Goal: Information Seeking & Learning: Compare options

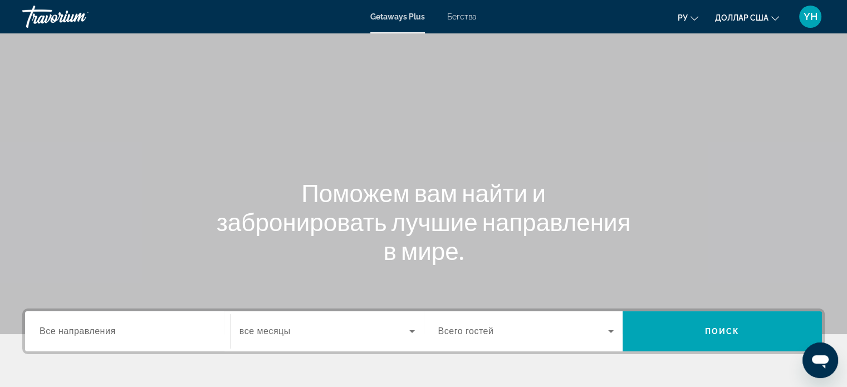
click at [465, 17] on font "Бегства" at bounding box center [461, 16] width 29 height 9
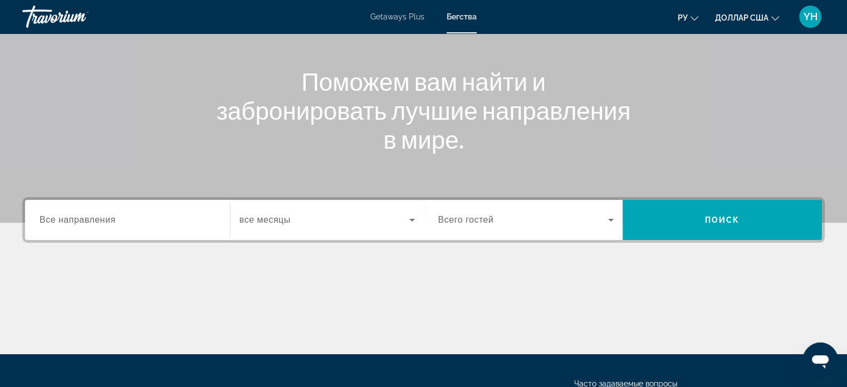
click at [101, 222] on span "Все направления" at bounding box center [78, 219] width 76 height 9
click at [101, 222] on input "Destination Все направления" at bounding box center [128, 220] width 176 height 13
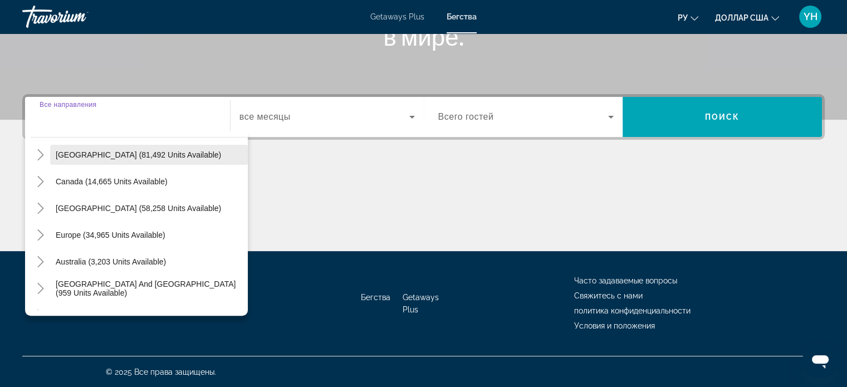
scroll to position [111, 0]
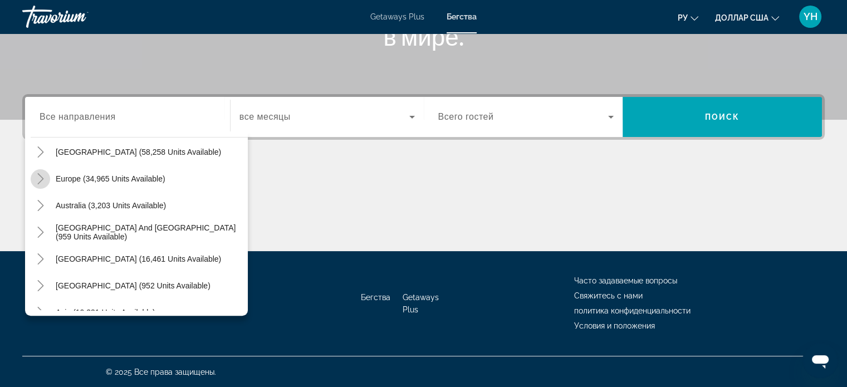
click at [42, 181] on icon "Toggle Europe (34,965 units available)" at bounding box center [40, 178] width 11 height 11
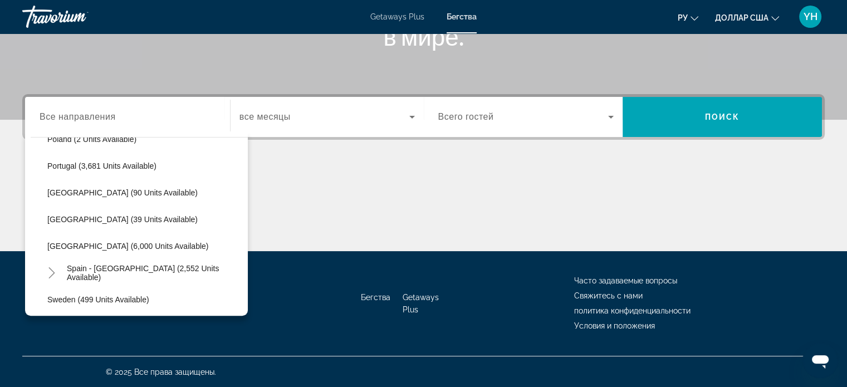
scroll to position [529, 0]
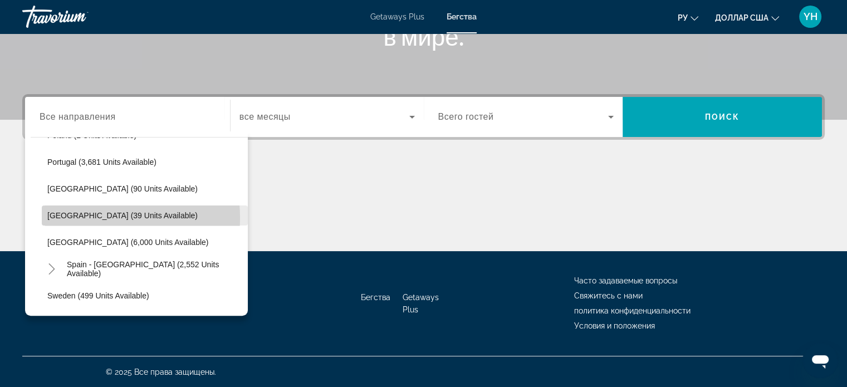
click at [71, 217] on span "[GEOGRAPHIC_DATA] (39 units available)" at bounding box center [122, 215] width 150 height 9
type input "**********"
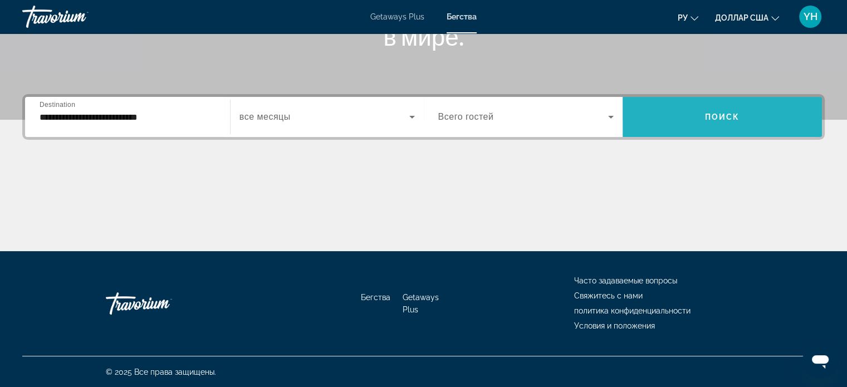
click at [677, 117] on span "Search widget" at bounding box center [721, 117] width 199 height 27
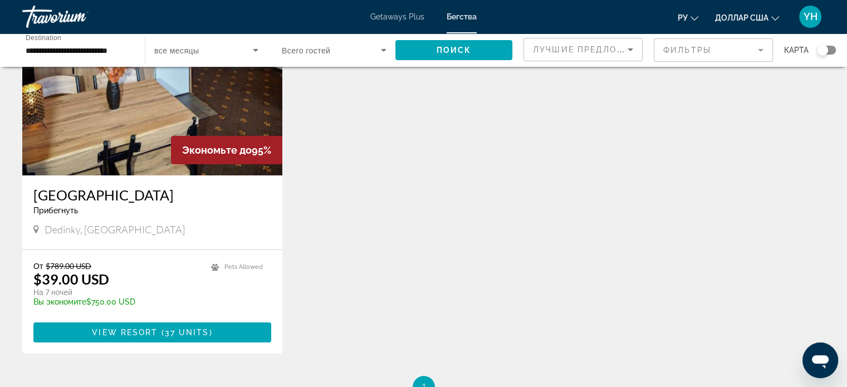
scroll to position [111, 0]
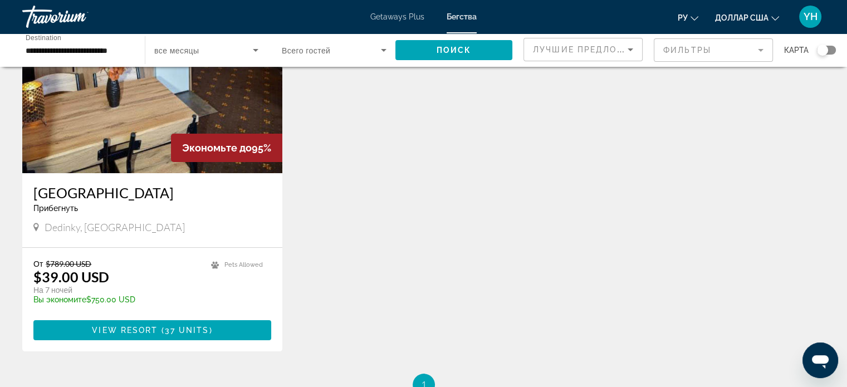
click at [122, 225] on div "Dedinky, [GEOGRAPHIC_DATA]" at bounding box center [152, 227] width 238 height 12
click at [154, 128] on img "Основное содержание" at bounding box center [152, 84] width 260 height 178
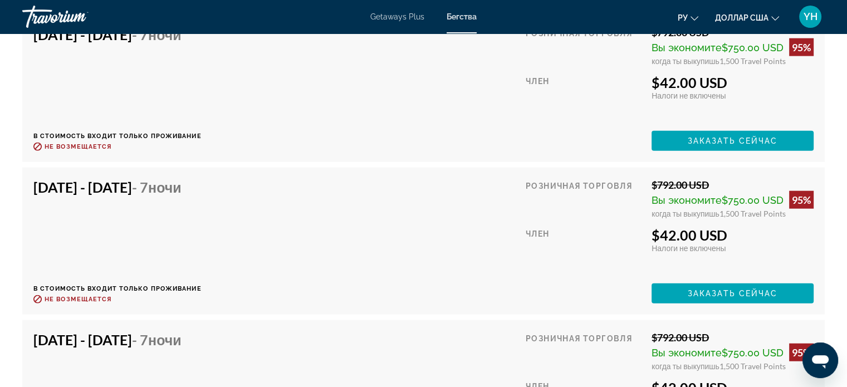
scroll to position [2560, 0]
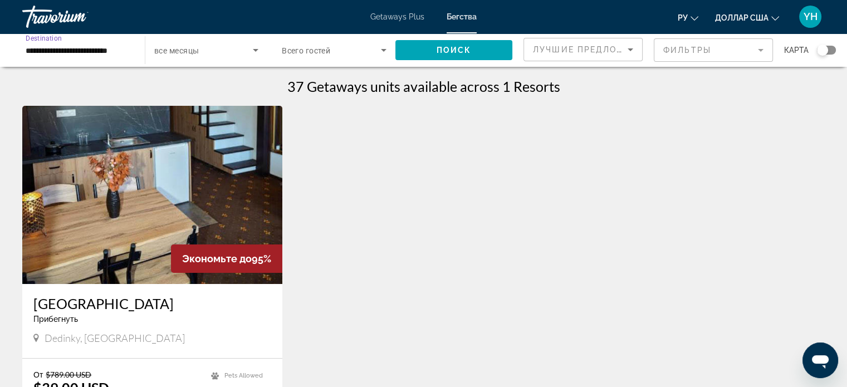
click at [106, 51] on input "**********" at bounding box center [78, 50] width 105 height 13
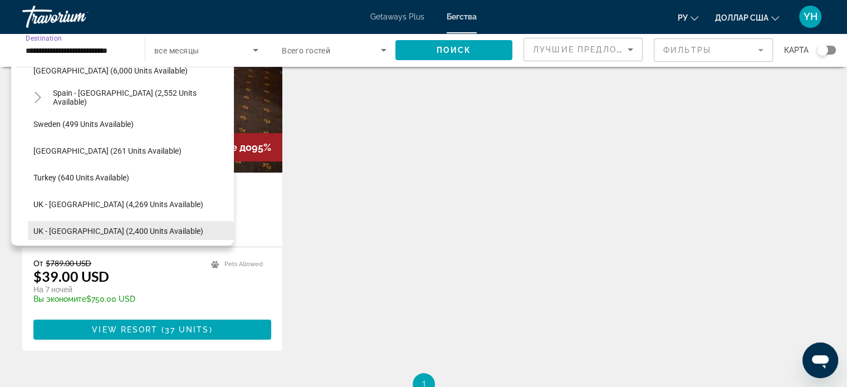
scroll to position [626, 0]
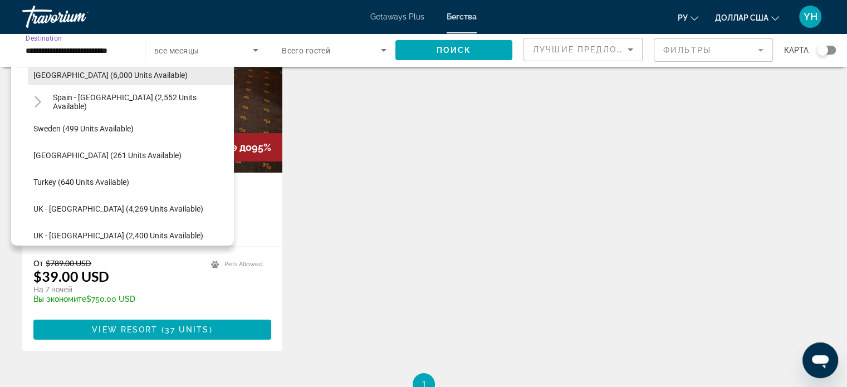
click at [94, 71] on span "[GEOGRAPHIC_DATA] (6,000 units available)" at bounding box center [110, 75] width 154 height 9
type input "**********"
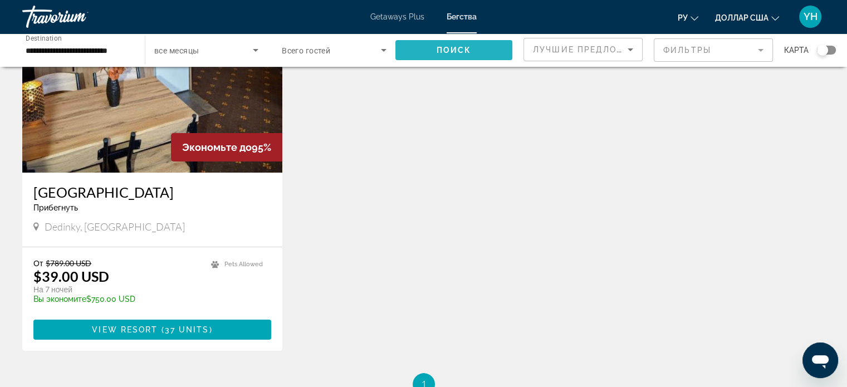
click at [450, 47] on span "Поиск" at bounding box center [453, 50] width 35 height 9
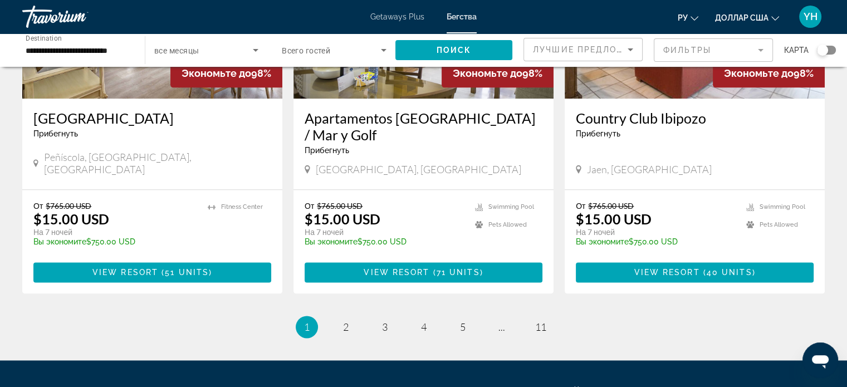
scroll to position [1391, 0]
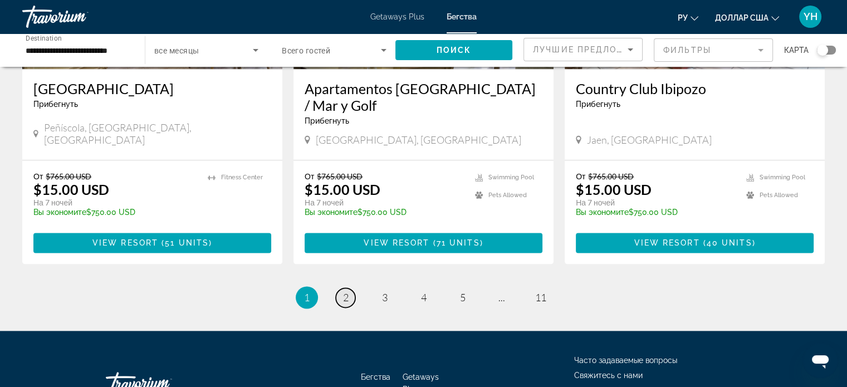
click at [343, 291] on span "2" at bounding box center [346, 297] width 6 height 12
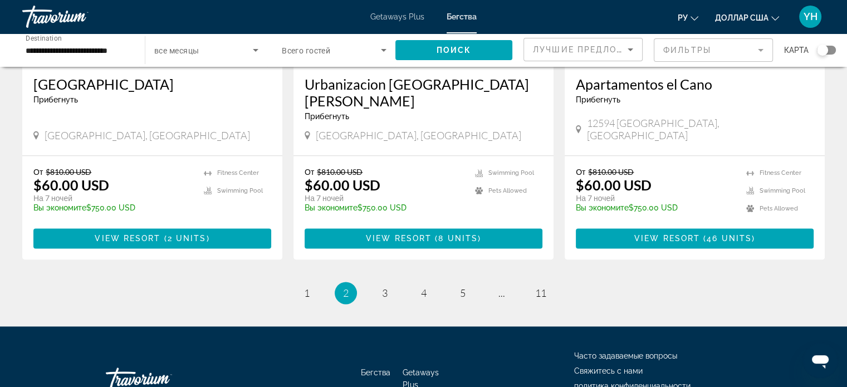
scroll to position [1413, 0]
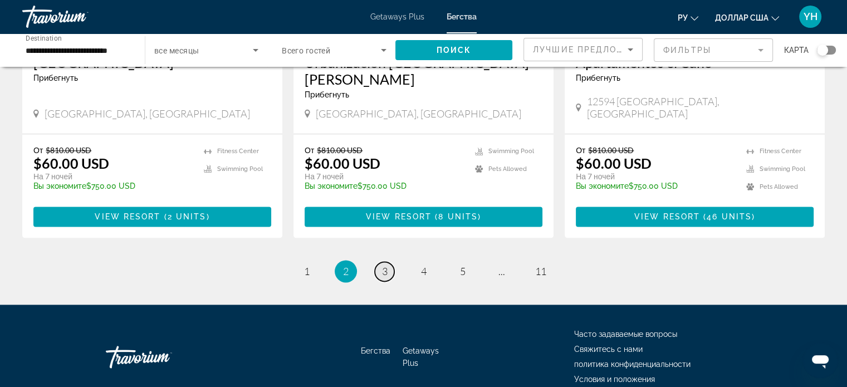
click at [386, 265] on span "3" at bounding box center [385, 271] width 6 height 12
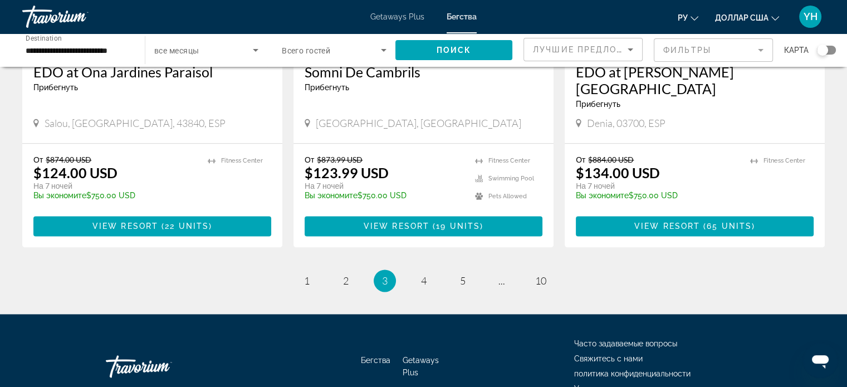
scroll to position [1430, 0]
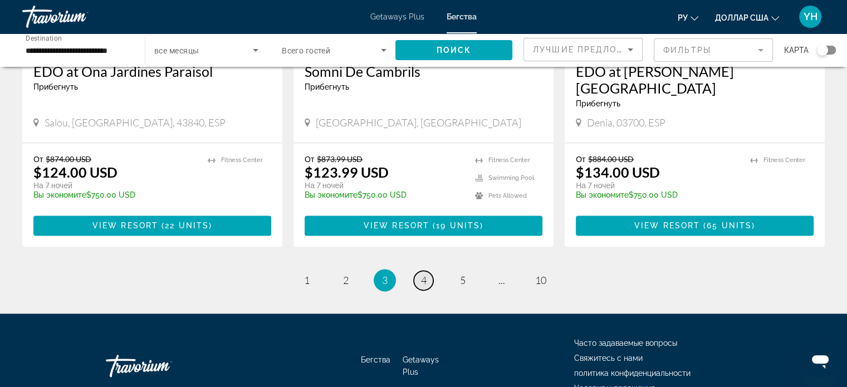
click at [422, 274] on span "4" at bounding box center [424, 280] width 6 height 12
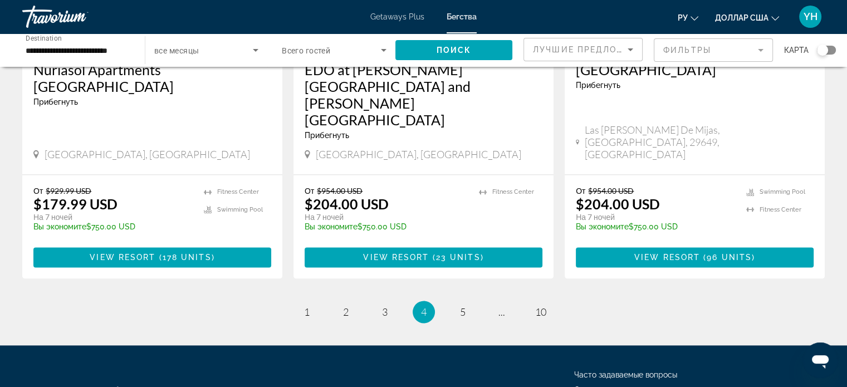
scroll to position [1429, 0]
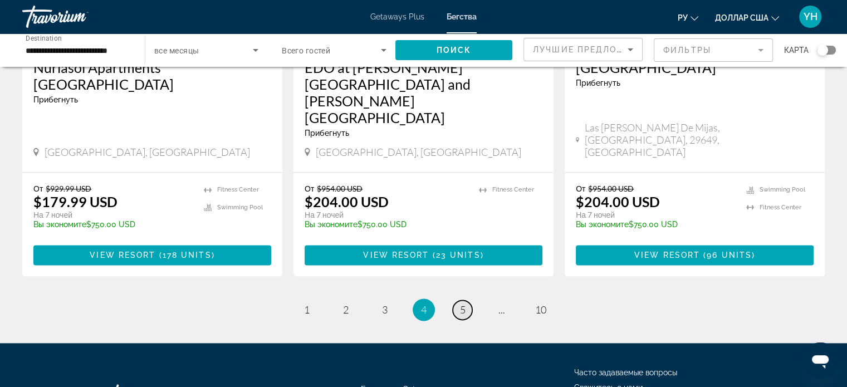
click at [456, 300] on link "page 5" at bounding box center [461, 309] width 19 height 19
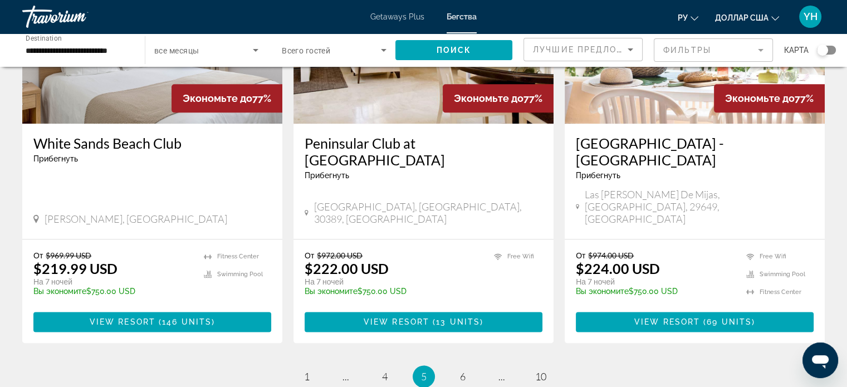
scroll to position [1391, 0]
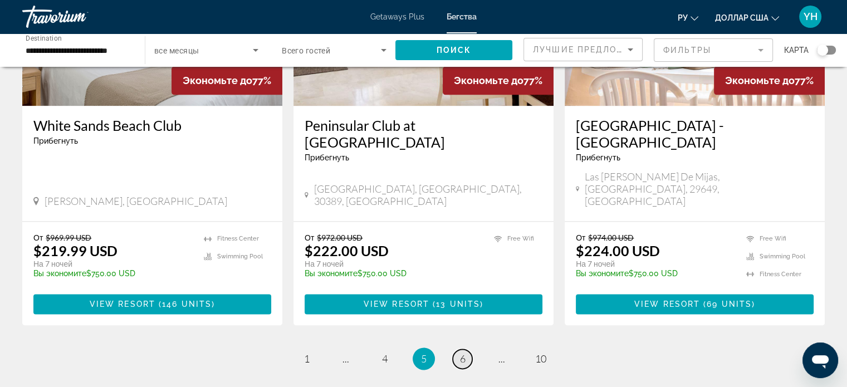
click at [462, 352] on span "6" at bounding box center [463, 358] width 6 height 12
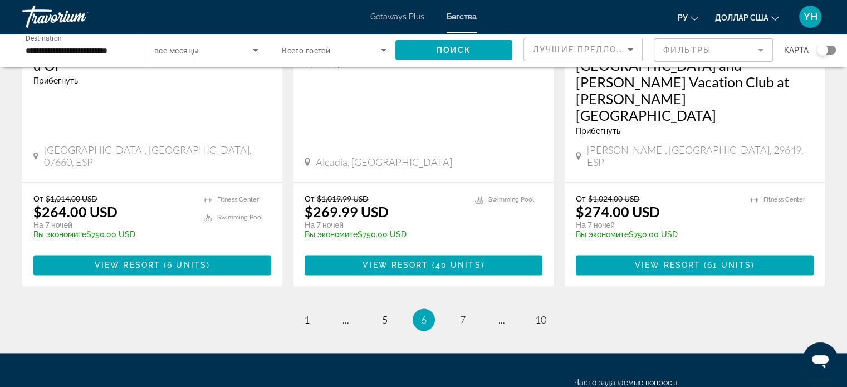
scroll to position [1446, 0]
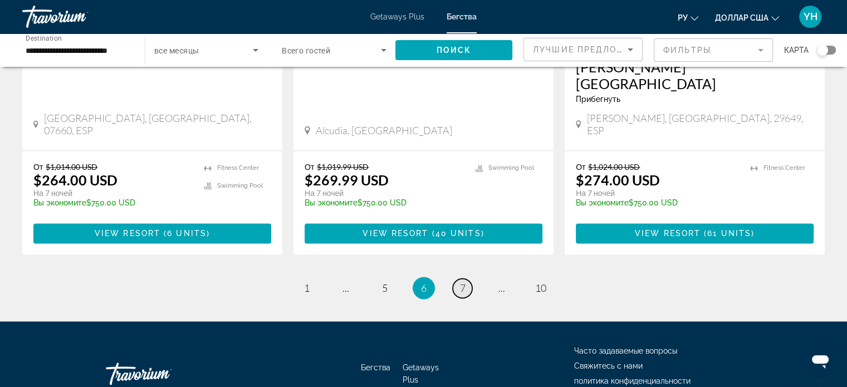
click at [457, 278] on link "page 7" at bounding box center [461, 287] width 19 height 19
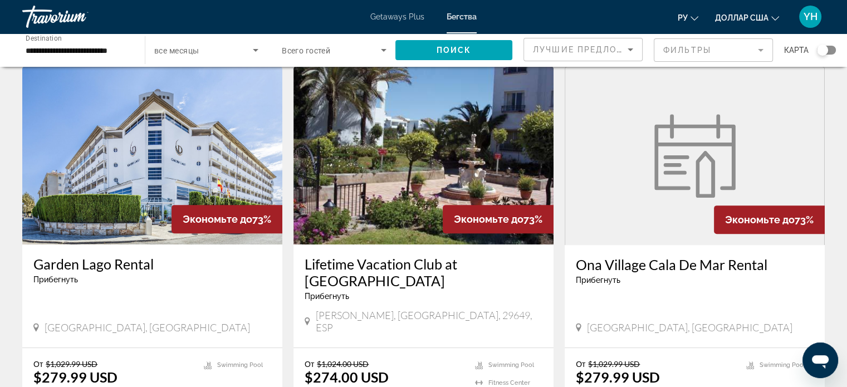
scroll to position [445, 0]
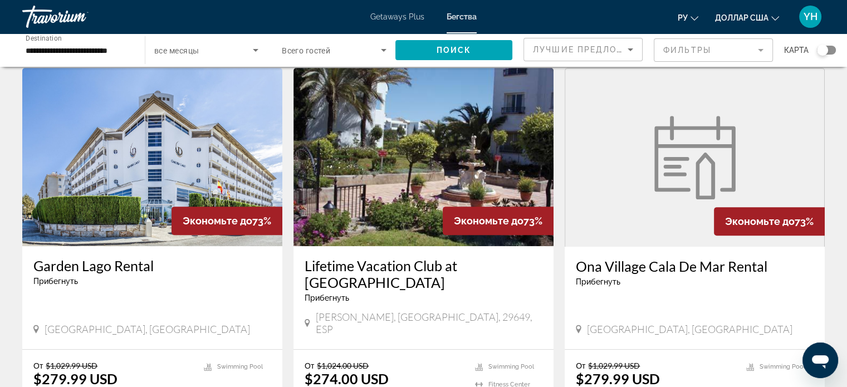
click at [647, 247] on div "Ona Village Cala De Mar Rental Прибегнуть - Это курорт только для взрослых [GEO…" at bounding box center [694, 298] width 260 height 102
click at [657, 258] on h3 "Ona Village Cala De Mar Rental" at bounding box center [694, 266] width 238 height 17
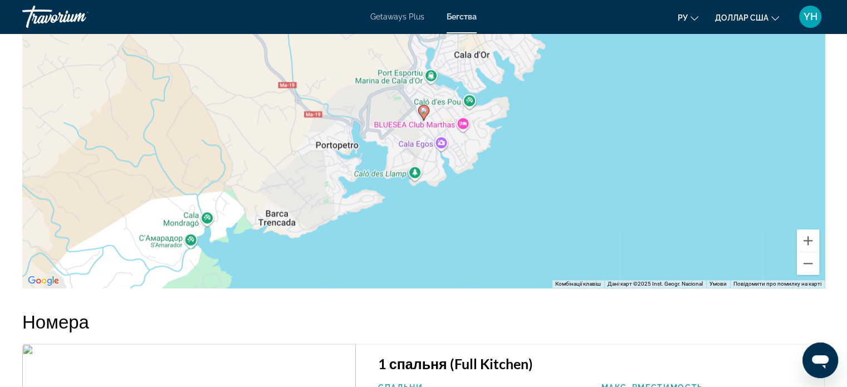
scroll to position [1614, 0]
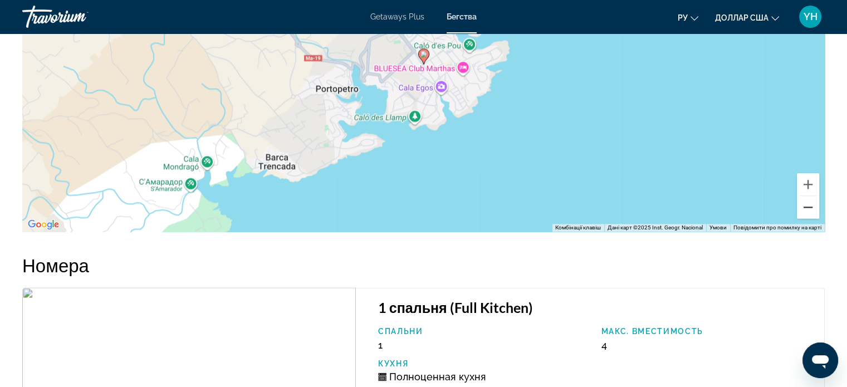
click at [805, 203] on button "Зменшити" at bounding box center [807, 207] width 22 height 22
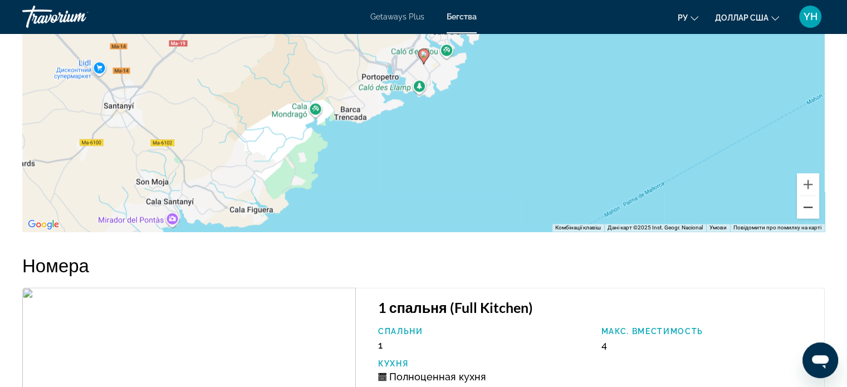
click at [805, 203] on button "Зменшити" at bounding box center [807, 207] width 22 height 22
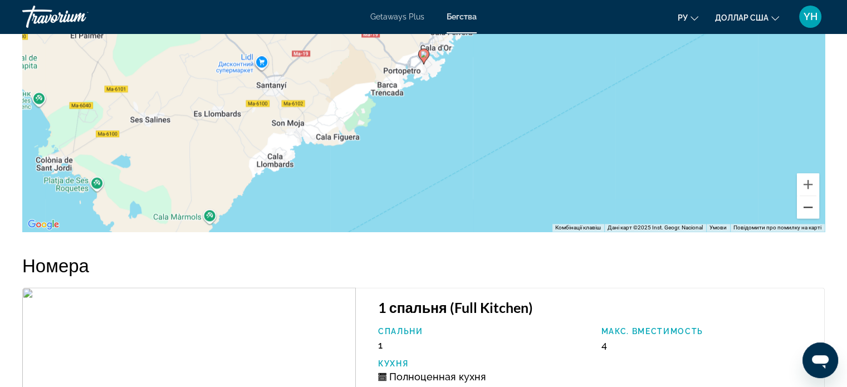
click at [805, 203] on button "Зменшити" at bounding box center [807, 207] width 22 height 22
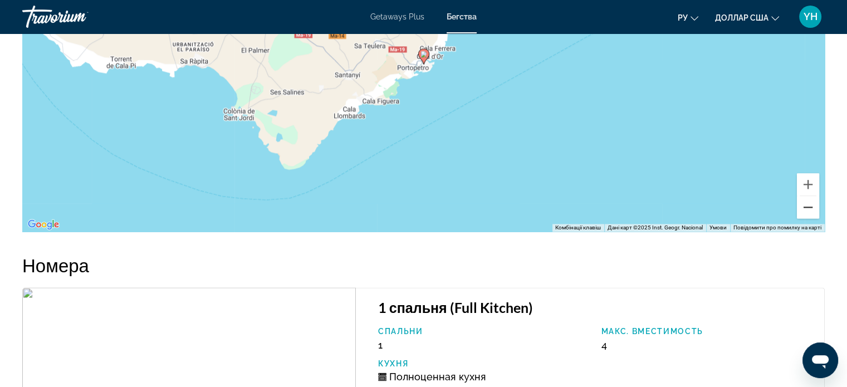
click at [815, 202] on button "Зменшити" at bounding box center [807, 207] width 22 height 22
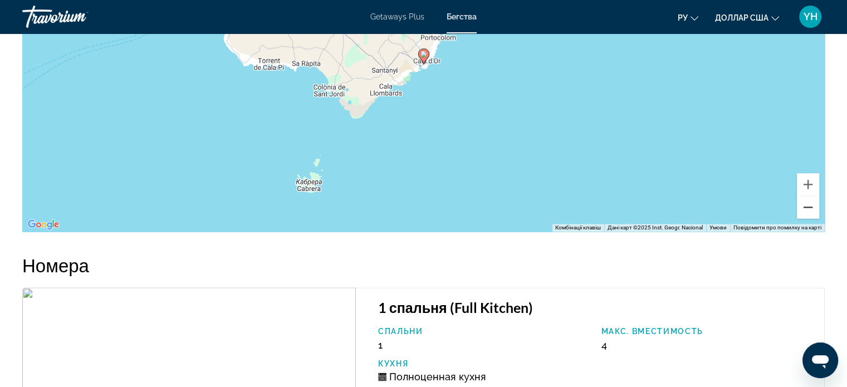
click at [815, 202] on button "Зменшити" at bounding box center [807, 207] width 22 height 22
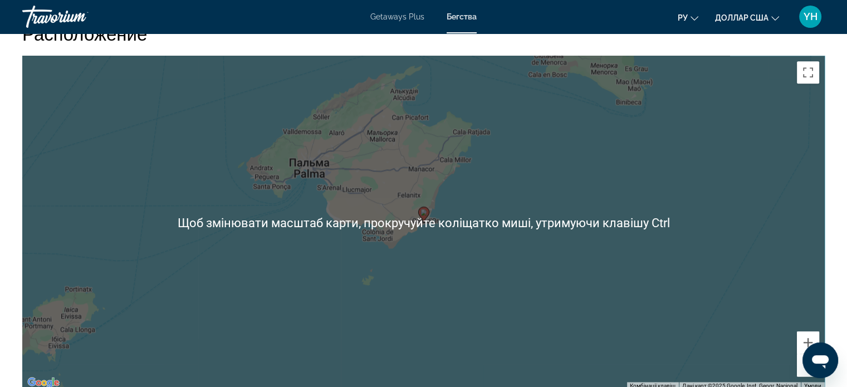
scroll to position [1447, 0]
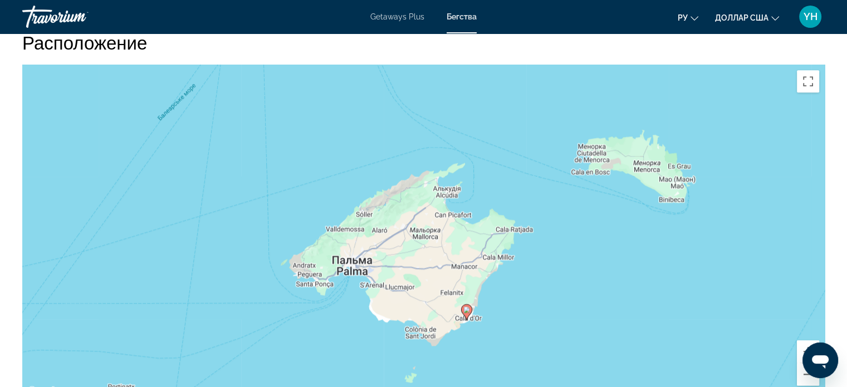
drag, startPoint x: 560, startPoint y: 298, endPoint x: 604, endPoint y: 386, distance: 98.3
click at [604, 386] on div "Увімкніть режим перетягування за допомогою клавіатури, натиснувши Alt + Enter. …" at bounding box center [423, 232] width 802 height 334
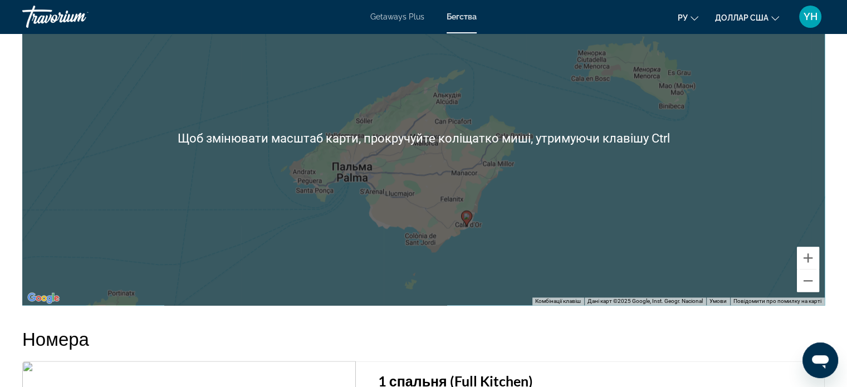
scroll to position [1558, 0]
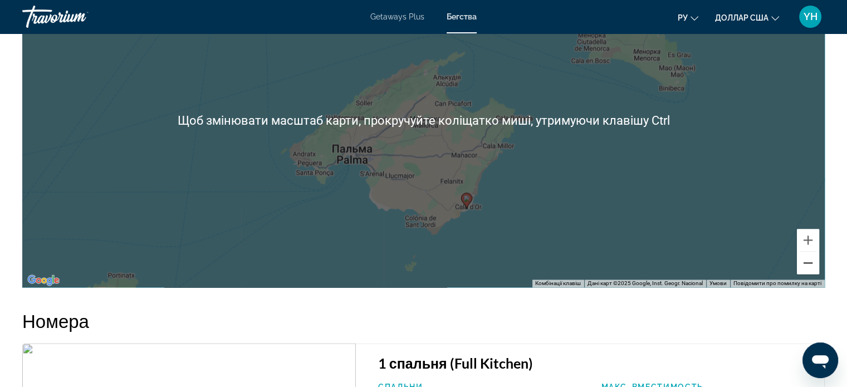
click at [801, 268] on button "Зменшити" at bounding box center [807, 263] width 22 height 22
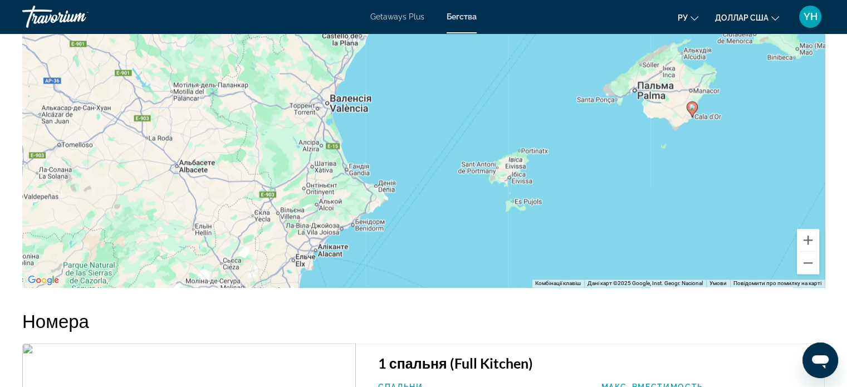
drag, startPoint x: 279, startPoint y: 203, endPoint x: 525, endPoint y: 155, distance: 251.1
click at [525, 155] on div "Увімкніть режим перетягування за допомогою клавіатури, натиснувши Alt + Enter. …" at bounding box center [423, 120] width 802 height 334
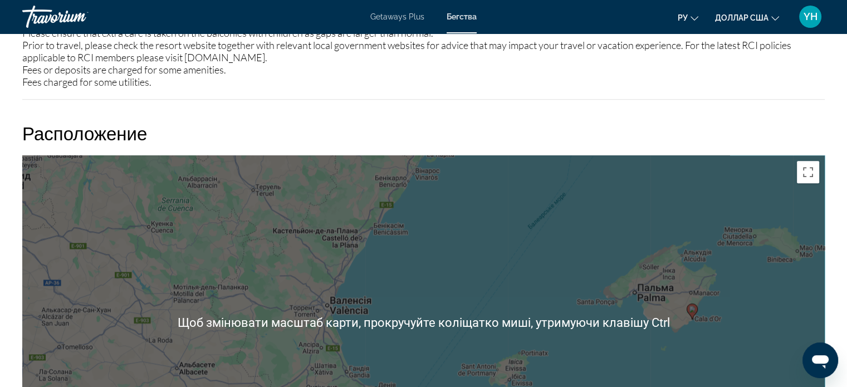
scroll to position [1391, 0]
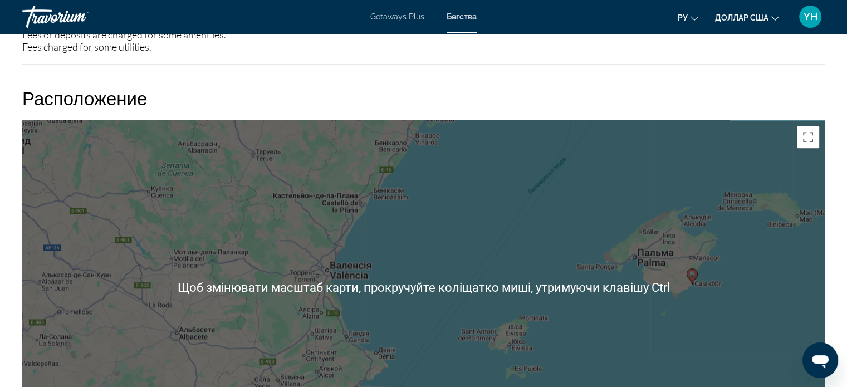
click at [330, 165] on div "Увімкніть режим перетягування за допомогою клавіатури, натиснувши Alt + Enter. …" at bounding box center [423, 287] width 802 height 334
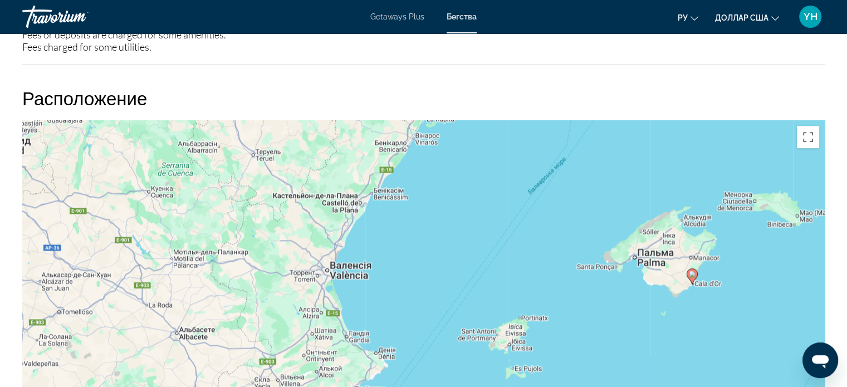
click at [332, 165] on div "Увімкніть режим перетягування за допомогою клавіатури, натиснувши Alt + Enter. …" at bounding box center [423, 287] width 802 height 334
click at [803, 137] on button "Перемкнути повноекранний режим" at bounding box center [807, 137] width 22 height 22
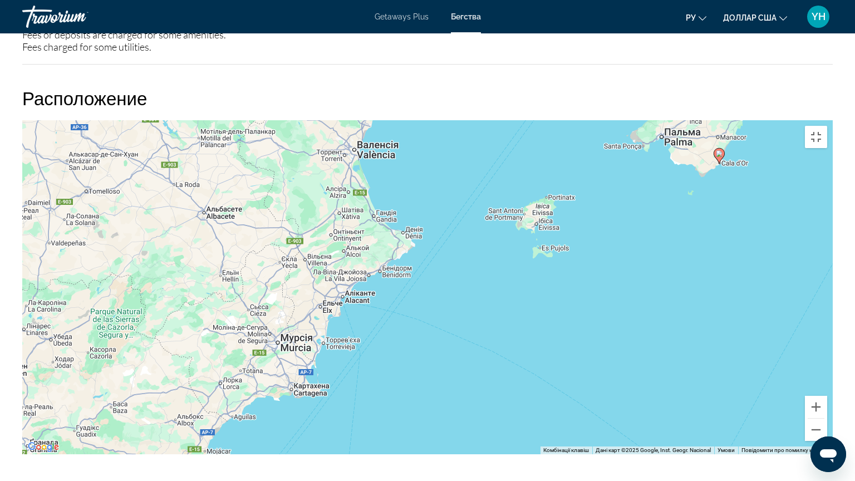
drag, startPoint x: 383, startPoint y: 266, endPoint x: 406, endPoint y: 145, distance: 123.6
click at [406, 145] on div "Увімкніть режим перетягування за допомогою клавіатури, натиснувши Alt + Enter. …" at bounding box center [427, 287] width 810 height 334
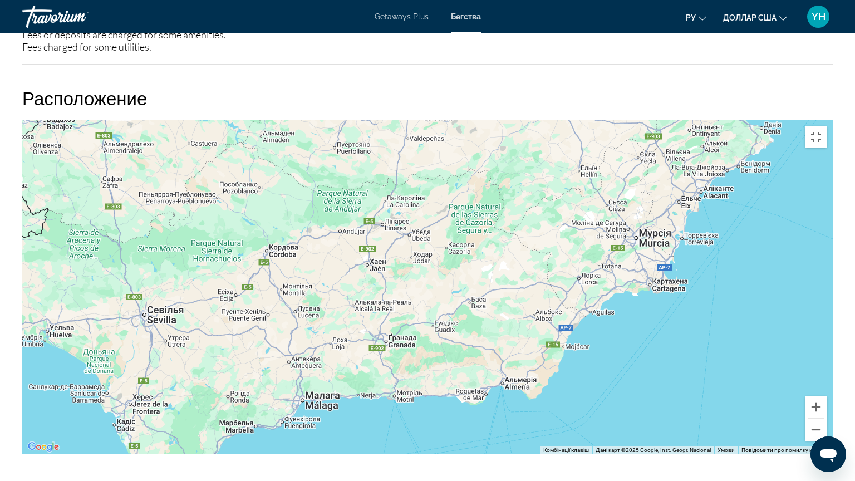
drag, startPoint x: 338, startPoint y: 363, endPoint x: 696, endPoint y: 257, distance: 373.7
click at [696, 257] on div "Увімкніть режим перетягування за допомогою клавіатури, натиснувши Alt + Enter. …" at bounding box center [427, 287] width 810 height 334
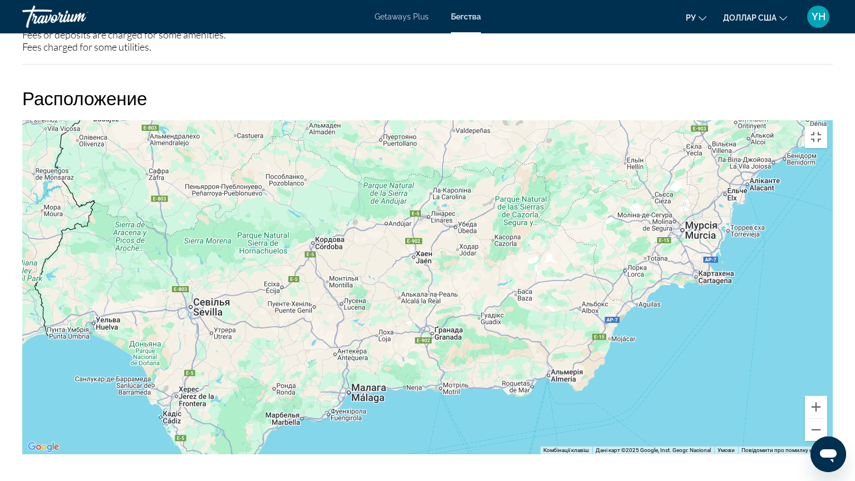
drag, startPoint x: 334, startPoint y: 426, endPoint x: 382, endPoint y: 419, distance: 49.0
click at [382, 386] on div "Основное содержание" at bounding box center [427, 287] width 810 height 334
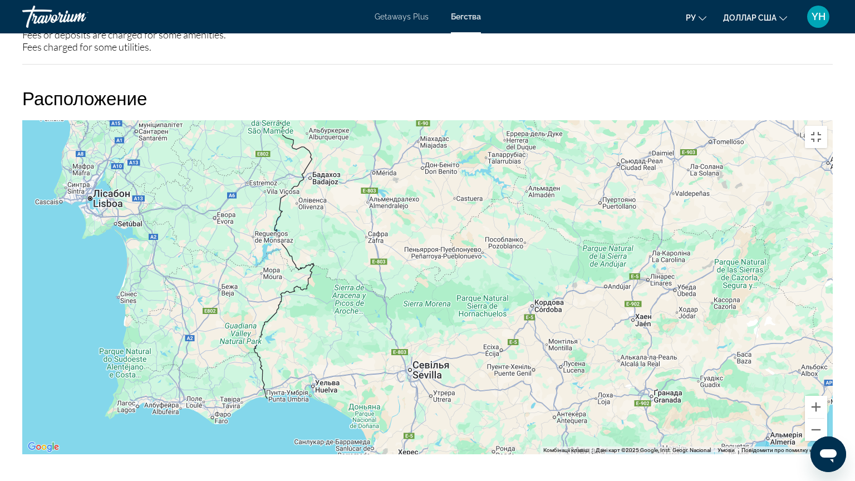
drag, startPoint x: 329, startPoint y: 417, endPoint x: 550, endPoint y: 480, distance: 229.2
click at [550, 386] on div "Основное содержание" at bounding box center [427, 287] width 810 height 334
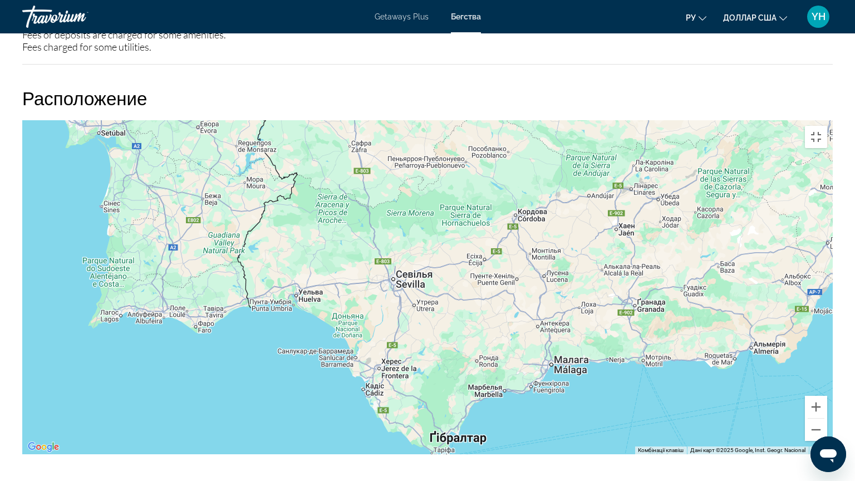
drag, startPoint x: 218, startPoint y: 432, endPoint x: 201, endPoint y: 341, distance: 93.3
click at [201, 341] on div "Основное содержание" at bounding box center [427, 287] width 810 height 334
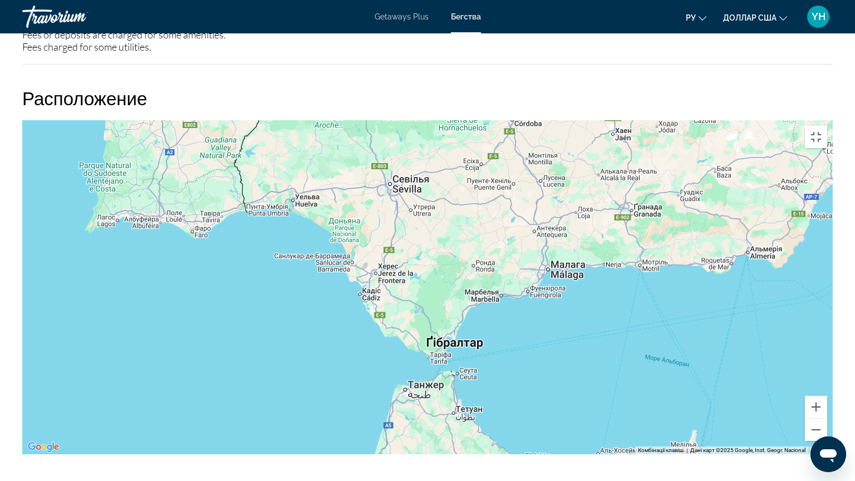
drag, startPoint x: 534, startPoint y: 373, endPoint x: 532, endPoint y: 278, distance: 95.2
click at [532, 278] on div "Основное содержание" at bounding box center [427, 287] width 810 height 334
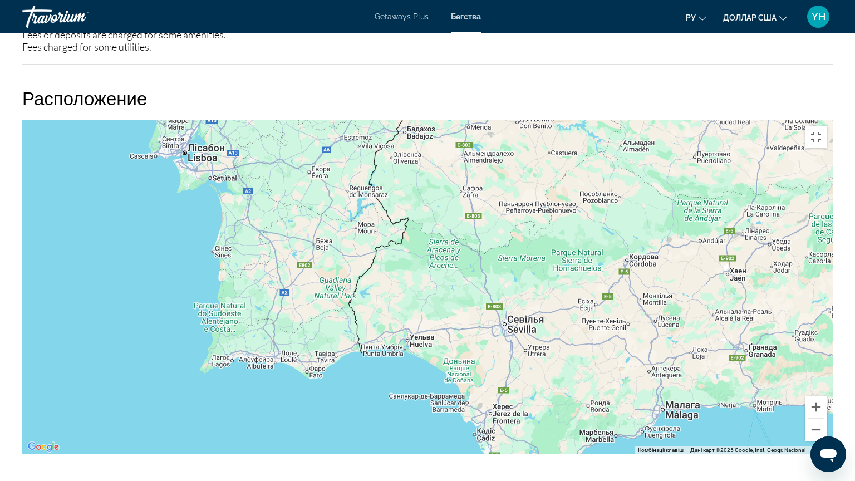
drag, startPoint x: 361, startPoint y: 179, endPoint x: 475, endPoint y: 319, distance: 181.1
click at [475, 319] on div "Основное содержание" at bounding box center [427, 287] width 810 height 334
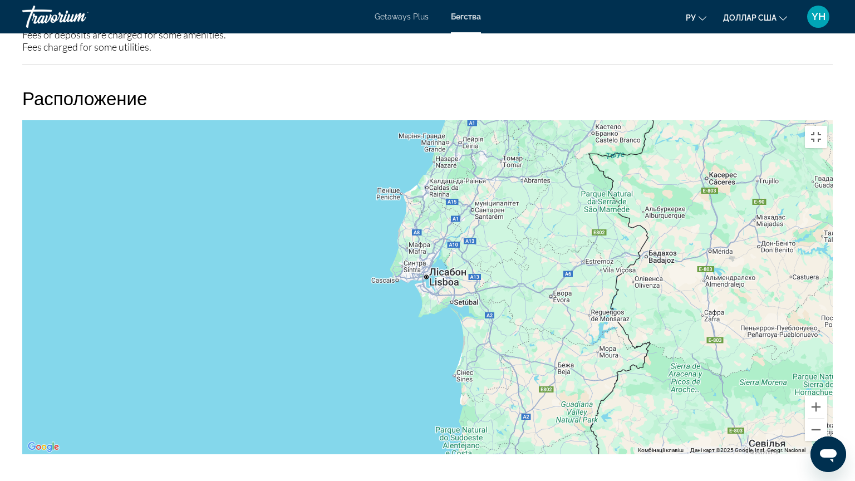
drag, startPoint x: 256, startPoint y: 356, endPoint x: 483, endPoint y: 476, distance: 256.7
click at [491, 386] on div "Основное содержание" at bounding box center [427, 287] width 810 height 334
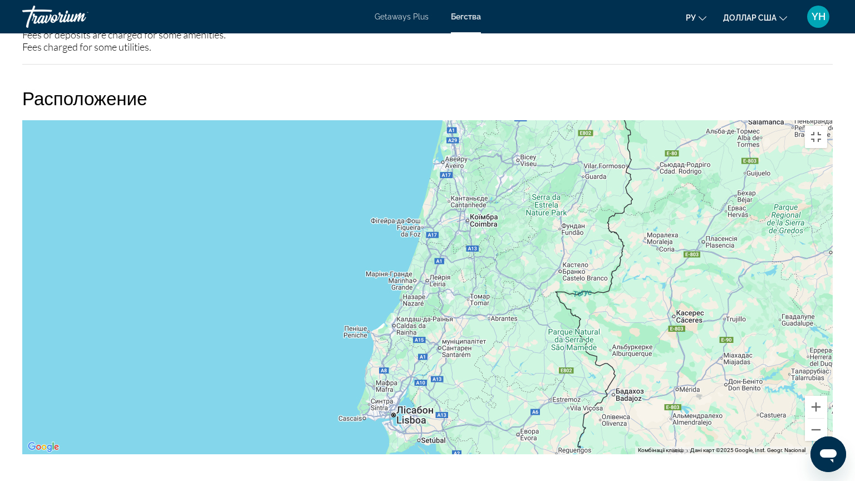
drag, startPoint x: 292, startPoint y: 315, endPoint x: 268, endPoint y: 454, distance: 141.1
click at [268, 386] on div "Основное содержание" at bounding box center [427, 287] width 810 height 334
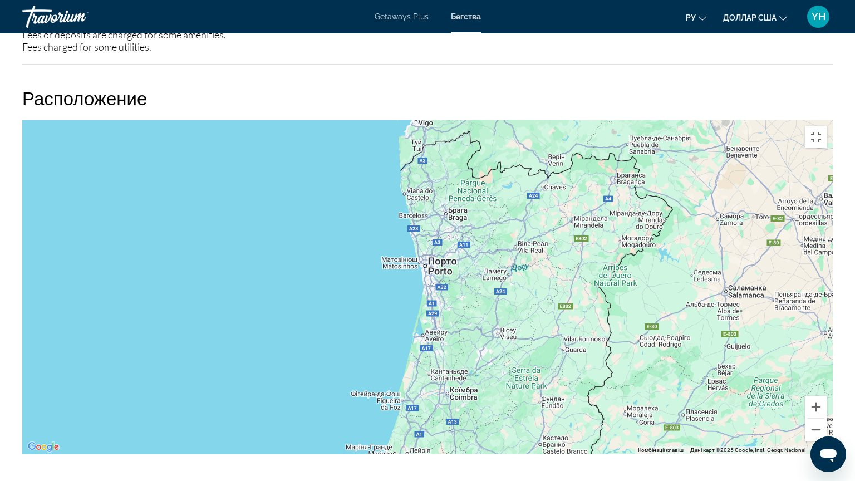
drag, startPoint x: 313, startPoint y: 276, endPoint x: 293, endPoint y: 450, distance: 175.3
click at [293, 386] on div "Основное содержание" at bounding box center [427, 287] width 810 height 334
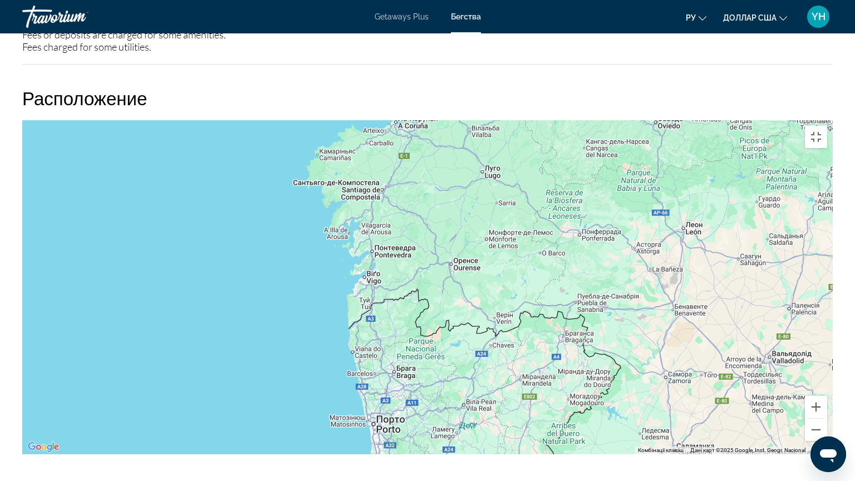
drag, startPoint x: 280, startPoint y: 301, endPoint x: 229, endPoint y: 461, distance: 168.1
click at [229, 386] on div "Основное содержание" at bounding box center [427, 287] width 810 height 334
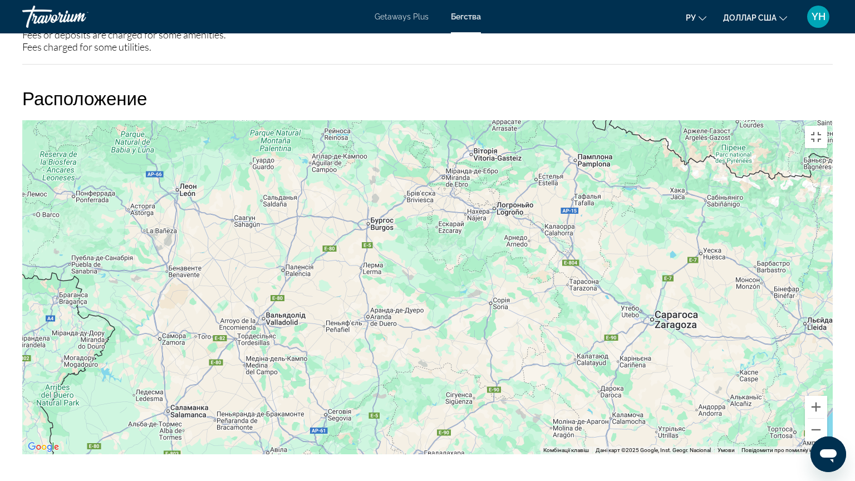
drag, startPoint x: 696, startPoint y: 321, endPoint x: 189, endPoint y: 282, distance: 508.5
click at [189, 282] on div "Основное содержание" at bounding box center [427, 287] width 810 height 334
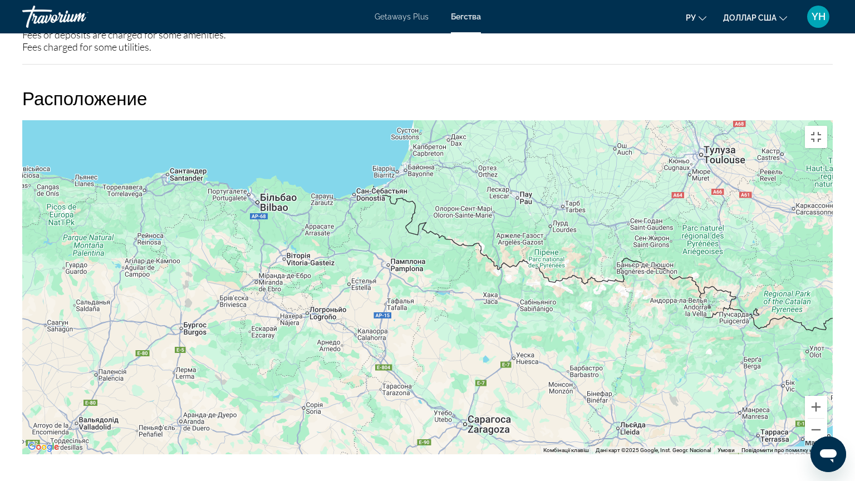
drag, startPoint x: 576, startPoint y: 265, endPoint x: 387, endPoint y: 370, distance: 215.7
click at [387, 370] on div "Основное содержание" at bounding box center [427, 287] width 810 height 334
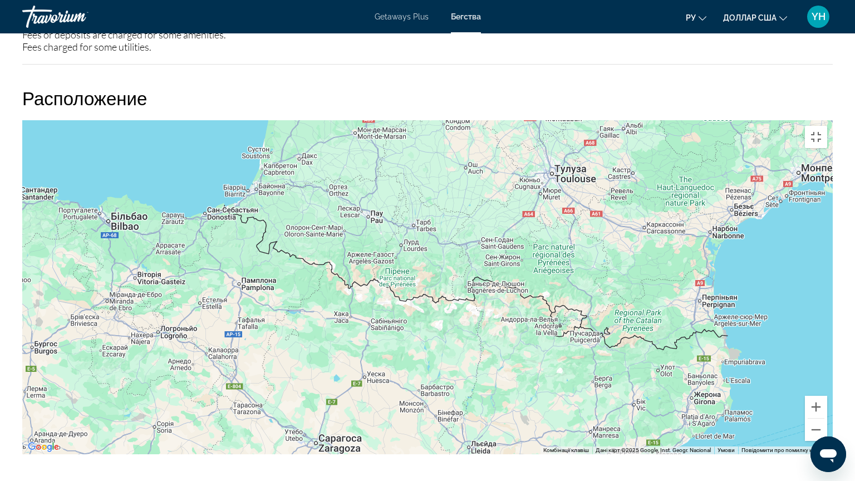
drag, startPoint x: 461, startPoint y: 282, endPoint x: 311, endPoint y: 301, distance: 151.5
click at [311, 301] on div "Основное содержание" at bounding box center [427, 287] width 810 height 334
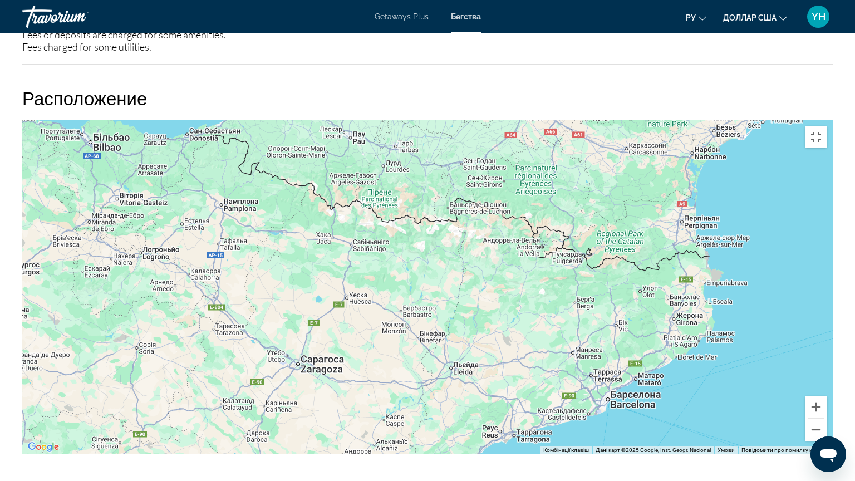
drag, startPoint x: 783, startPoint y: 348, endPoint x: 766, endPoint y: 272, distance: 78.7
click at [766, 272] on div "Основное содержание" at bounding box center [427, 287] width 810 height 334
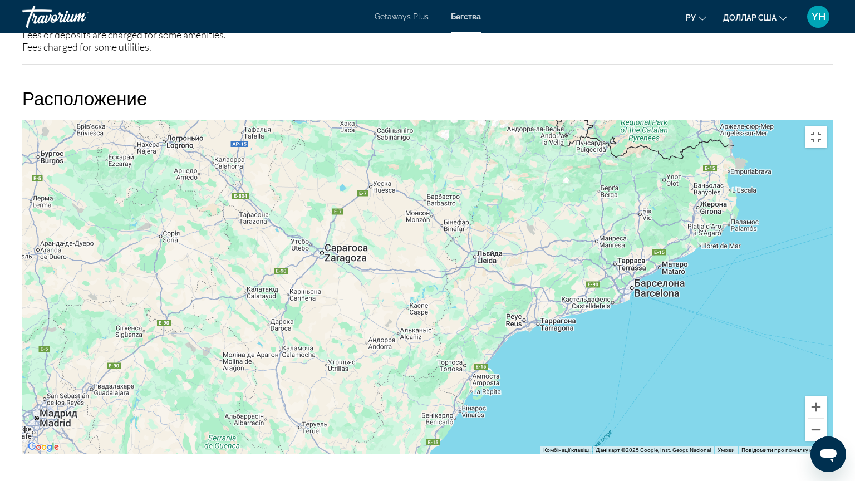
drag, startPoint x: 579, startPoint y: 405, endPoint x: 604, endPoint y: 294, distance: 114.1
click at [604, 294] on div "Основное содержание" at bounding box center [427, 287] width 810 height 334
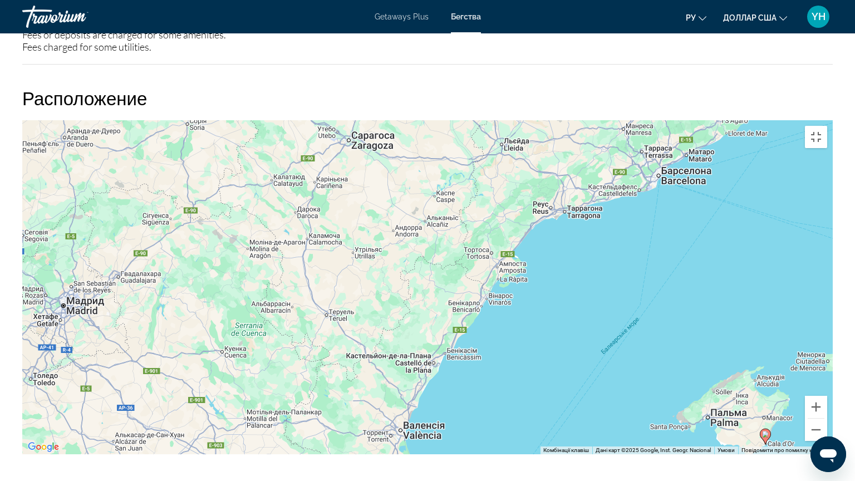
drag, startPoint x: 545, startPoint y: 354, endPoint x: 572, endPoint y: 240, distance: 116.6
click at [572, 240] on div "Увімкніть режим перетягування за допомогою клавіатури, натиснувши Alt + Enter. …" at bounding box center [427, 287] width 810 height 334
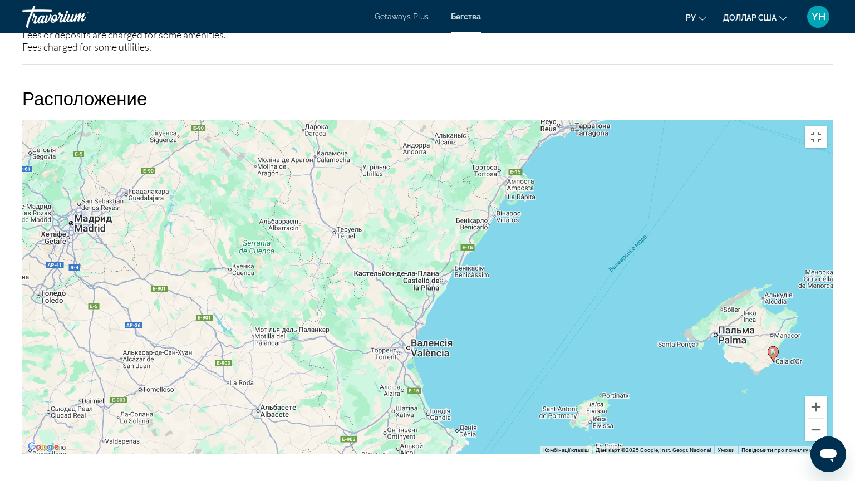
drag, startPoint x: 501, startPoint y: 368, endPoint x: 509, endPoint y: 283, distance: 85.0
click at [509, 283] on div "Увімкніть режим перетягування за допомогою клавіатури, натиснувши Alt + Enter. …" at bounding box center [427, 287] width 810 height 334
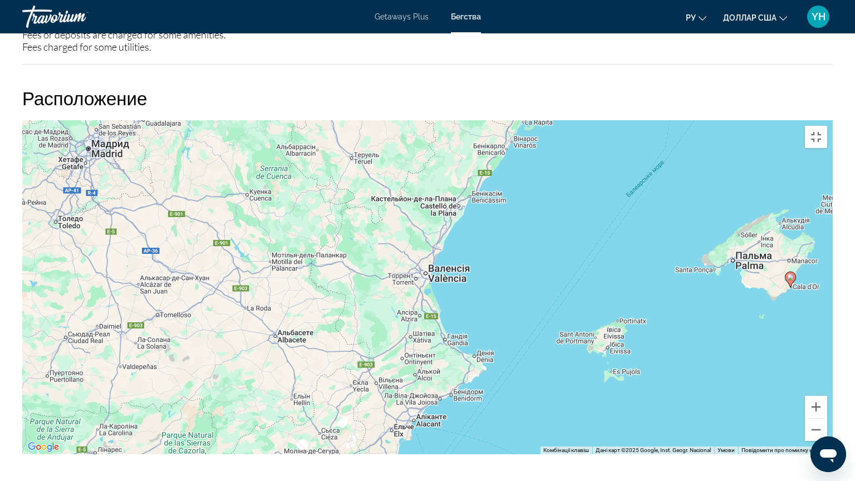
drag, startPoint x: 501, startPoint y: 350, endPoint x: 514, endPoint y: 291, distance: 60.5
click at [514, 291] on div "Увімкніть режим перетягування за допомогою клавіатури, натиснувши Alt + Enter. …" at bounding box center [427, 287] width 810 height 334
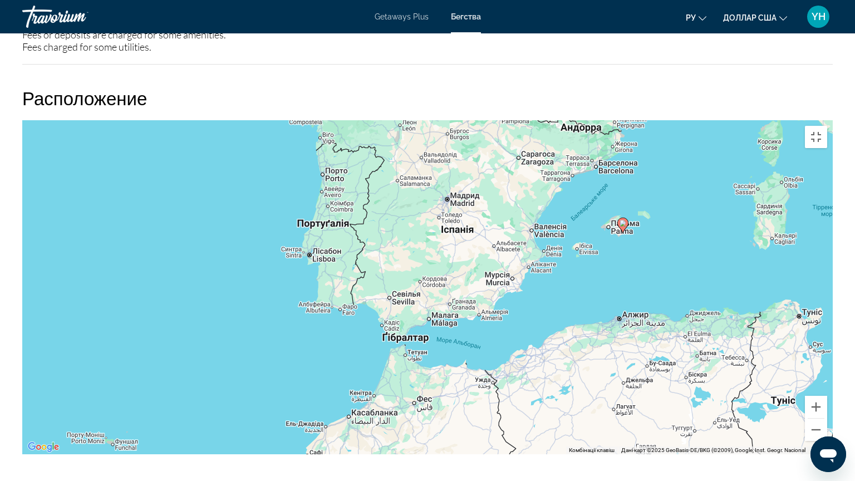
drag, startPoint x: 793, startPoint y: 168, endPoint x: 687, endPoint y: 174, distance: 105.4
click at [687, 174] on div "Увімкніть режим перетягування за допомогою клавіатури, натиснувши Alt + Enter. …" at bounding box center [427, 287] width 810 height 334
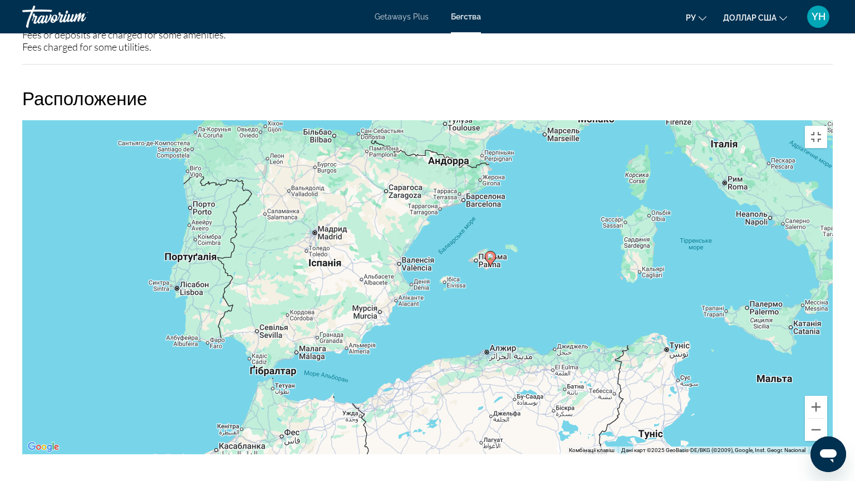
drag, startPoint x: 670, startPoint y: 178, endPoint x: 599, endPoint y: 210, distance: 78.2
click at [599, 210] on div "Увімкніть режим перетягування за допомогою клавіатури, натиснувши Alt + Enter. …" at bounding box center [427, 287] width 810 height 334
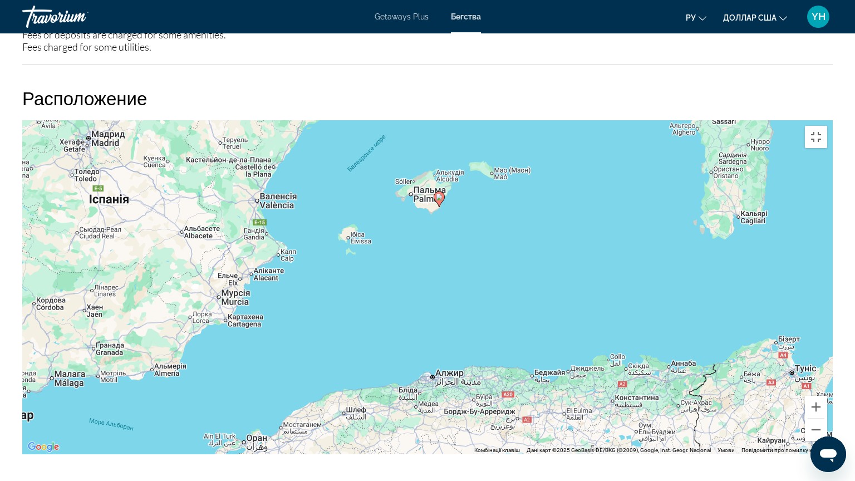
drag, startPoint x: 543, startPoint y: 303, endPoint x: 647, endPoint y: 176, distance: 164.1
click at [647, 176] on div "Увімкніть режим перетягування за допомогою клавіатури, натиснувши Alt + Enter. …" at bounding box center [427, 287] width 810 height 334
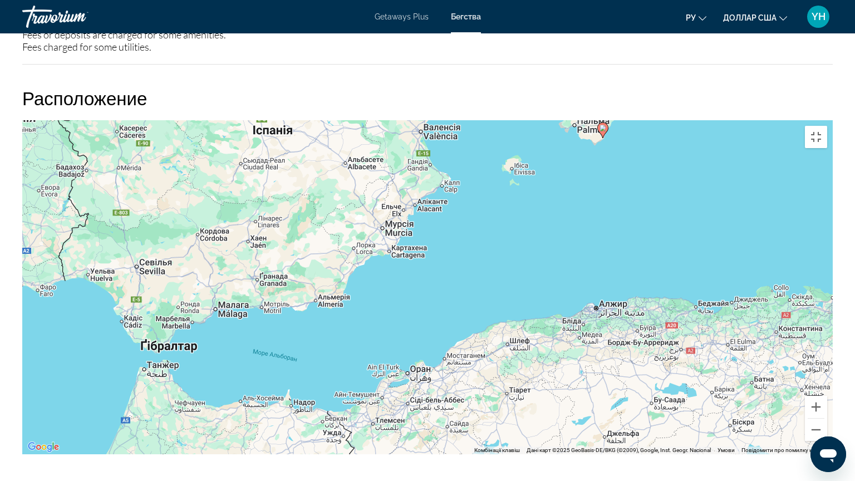
drag, startPoint x: 542, startPoint y: 239, endPoint x: 688, endPoint y: 178, distance: 159.2
click at [691, 176] on div "Увімкніть режим перетягування за допомогою клавіатури, натиснувши Alt + Enter. …" at bounding box center [427, 287] width 810 height 334
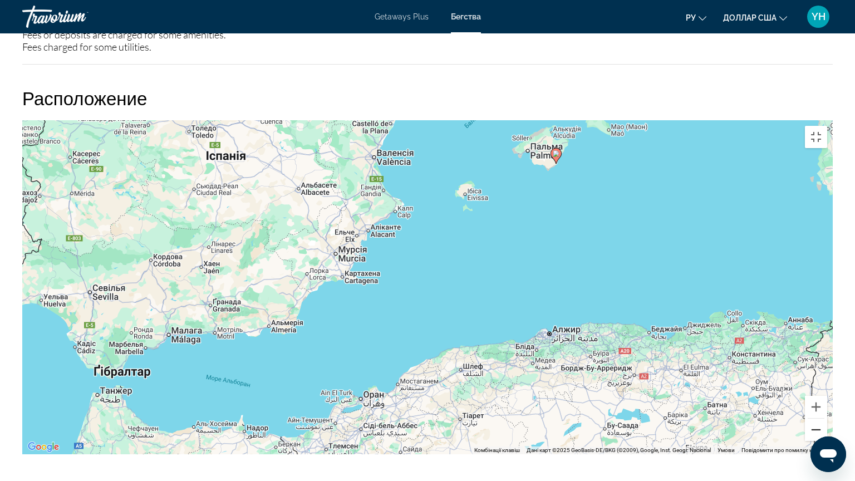
click at [827, 386] on button "Зменшити" at bounding box center [816, 430] width 22 height 22
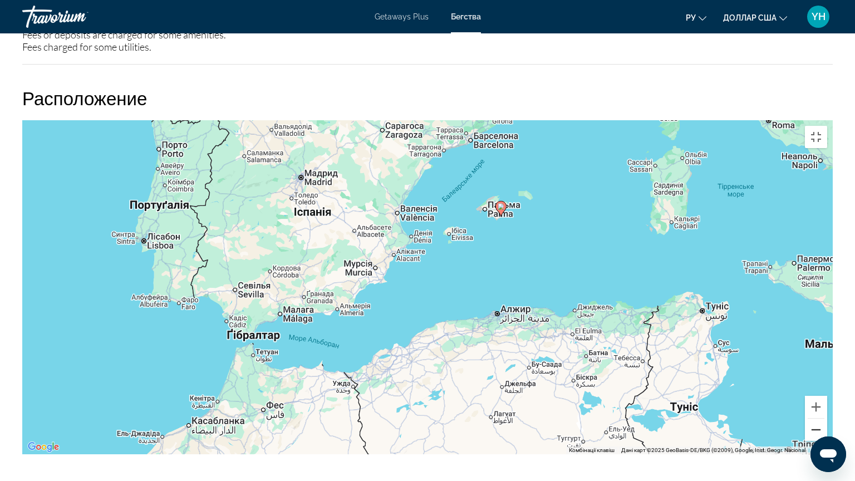
click at [827, 386] on button "Зменшити" at bounding box center [816, 430] width 22 height 22
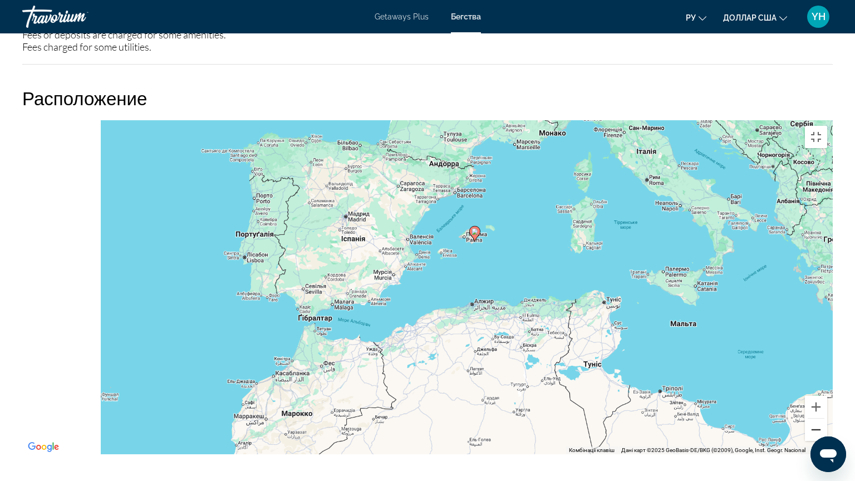
click at [827, 386] on button "Зменшити" at bounding box center [816, 430] width 22 height 22
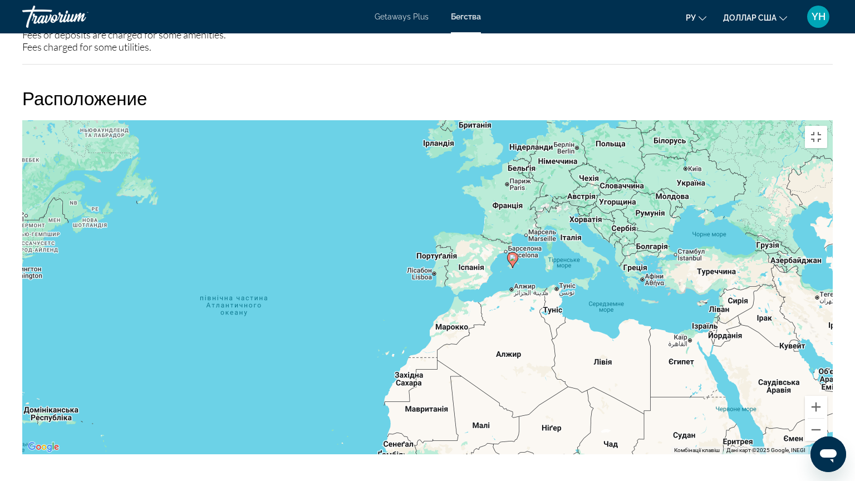
drag, startPoint x: 510, startPoint y: 322, endPoint x: 579, endPoint y: 318, distance: 69.1
click at [579, 318] on div "Увімкніть режим перетягування за допомогою клавіатури, натиснувши Alt + Enter. …" at bounding box center [427, 287] width 810 height 334
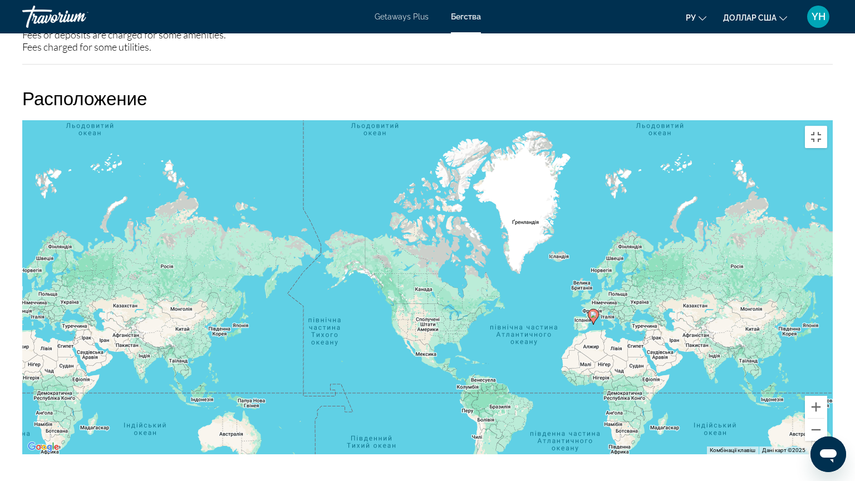
drag, startPoint x: 555, startPoint y: 416, endPoint x: 534, endPoint y: 366, distance: 54.4
click at [534, 366] on div "Увімкніть режим перетягування за допомогою клавіатури, натиснувши Alt + Enter. …" at bounding box center [427, 287] width 810 height 334
click at [827, 386] on button "Зменшити" at bounding box center [816, 430] width 22 height 22
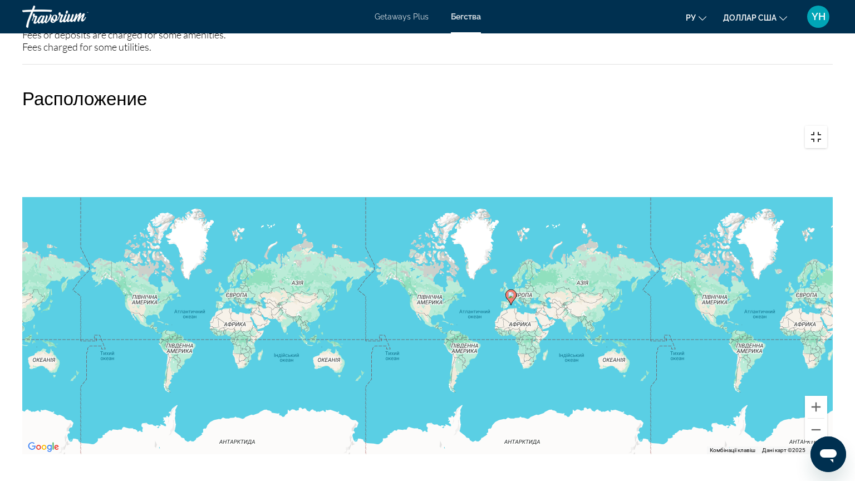
click at [827, 126] on button "Перемкнути повноекранний режим" at bounding box center [816, 137] width 22 height 22
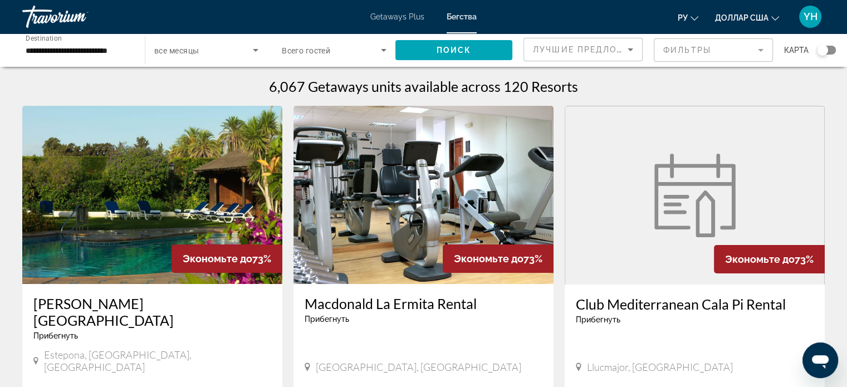
click at [120, 179] on img "Основное содержание" at bounding box center [152, 195] width 260 height 178
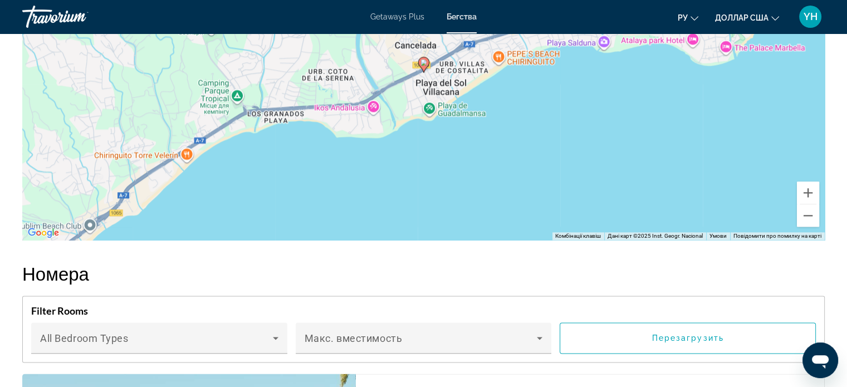
scroll to position [1280, 0]
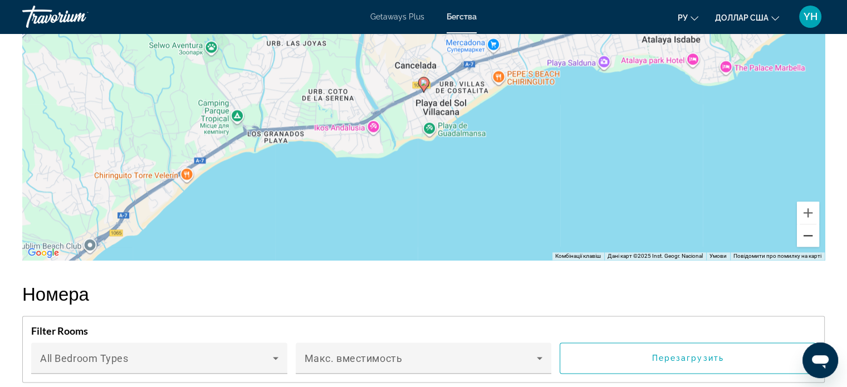
click at [803, 227] on button "Зменшити" at bounding box center [807, 235] width 22 height 22
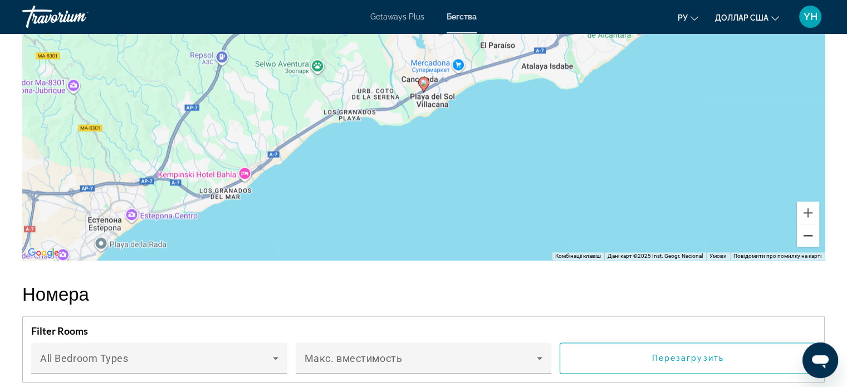
click at [803, 227] on button "Зменшити" at bounding box center [807, 235] width 22 height 22
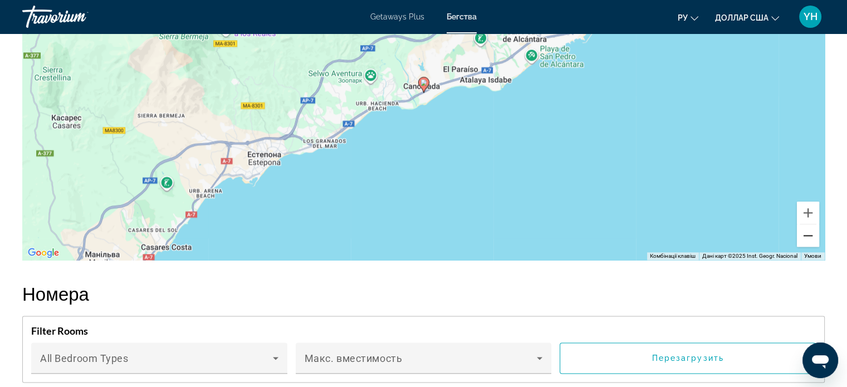
click at [809, 229] on button "Зменшити" at bounding box center [807, 235] width 22 height 22
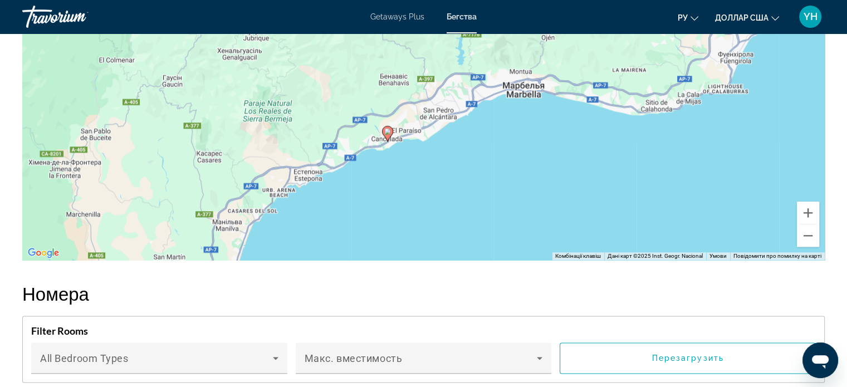
drag, startPoint x: 624, startPoint y: 107, endPoint x: 587, endPoint y: 156, distance: 61.6
click at [587, 156] on div "Увімкніть режим перетягування за допомогою клавіатури, натиснувши Alt + Enter. …" at bounding box center [423, 93] width 802 height 334
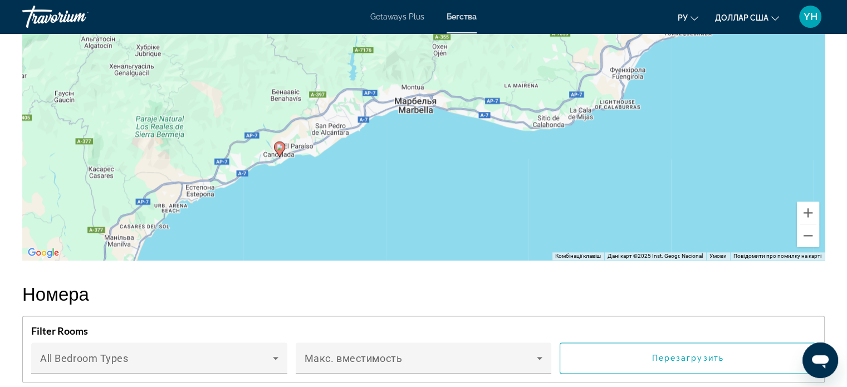
drag, startPoint x: 420, startPoint y: 181, endPoint x: 312, endPoint y: 195, distance: 108.9
click at [312, 195] on div "Увімкніть режим перетягування за допомогою клавіатури, натиснувши Alt + Enter. …" at bounding box center [423, 93] width 802 height 334
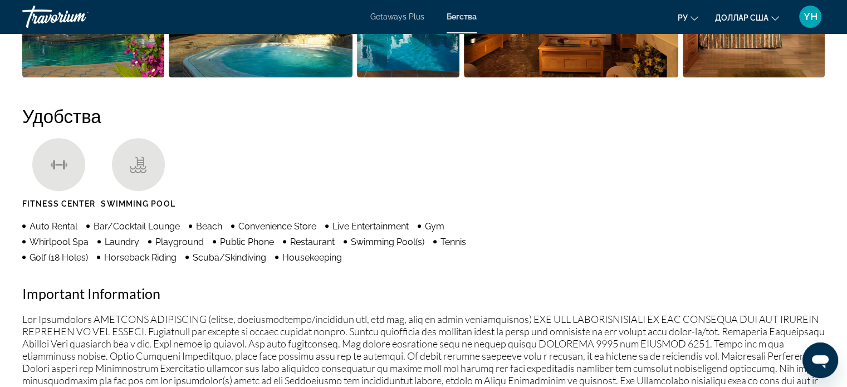
scroll to position [557, 0]
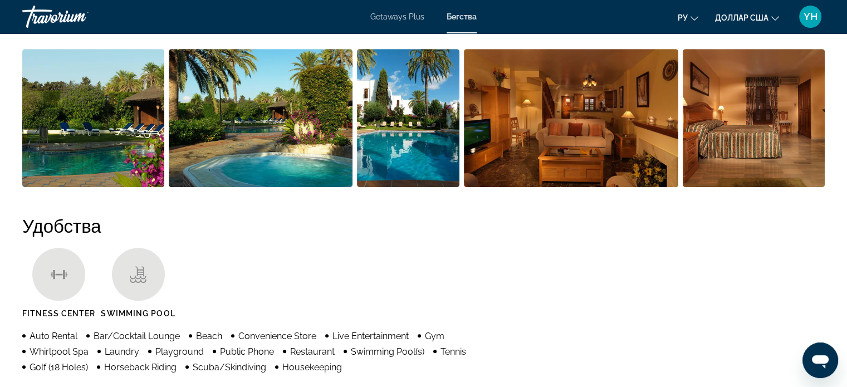
click at [735, 133] on img "Open full-screen image slider" at bounding box center [753, 118] width 142 height 138
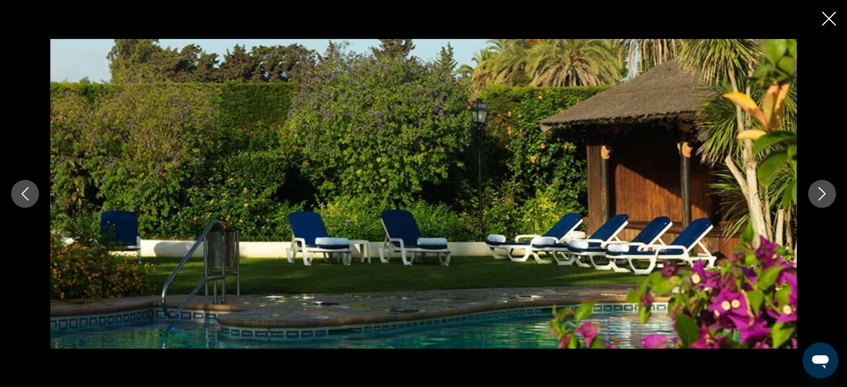
click at [822, 196] on icon "Next image" at bounding box center [821, 193] width 7 height 13
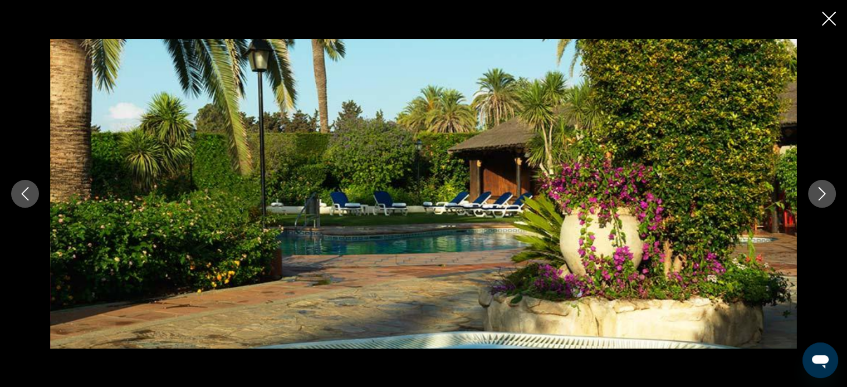
click at [822, 196] on icon "Next image" at bounding box center [821, 193] width 7 height 13
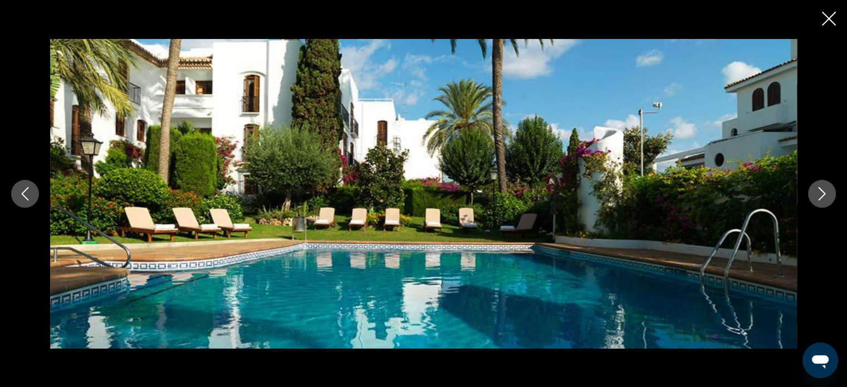
click at [822, 196] on icon "Next image" at bounding box center [821, 193] width 7 height 13
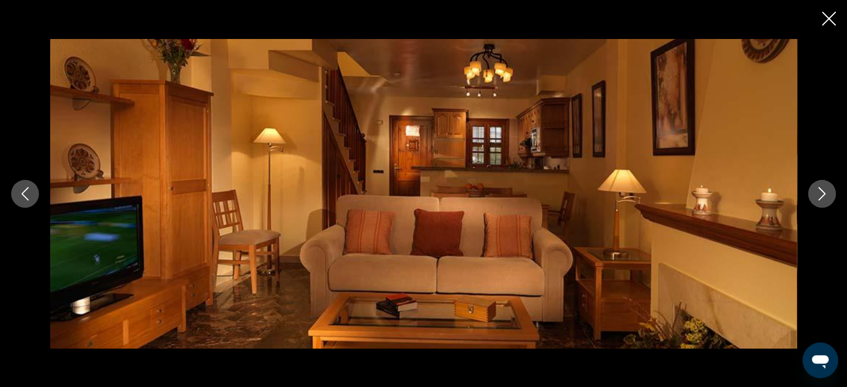
click at [822, 196] on icon "Next image" at bounding box center [821, 193] width 7 height 13
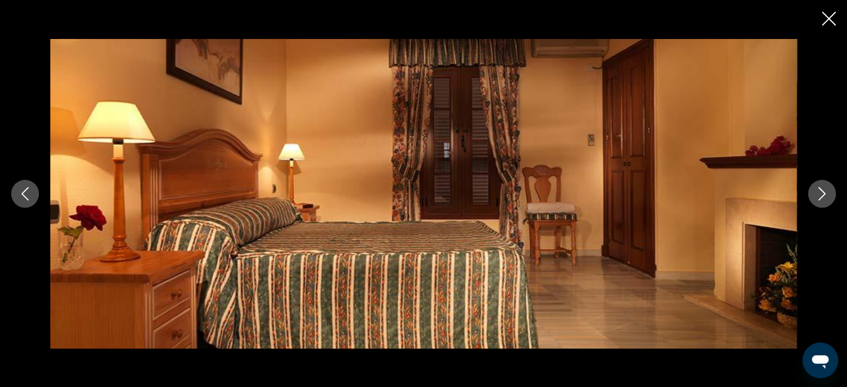
click at [822, 196] on icon "Next image" at bounding box center [821, 193] width 7 height 13
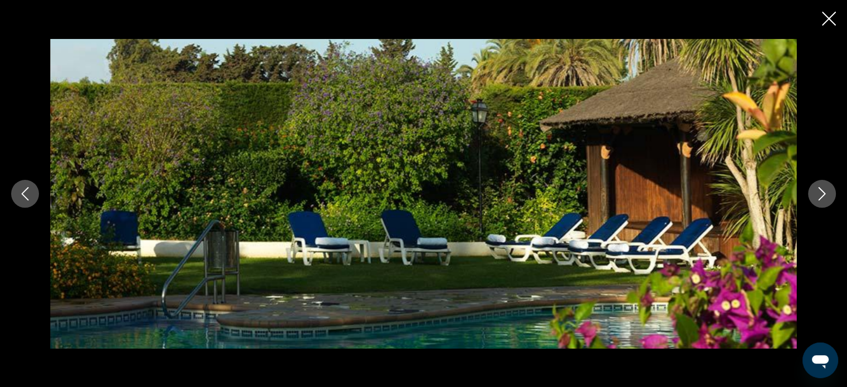
click at [822, 196] on icon "Next image" at bounding box center [821, 193] width 7 height 13
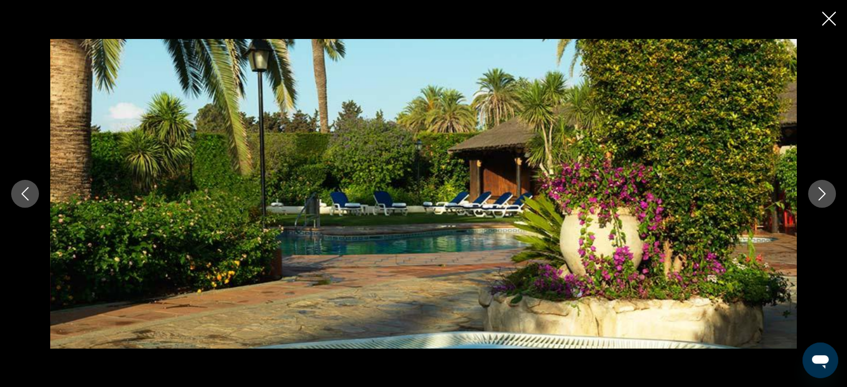
click at [822, 196] on icon "Next image" at bounding box center [821, 193] width 7 height 13
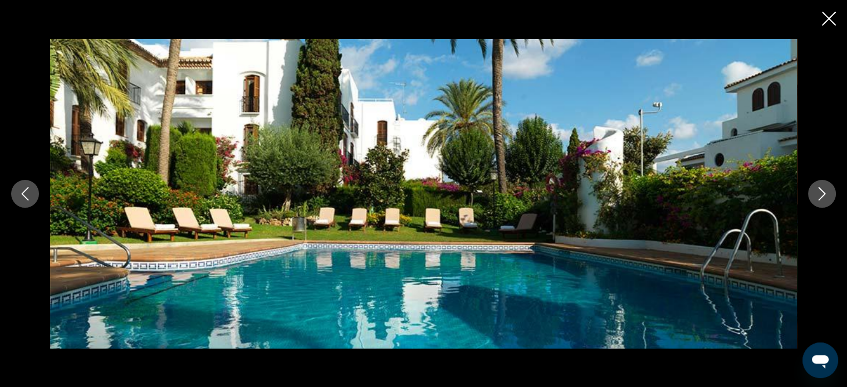
click at [826, 24] on icon "Close slideshow" at bounding box center [828, 19] width 14 height 14
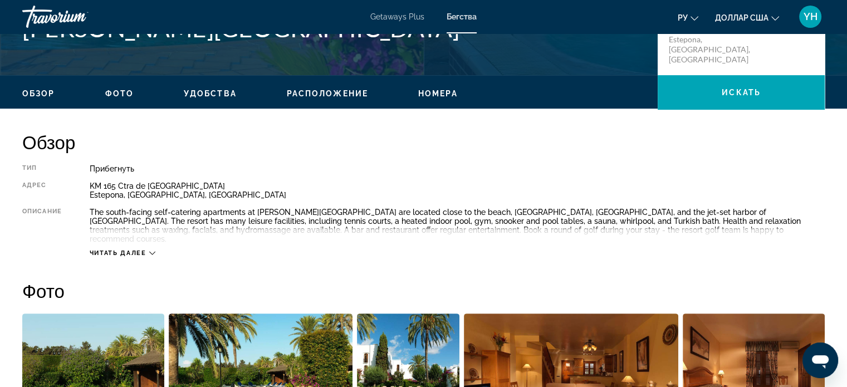
scroll to position [278, 0]
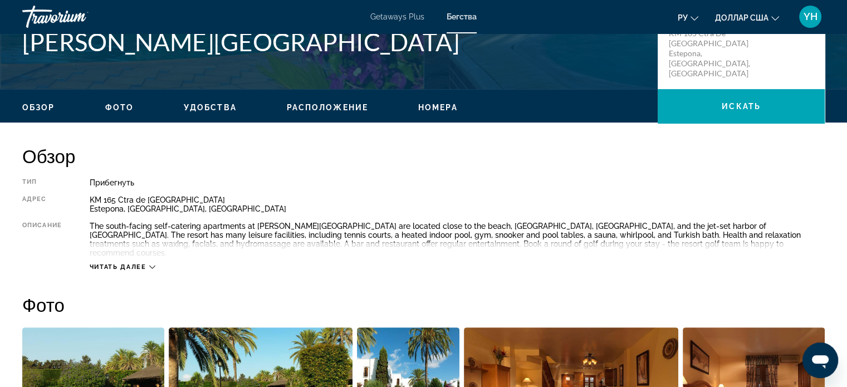
click at [151, 264] on icon "Основное содержание" at bounding box center [152, 267] width 6 height 6
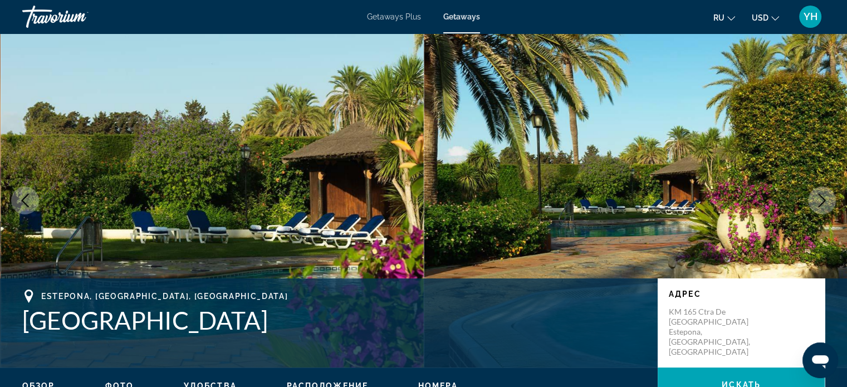
drag, startPoint x: 326, startPoint y: 317, endPoint x: 57, endPoint y: 280, distance: 271.3
click at [57, 280] on div "Estepona, Malaga, ESP Macdonald Villacana Resort Адрес KM 165 Ctra de Cadiz Est…" at bounding box center [423, 322] width 847 height 89
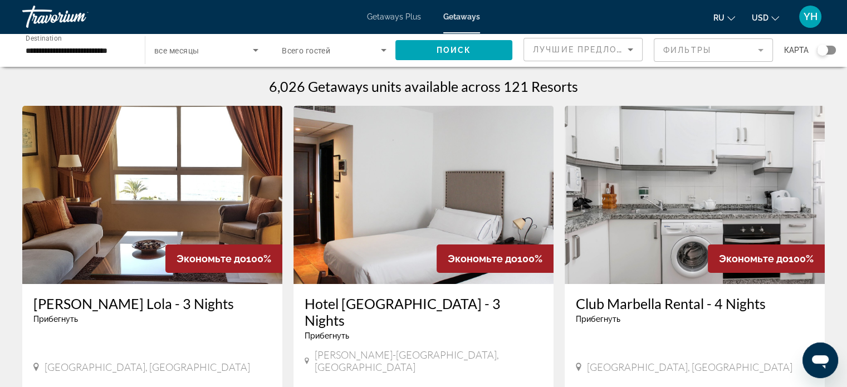
click at [57, 48] on input "**********" at bounding box center [78, 50] width 105 height 13
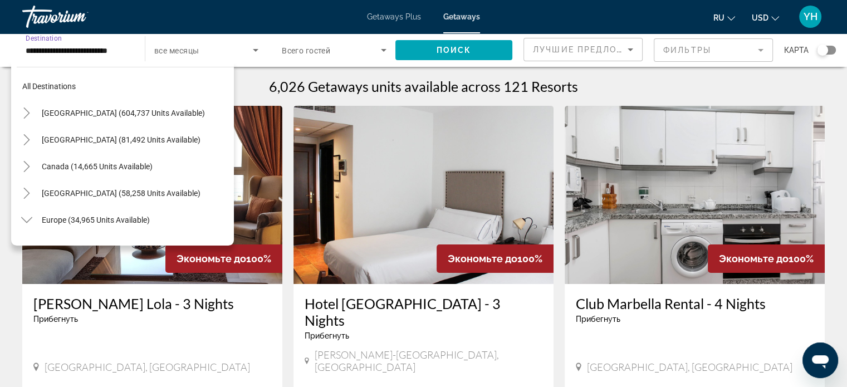
scroll to position [547, 0]
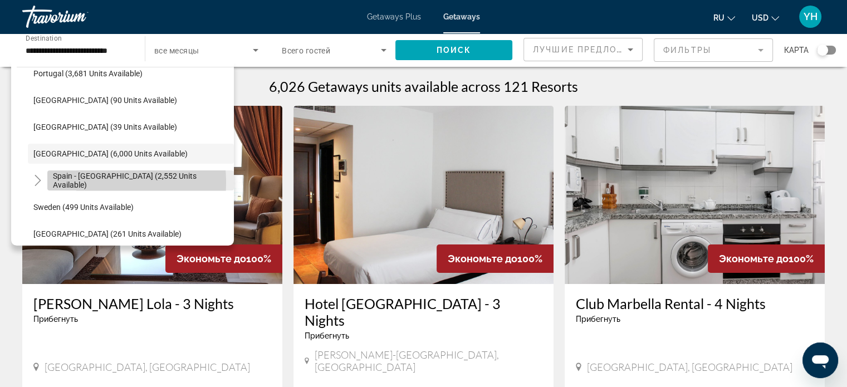
click at [80, 182] on span "Spain - [GEOGRAPHIC_DATA] (2,552 units available)" at bounding box center [140, 180] width 175 height 18
type input "**********"
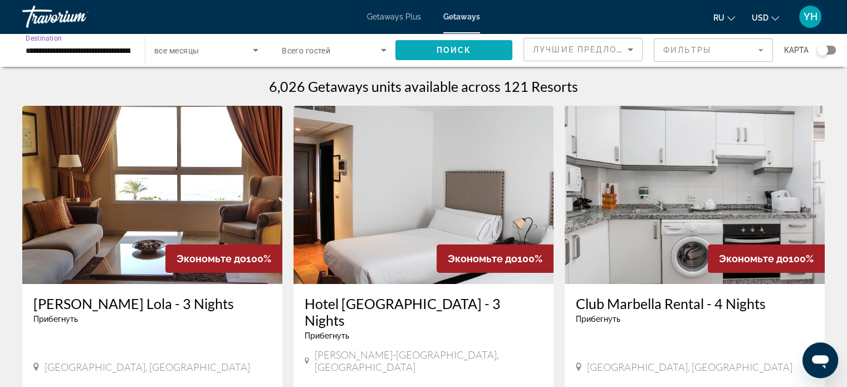
click at [452, 51] on span "Поиск" at bounding box center [453, 50] width 35 height 9
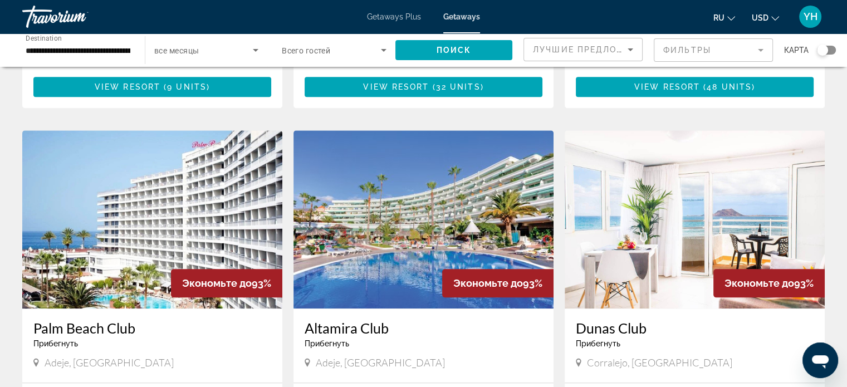
scroll to position [1169, 0]
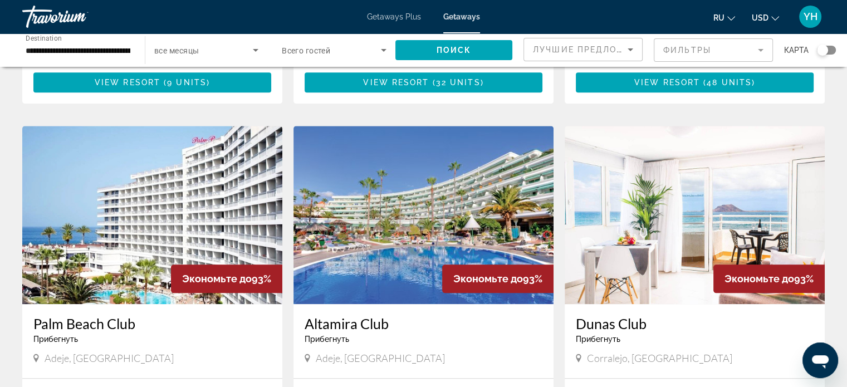
click at [685, 195] on img "Main content" at bounding box center [694, 215] width 260 height 178
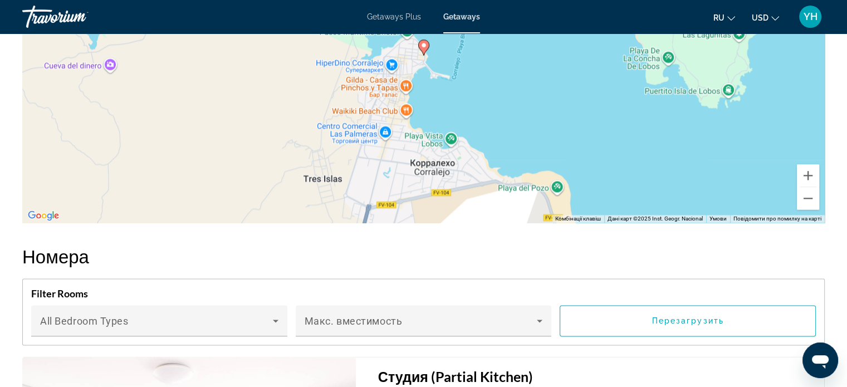
scroll to position [1670, 0]
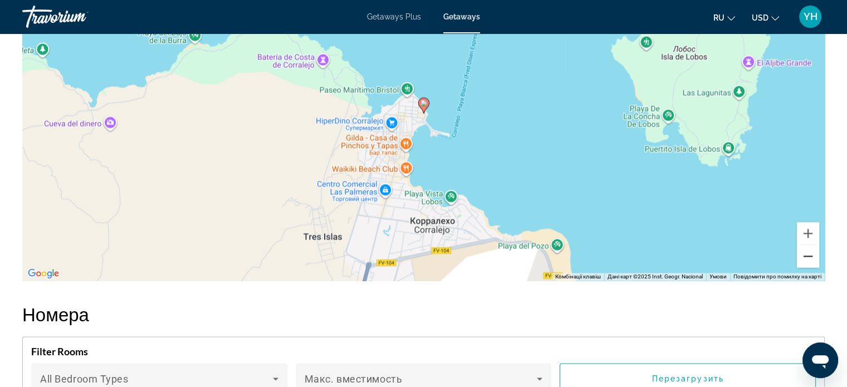
click at [812, 255] on button "Зменшити" at bounding box center [807, 256] width 22 height 22
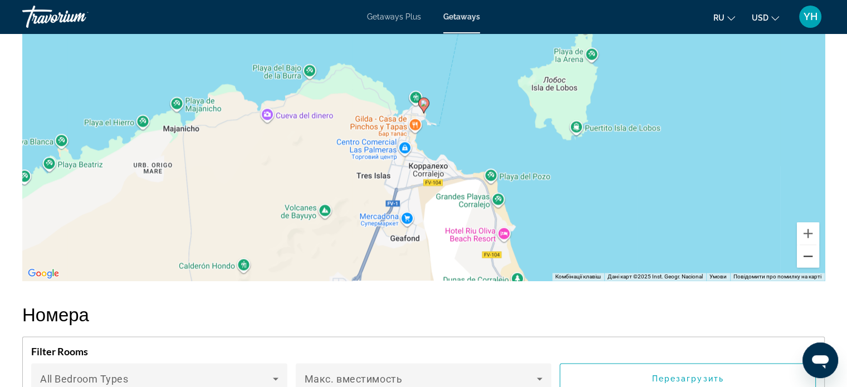
click at [812, 255] on button "Зменшити" at bounding box center [807, 256] width 22 height 22
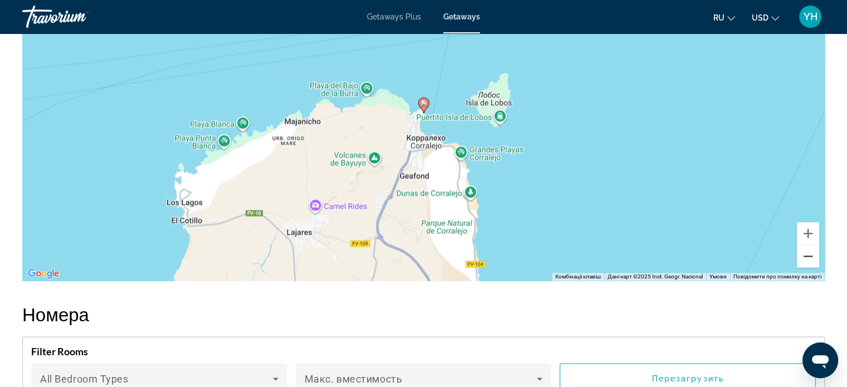
click at [812, 255] on button "Зменшити" at bounding box center [807, 256] width 22 height 22
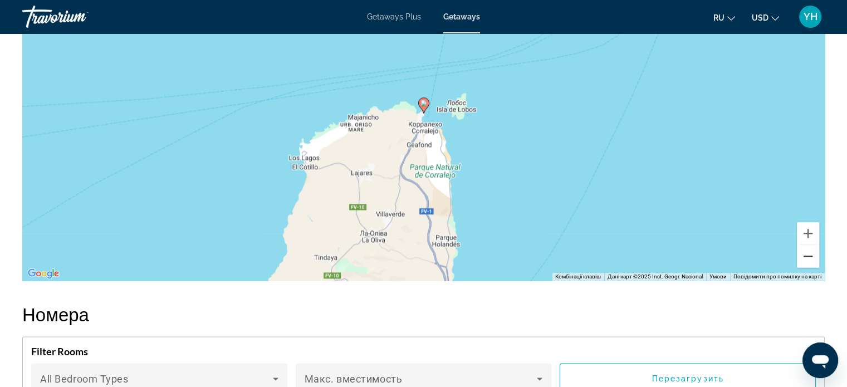
click at [812, 255] on button "Зменшити" at bounding box center [807, 256] width 22 height 22
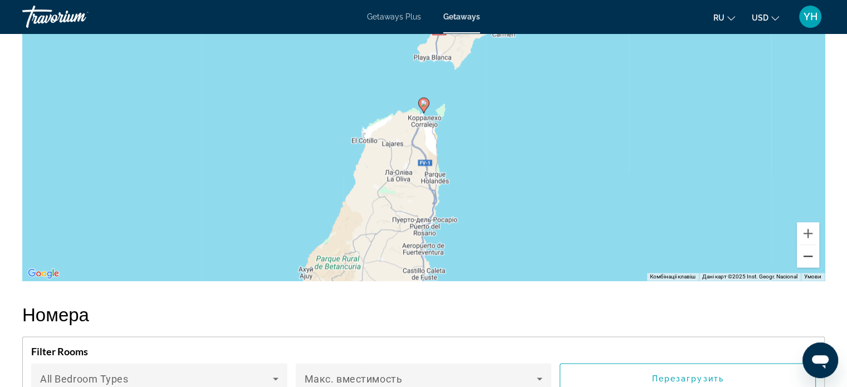
click at [812, 255] on button "Зменшити" at bounding box center [807, 256] width 22 height 22
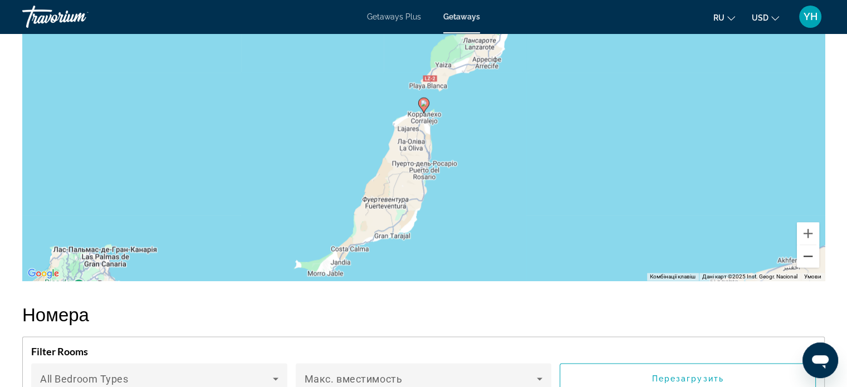
click at [812, 255] on button "Зменшити" at bounding box center [807, 256] width 22 height 22
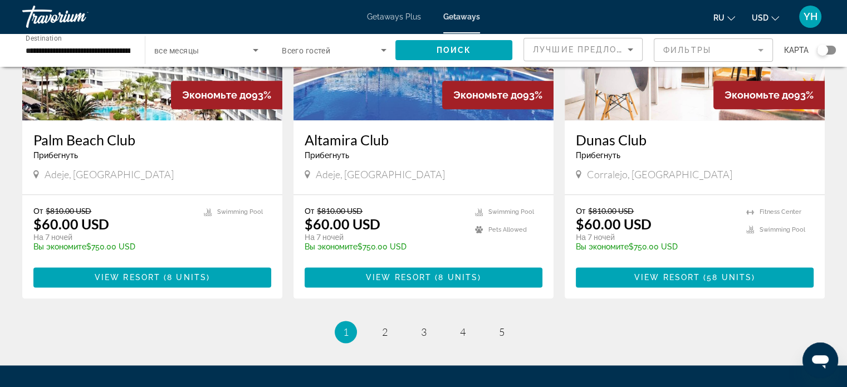
scroll to position [1391, 0]
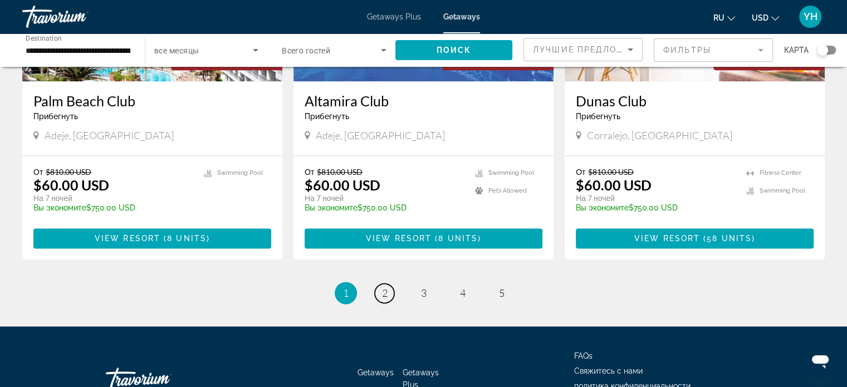
drag, startPoint x: 385, startPoint y: 253, endPoint x: 578, endPoint y: 215, distance: 197.5
click at [387, 283] on link "page 2" at bounding box center [384, 292] width 19 height 19
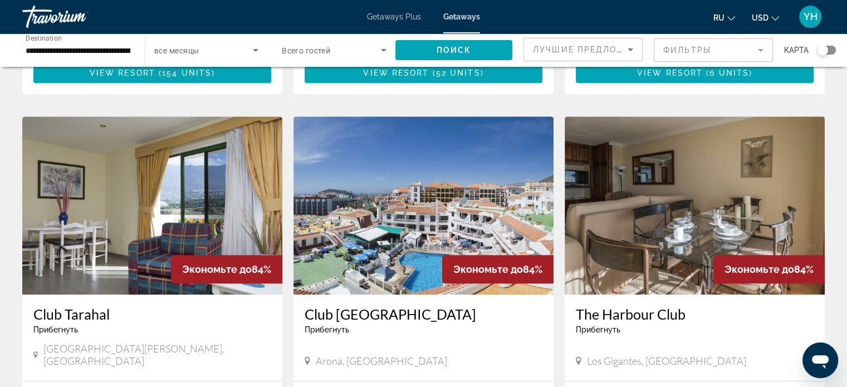
scroll to position [779, 0]
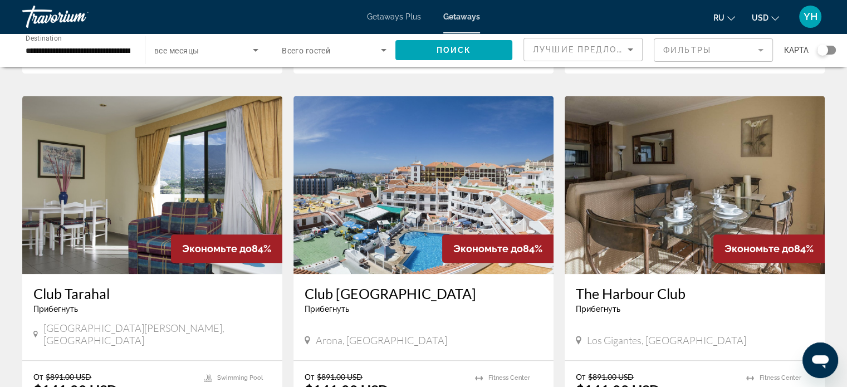
click at [120, 157] on img "Main content" at bounding box center [152, 185] width 260 height 178
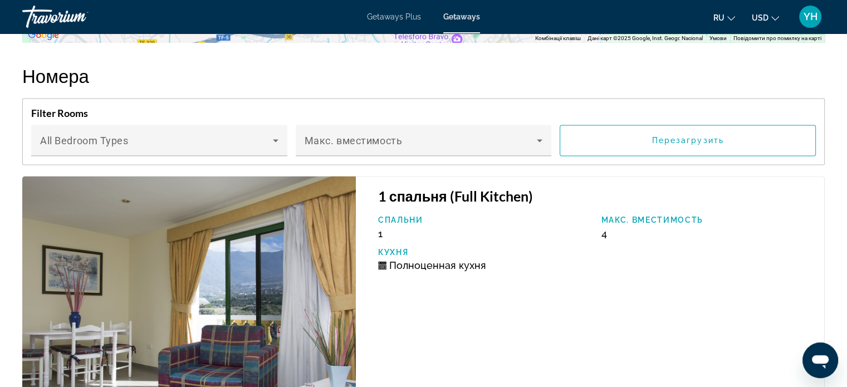
scroll to position [1447, 0]
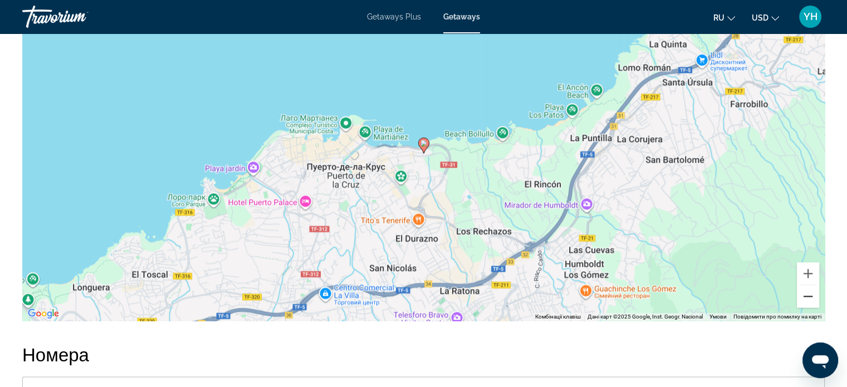
click at [804, 292] on button "Зменшити" at bounding box center [807, 296] width 22 height 22
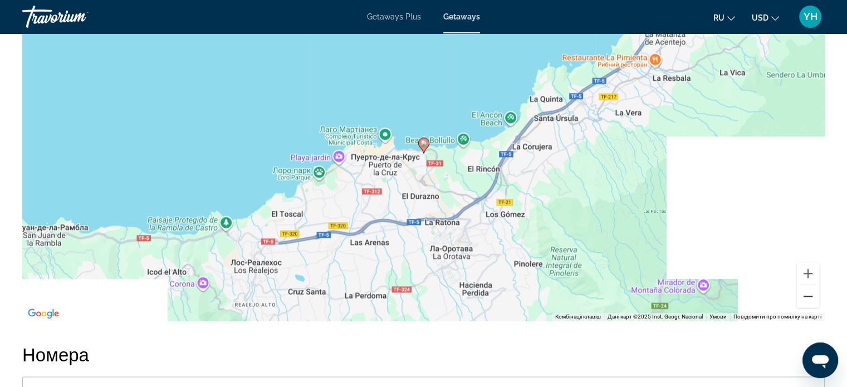
click at [804, 292] on button "Зменшити" at bounding box center [807, 296] width 22 height 22
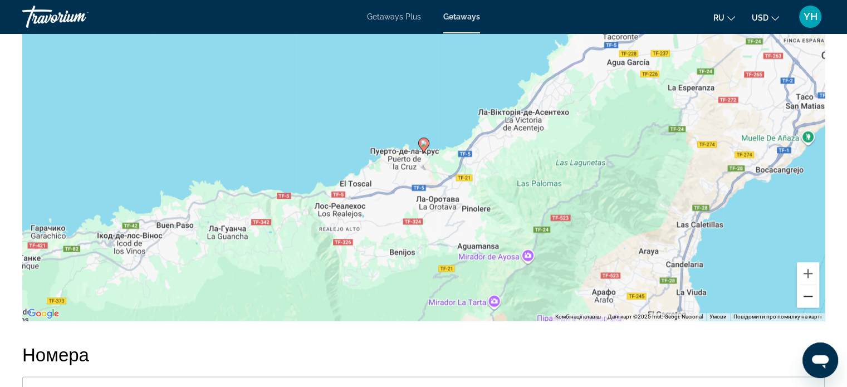
click at [804, 292] on button "Зменшити" at bounding box center [807, 296] width 22 height 22
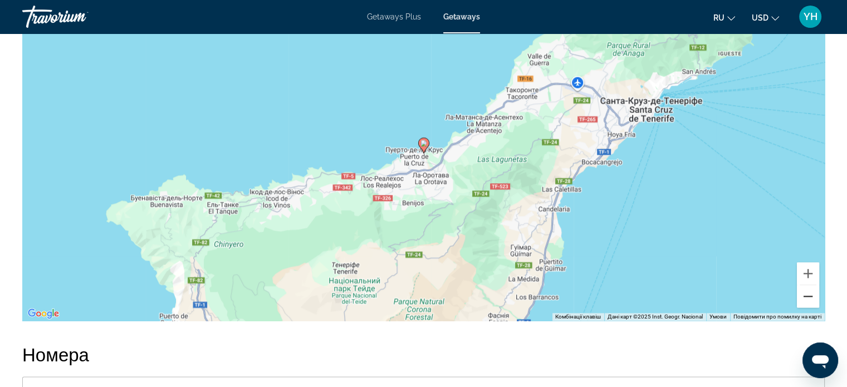
click at [804, 292] on button "Зменшити" at bounding box center [807, 296] width 22 height 22
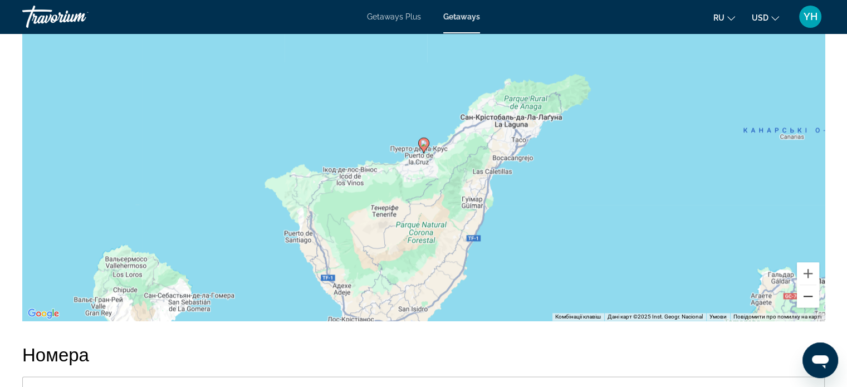
click at [804, 292] on button "Зменшити" at bounding box center [807, 296] width 22 height 22
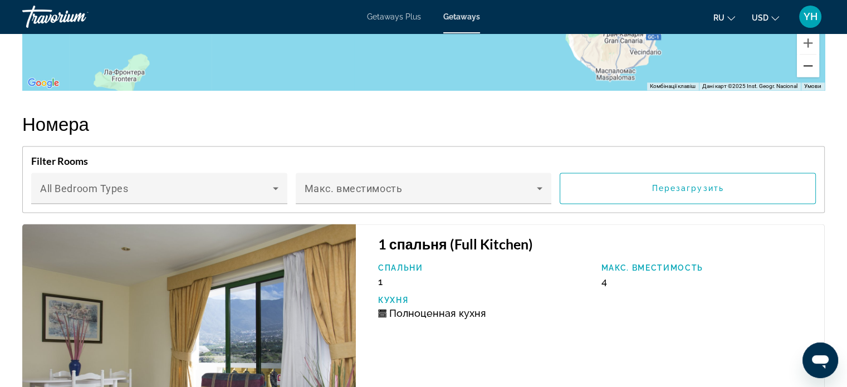
scroll to position [1670, 0]
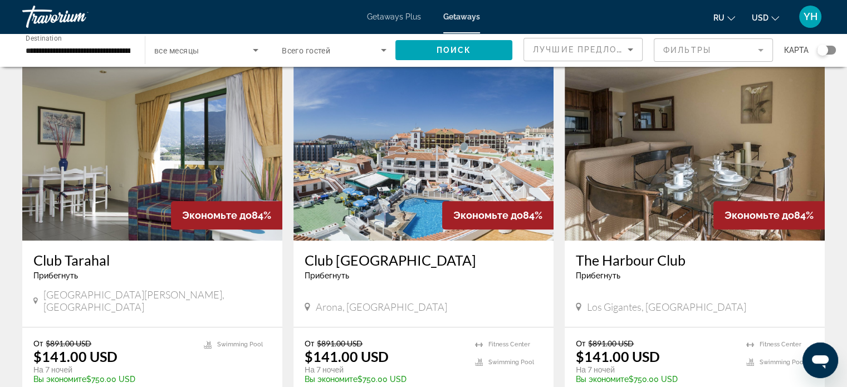
scroll to position [835, 0]
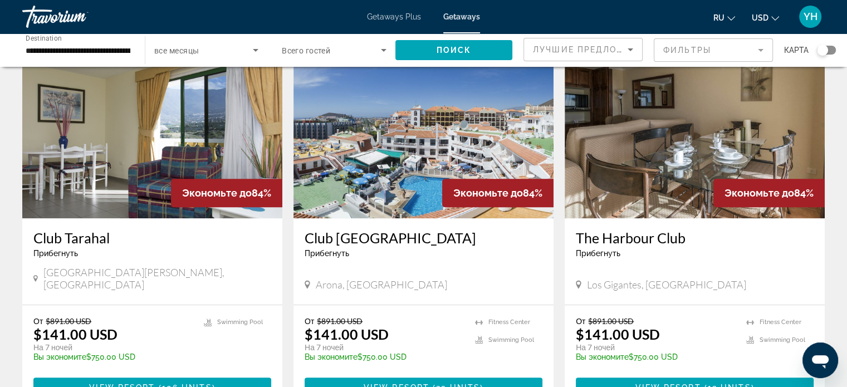
click at [451, 131] on img "Main content" at bounding box center [423, 129] width 260 height 178
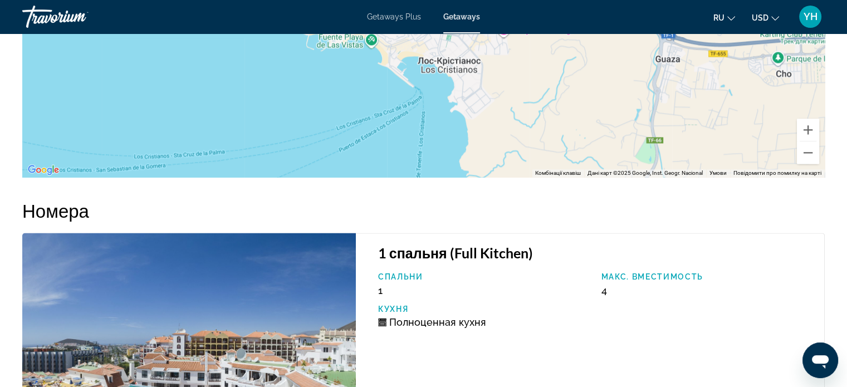
scroll to position [1558, 0]
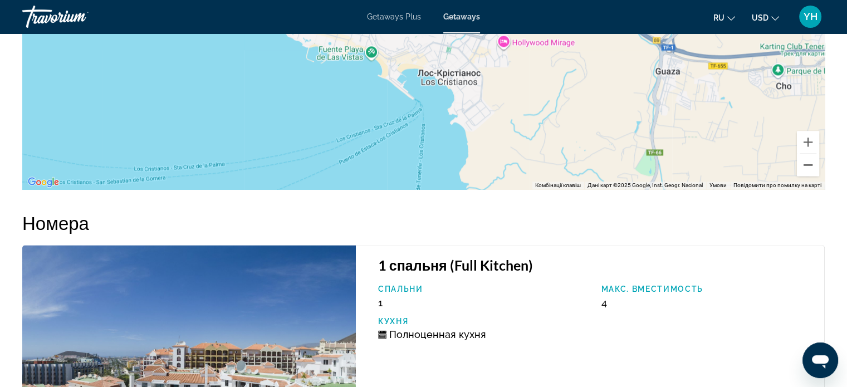
click at [802, 163] on button "Зменшити" at bounding box center [807, 165] width 22 height 22
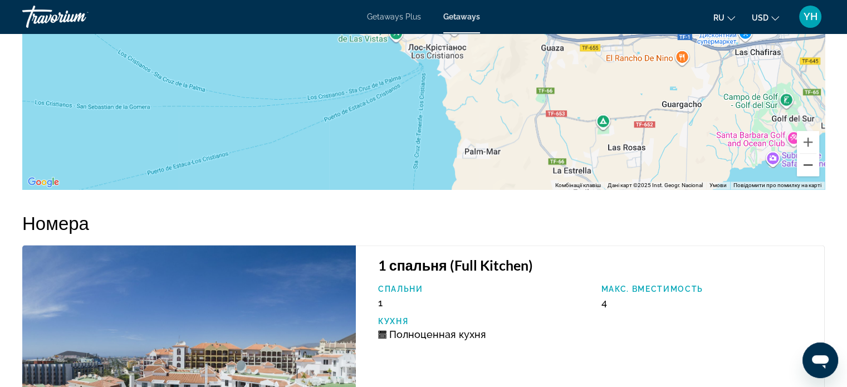
click at [802, 163] on button "Зменшити" at bounding box center [807, 165] width 22 height 22
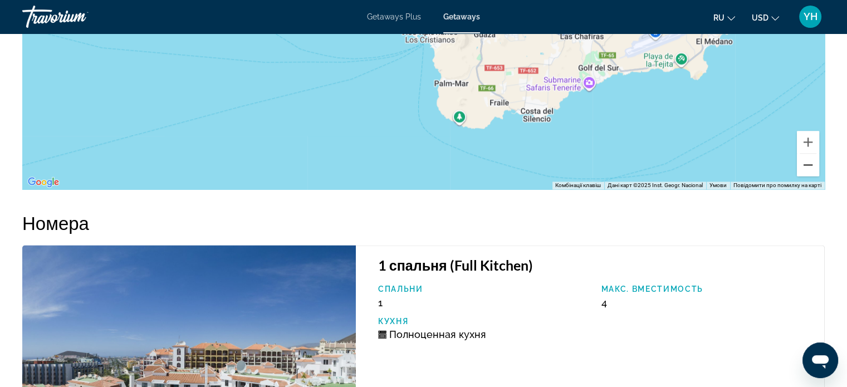
click at [802, 163] on button "Зменшити" at bounding box center [807, 165] width 22 height 22
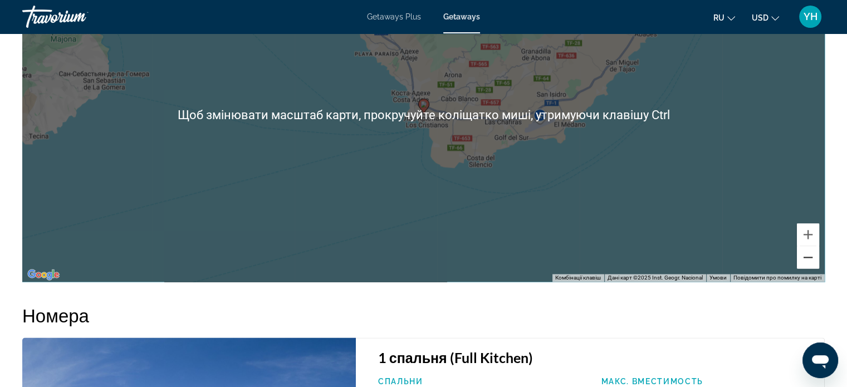
scroll to position [1447, 0]
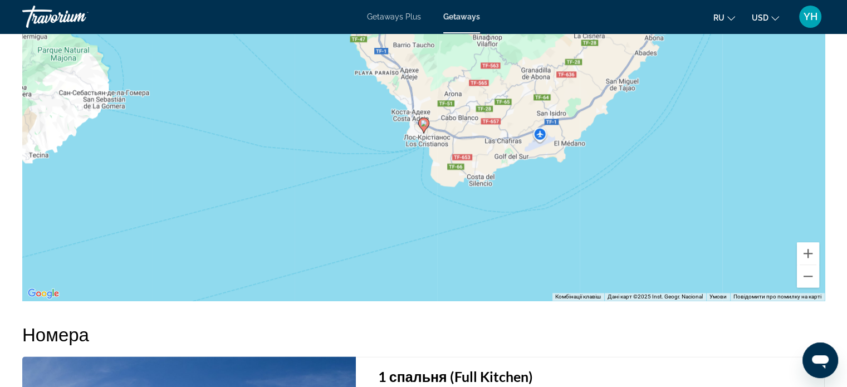
click at [712, 202] on div "Увімкніть режим перетягування за допомогою клавіатури, натиснувши Alt + Enter. …" at bounding box center [423, 134] width 802 height 334
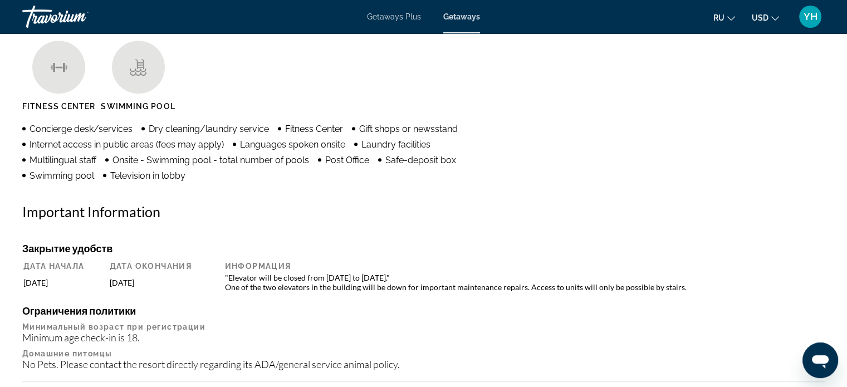
scroll to position [724, 0]
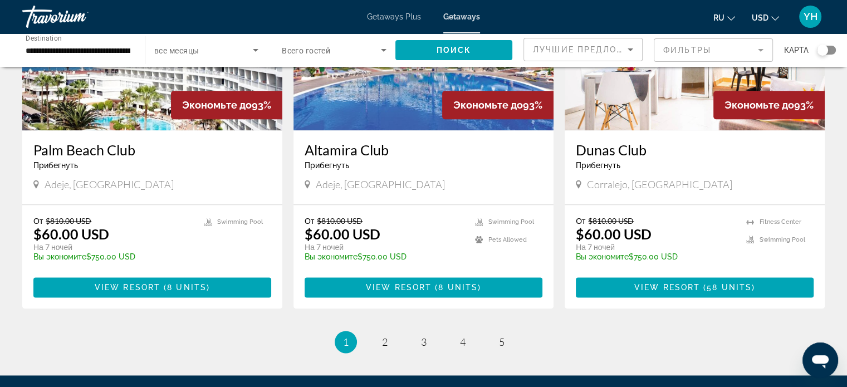
scroll to position [1391, 0]
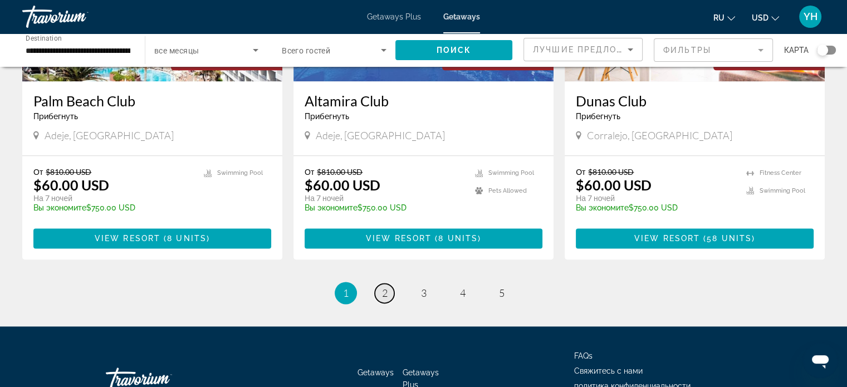
click at [387, 287] on span "2" at bounding box center [385, 293] width 6 height 12
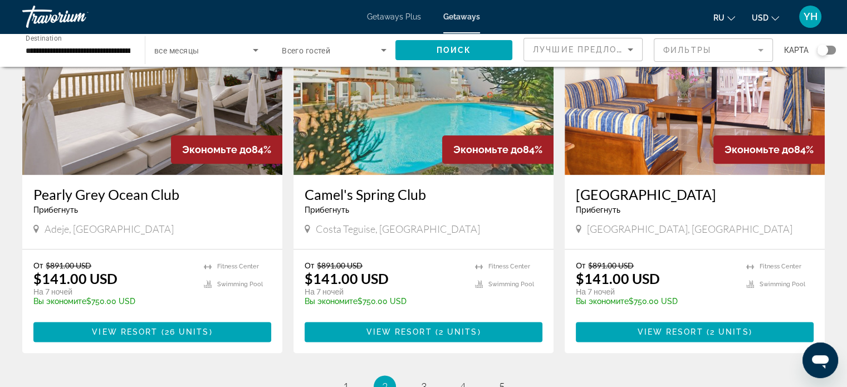
scroll to position [1280, 0]
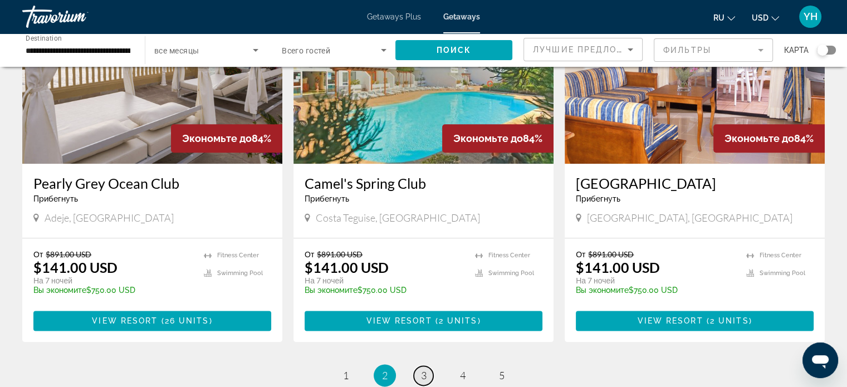
click at [426, 366] on link "page 3" at bounding box center [423, 375] width 19 height 19
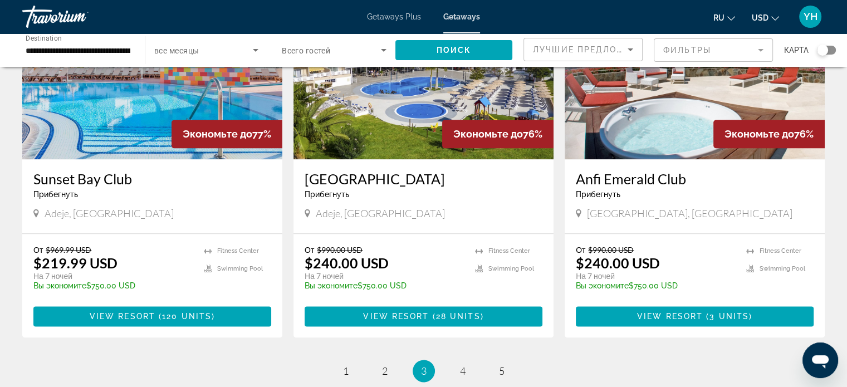
scroll to position [1336, 0]
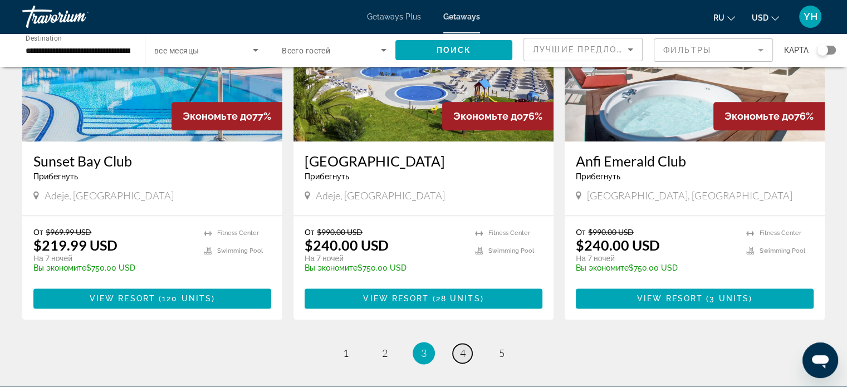
click at [461, 347] on span "4" at bounding box center [463, 353] width 6 height 12
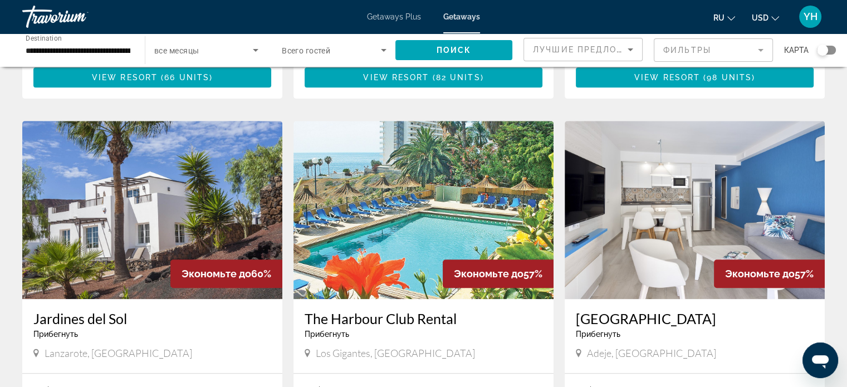
scroll to position [779, 0]
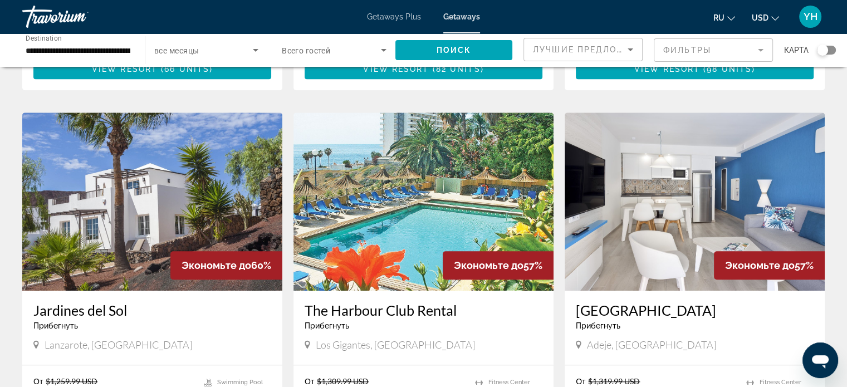
click at [687, 198] on img "Main content" at bounding box center [694, 201] width 260 height 178
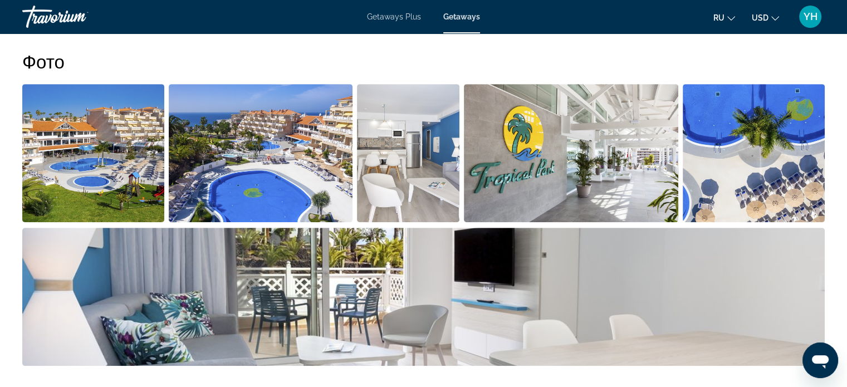
scroll to position [500, 0]
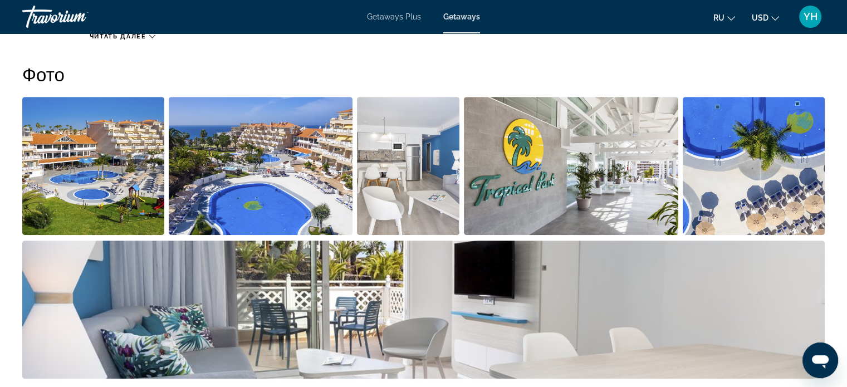
click at [749, 179] on img "Open full-screen image slider" at bounding box center [753, 166] width 142 height 138
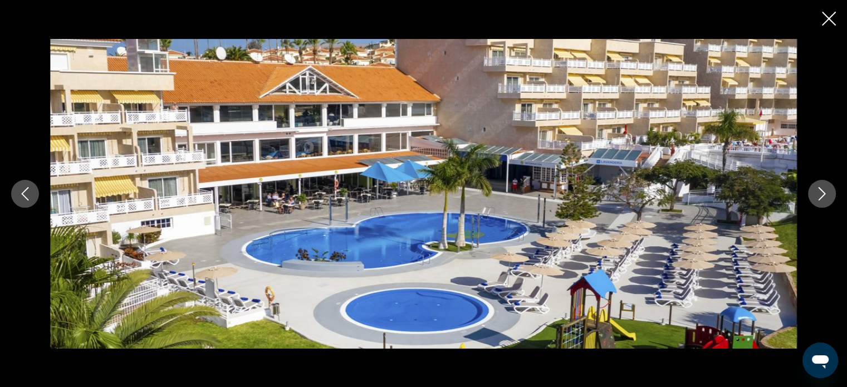
click at [825, 189] on icon "Next image" at bounding box center [821, 193] width 13 height 13
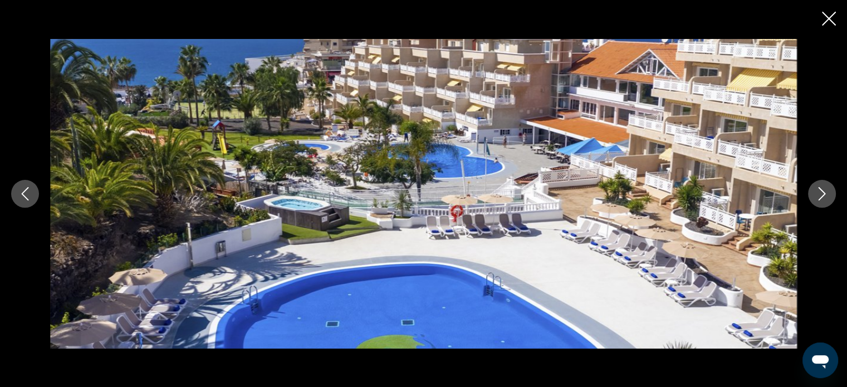
click at [825, 189] on icon "Next image" at bounding box center [821, 193] width 13 height 13
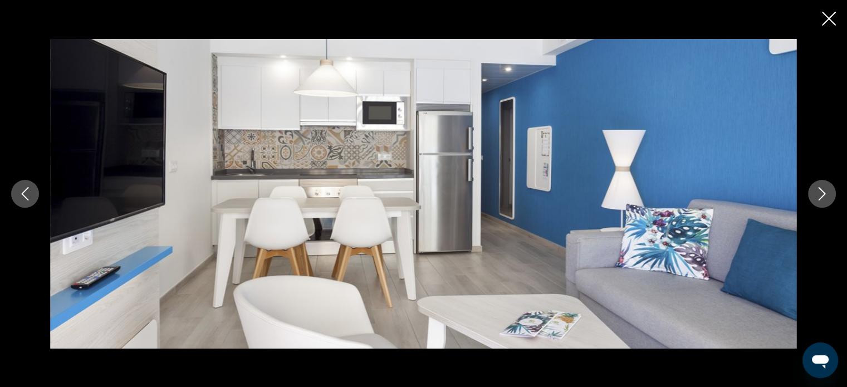
click at [825, 189] on icon "Next image" at bounding box center [821, 193] width 13 height 13
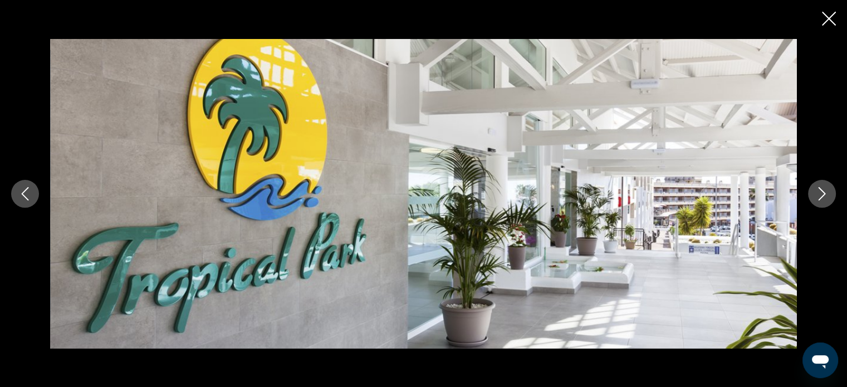
click at [825, 189] on icon "Next image" at bounding box center [821, 193] width 13 height 13
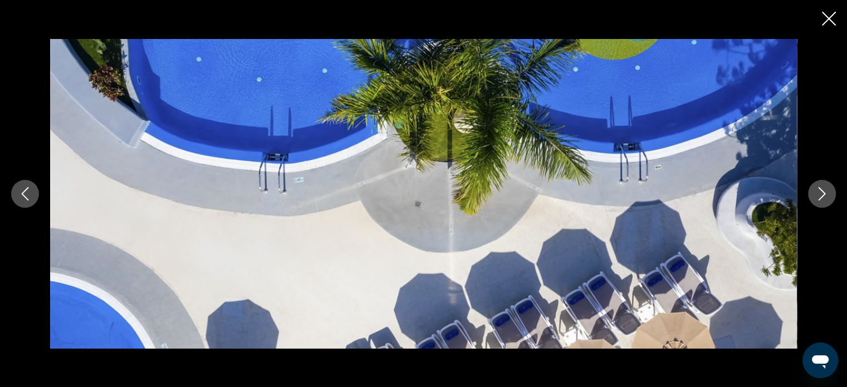
click at [825, 189] on icon "Next image" at bounding box center [821, 193] width 13 height 13
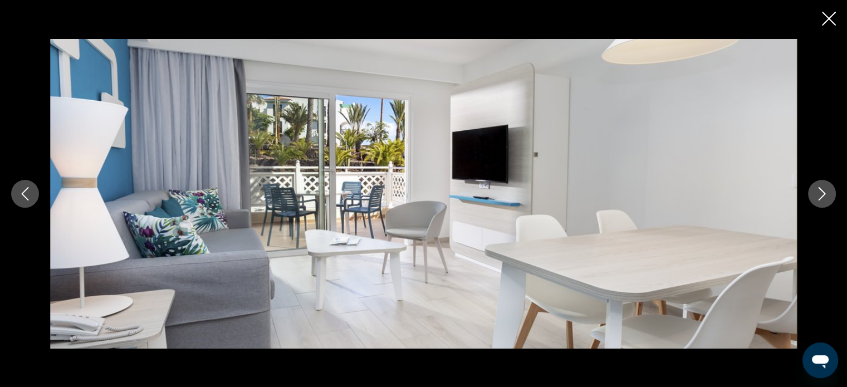
click at [825, 189] on icon "Next image" at bounding box center [821, 193] width 13 height 13
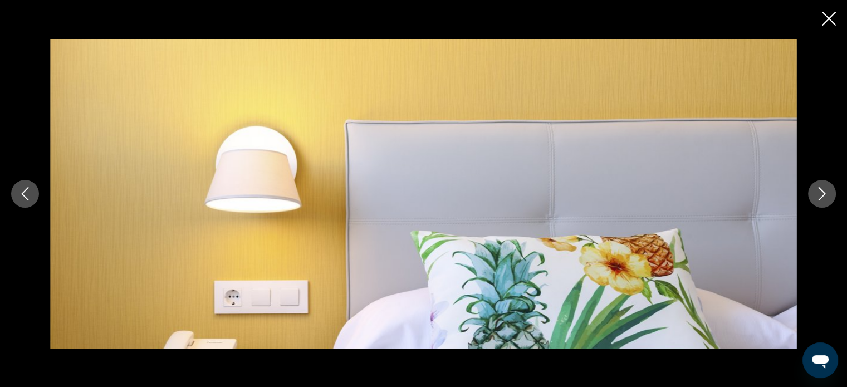
click at [825, 189] on icon "Next image" at bounding box center [821, 193] width 13 height 13
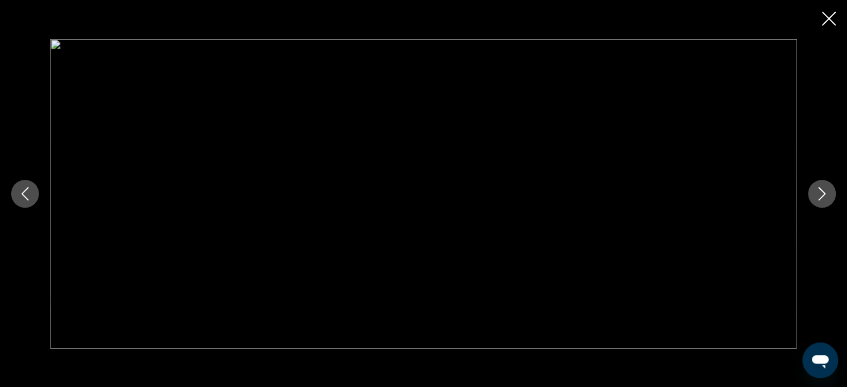
click at [825, 189] on icon "Next image" at bounding box center [821, 193] width 13 height 13
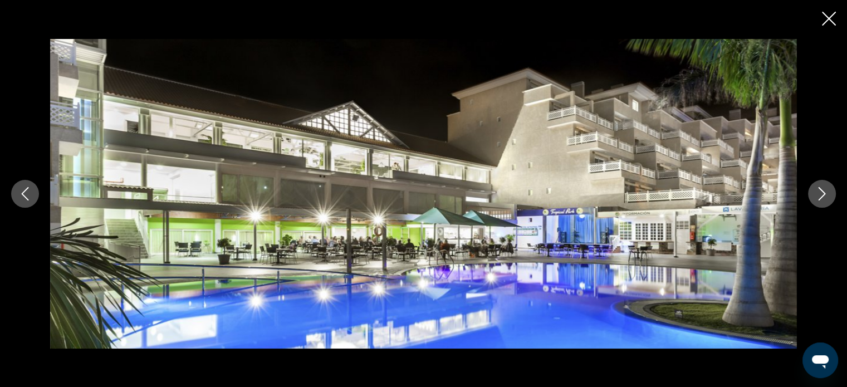
click at [825, 189] on icon "Next image" at bounding box center [821, 193] width 13 height 13
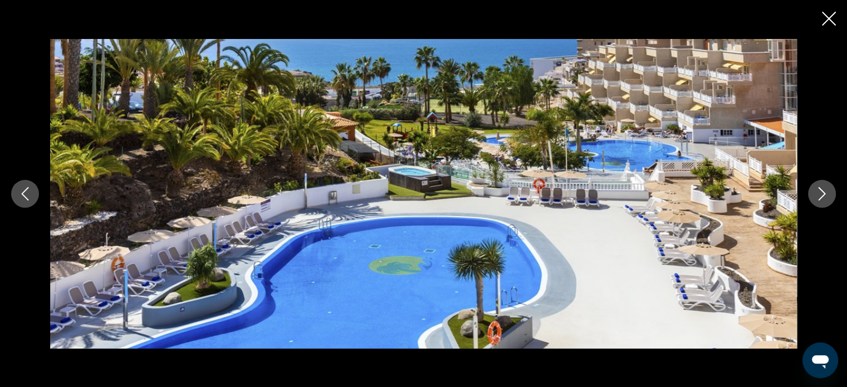
click at [825, 189] on icon "Next image" at bounding box center [821, 193] width 13 height 13
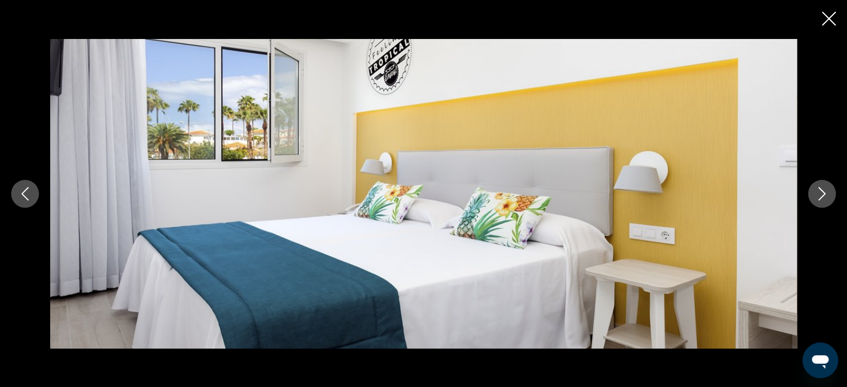
click at [825, 189] on icon "Next image" at bounding box center [821, 193] width 13 height 13
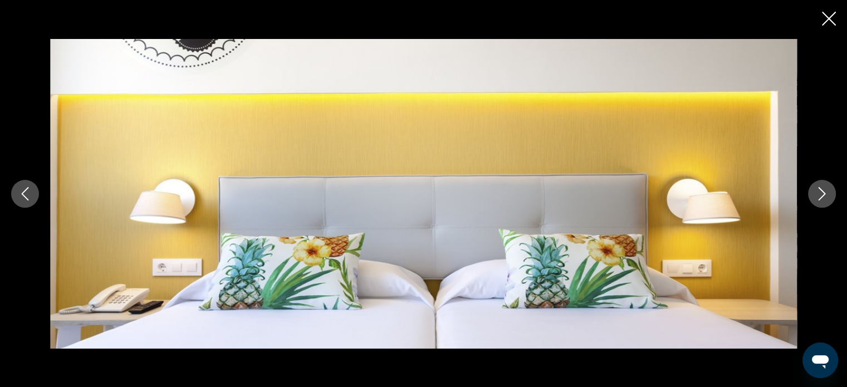
click at [825, 189] on icon "Next image" at bounding box center [821, 193] width 13 height 13
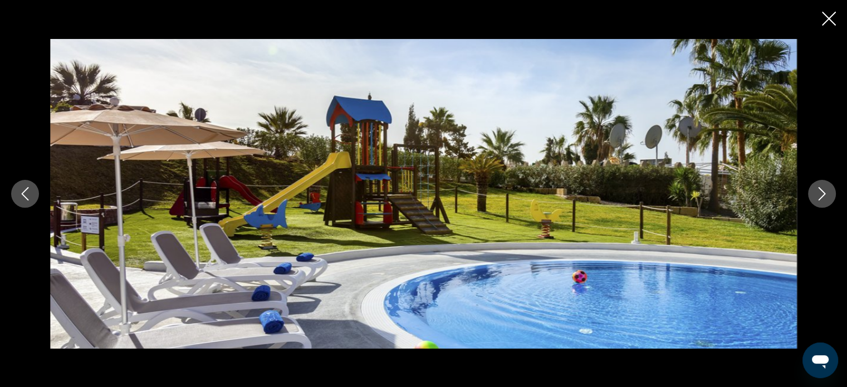
click at [825, 189] on icon "Next image" at bounding box center [821, 193] width 13 height 13
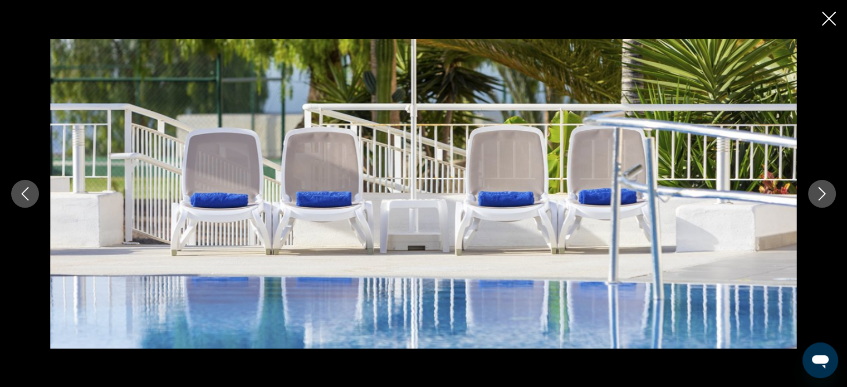
click at [825, 189] on icon "Next image" at bounding box center [821, 193] width 13 height 13
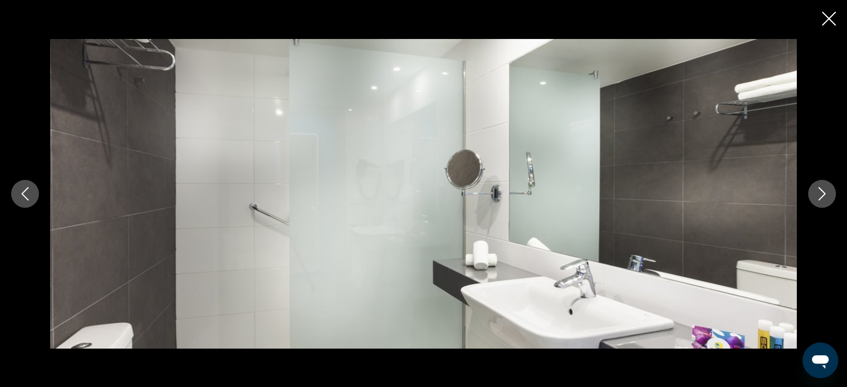
click at [825, 189] on icon "Next image" at bounding box center [821, 193] width 13 height 13
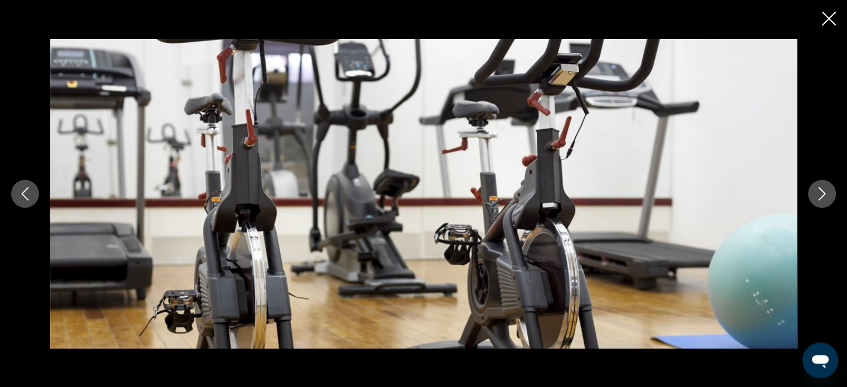
click at [825, 189] on icon "Next image" at bounding box center [821, 193] width 13 height 13
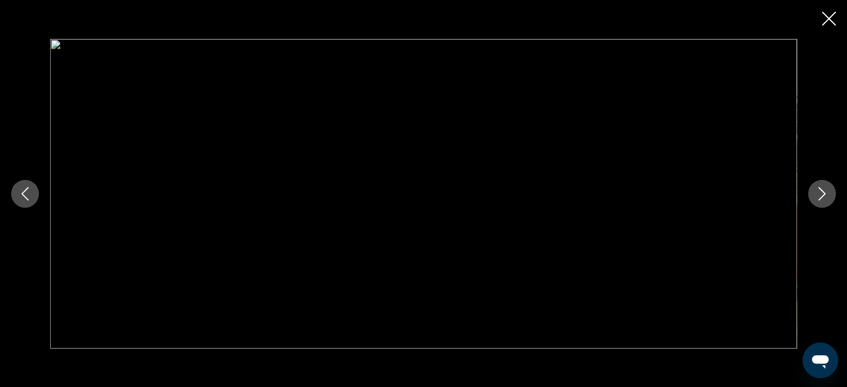
click at [825, 189] on icon "Next image" at bounding box center [821, 193] width 13 height 13
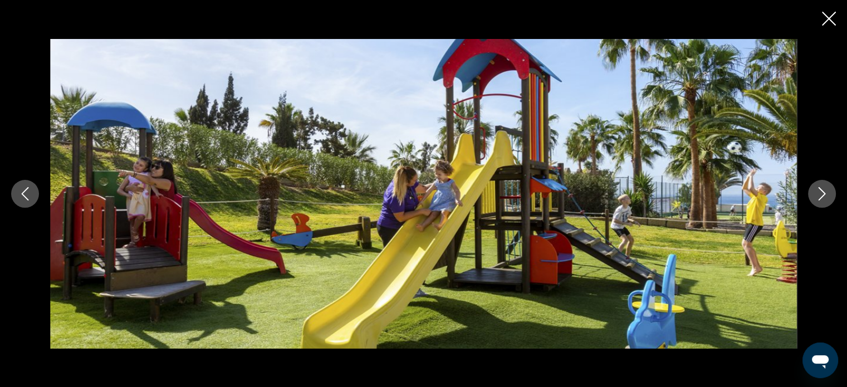
click at [825, 189] on icon "Next image" at bounding box center [821, 193] width 13 height 13
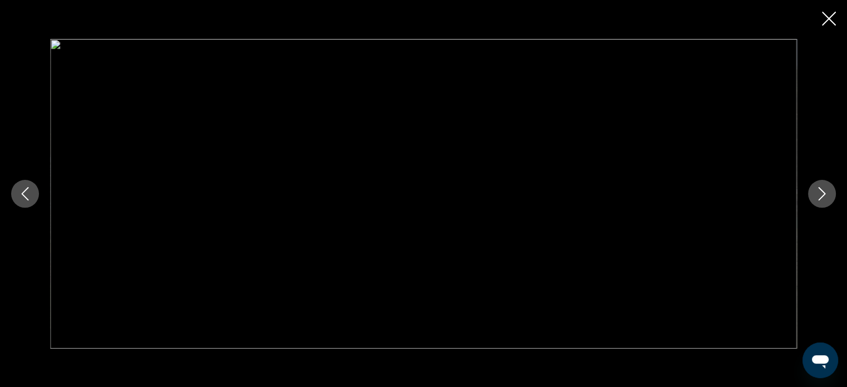
click at [825, 189] on icon "Next image" at bounding box center [821, 193] width 13 height 13
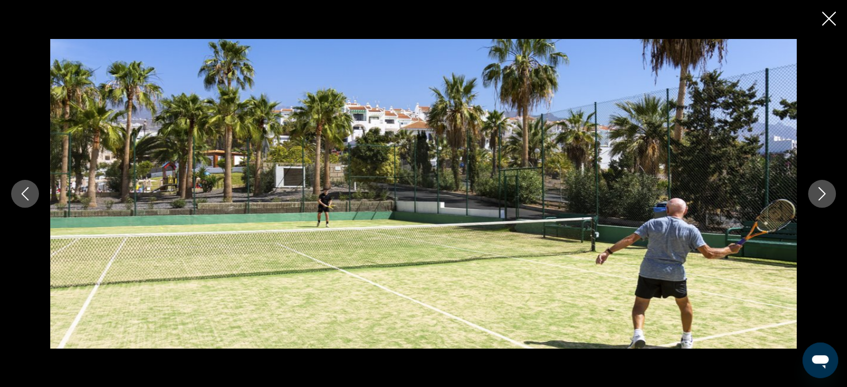
click at [825, 189] on icon "Next image" at bounding box center [821, 193] width 13 height 13
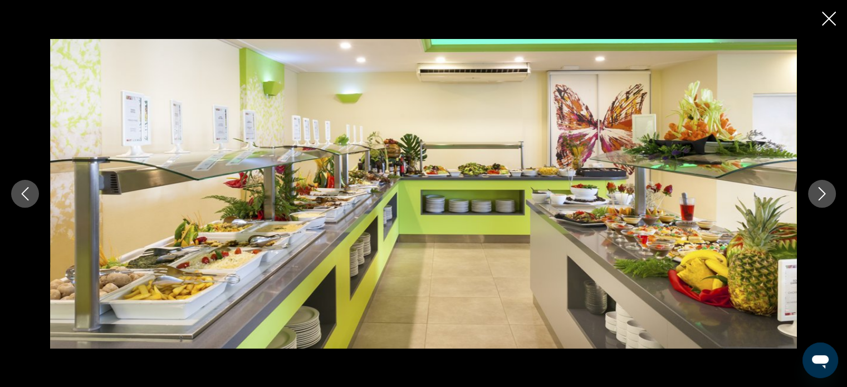
click at [825, 189] on icon "Next image" at bounding box center [821, 193] width 13 height 13
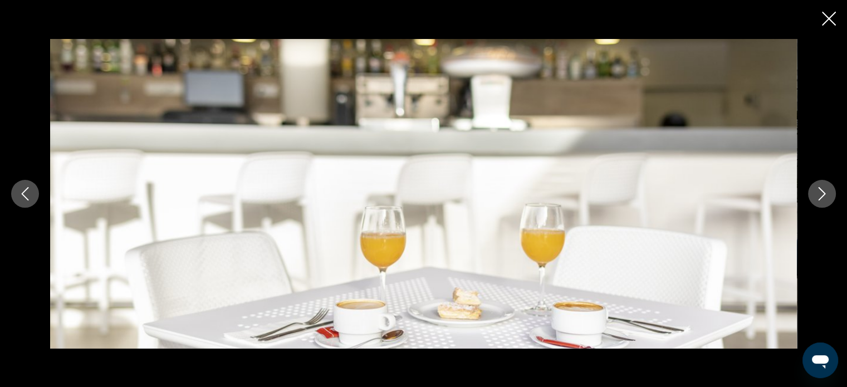
click at [825, 189] on icon "Next image" at bounding box center [821, 193] width 13 height 13
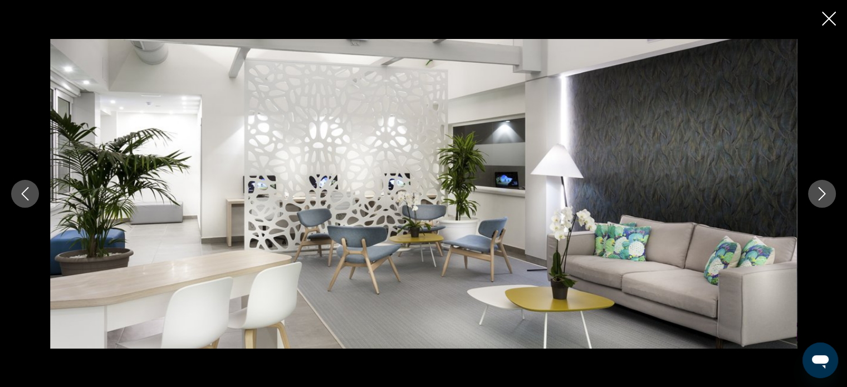
click at [825, 189] on icon "Next image" at bounding box center [821, 193] width 13 height 13
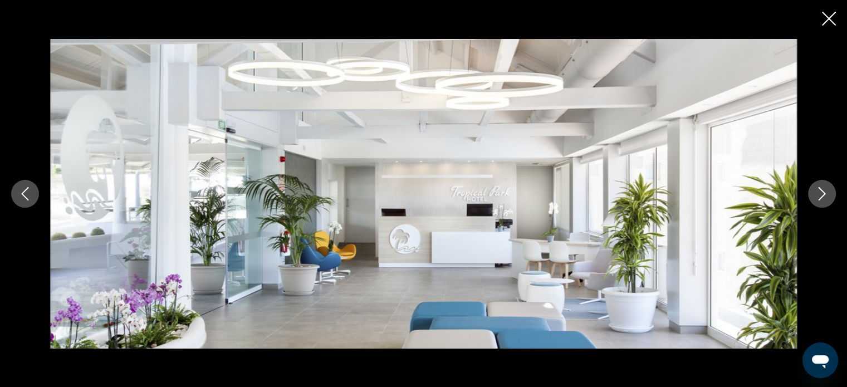
click at [825, 189] on icon "Next image" at bounding box center [821, 193] width 13 height 13
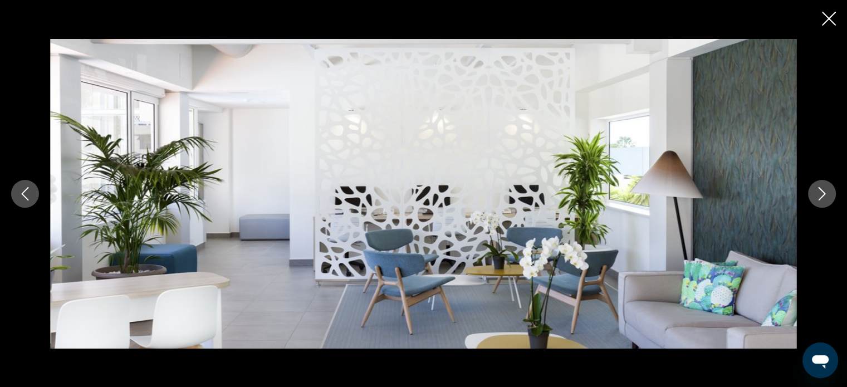
click at [825, 189] on icon "Next image" at bounding box center [821, 193] width 13 height 13
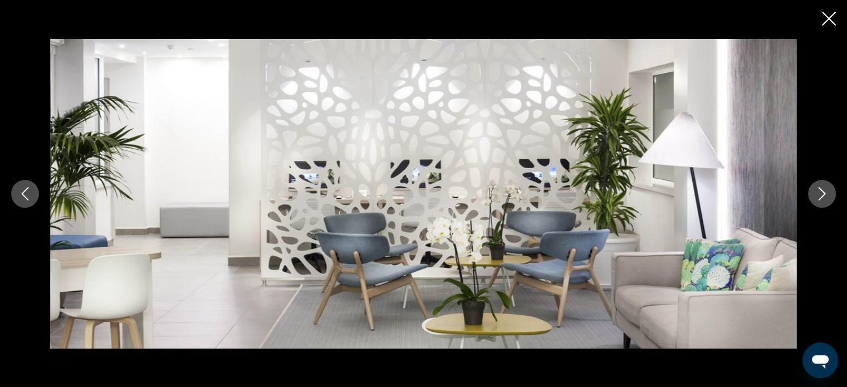
click at [825, 189] on icon "Next image" at bounding box center [821, 193] width 13 height 13
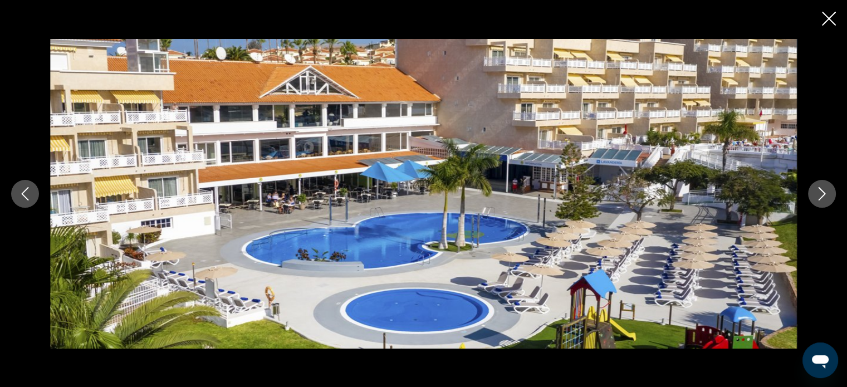
click at [823, 16] on icon "Close slideshow" at bounding box center [828, 19] width 14 height 14
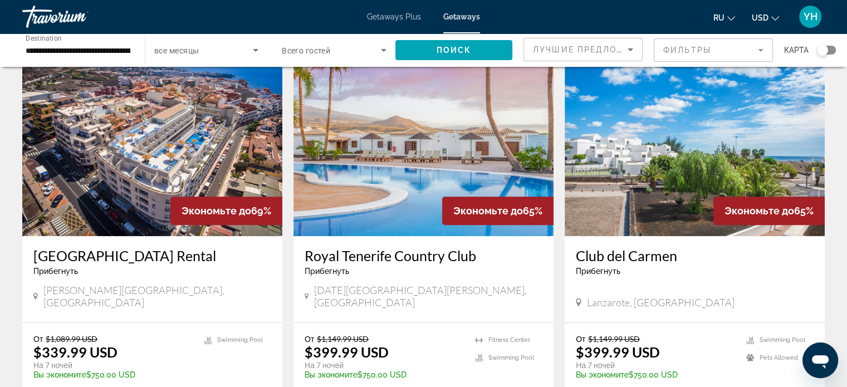
scroll to position [445, 0]
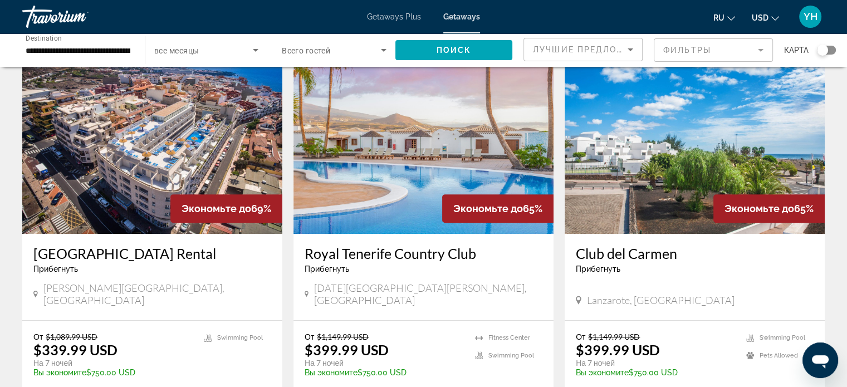
click at [358, 164] on img "Main content" at bounding box center [423, 145] width 260 height 178
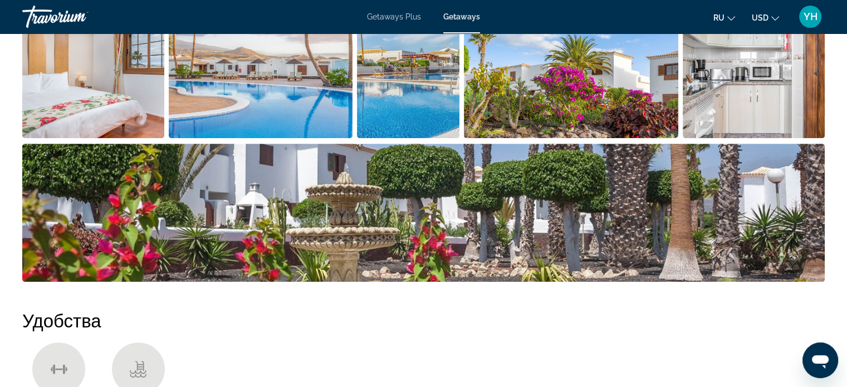
scroll to position [557, 0]
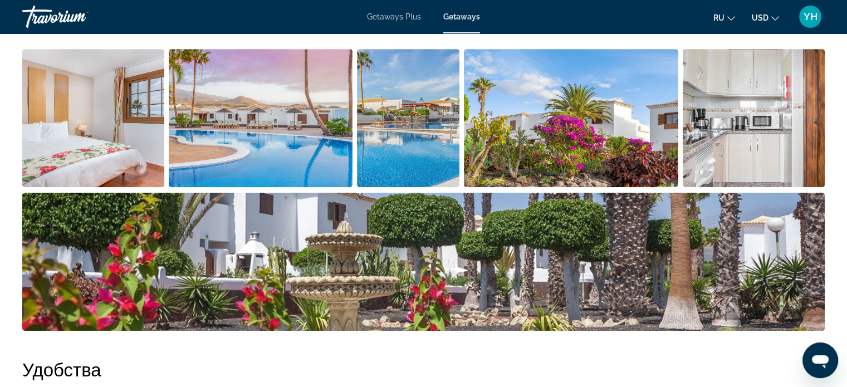
click at [434, 126] on img "Open full-screen image slider" at bounding box center [408, 118] width 103 height 138
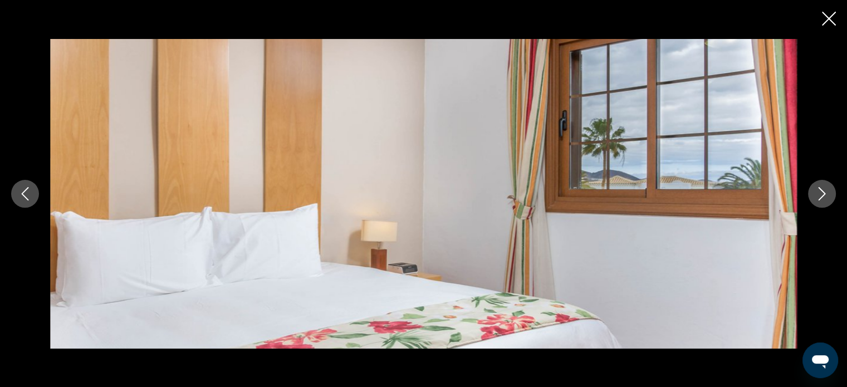
click at [816, 188] on icon "Next image" at bounding box center [821, 193] width 13 height 13
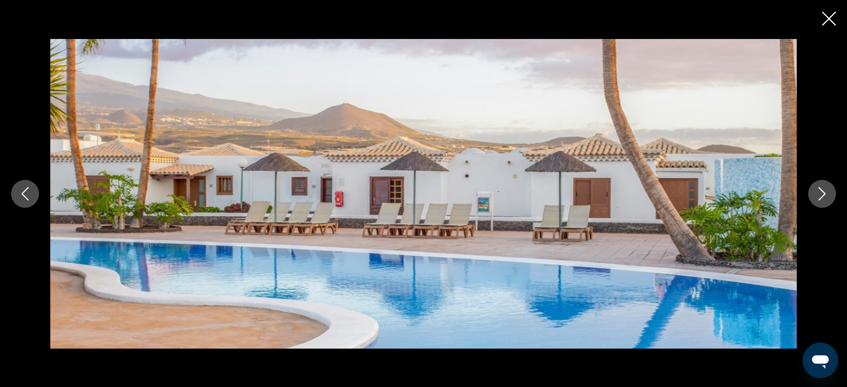
click at [816, 188] on icon "Next image" at bounding box center [821, 193] width 13 height 13
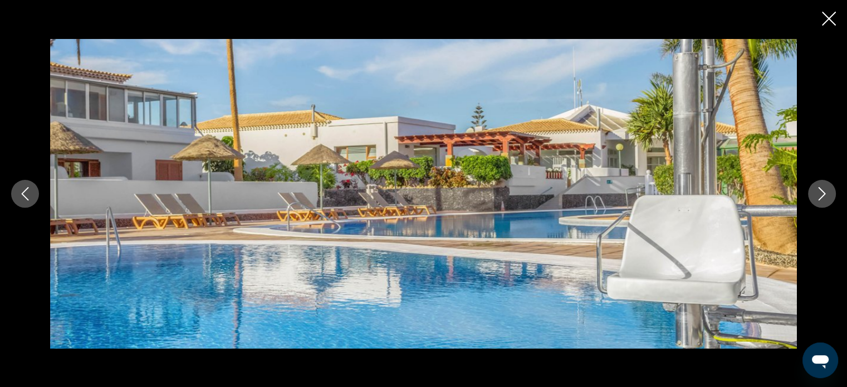
click at [816, 188] on icon "Next image" at bounding box center [821, 193] width 13 height 13
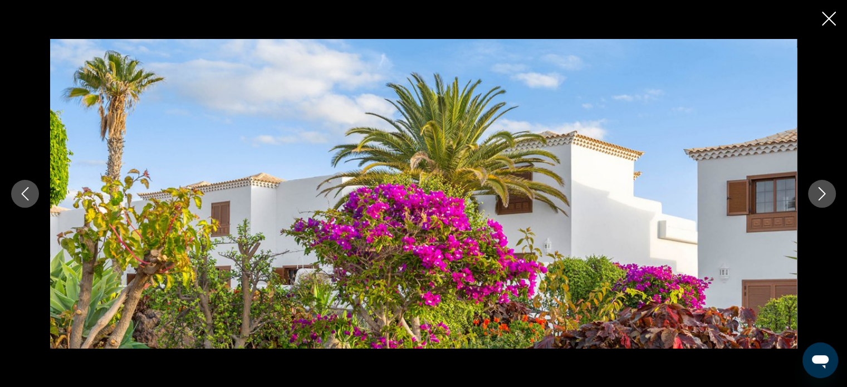
click at [816, 188] on icon "Next image" at bounding box center [821, 193] width 13 height 13
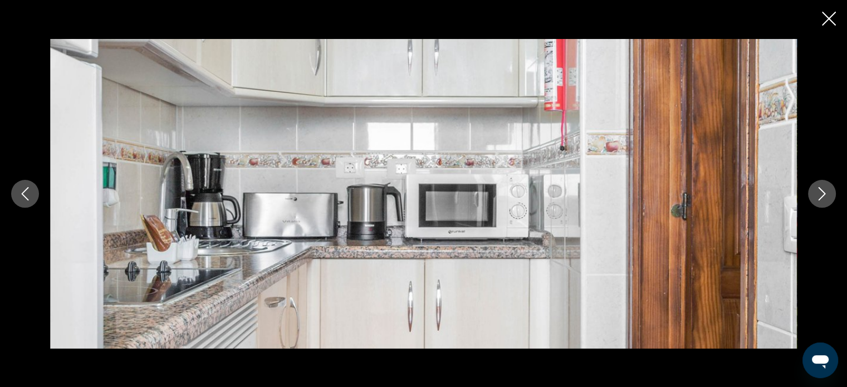
click at [816, 188] on icon "Next image" at bounding box center [821, 193] width 13 height 13
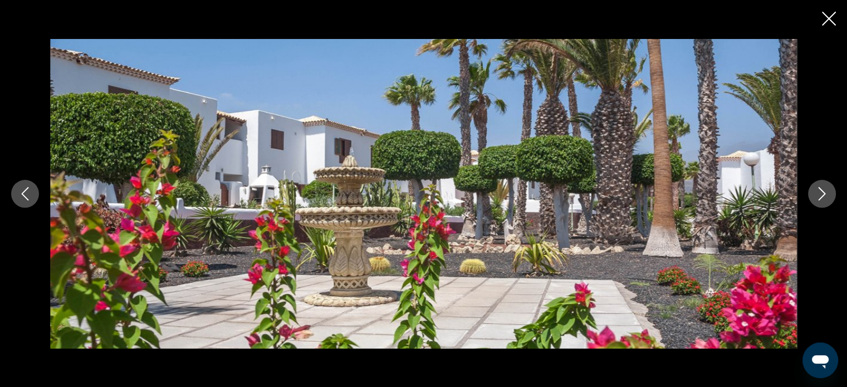
click at [816, 188] on icon "Next image" at bounding box center [821, 193] width 13 height 13
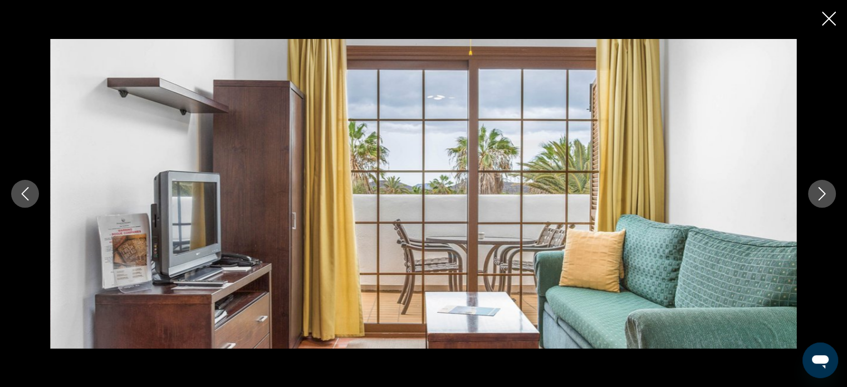
click at [816, 188] on icon "Next image" at bounding box center [821, 193] width 13 height 13
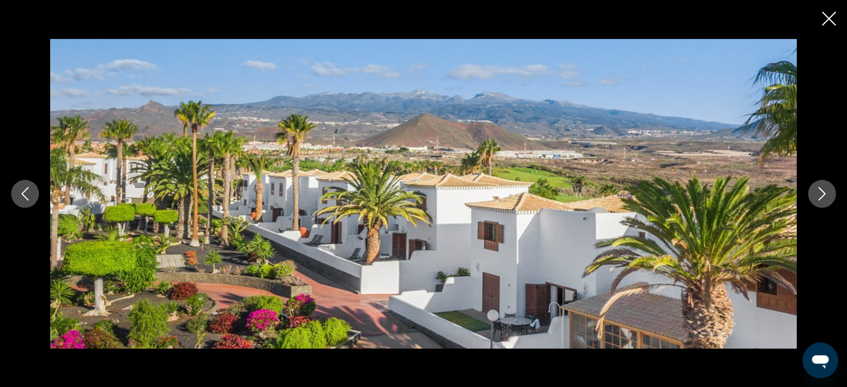
click at [816, 188] on icon "Next image" at bounding box center [821, 193] width 13 height 13
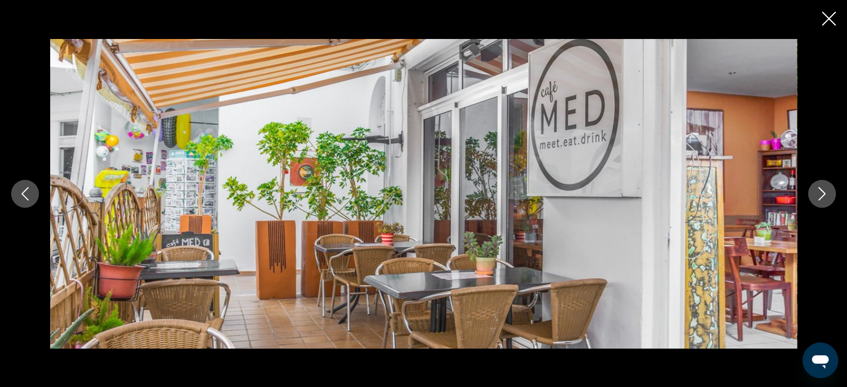
click at [825, 193] on icon "Next image" at bounding box center [821, 193] width 13 height 13
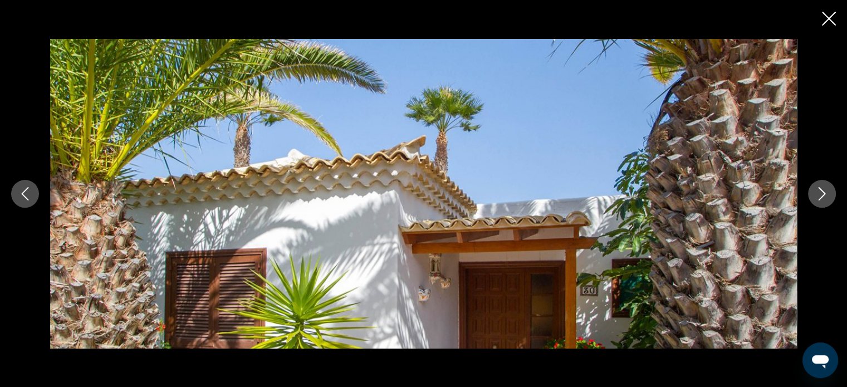
click at [825, 193] on icon "Next image" at bounding box center [821, 193] width 13 height 13
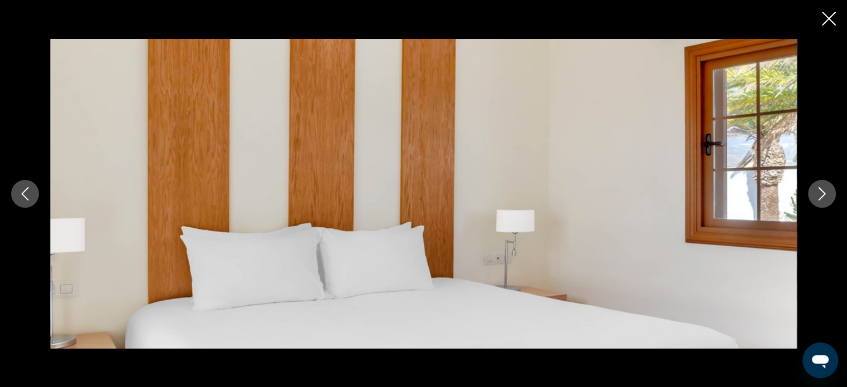
click at [825, 193] on icon "Next image" at bounding box center [821, 193] width 13 height 13
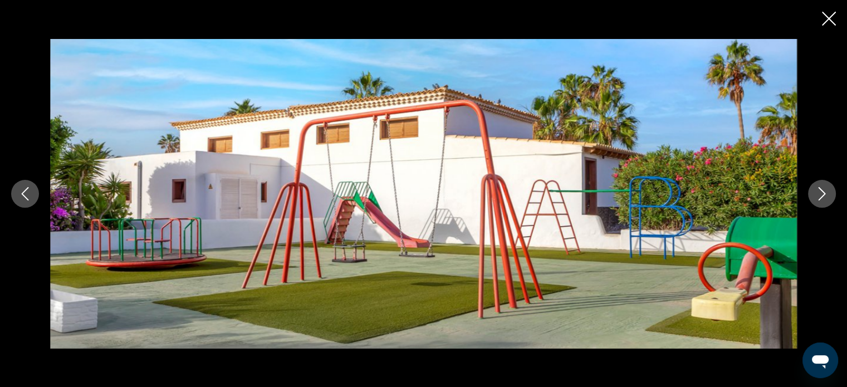
click at [825, 193] on icon "Next image" at bounding box center [821, 193] width 13 height 13
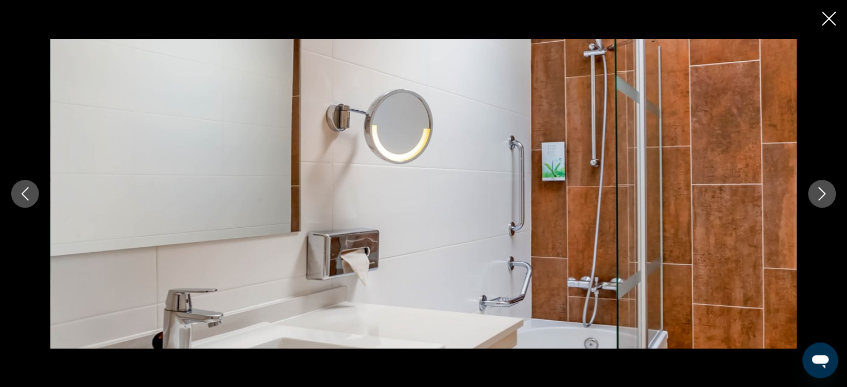
click at [826, 18] on icon "Close slideshow" at bounding box center [828, 19] width 14 height 14
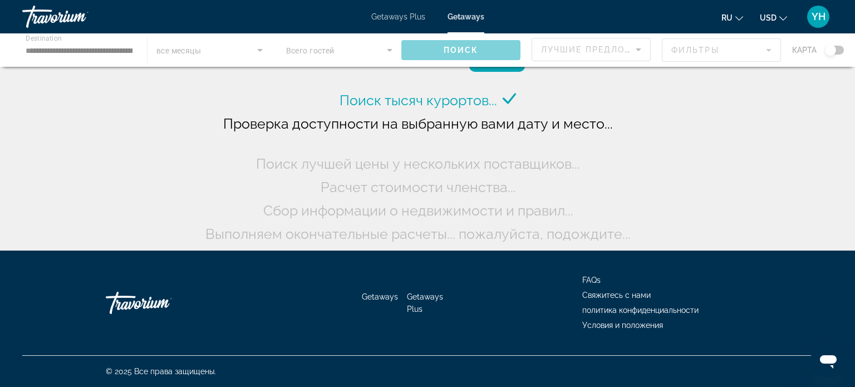
click at [88, 47] on div "Main content" at bounding box center [427, 49] width 855 height 33
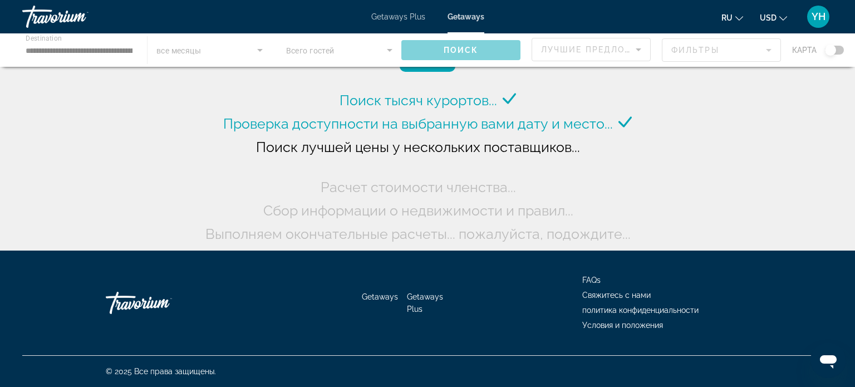
click at [112, 46] on div "Main content" at bounding box center [427, 49] width 855 height 33
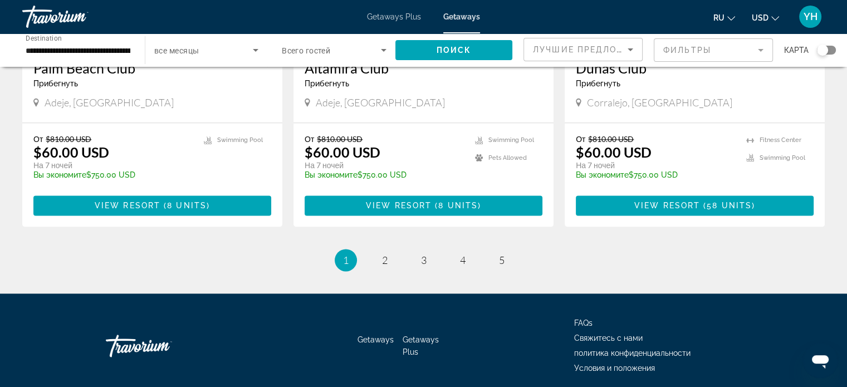
scroll to position [1429, 0]
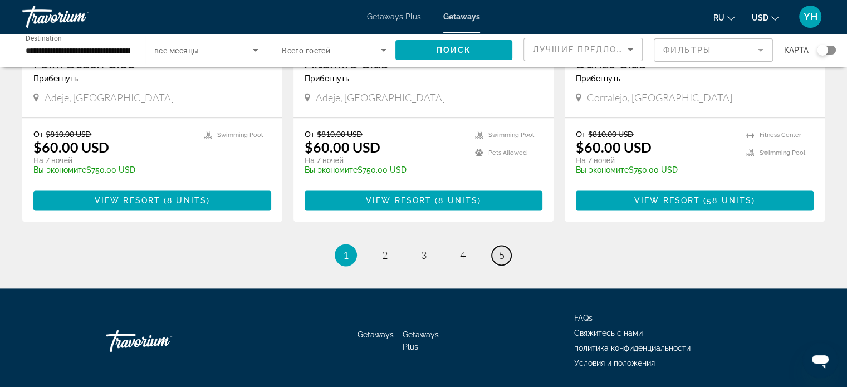
click at [501, 249] on span "5" at bounding box center [502, 255] width 6 height 12
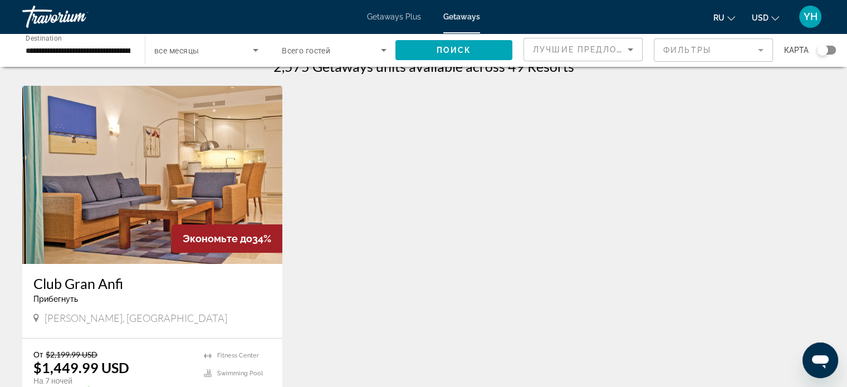
scroll to position [56, 0]
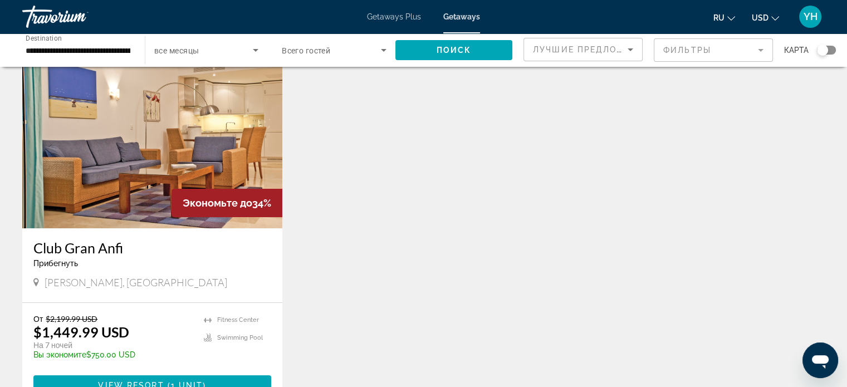
click at [195, 109] on img "Main content" at bounding box center [152, 139] width 260 height 178
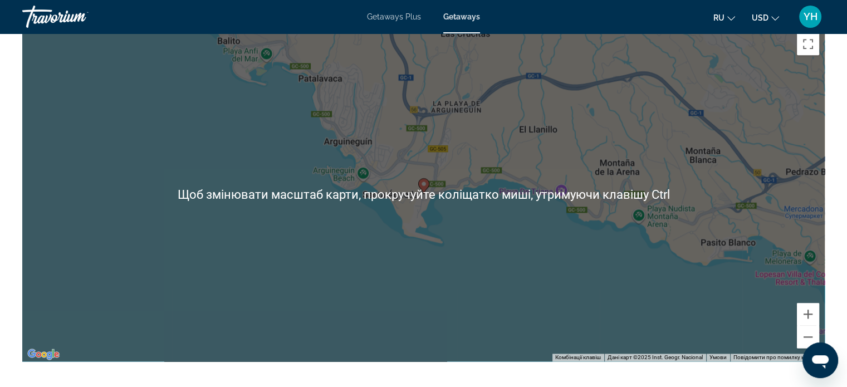
scroll to position [1509, 0]
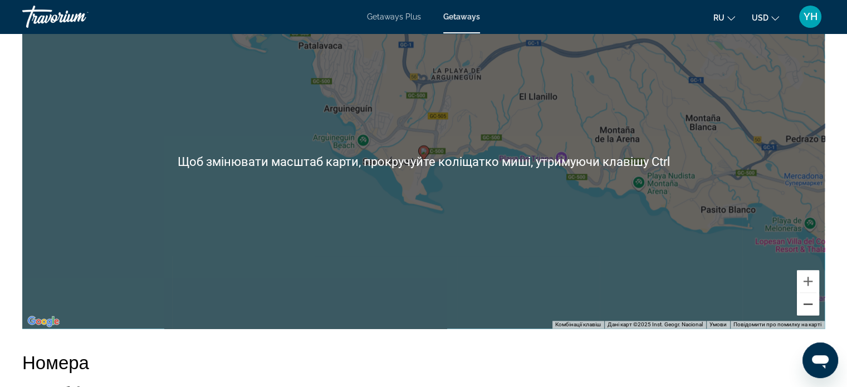
click at [804, 306] on button "Зменшити" at bounding box center [807, 304] width 22 height 22
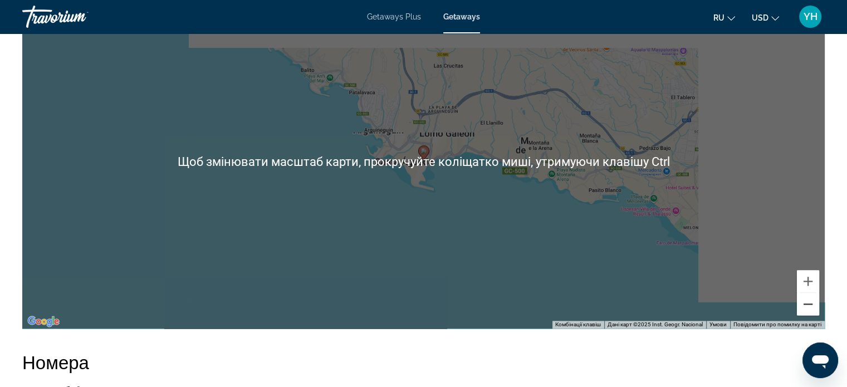
click at [804, 306] on button "Зменшити" at bounding box center [807, 304] width 22 height 22
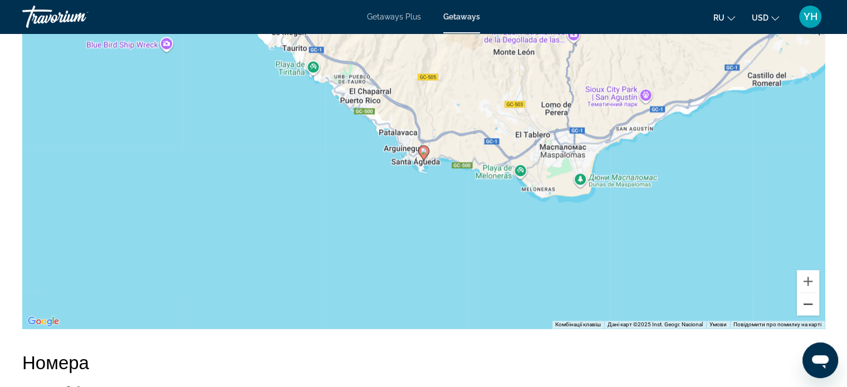
click at [804, 306] on button "Зменшити" at bounding box center [807, 304] width 22 height 22
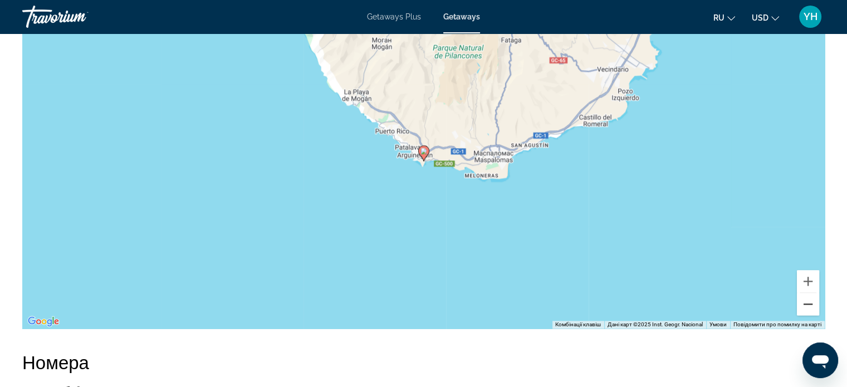
click at [804, 306] on button "Зменшити" at bounding box center [807, 304] width 22 height 22
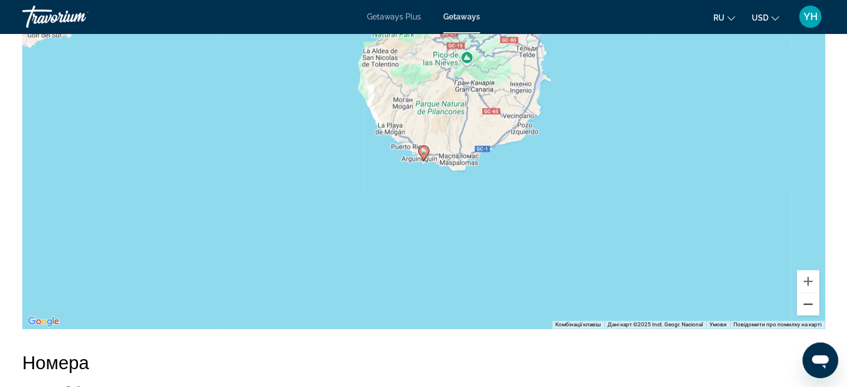
click at [804, 306] on button "Зменшити" at bounding box center [807, 304] width 22 height 22
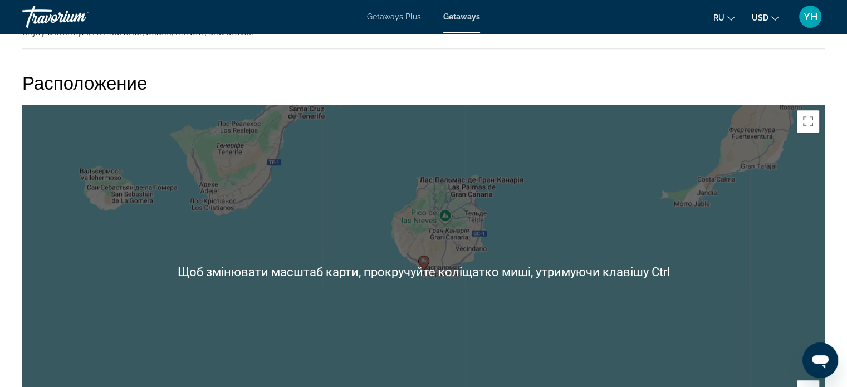
scroll to position [1398, 0]
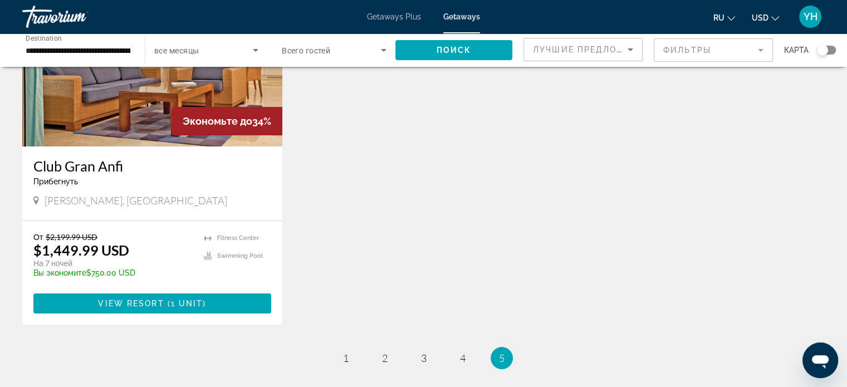
scroll to position [223, 0]
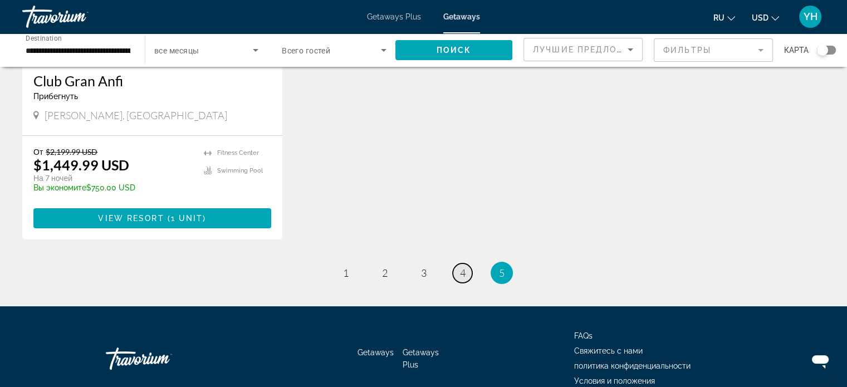
click at [461, 272] on span "4" at bounding box center [463, 273] width 6 height 12
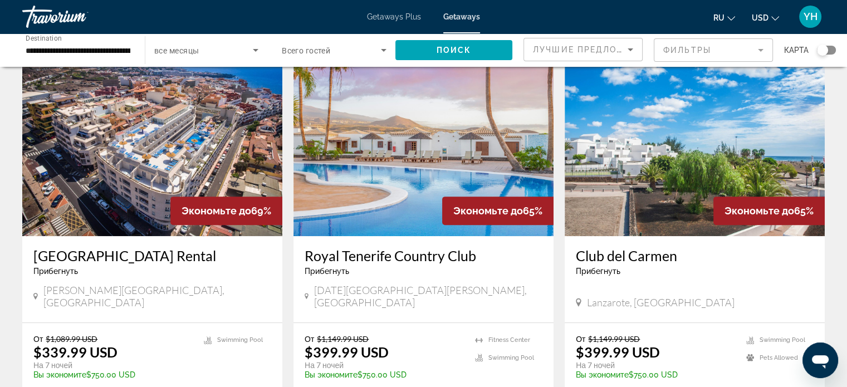
scroll to position [445, 0]
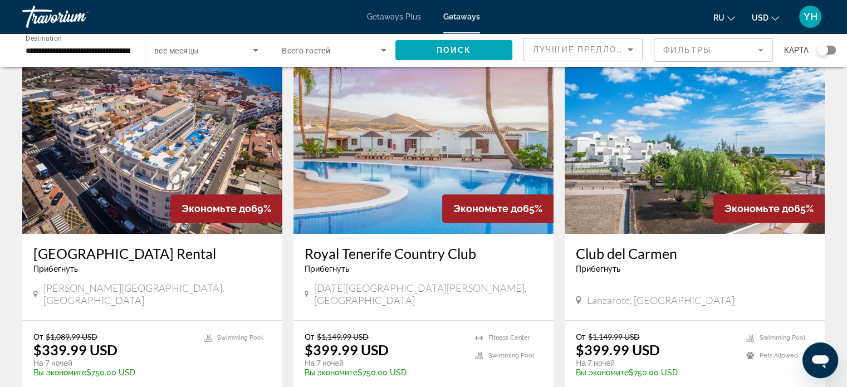
click at [100, 153] on img "Main content" at bounding box center [152, 145] width 260 height 178
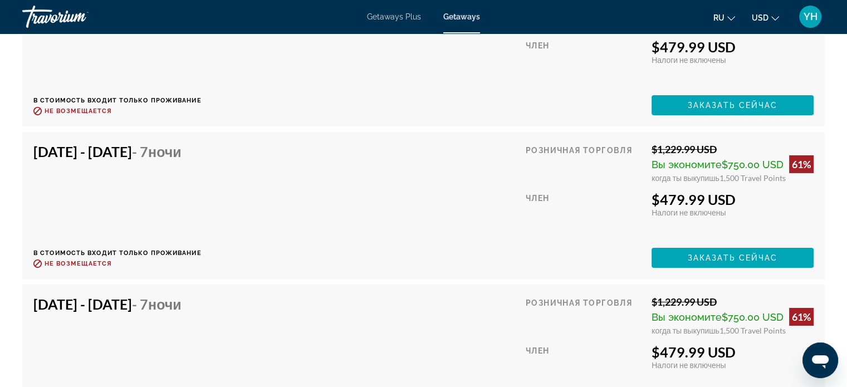
scroll to position [3687, 0]
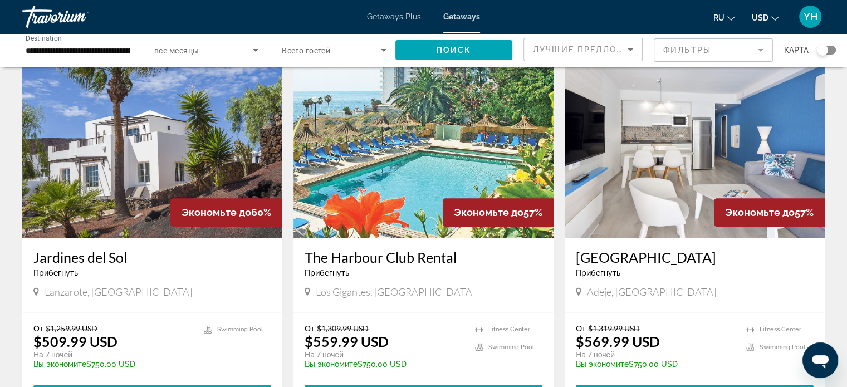
scroll to position [835, 0]
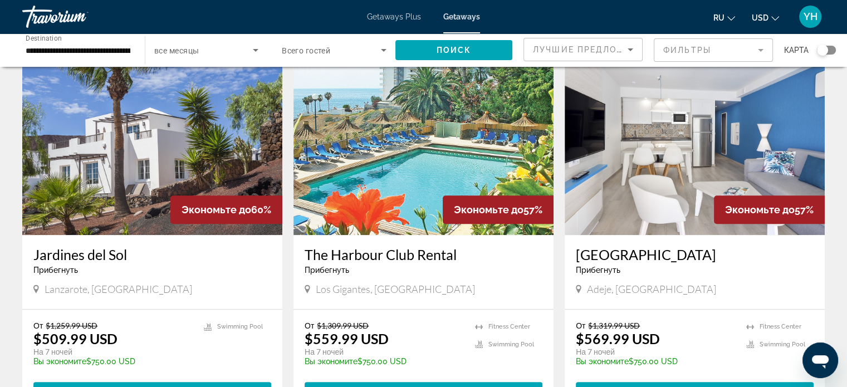
click at [444, 146] on img "Main content" at bounding box center [423, 146] width 260 height 178
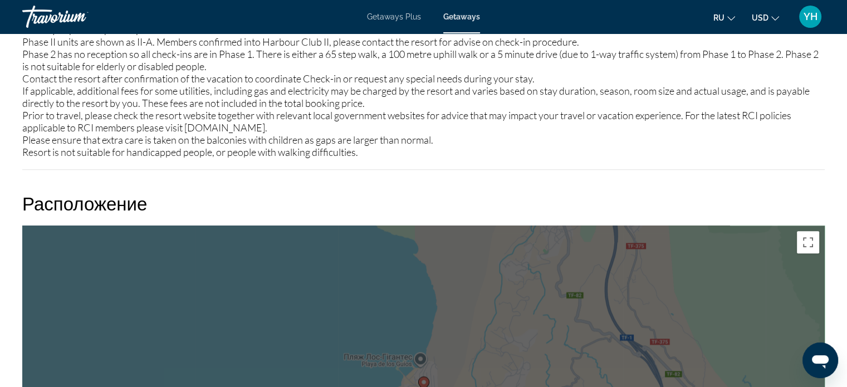
scroll to position [1224, 0]
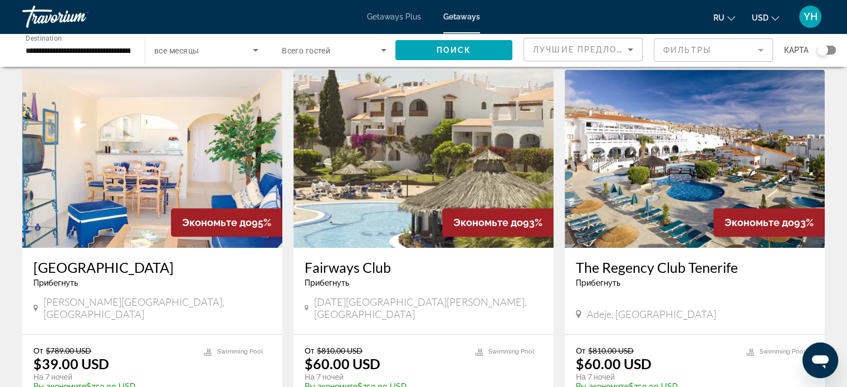
scroll to position [835, 0]
click at [371, 178] on img "Main content" at bounding box center [423, 158] width 260 height 178
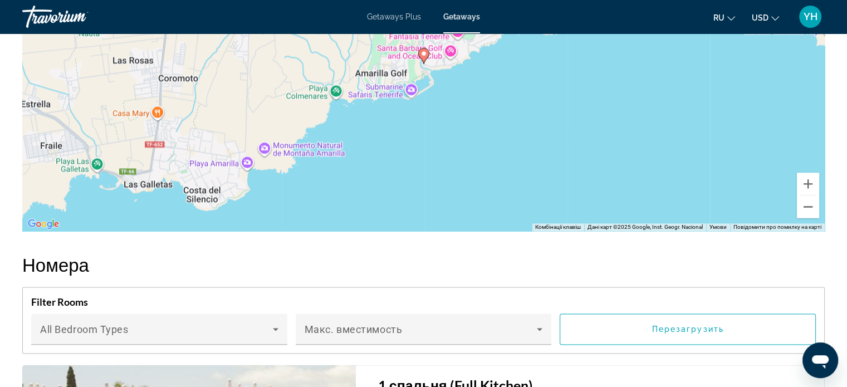
scroll to position [1739, 0]
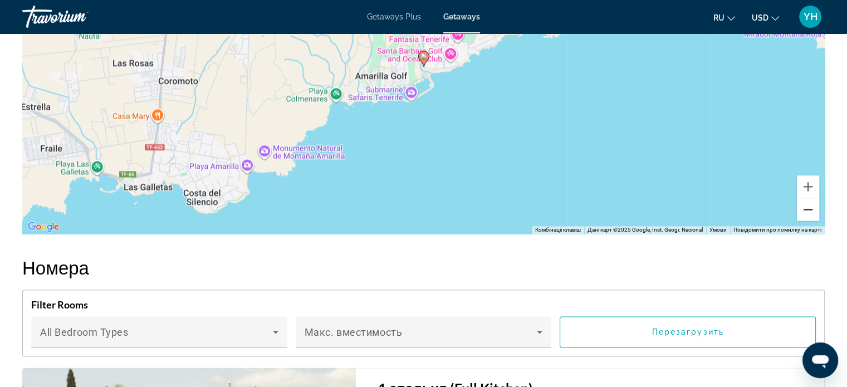
click at [811, 208] on button "Зменшити" at bounding box center [807, 209] width 22 height 22
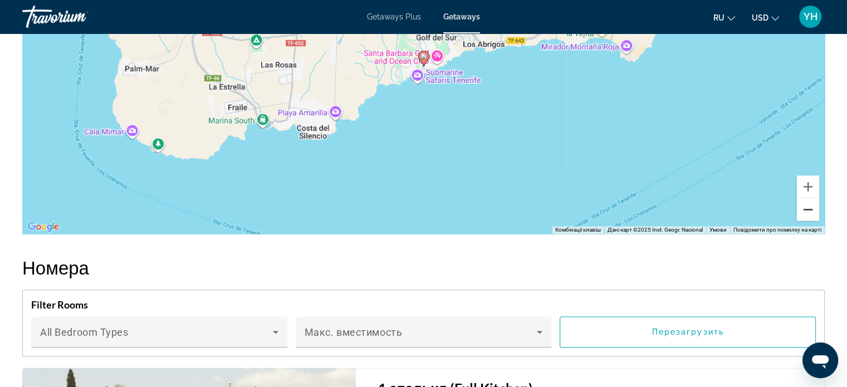
click at [811, 208] on button "Зменшити" at bounding box center [807, 209] width 22 height 22
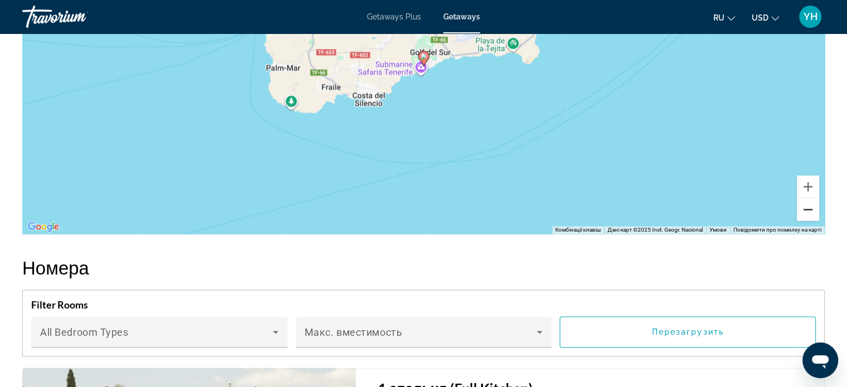
click at [811, 208] on button "Зменшити" at bounding box center [807, 209] width 22 height 22
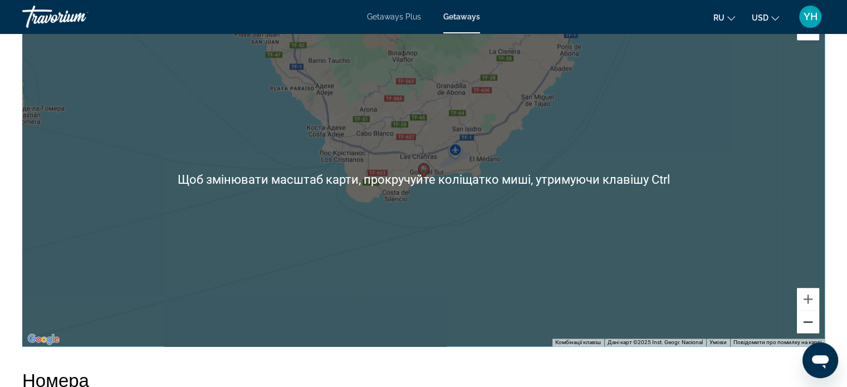
scroll to position [1628, 0]
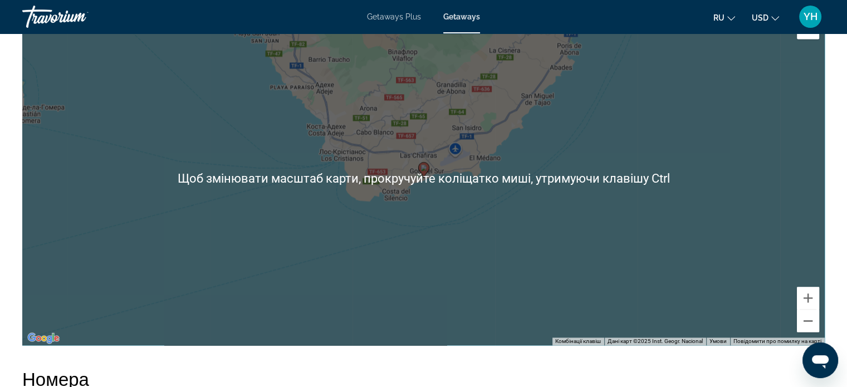
click at [675, 260] on div "Увімкніть режим перетягування за допомогою клавіатури, натиснувши Alt + Enter. …" at bounding box center [423, 178] width 802 height 334
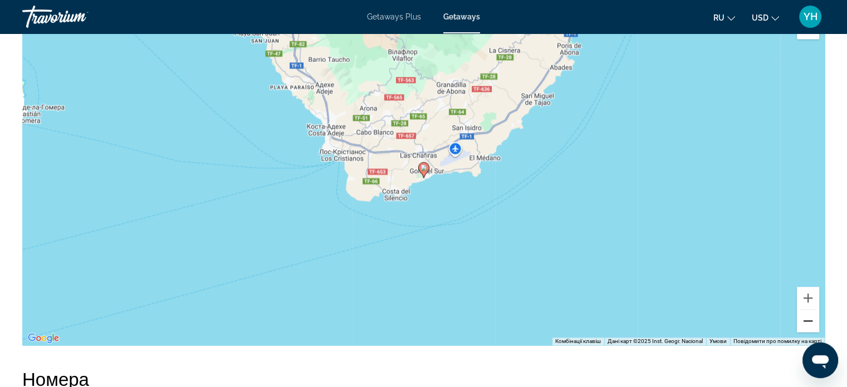
click at [805, 321] on button "Зменшити" at bounding box center [807, 320] width 22 height 22
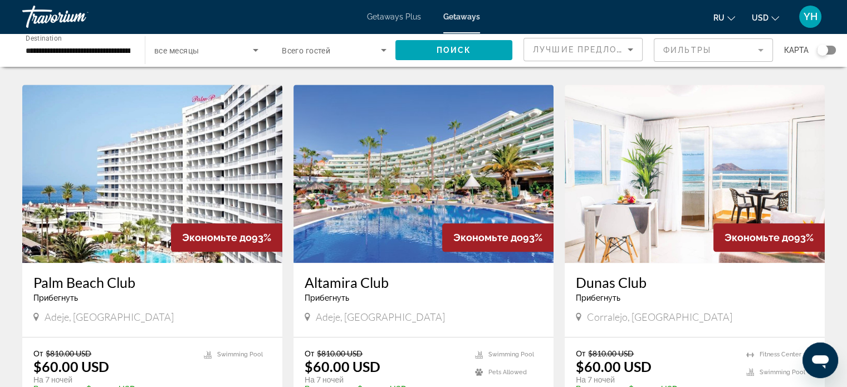
scroll to position [1224, 0]
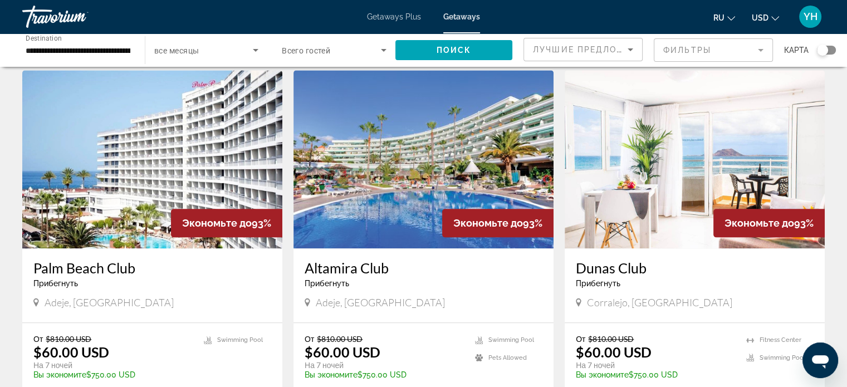
click at [418, 163] on img "Main content" at bounding box center [423, 159] width 260 height 178
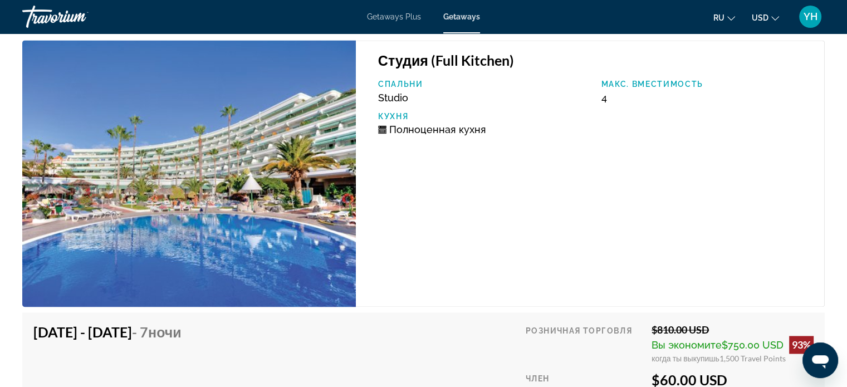
scroll to position [1474, 0]
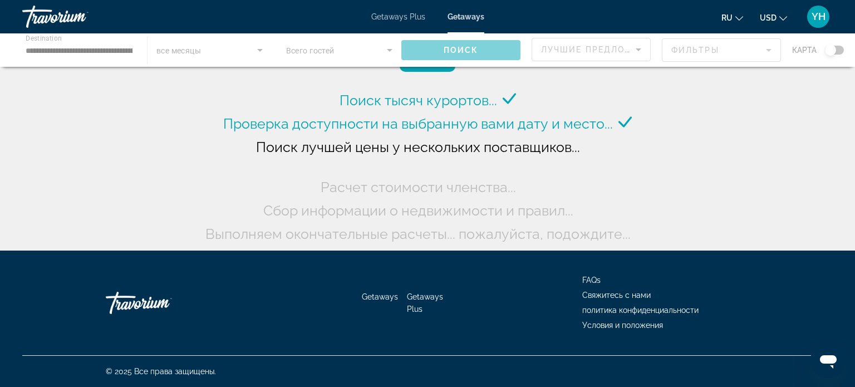
click at [77, 46] on div "Main content" at bounding box center [427, 49] width 855 height 33
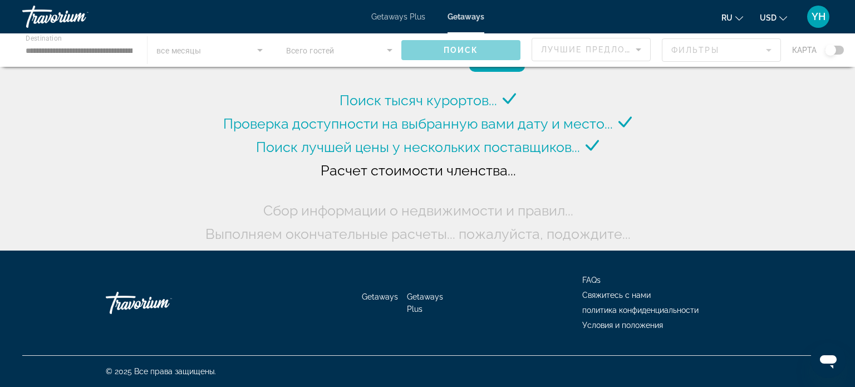
click at [107, 44] on div "Main content" at bounding box center [427, 49] width 855 height 33
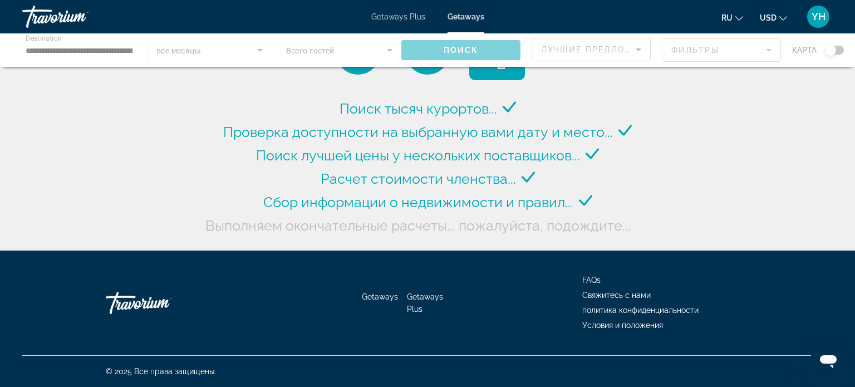
click at [118, 50] on div "Main content" at bounding box center [427, 49] width 855 height 33
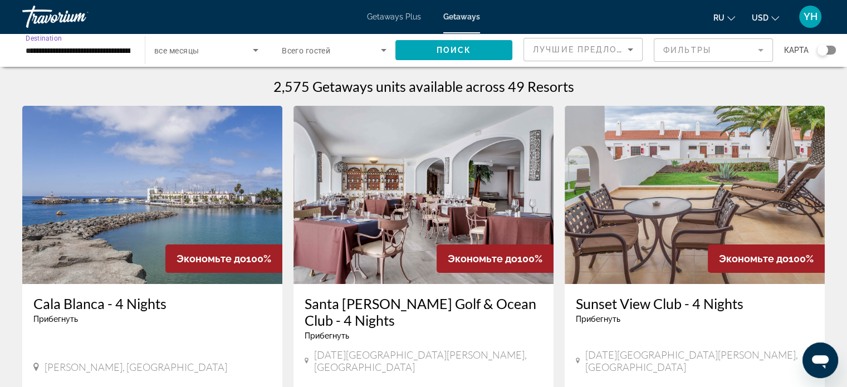
click at [89, 47] on input "**********" at bounding box center [78, 50] width 105 height 13
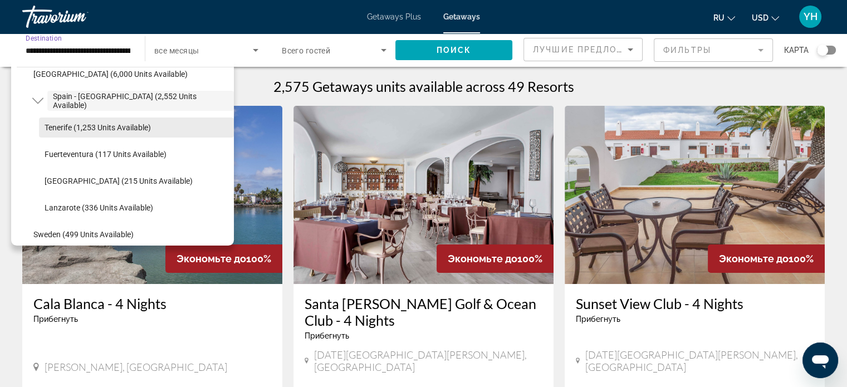
scroll to position [629, 0]
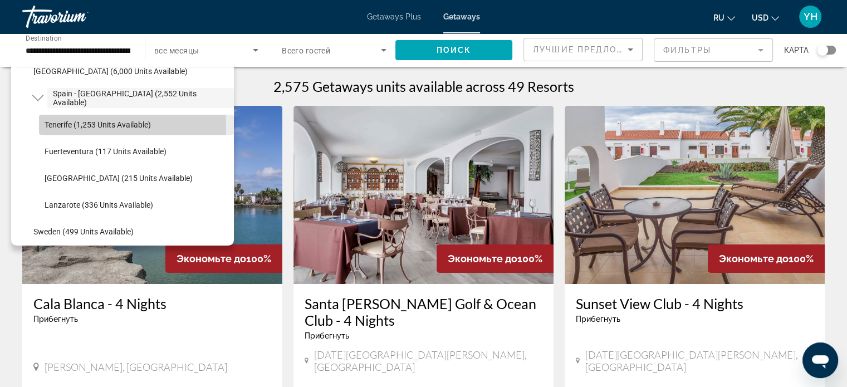
click at [63, 126] on span "Tenerife (1,253 units available)" at bounding box center [98, 124] width 106 height 9
type input "**********"
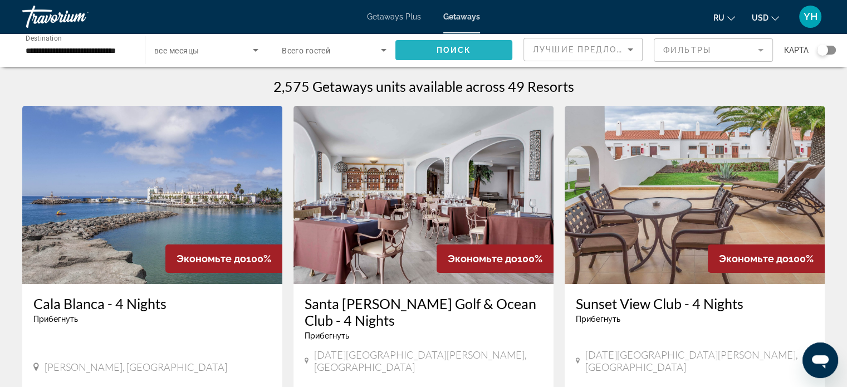
click at [449, 51] on span "Поиск" at bounding box center [453, 50] width 35 height 9
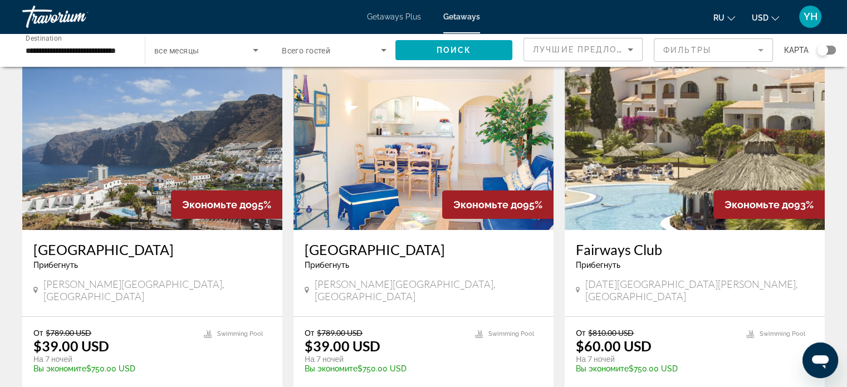
scroll to position [56, 0]
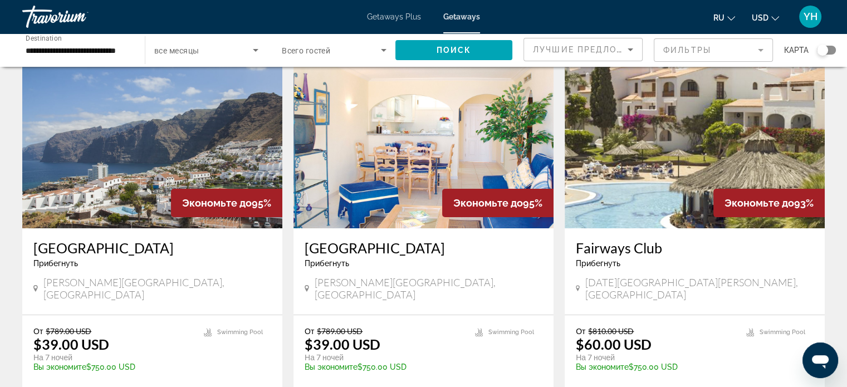
click at [387, 113] on img "Main content" at bounding box center [423, 139] width 260 height 178
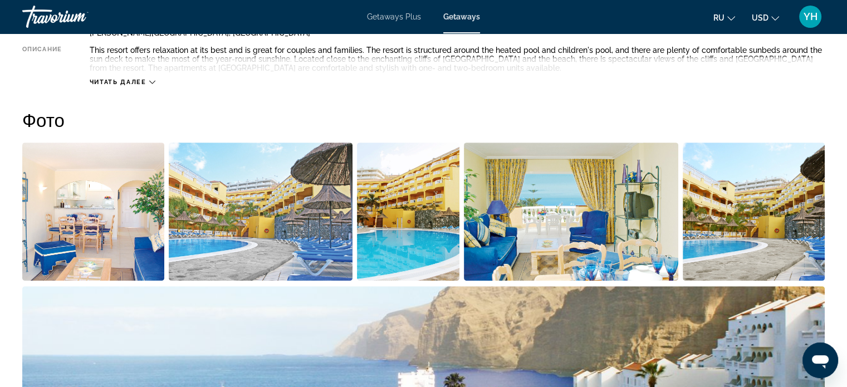
scroll to position [445, 0]
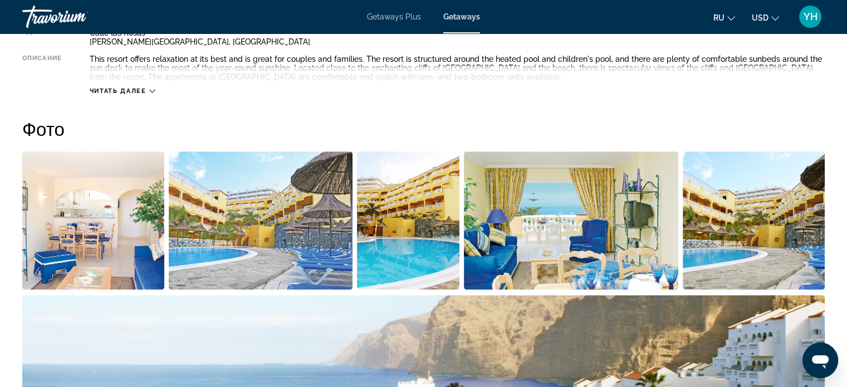
click at [734, 204] on img "Open full-screen image slider" at bounding box center [753, 220] width 142 height 138
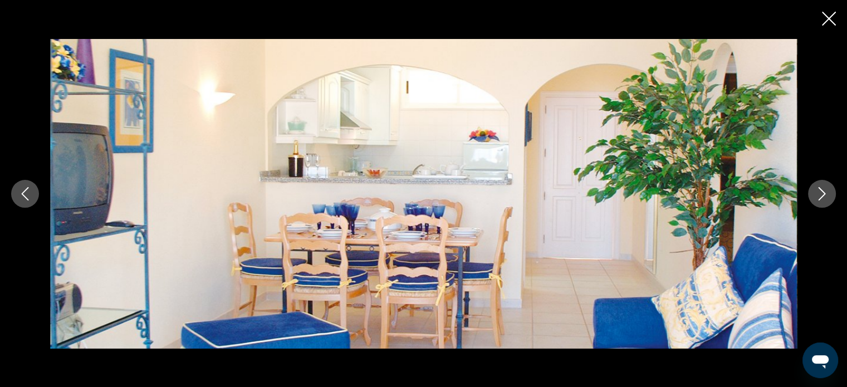
click at [823, 196] on icon "Next image" at bounding box center [821, 193] width 13 height 13
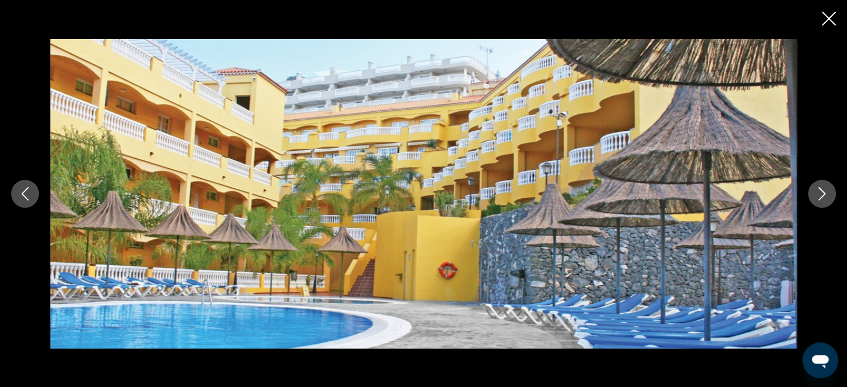
click at [823, 196] on icon "Next image" at bounding box center [821, 193] width 13 height 13
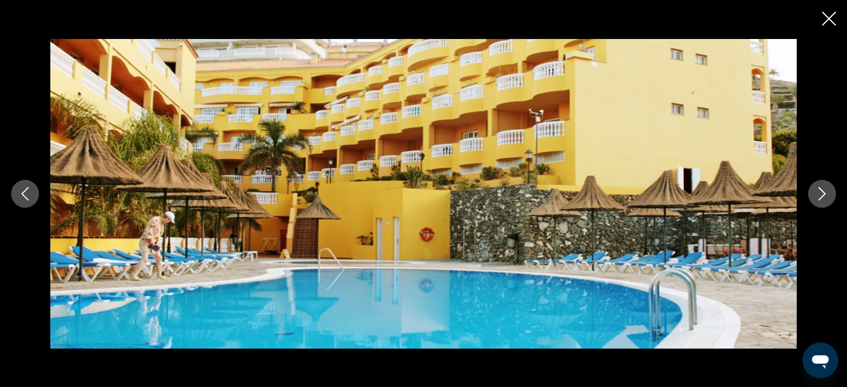
click at [823, 196] on icon "Next image" at bounding box center [821, 193] width 13 height 13
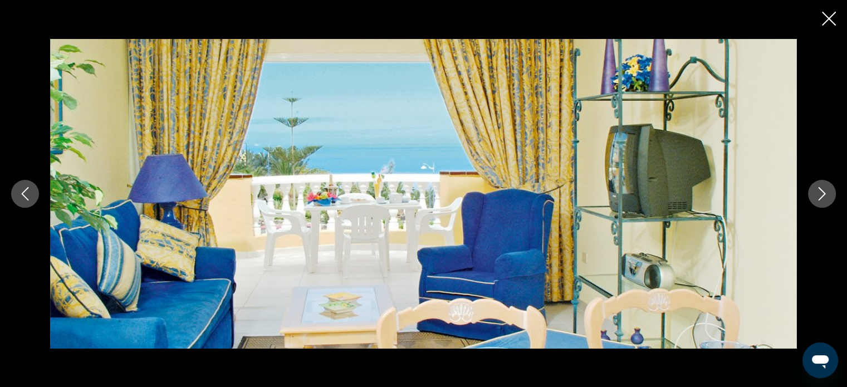
click at [823, 196] on icon "Next image" at bounding box center [821, 193] width 13 height 13
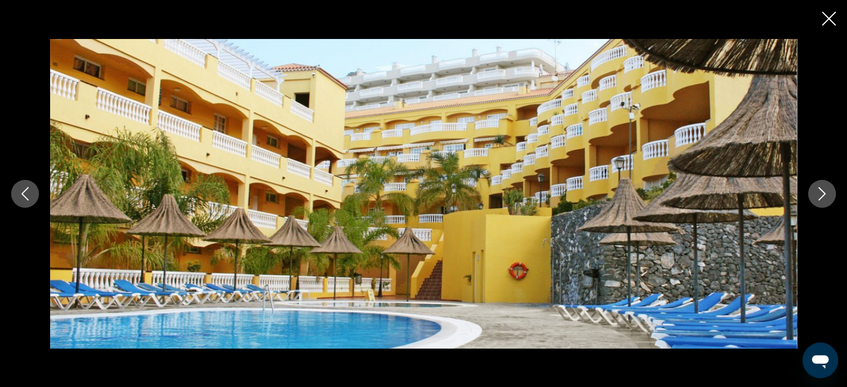
click at [823, 196] on icon "Next image" at bounding box center [821, 193] width 13 height 13
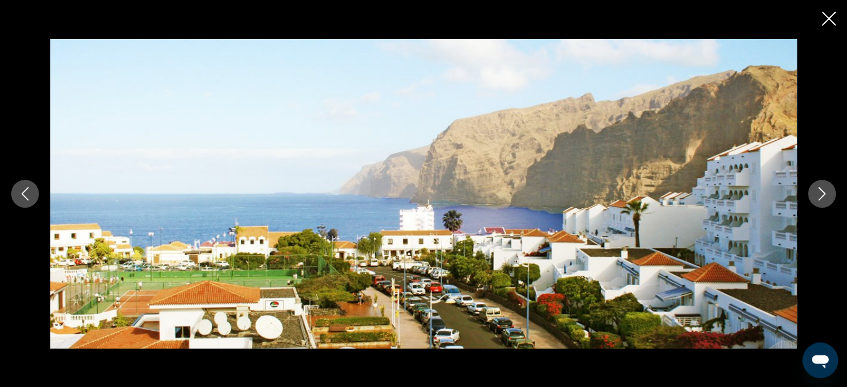
click at [823, 196] on icon "Next image" at bounding box center [821, 193] width 13 height 13
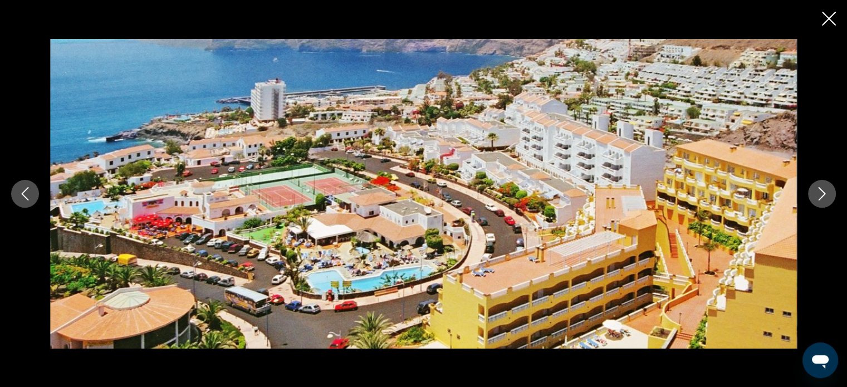
click at [823, 196] on icon "Next image" at bounding box center [821, 193] width 13 height 13
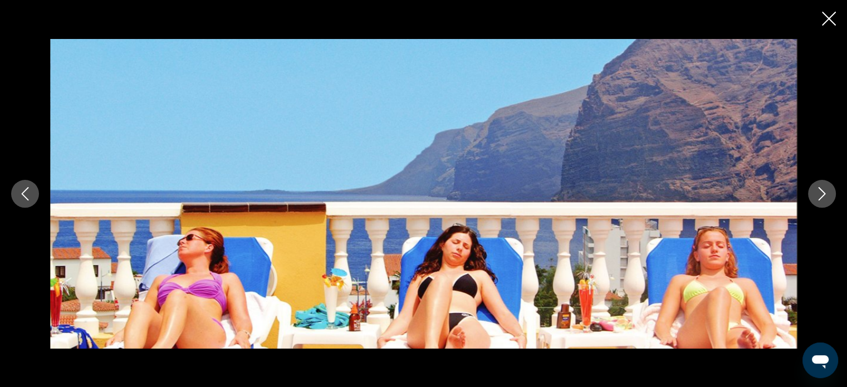
click at [823, 196] on icon "Next image" at bounding box center [821, 193] width 13 height 13
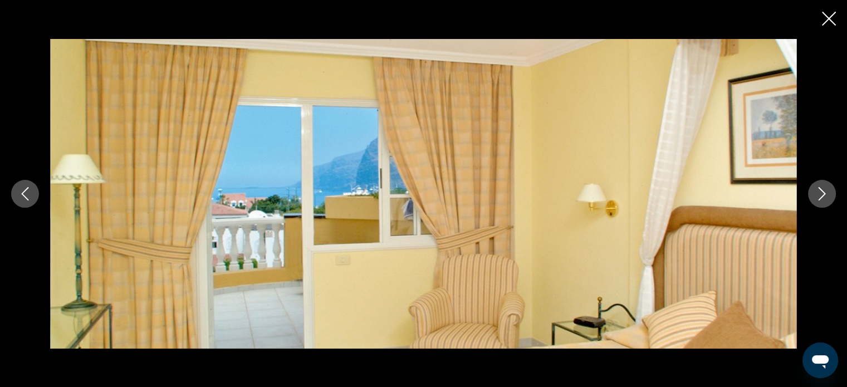
click at [823, 196] on icon "Next image" at bounding box center [821, 193] width 13 height 13
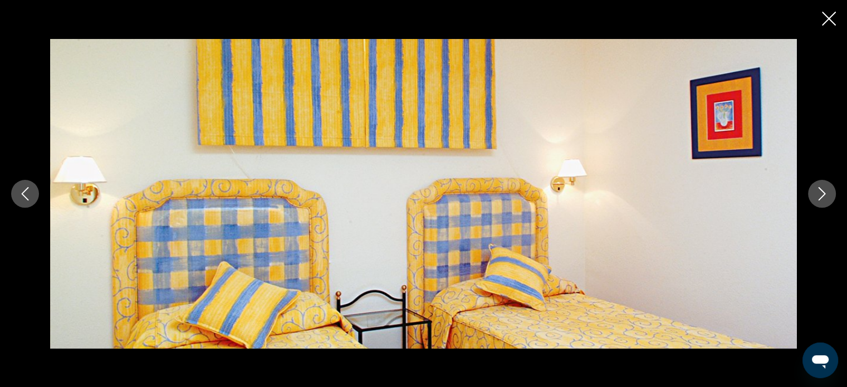
click at [823, 196] on icon "Next image" at bounding box center [821, 193] width 13 height 13
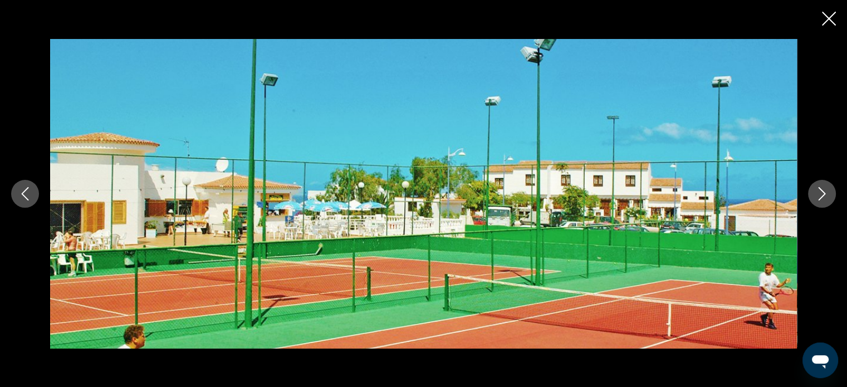
click at [823, 196] on icon "Next image" at bounding box center [821, 193] width 13 height 13
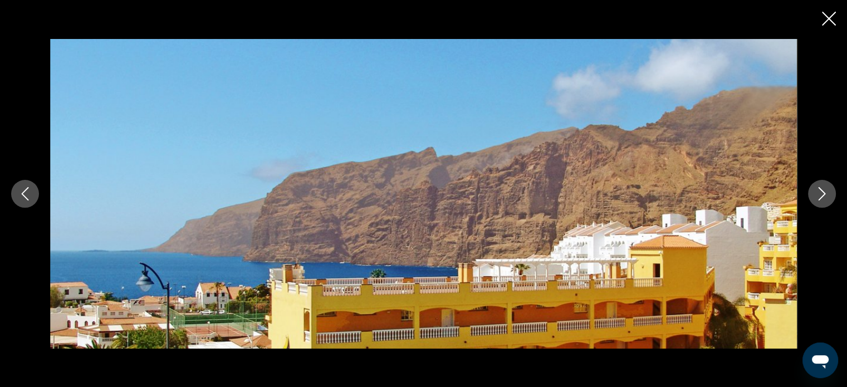
click at [823, 196] on icon "Next image" at bounding box center [821, 193] width 13 height 13
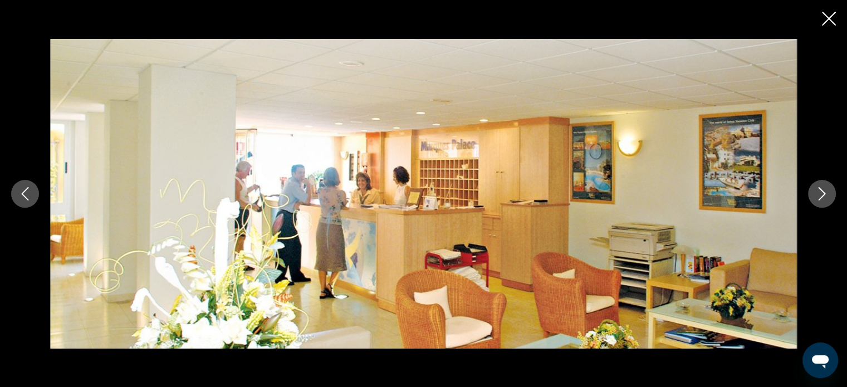
click at [823, 196] on icon "Next image" at bounding box center [821, 193] width 13 height 13
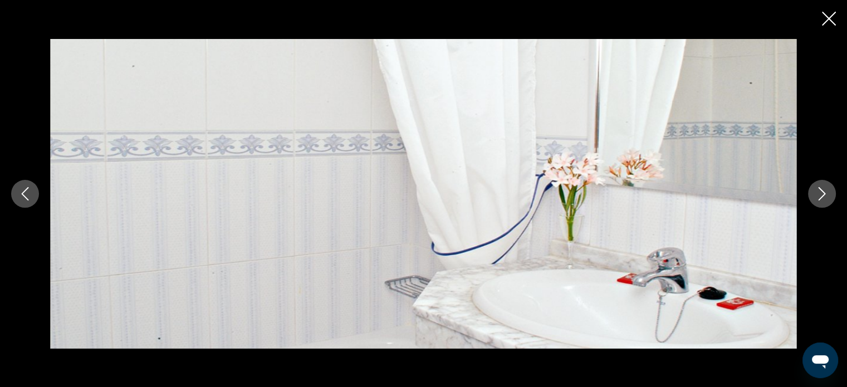
click at [823, 196] on icon "Next image" at bounding box center [821, 193] width 13 height 13
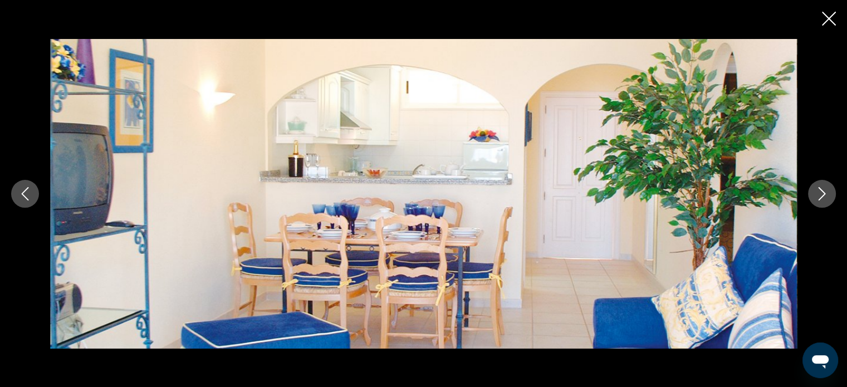
drag, startPoint x: 761, startPoint y: 170, endPoint x: 833, endPoint y: 18, distance: 168.0
click at [833, 18] on icon "Close slideshow" at bounding box center [828, 19] width 14 height 14
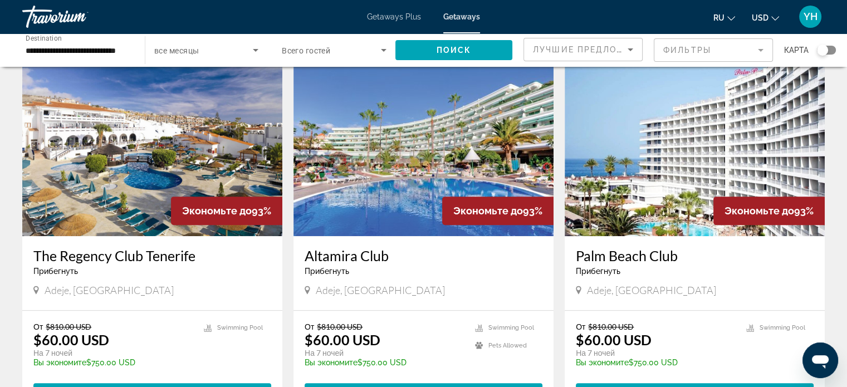
scroll to position [445, 0]
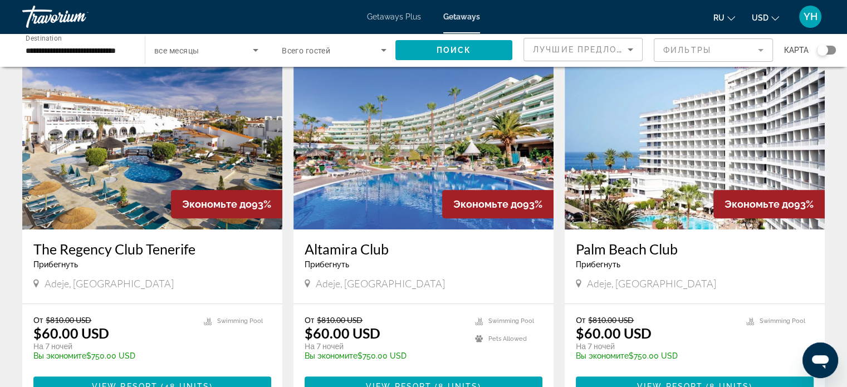
click at [414, 174] on img "Main content" at bounding box center [423, 140] width 260 height 178
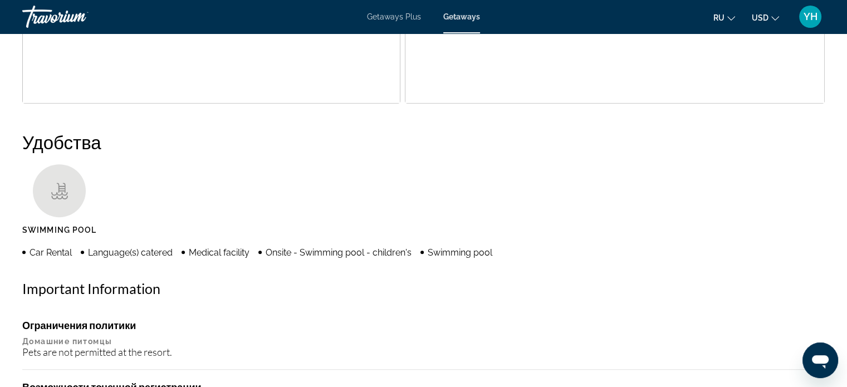
scroll to position [619, 0]
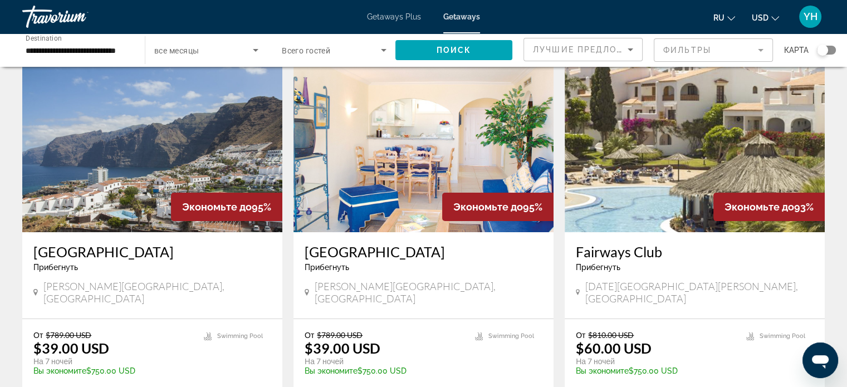
scroll to position [56, 0]
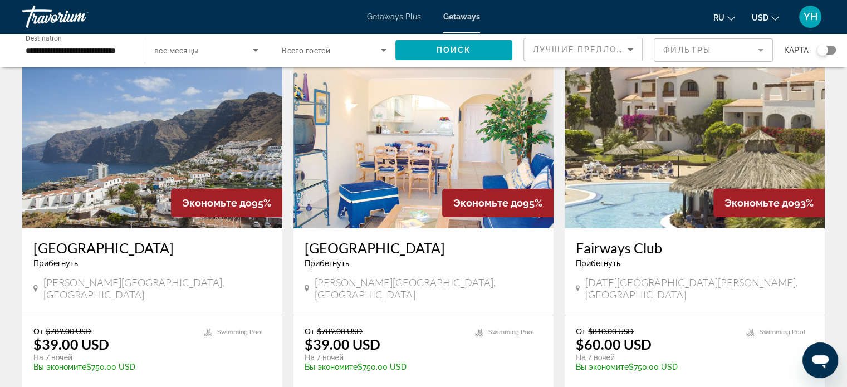
click at [139, 191] on img "Main content" at bounding box center [152, 139] width 260 height 178
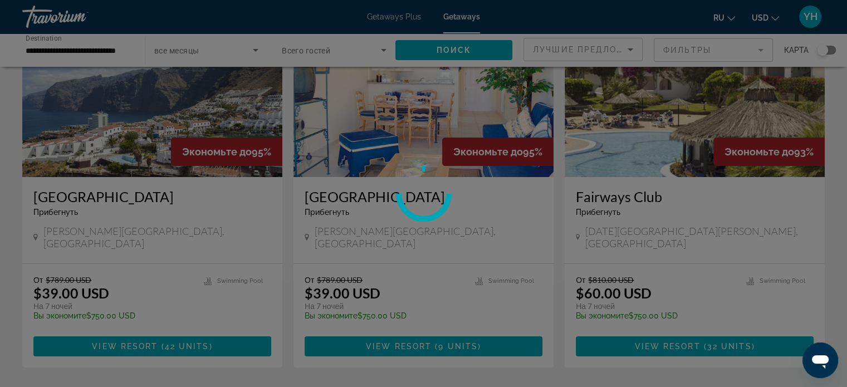
scroll to position [111, 0]
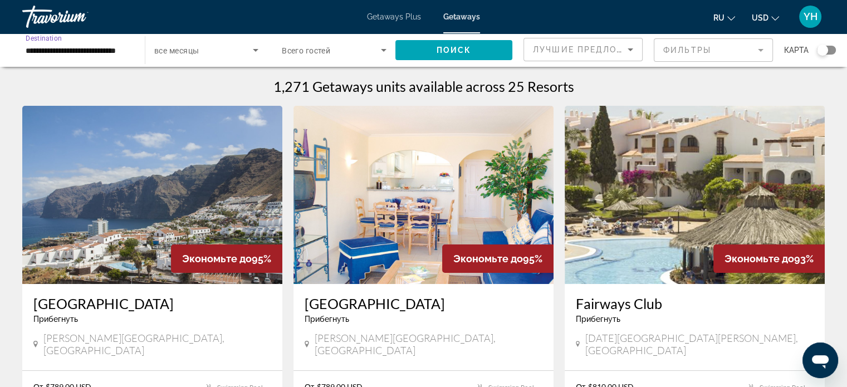
click at [122, 48] on input "**********" at bounding box center [78, 50] width 105 height 13
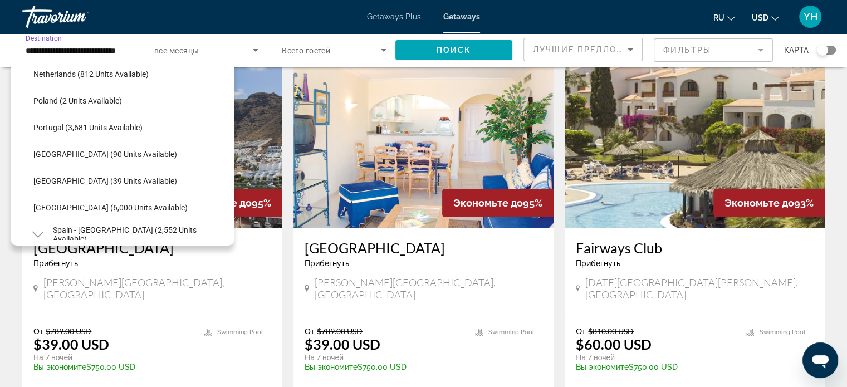
scroll to position [489, 0]
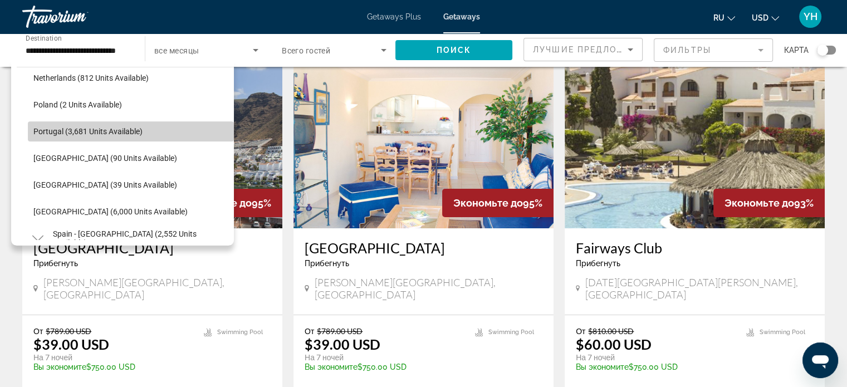
click at [138, 124] on span "Search widget" at bounding box center [131, 131] width 206 height 27
type input "**********"
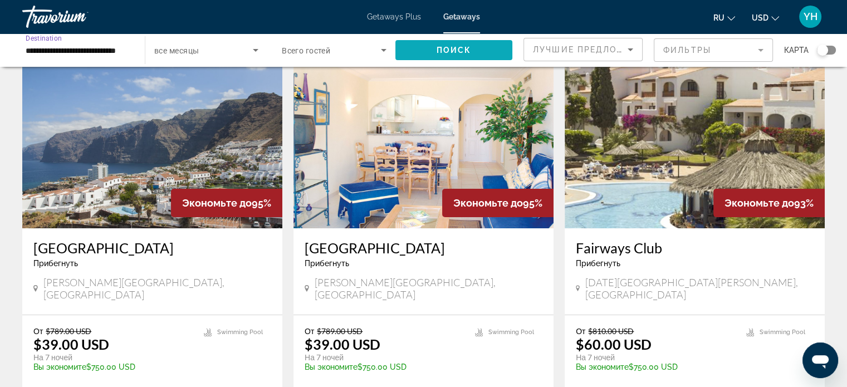
click at [446, 47] on span "Поиск" at bounding box center [453, 50] width 35 height 9
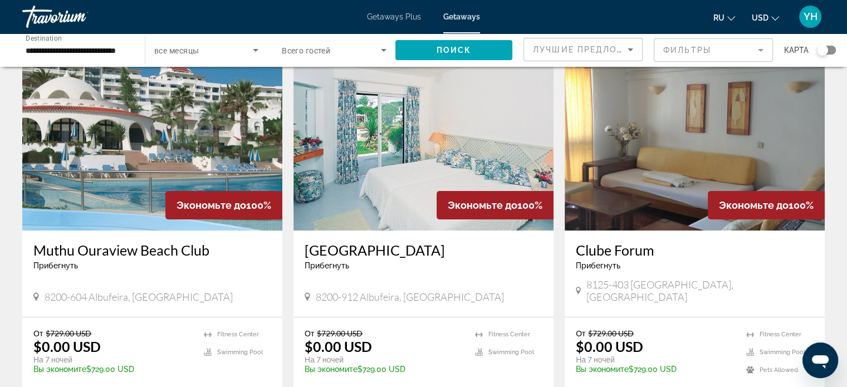
scroll to position [56, 0]
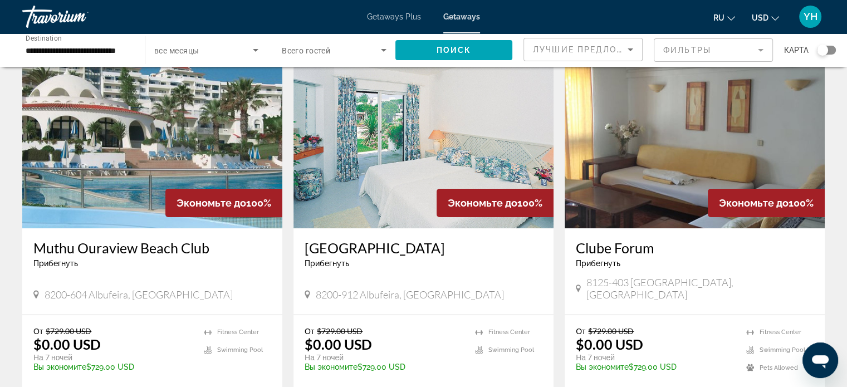
click at [165, 120] on img "Main content" at bounding box center [152, 139] width 260 height 178
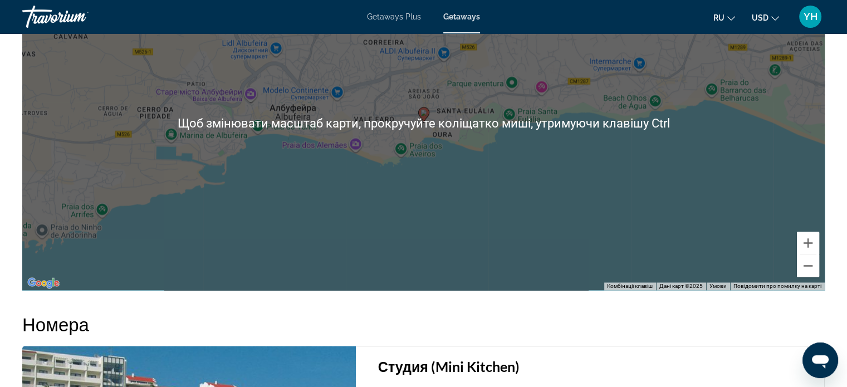
scroll to position [1837, 0]
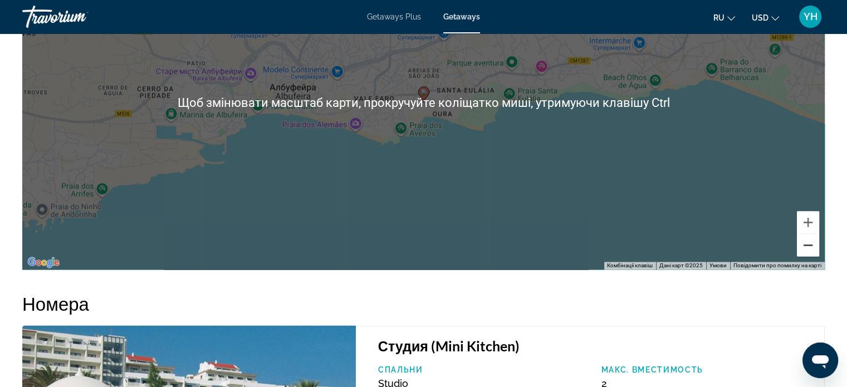
click at [813, 238] on button "Зменшити" at bounding box center [807, 245] width 22 height 22
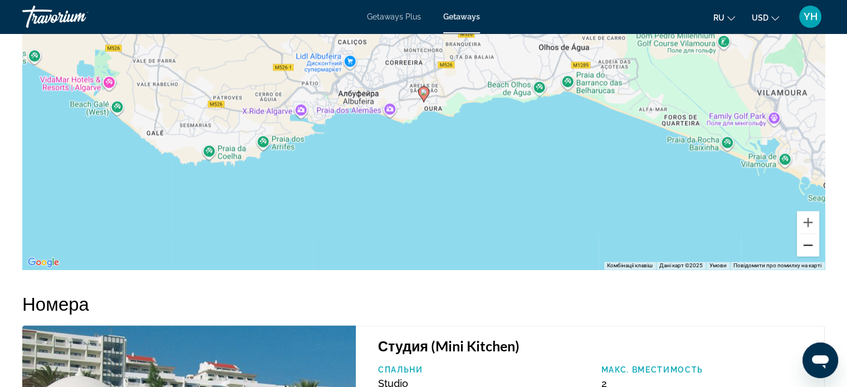
click at [813, 238] on button "Зменшити" at bounding box center [807, 245] width 22 height 22
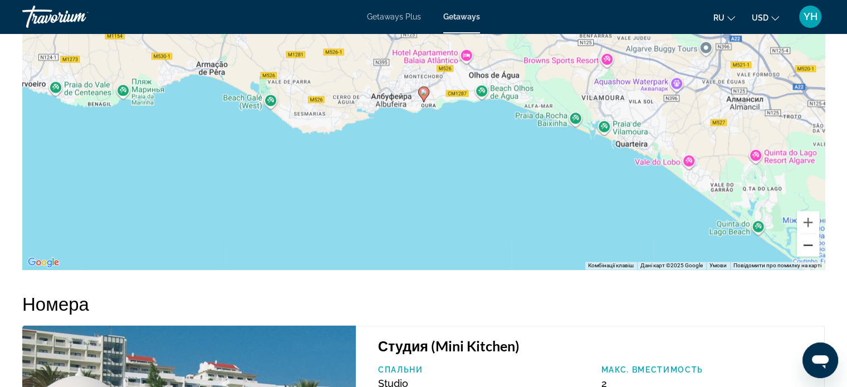
click at [816, 249] on button "Зменшити" at bounding box center [807, 245] width 22 height 22
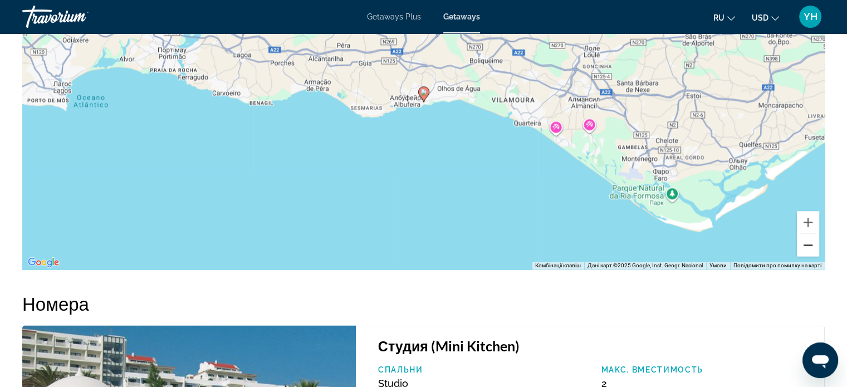
click at [810, 242] on button "Зменшити" at bounding box center [807, 245] width 22 height 22
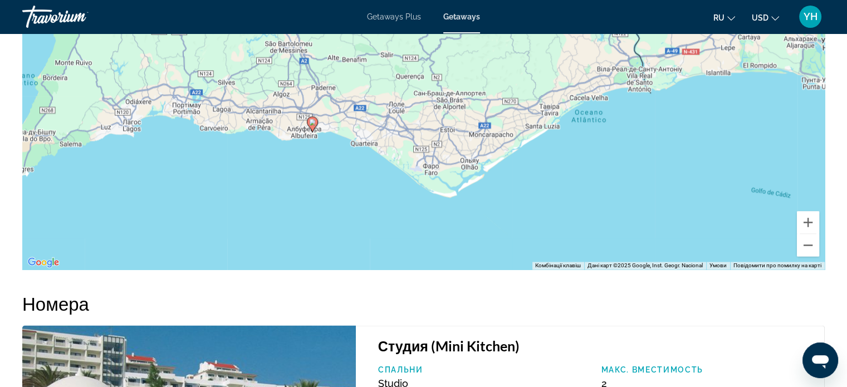
drag, startPoint x: 617, startPoint y: 184, endPoint x: 504, endPoint y: 213, distance: 116.8
click at [504, 213] on div "Увімкніть режим перетягування за допомогою клавіатури, натиснувши Alt + Enter. …" at bounding box center [423, 102] width 802 height 334
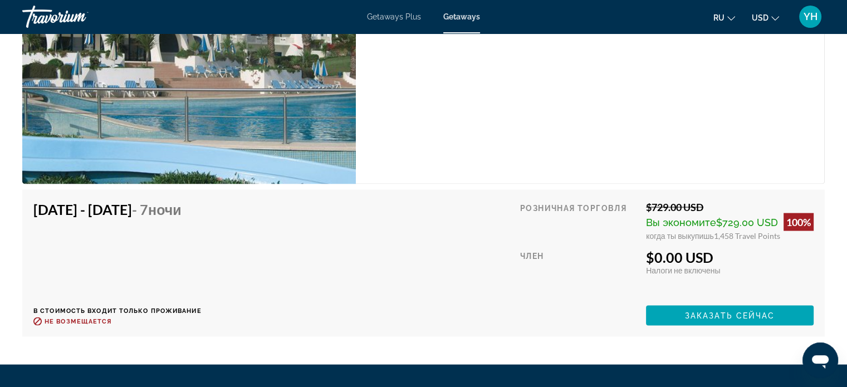
scroll to position [2021, 0]
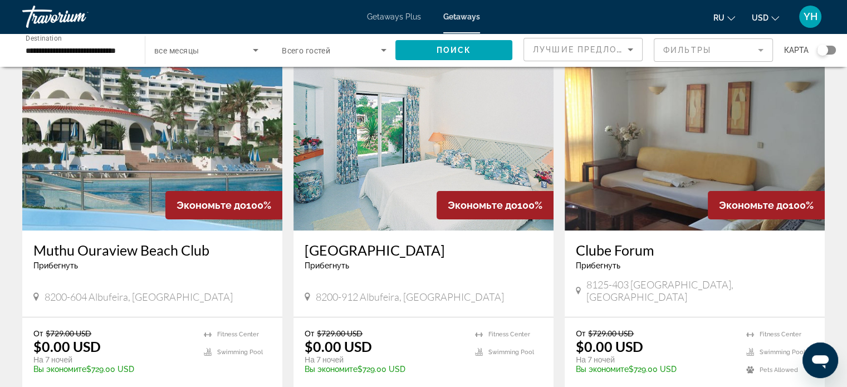
scroll to position [56, 0]
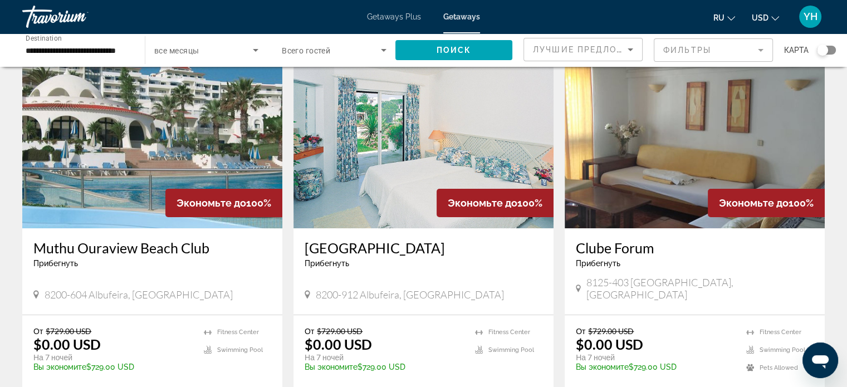
click at [410, 144] on img "Main content" at bounding box center [423, 139] width 260 height 178
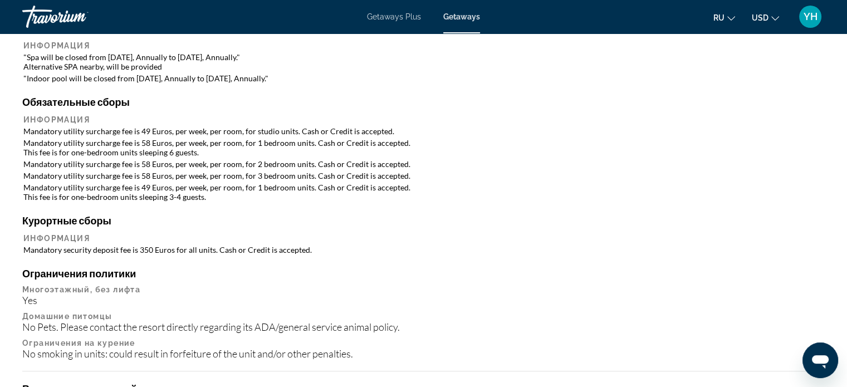
scroll to position [1002, 0]
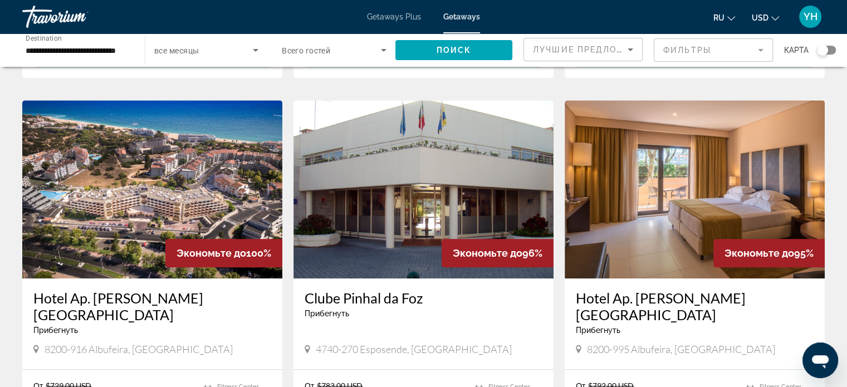
scroll to position [835, 0]
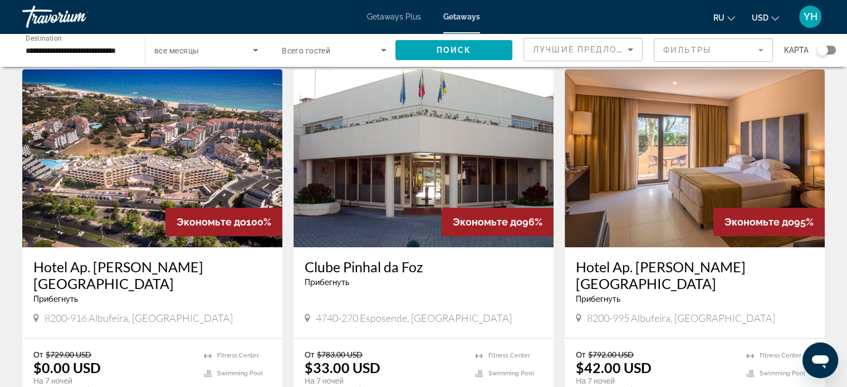
click at [174, 144] on img "Main content" at bounding box center [152, 158] width 260 height 178
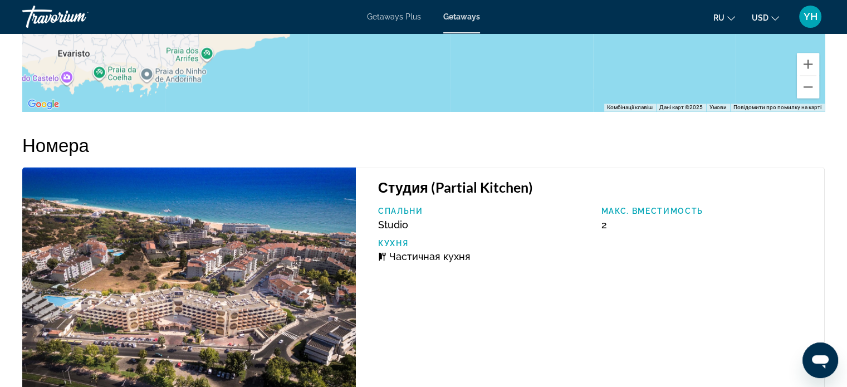
scroll to position [1752, 0]
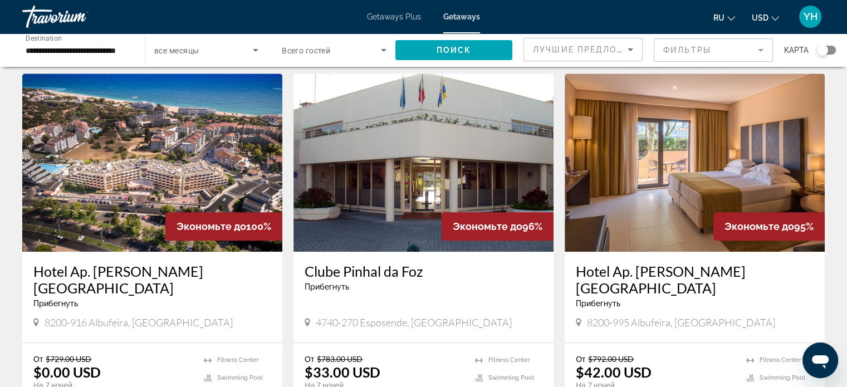
scroll to position [835, 0]
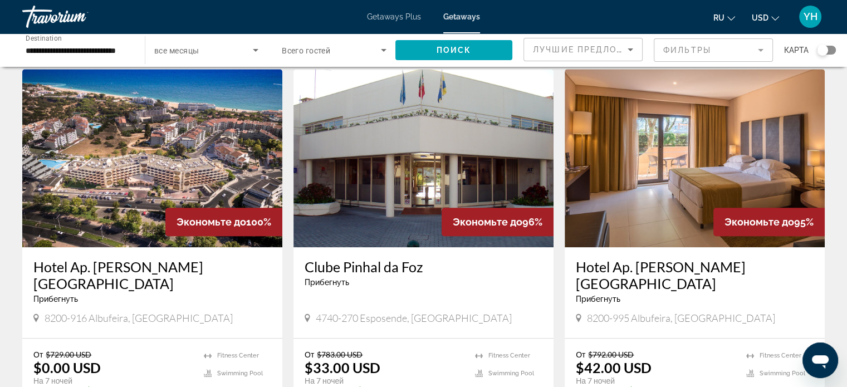
click at [666, 166] on img "Main content" at bounding box center [694, 158] width 260 height 178
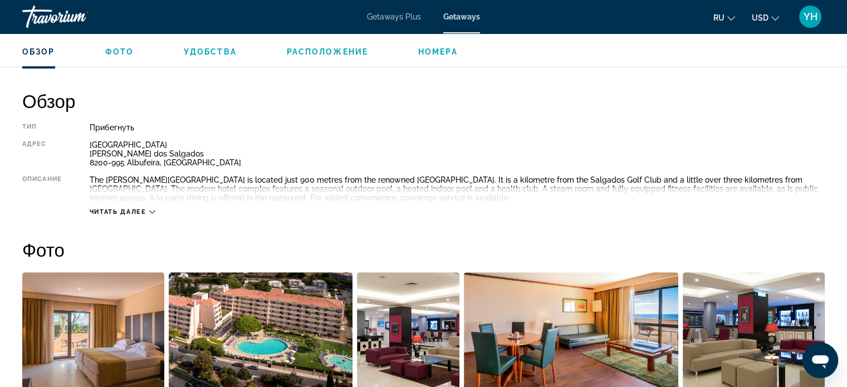
scroll to position [557, 0]
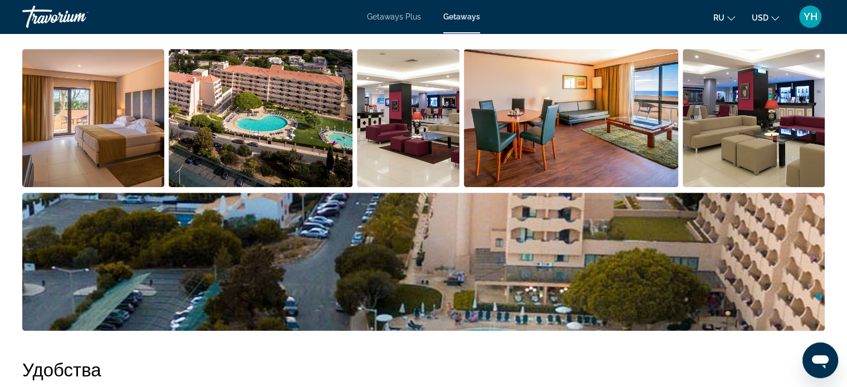
click at [540, 144] on img "Open full-screen image slider" at bounding box center [571, 118] width 214 height 138
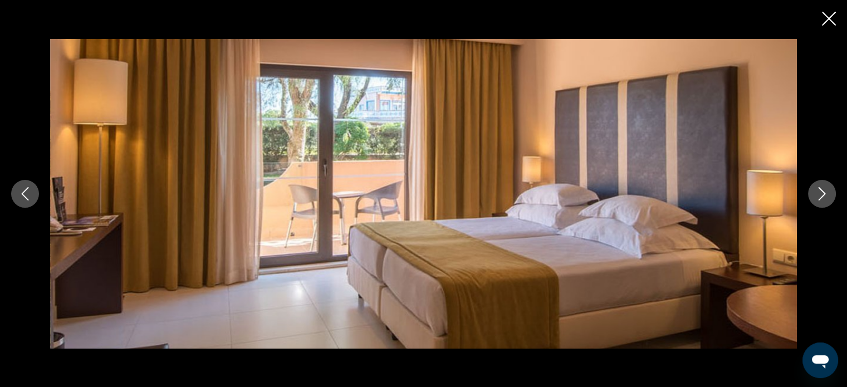
click at [819, 193] on icon "Next image" at bounding box center [821, 193] width 13 height 13
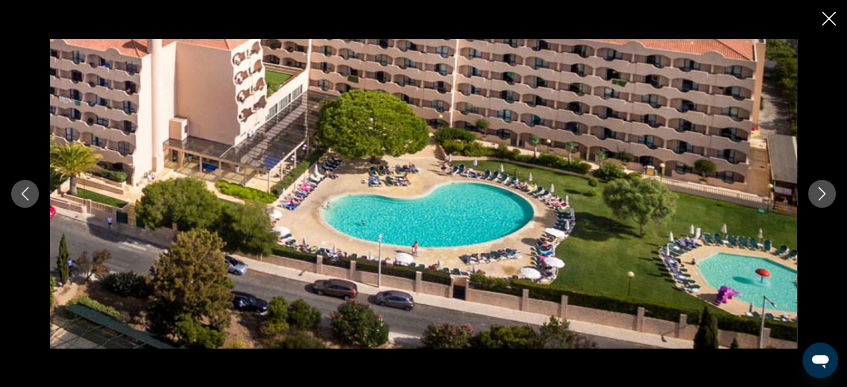
click at [819, 193] on icon "Next image" at bounding box center [821, 193] width 13 height 13
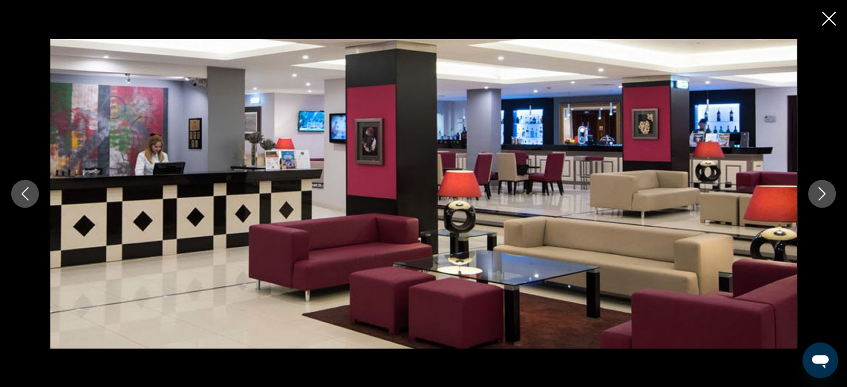
click at [819, 193] on icon "Next image" at bounding box center [821, 193] width 13 height 13
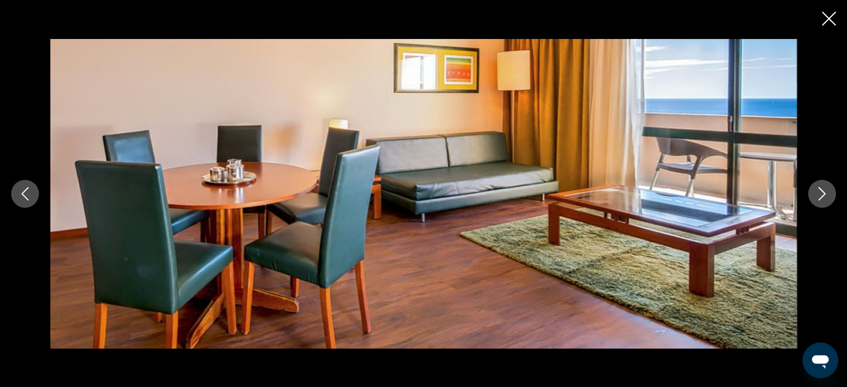
click at [819, 193] on icon "Next image" at bounding box center [821, 193] width 13 height 13
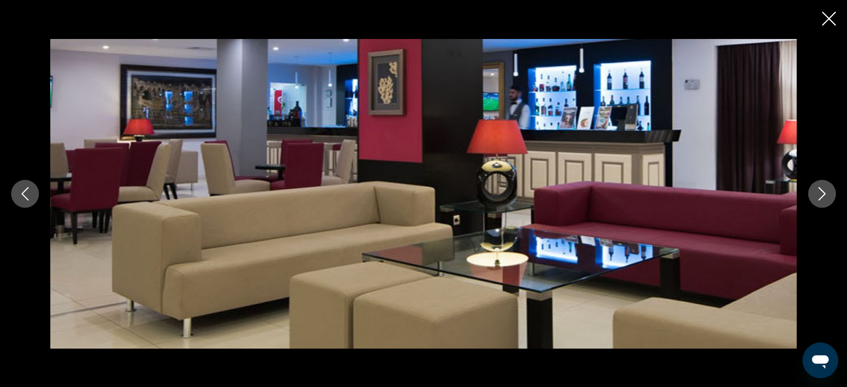
click at [819, 193] on icon "Next image" at bounding box center [821, 193] width 13 height 13
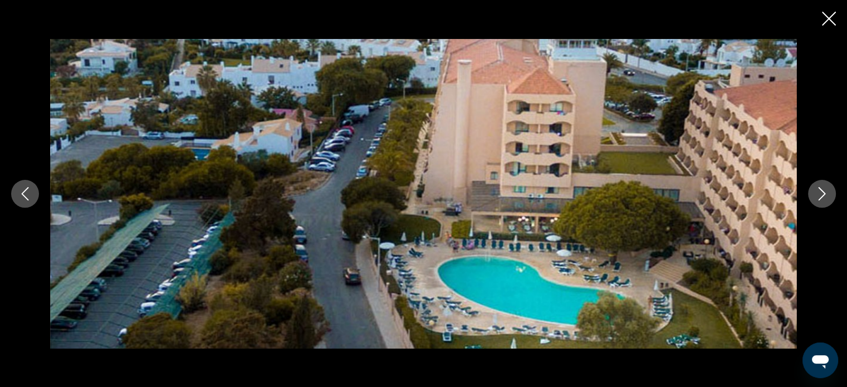
click at [819, 193] on icon "Next image" at bounding box center [821, 193] width 13 height 13
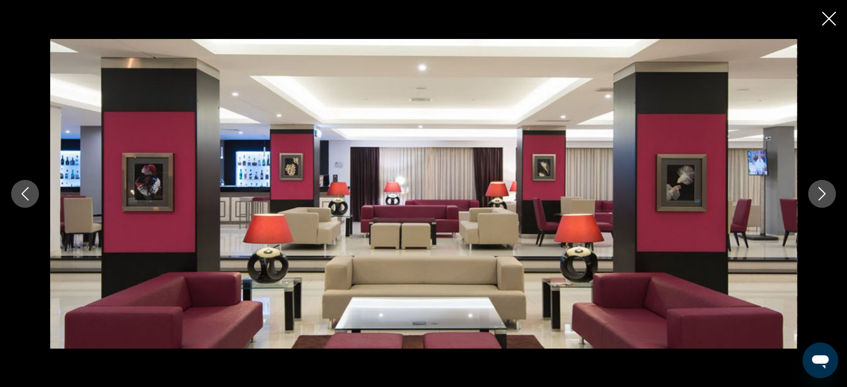
click at [819, 193] on icon "Next image" at bounding box center [821, 193] width 13 height 13
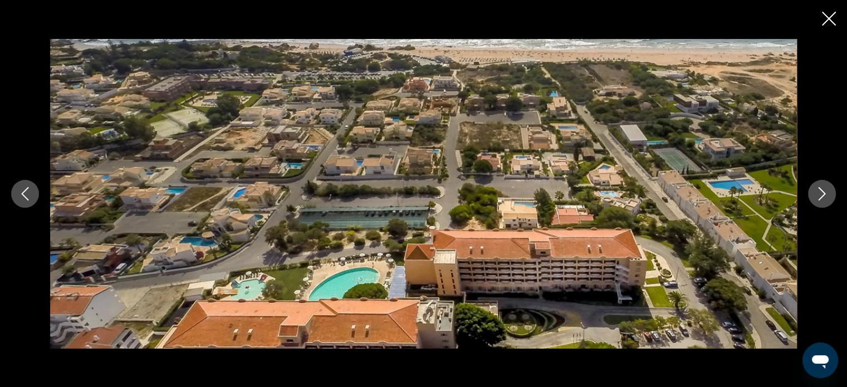
click at [819, 193] on icon "Next image" at bounding box center [821, 193] width 13 height 13
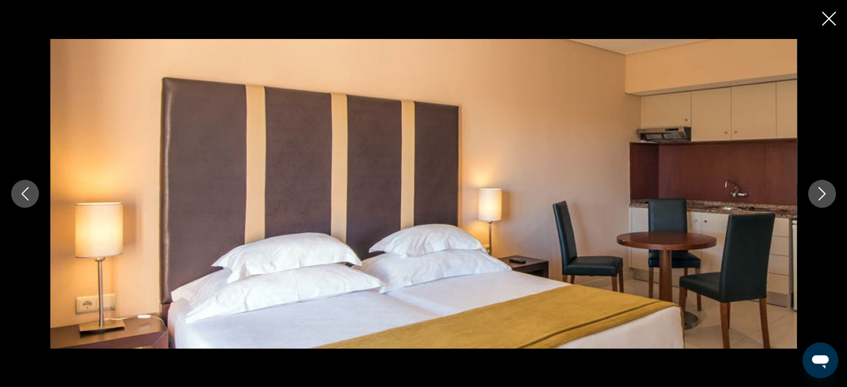
click at [819, 193] on icon "Next image" at bounding box center [821, 193] width 13 height 13
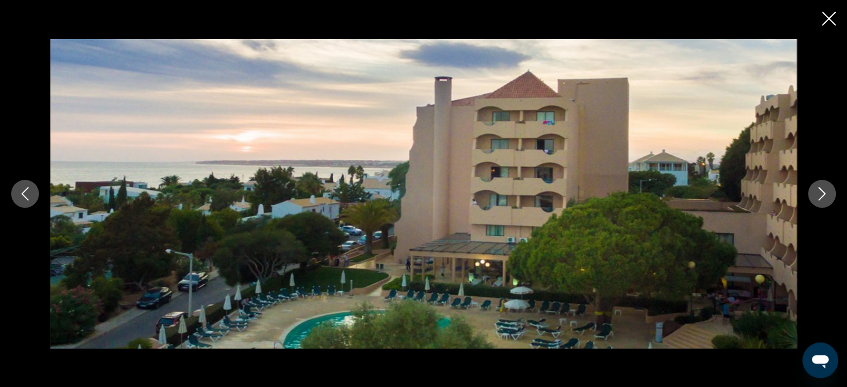
click at [819, 193] on icon "Next image" at bounding box center [821, 193] width 13 height 13
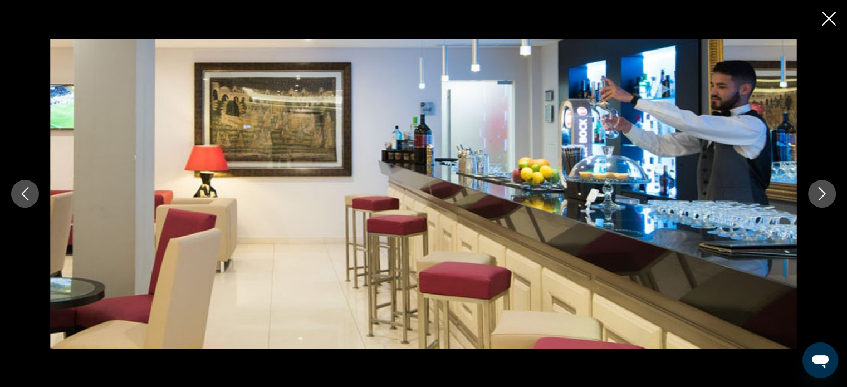
click at [819, 193] on icon "Next image" at bounding box center [821, 193] width 13 height 13
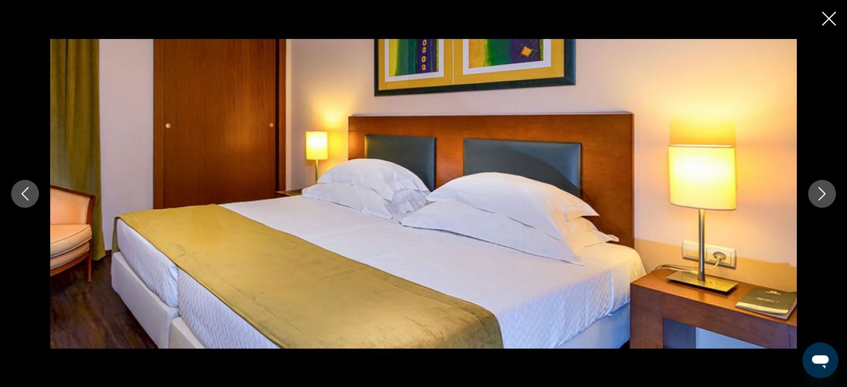
click at [819, 193] on icon "Next image" at bounding box center [821, 193] width 13 height 13
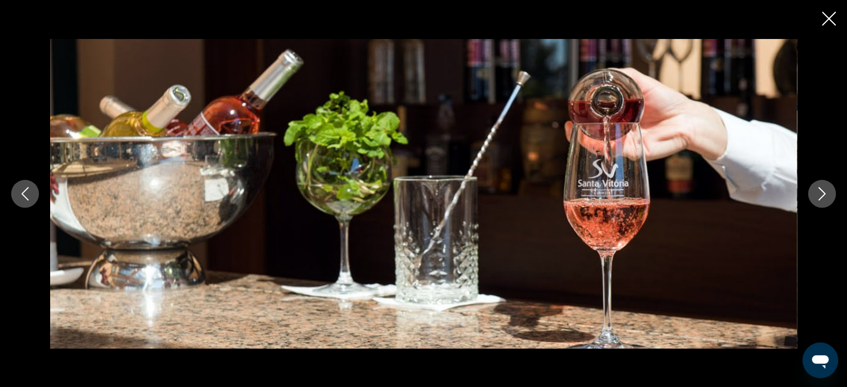
click at [833, 15] on icon "Close slideshow" at bounding box center [828, 19] width 14 height 14
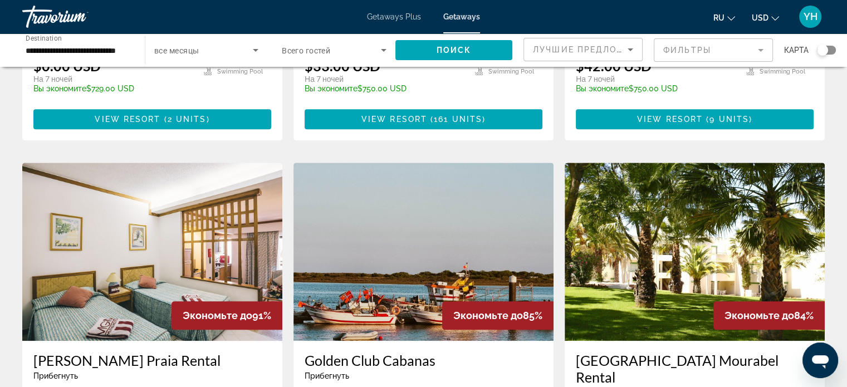
scroll to position [1169, 0]
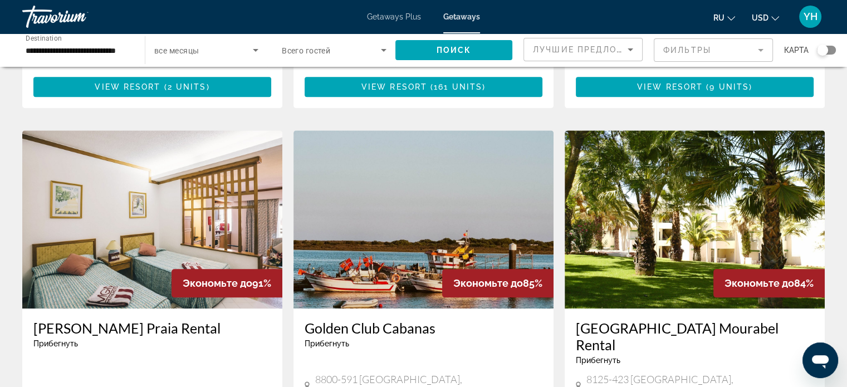
click at [705, 130] on img "Main content" at bounding box center [694, 219] width 260 height 178
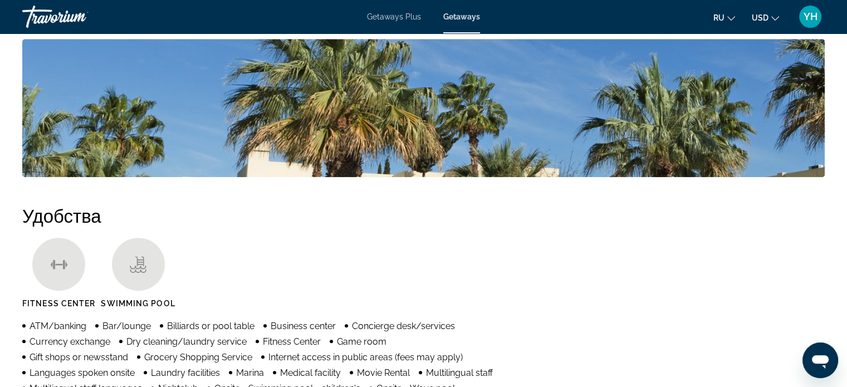
scroll to position [535, 0]
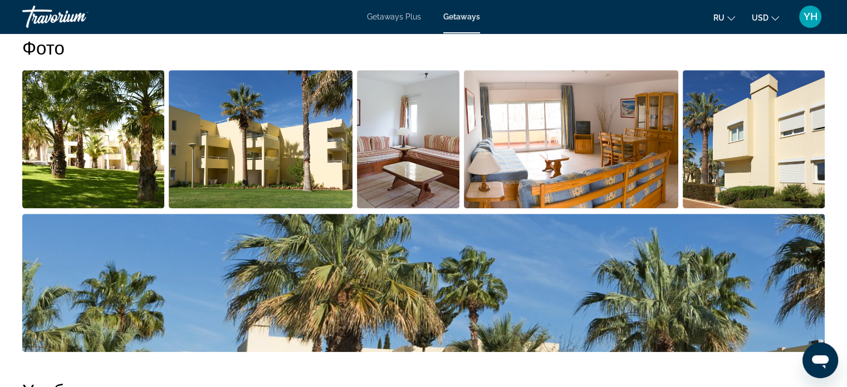
click at [612, 136] on img "Open full-screen image slider" at bounding box center [571, 139] width 214 height 138
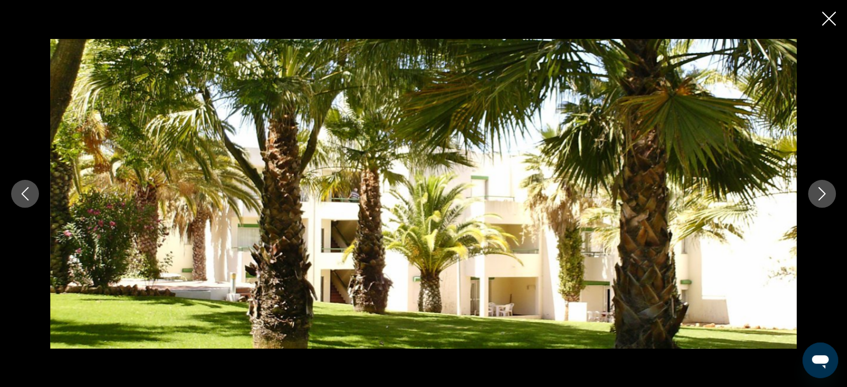
click at [822, 195] on icon "Next image" at bounding box center [821, 193] width 7 height 13
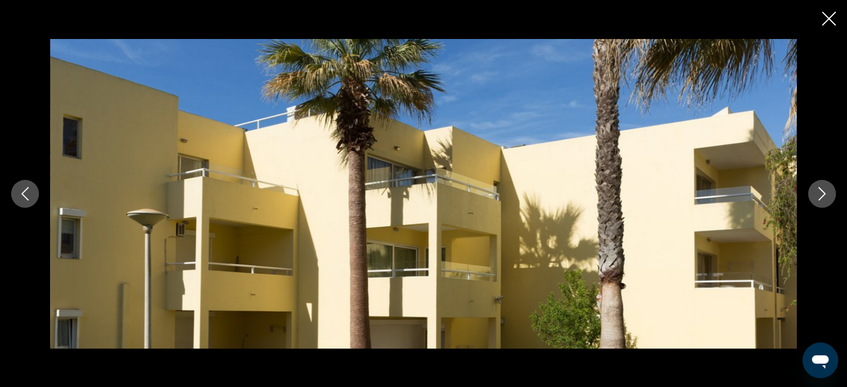
click at [822, 195] on icon "Next image" at bounding box center [821, 193] width 7 height 13
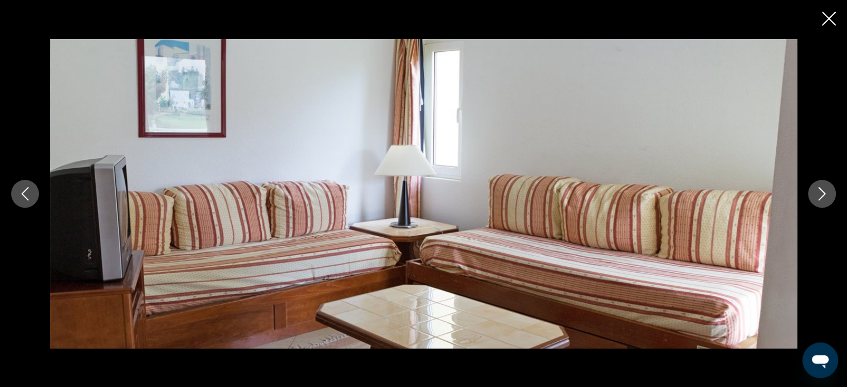
click at [822, 195] on icon "Next image" at bounding box center [821, 193] width 7 height 13
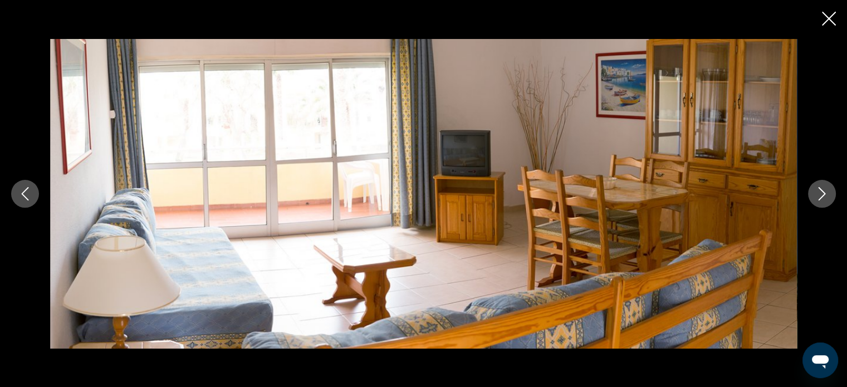
click at [822, 195] on icon "Next image" at bounding box center [821, 193] width 7 height 13
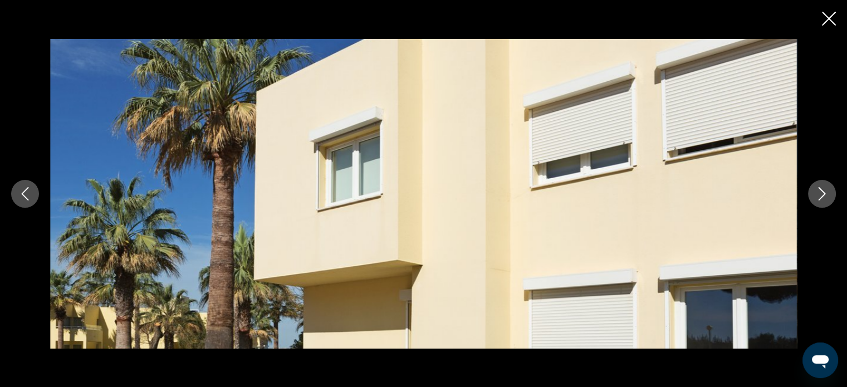
click at [822, 195] on icon "Next image" at bounding box center [821, 193] width 7 height 13
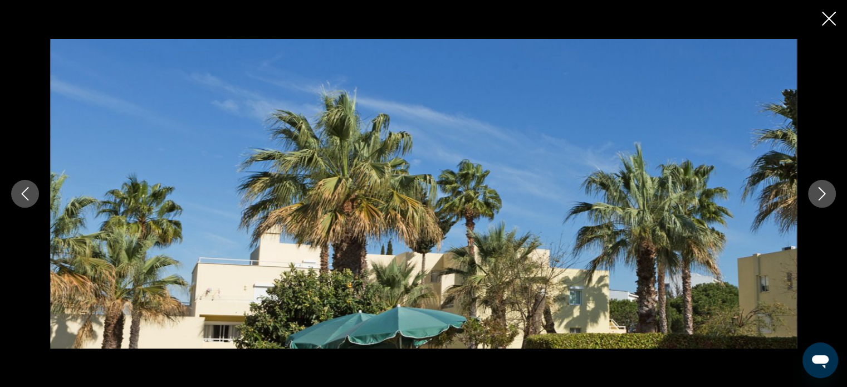
click at [822, 195] on icon "Next image" at bounding box center [821, 193] width 7 height 13
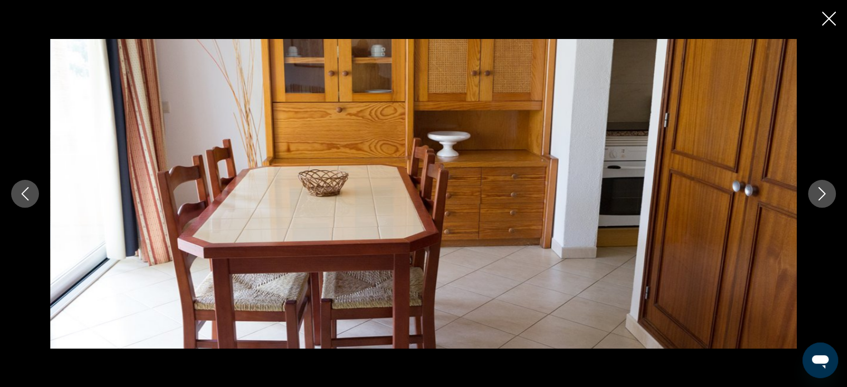
click at [822, 195] on icon "Next image" at bounding box center [821, 193] width 7 height 13
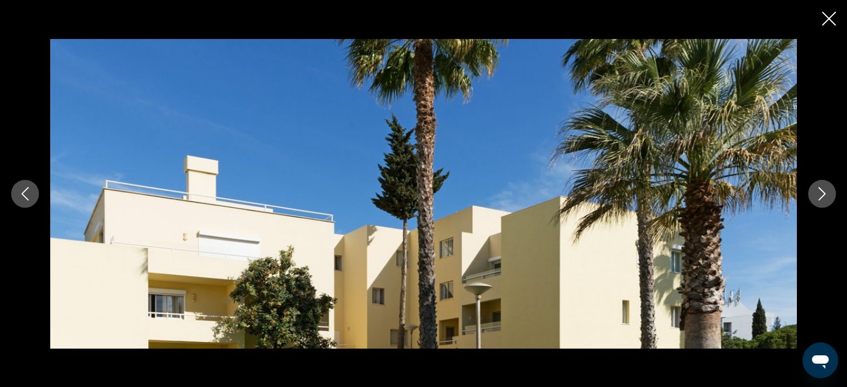
click at [822, 195] on icon "Next image" at bounding box center [821, 193] width 7 height 13
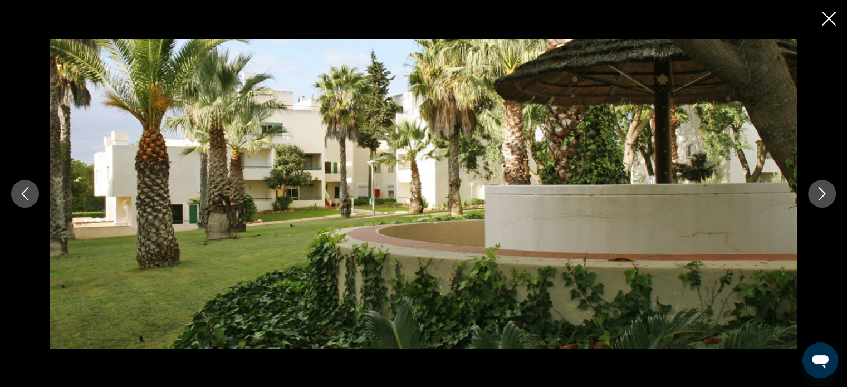
click at [822, 195] on icon "Next image" at bounding box center [821, 193] width 7 height 13
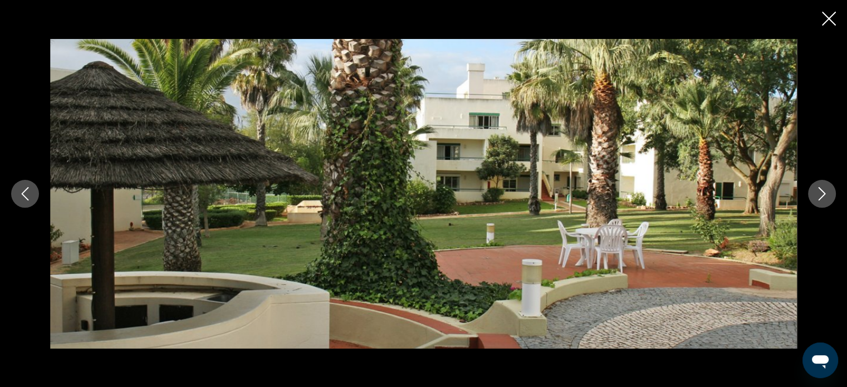
click at [822, 195] on icon "Next image" at bounding box center [821, 193] width 7 height 13
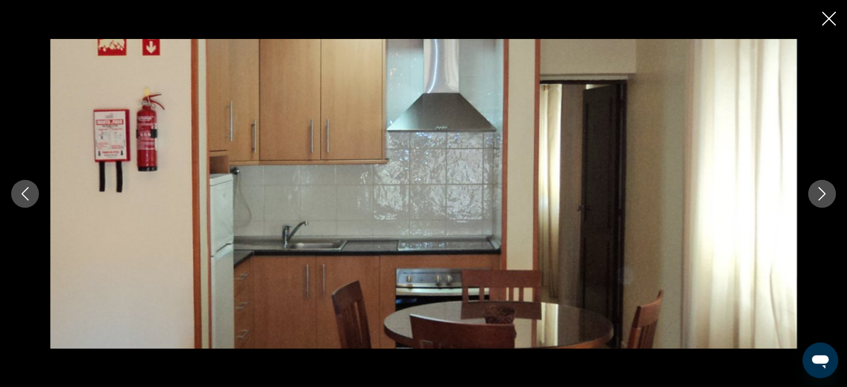
click at [822, 195] on icon "Next image" at bounding box center [821, 193] width 7 height 13
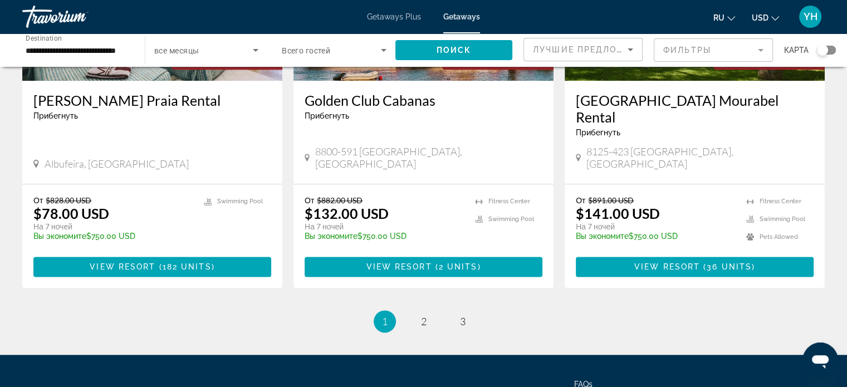
scroll to position [1413, 0]
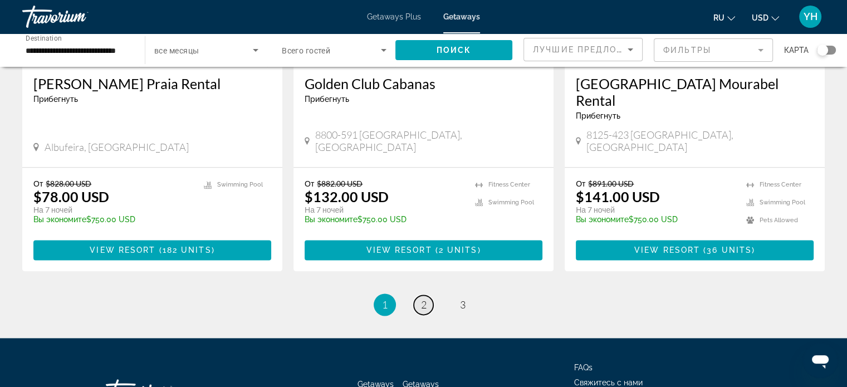
click at [421, 298] on span "2" at bounding box center [424, 304] width 6 height 12
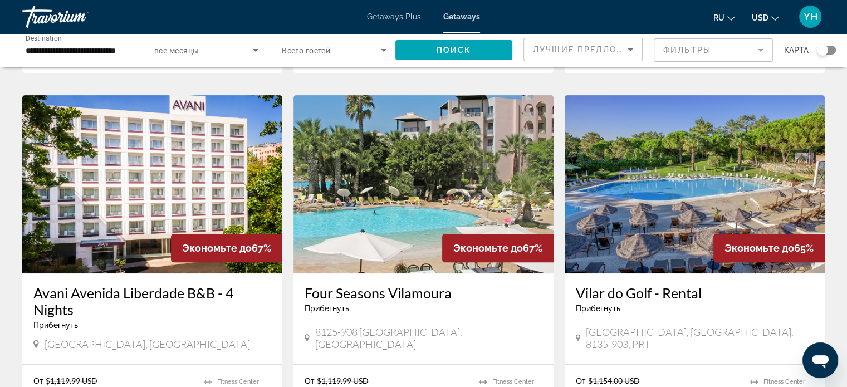
scroll to position [445, 0]
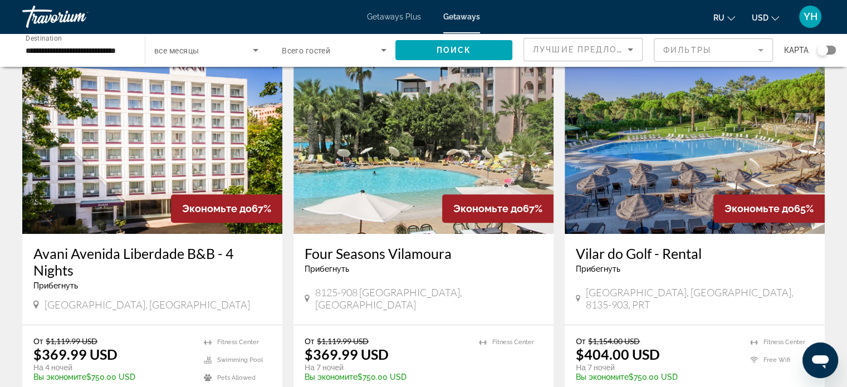
click at [568, 76] on img "Main content" at bounding box center [694, 145] width 260 height 178
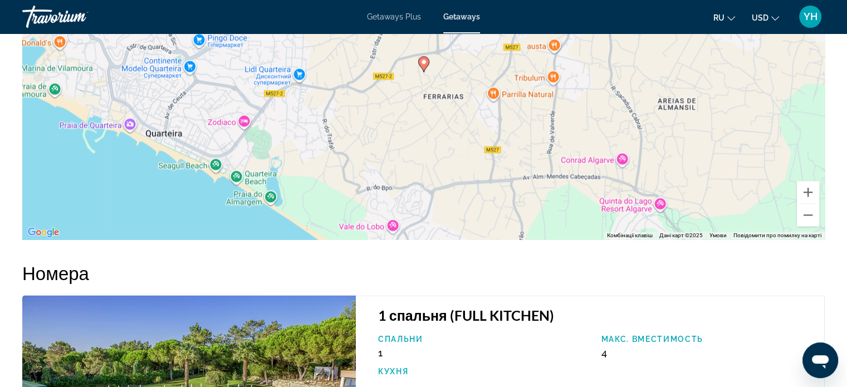
scroll to position [1670, 0]
click at [815, 203] on button "Зменшити" at bounding box center [807, 214] width 22 height 22
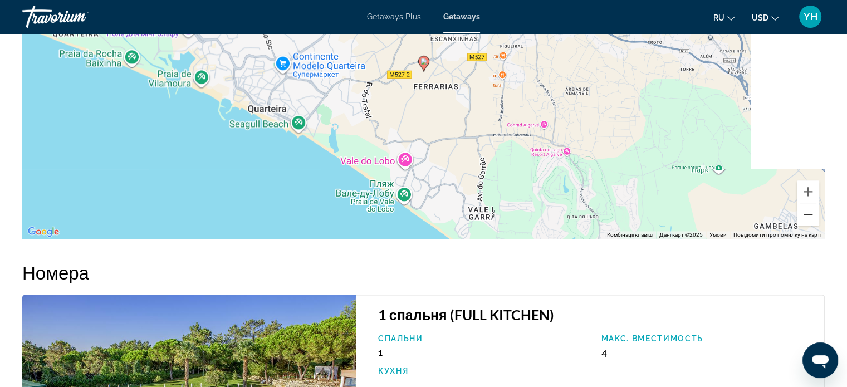
click at [815, 203] on button "Зменшити" at bounding box center [807, 214] width 22 height 22
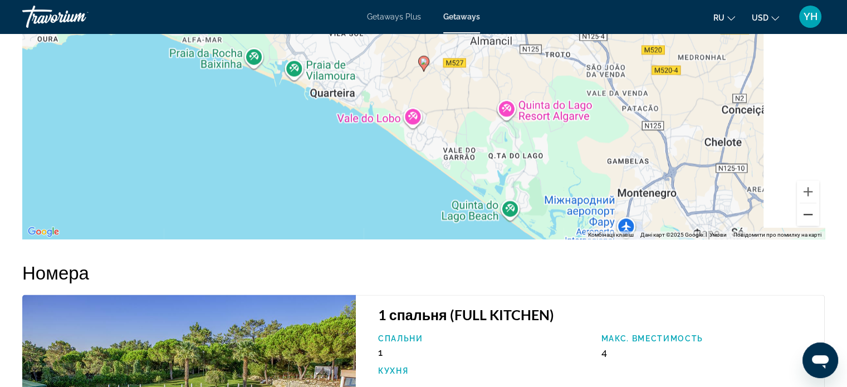
click at [815, 203] on button "Зменшити" at bounding box center [807, 214] width 22 height 22
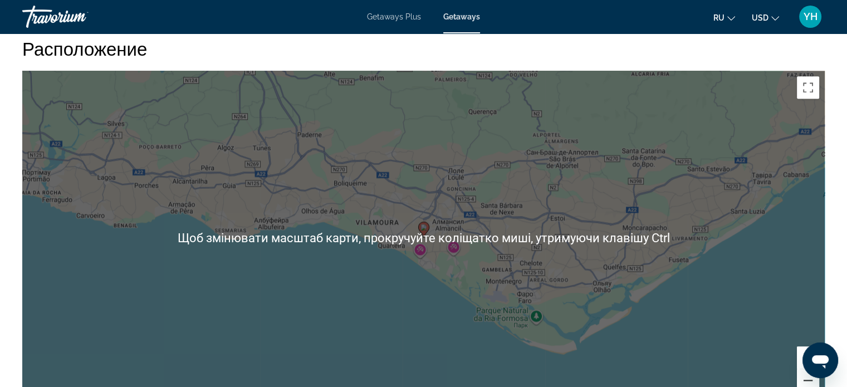
scroll to position [1503, 0]
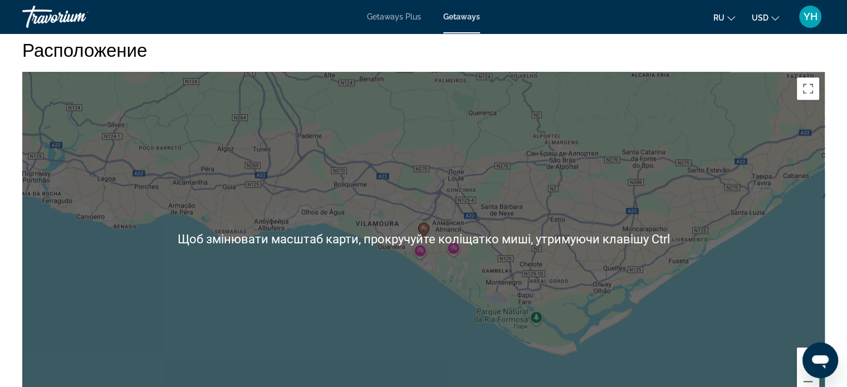
click at [295, 257] on div "Увімкніть режим перетягування за допомогою клавіатури, натиснувши Alt + Enter. …" at bounding box center [423, 239] width 802 height 334
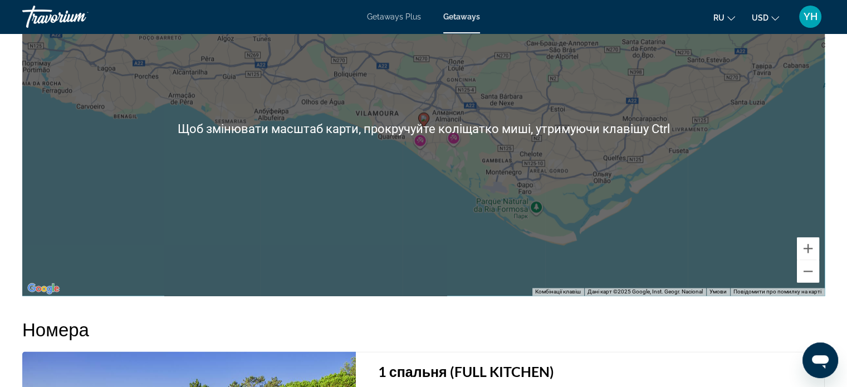
scroll to position [1614, 0]
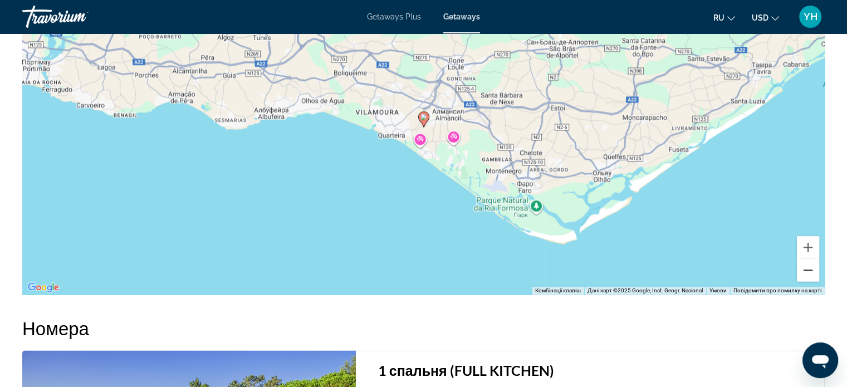
click at [809, 259] on button "Зменшити" at bounding box center [807, 270] width 22 height 22
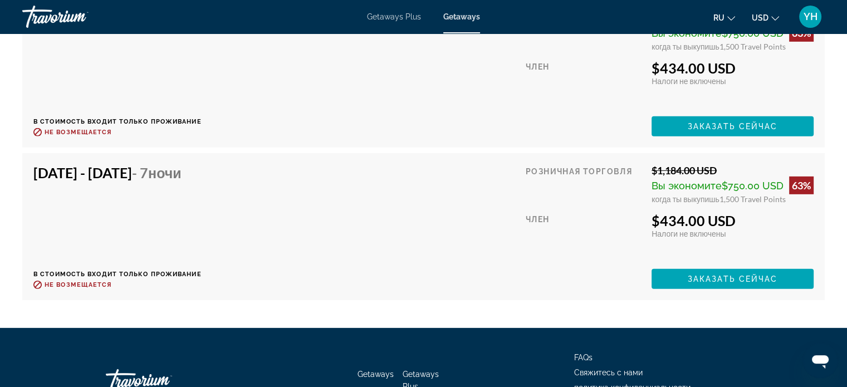
scroll to position [3250, 0]
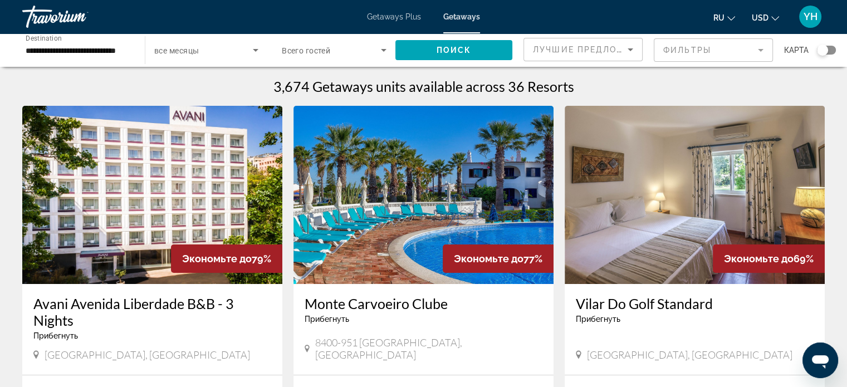
click at [660, 193] on img "Main content" at bounding box center [694, 195] width 260 height 178
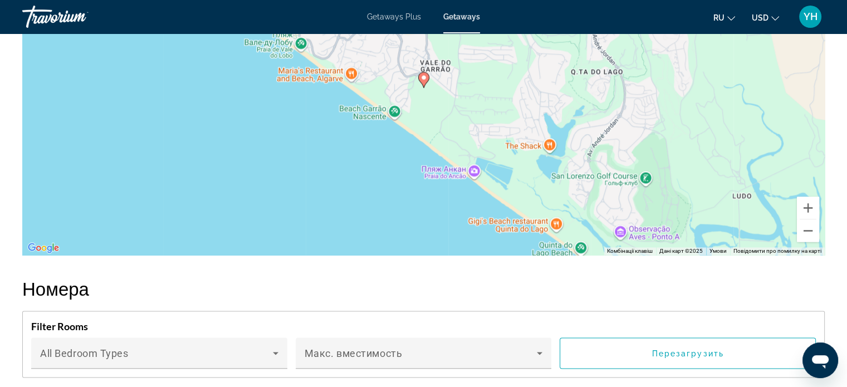
scroll to position [1837, 0]
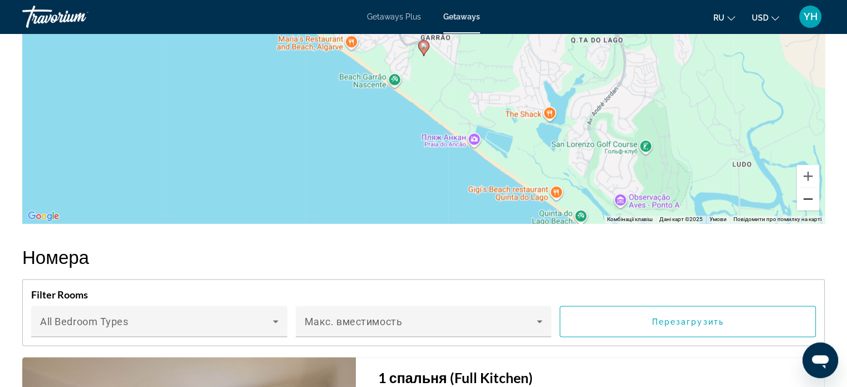
click at [809, 198] on button "Зменшити" at bounding box center [807, 199] width 22 height 22
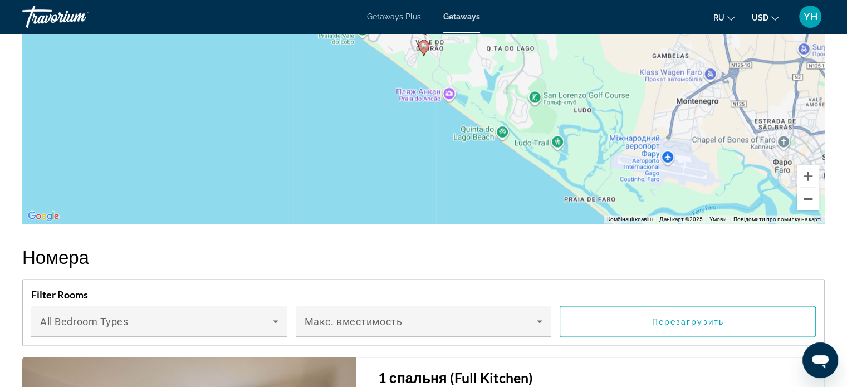
click at [809, 198] on button "Зменшити" at bounding box center [807, 199] width 22 height 22
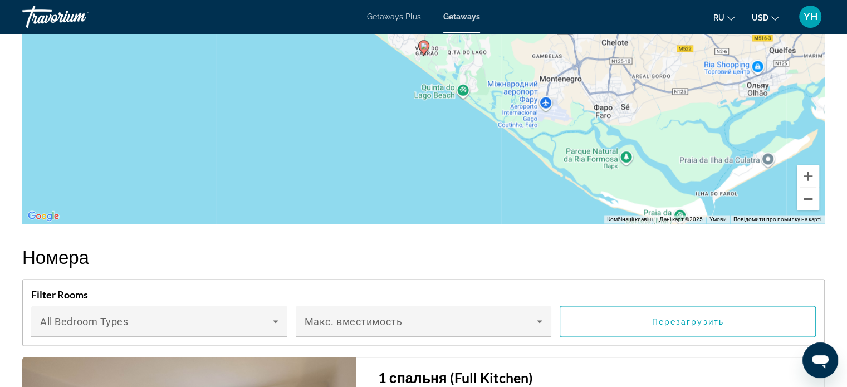
click at [809, 198] on button "Зменшити" at bounding box center [807, 199] width 22 height 22
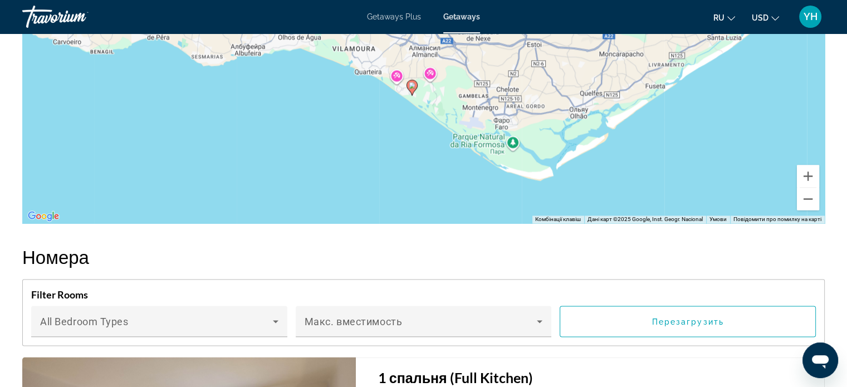
drag, startPoint x: 402, startPoint y: 138, endPoint x: 390, endPoint y: 178, distance: 41.5
click at [390, 178] on div "Увімкніть режим перетягування за допомогою клавіатури, натиснувши Alt + Enter. …" at bounding box center [423, 56] width 802 height 334
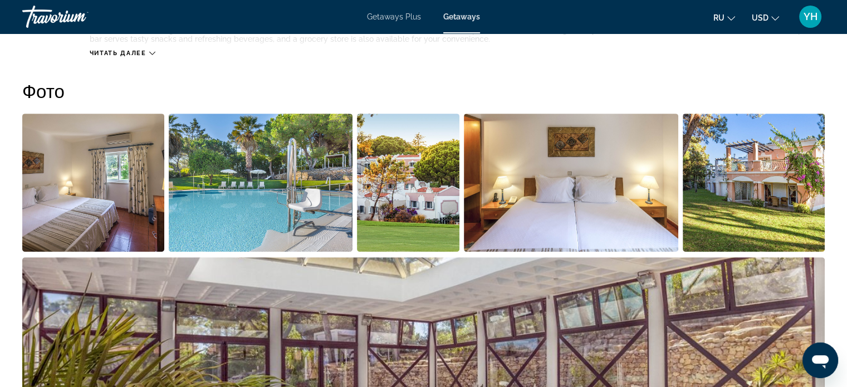
scroll to position [501, 0]
click at [570, 185] on img "Open full-screen image slider" at bounding box center [571, 183] width 214 height 138
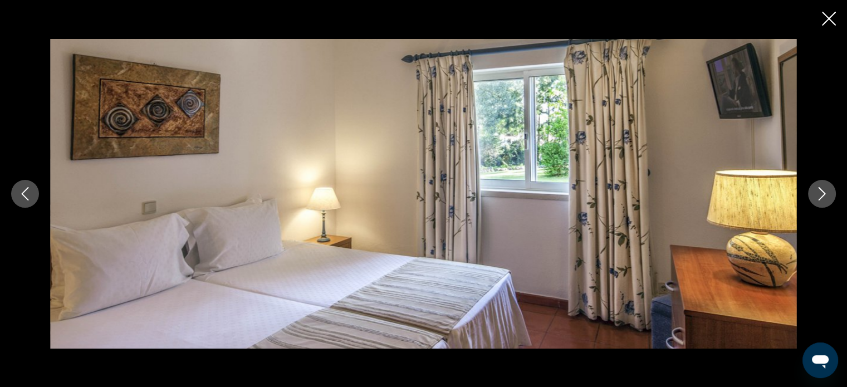
click at [821, 198] on icon "Next image" at bounding box center [821, 193] width 13 height 13
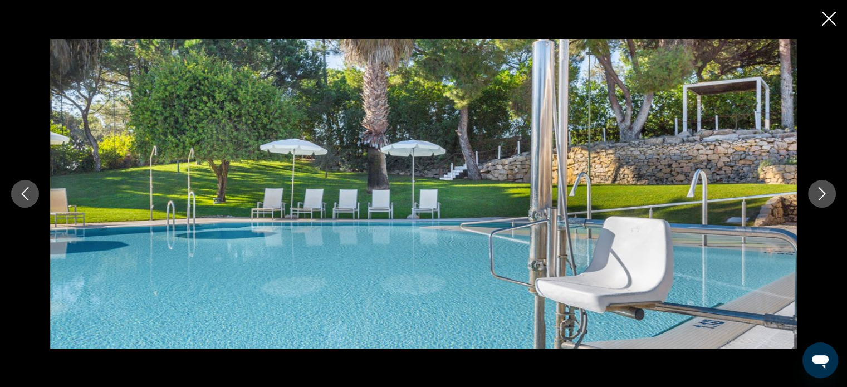
click at [821, 198] on icon "Next image" at bounding box center [821, 193] width 13 height 13
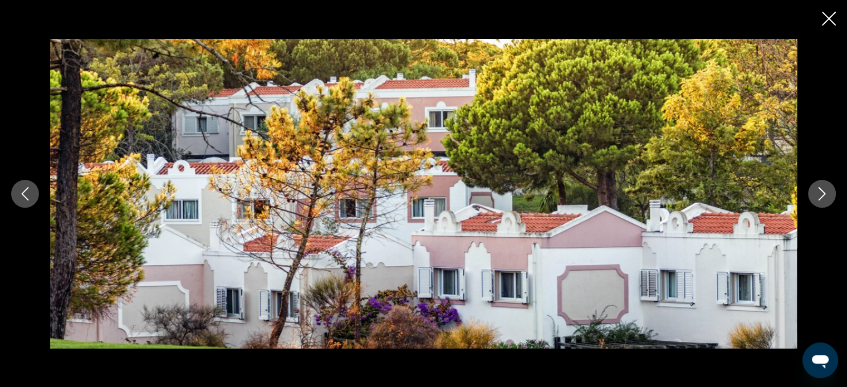
click at [821, 198] on icon "Next image" at bounding box center [821, 193] width 13 height 13
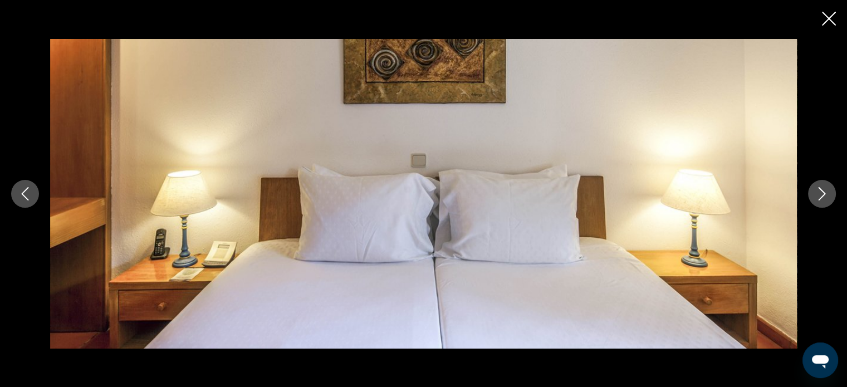
click at [821, 198] on icon "Next image" at bounding box center [821, 193] width 13 height 13
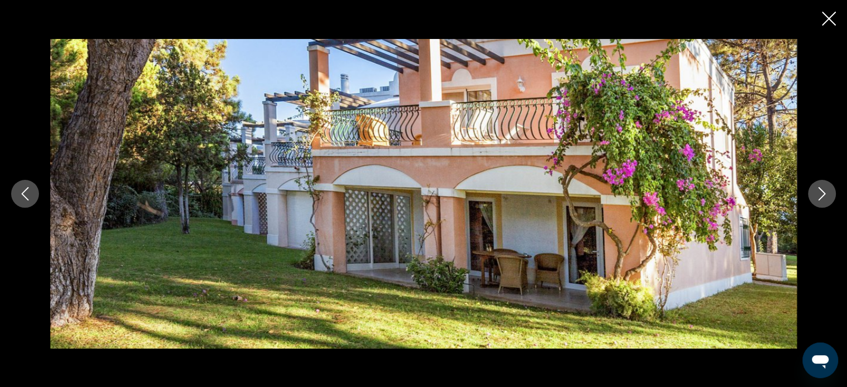
click at [821, 198] on icon "Next image" at bounding box center [821, 193] width 13 height 13
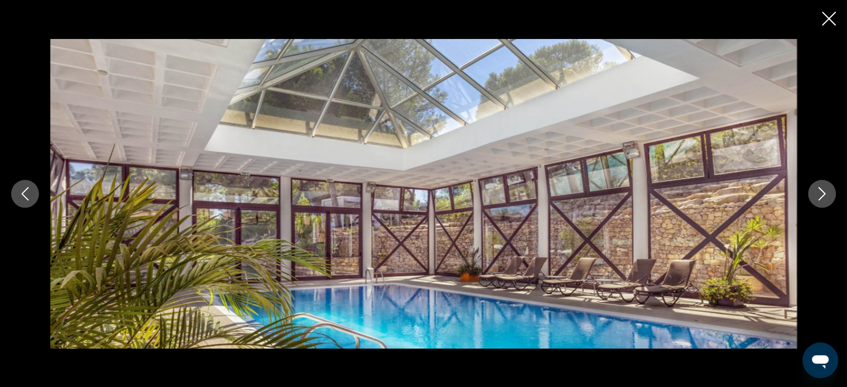
click at [821, 198] on icon "Next image" at bounding box center [821, 193] width 13 height 13
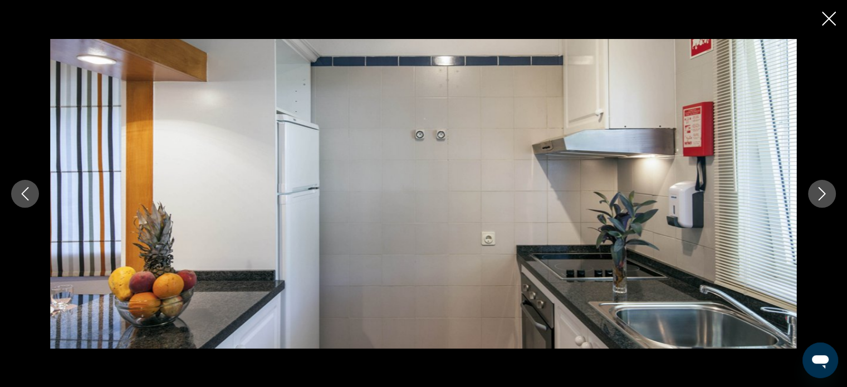
click at [821, 198] on icon "Next image" at bounding box center [821, 193] width 13 height 13
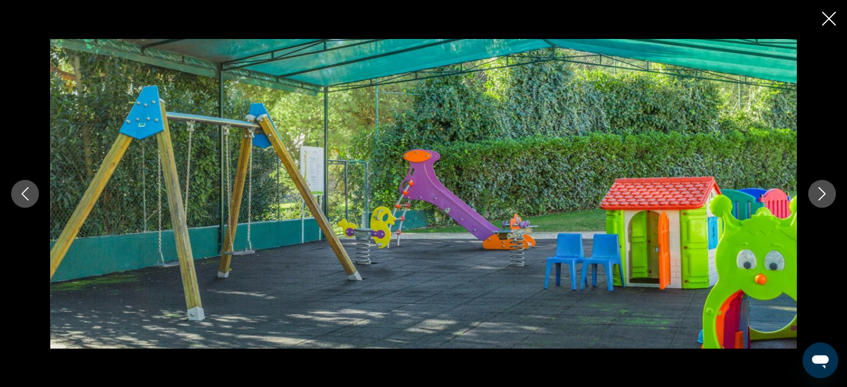
click at [821, 198] on icon "Next image" at bounding box center [821, 193] width 13 height 13
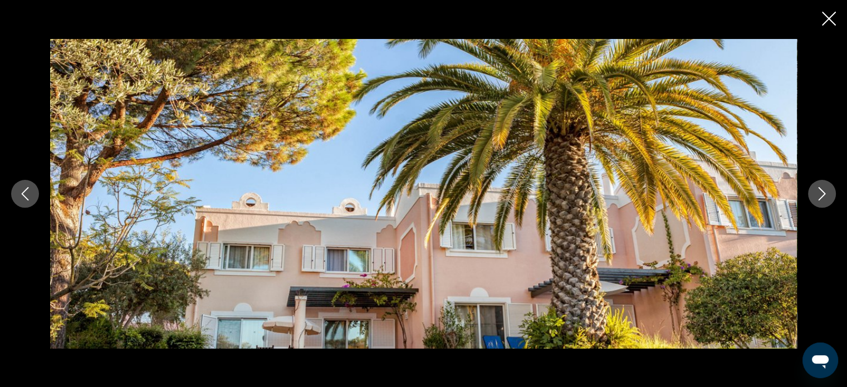
click at [821, 198] on icon "Next image" at bounding box center [821, 193] width 13 height 13
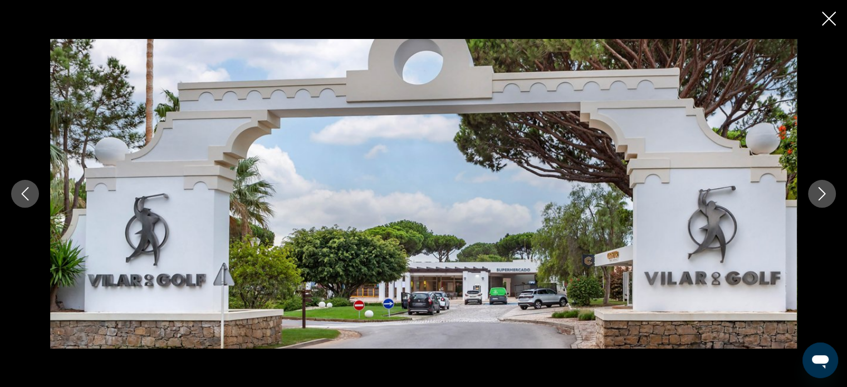
click at [821, 198] on icon "Next image" at bounding box center [821, 193] width 13 height 13
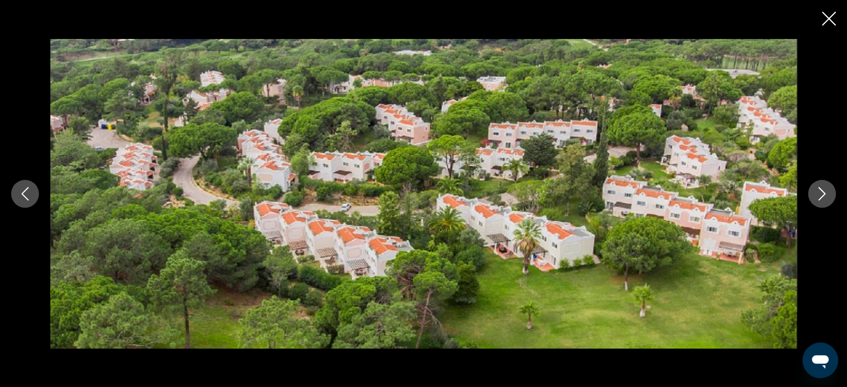
click at [821, 198] on icon "Next image" at bounding box center [821, 193] width 13 height 13
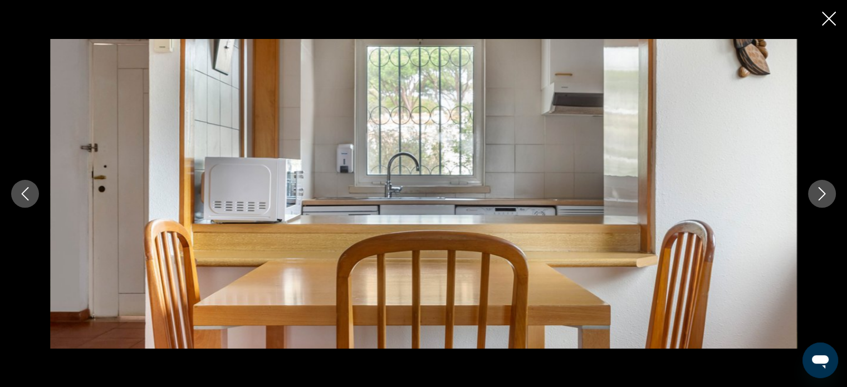
click at [821, 198] on icon "Next image" at bounding box center [821, 193] width 13 height 13
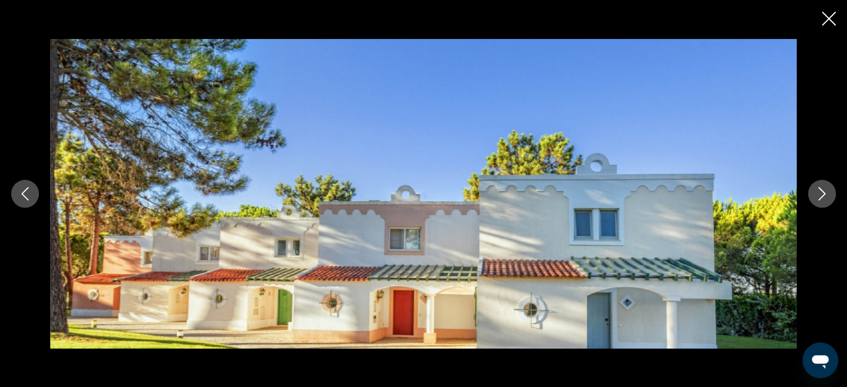
click at [821, 198] on icon "Next image" at bounding box center [821, 193] width 13 height 13
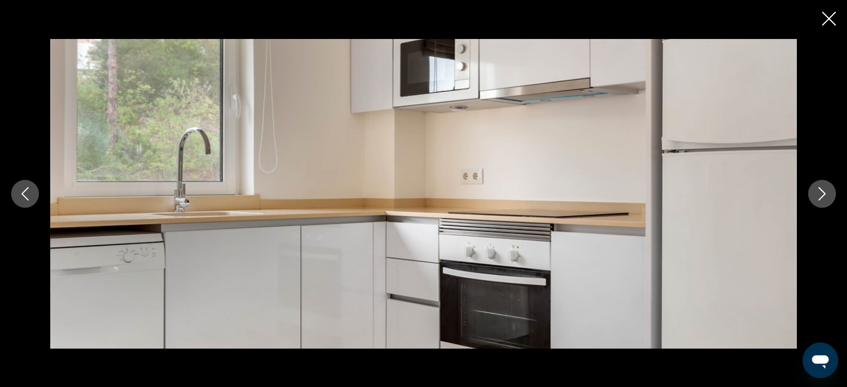
click at [821, 198] on icon "Next image" at bounding box center [821, 193] width 13 height 13
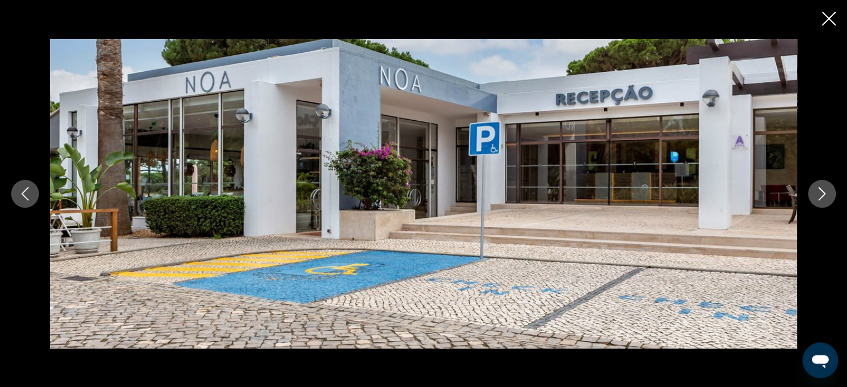
click at [821, 198] on icon "Next image" at bounding box center [821, 193] width 13 height 13
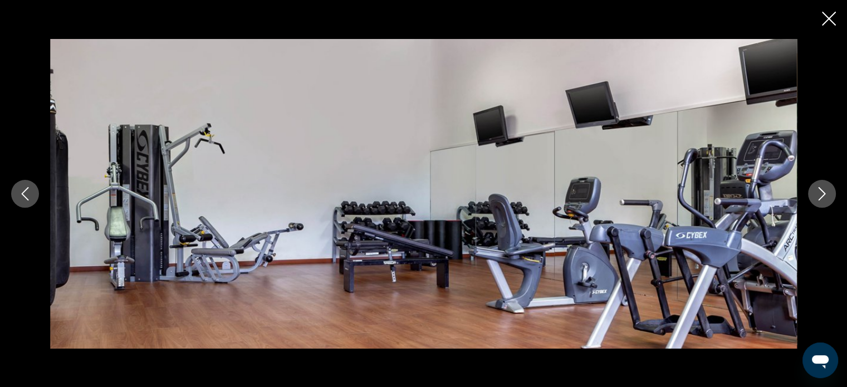
click at [821, 198] on icon "Next image" at bounding box center [821, 193] width 13 height 13
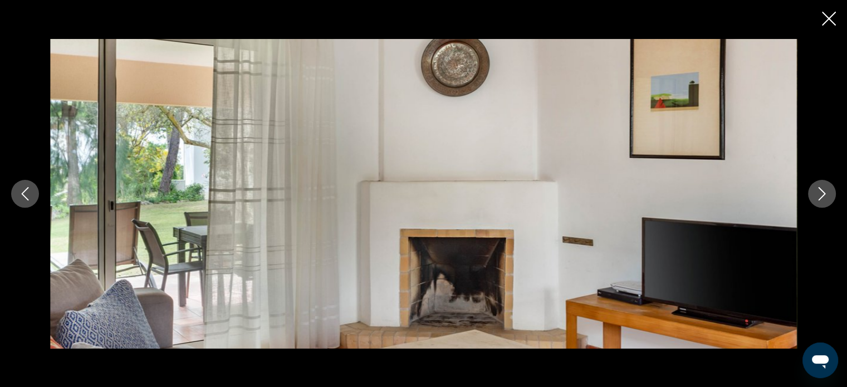
click at [821, 198] on icon "Next image" at bounding box center [821, 193] width 13 height 13
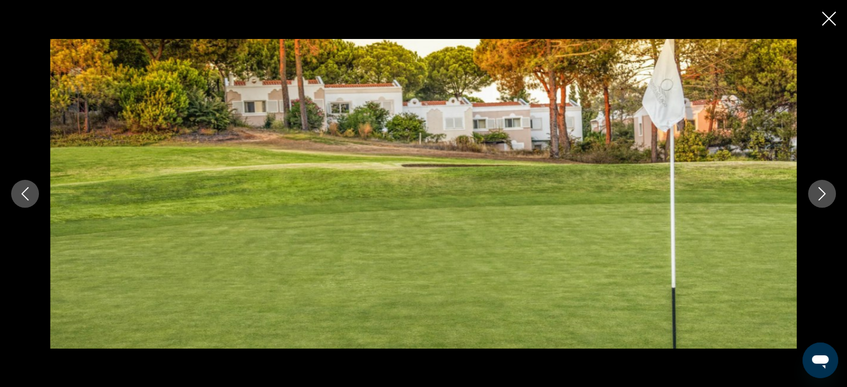
click at [821, 198] on icon "Next image" at bounding box center [821, 193] width 13 height 13
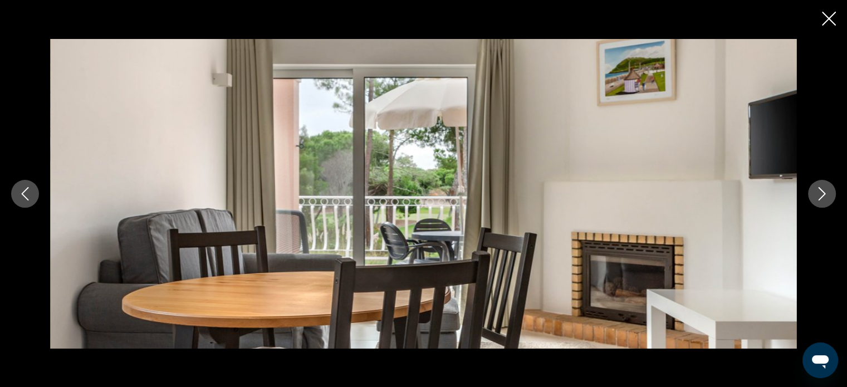
click at [821, 198] on icon "Next image" at bounding box center [821, 193] width 13 height 13
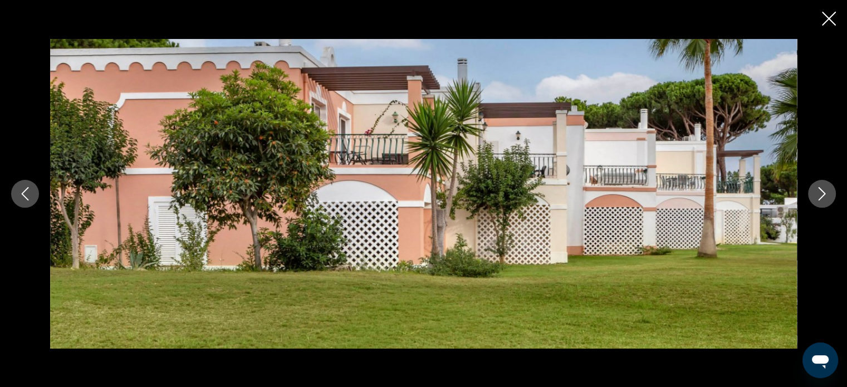
click at [821, 198] on icon "Next image" at bounding box center [821, 193] width 13 height 13
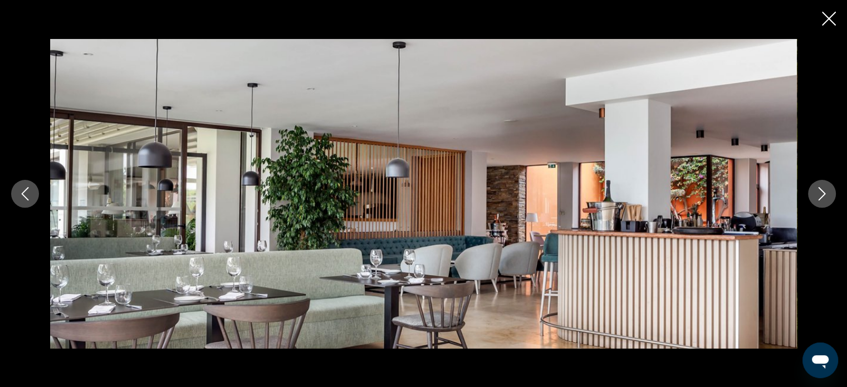
click at [821, 198] on icon "Next image" at bounding box center [821, 193] width 13 height 13
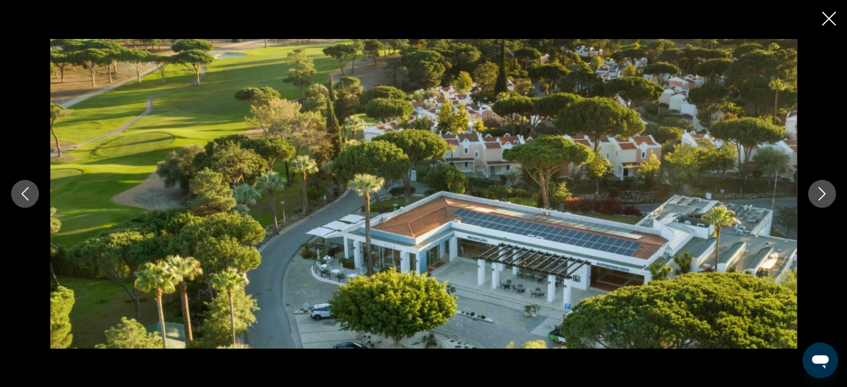
click at [821, 198] on icon "Next image" at bounding box center [821, 193] width 13 height 13
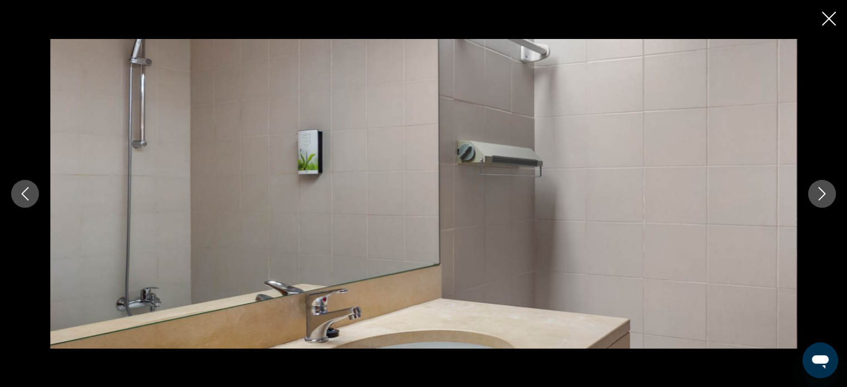
click at [821, 198] on icon "Next image" at bounding box center [821, 193] width 13 height 13
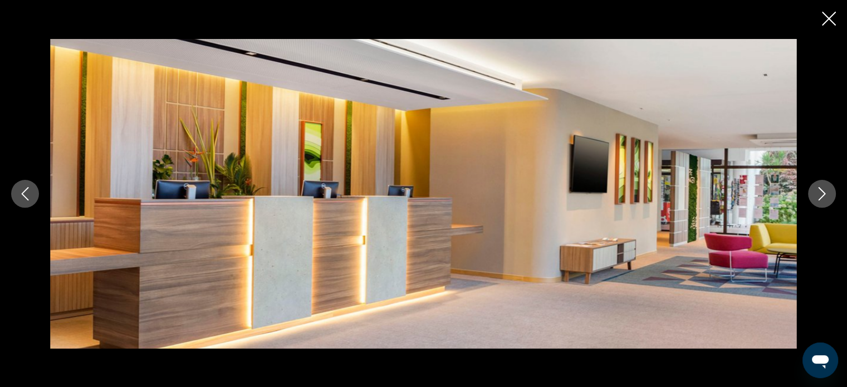
click at [821, 198] on icon "Next image" at bounding box center [821, 193] width 13 height 13
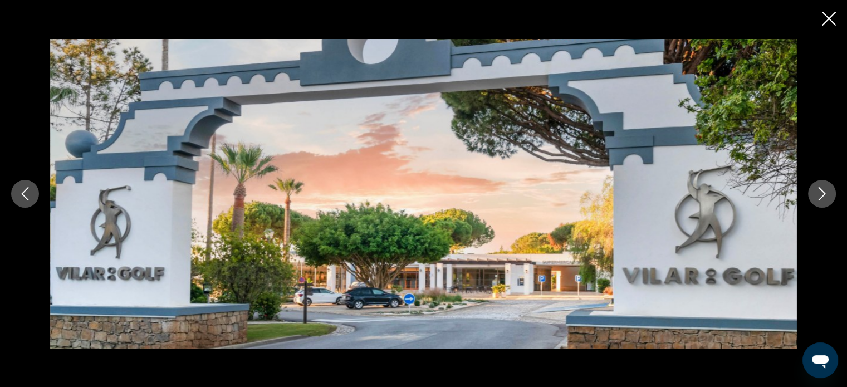
click at [821, 198] on icon "Next image" at bounding box center [821, 193] width 13 height 13
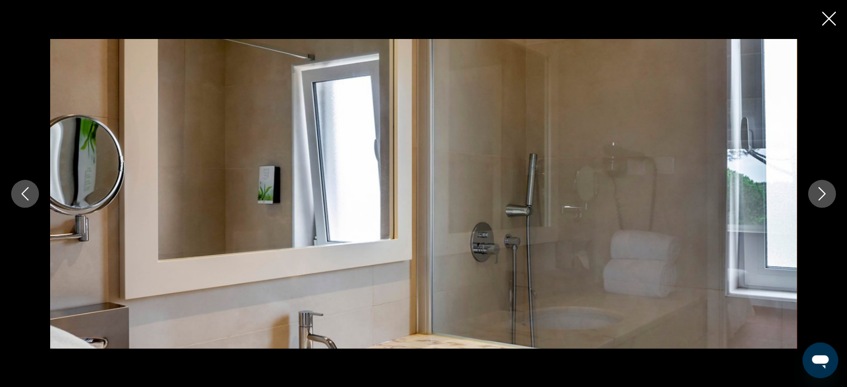
click at [821, 198] on icon "Next image" at bounding box center [821, 193] width 13 height 13
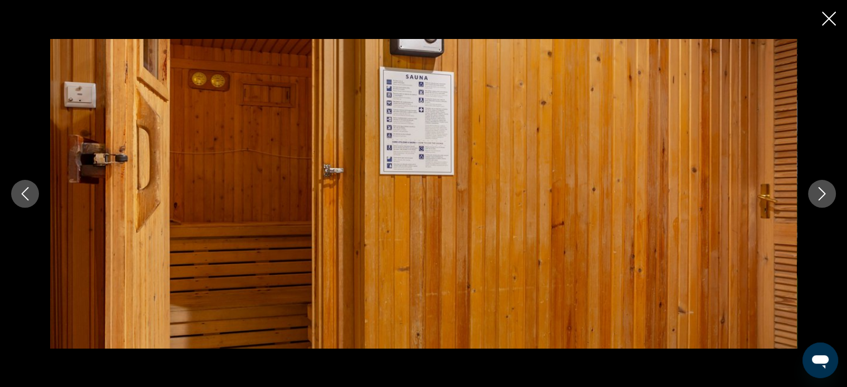
click at [821, 198] on icon "Next image" at bounding box center [821, 193] width 13 height 13
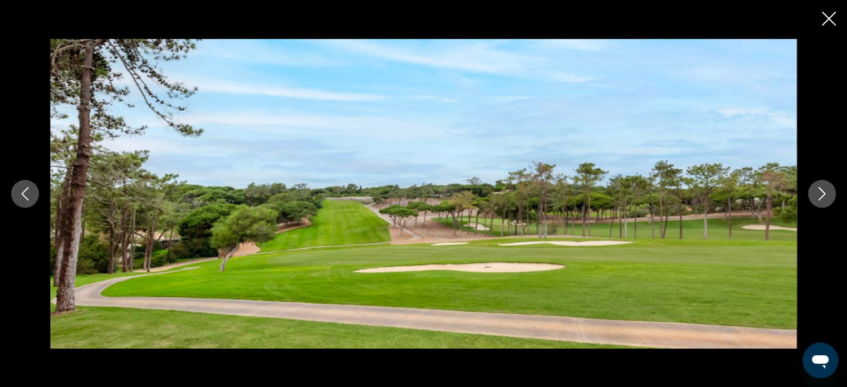
click at [821, 198] on icon "Next image" at bounding box center [821, 193] width 13 height 13
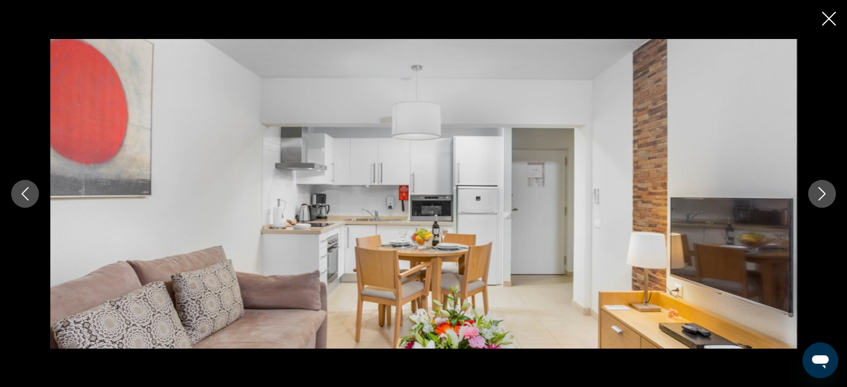
click at [821, 198] on icon "Next image" at bounding box center [821, 193] width 13 height 13
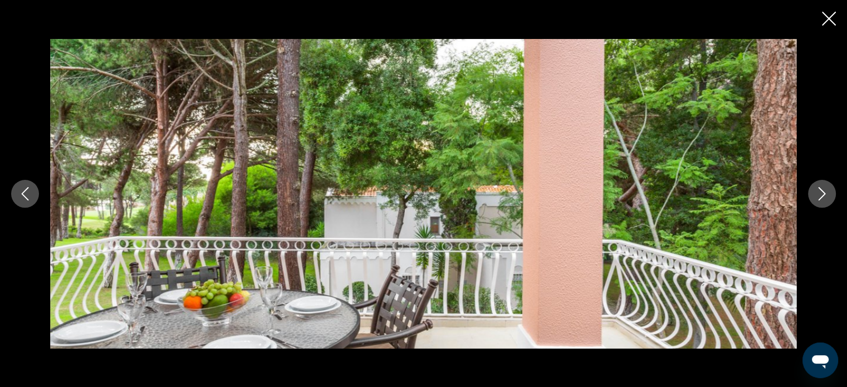
click at [821, 198] on icon "Next image" at bounding box center [821, 193] width 13 height 13
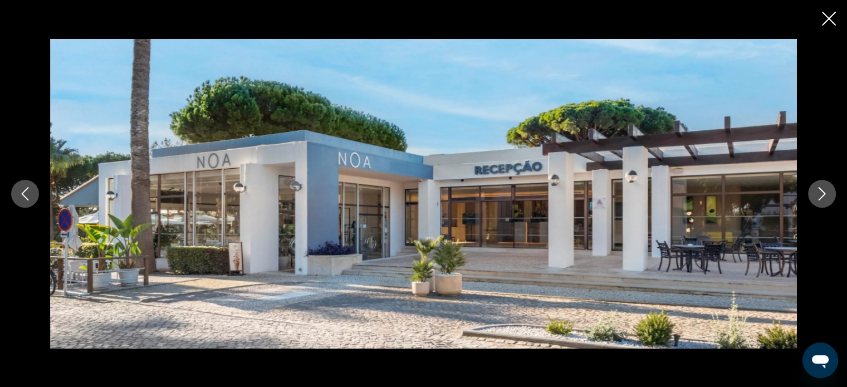
click at [821, 198] on icon "Next image" at bounding box center [821, 193] width 13 height 13
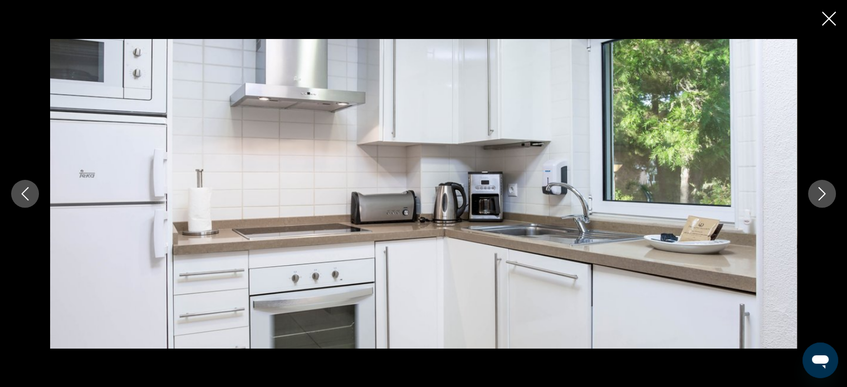
click at [821, 198] on icon "Next image" at bounding box center [821, 193] width 13 height 13
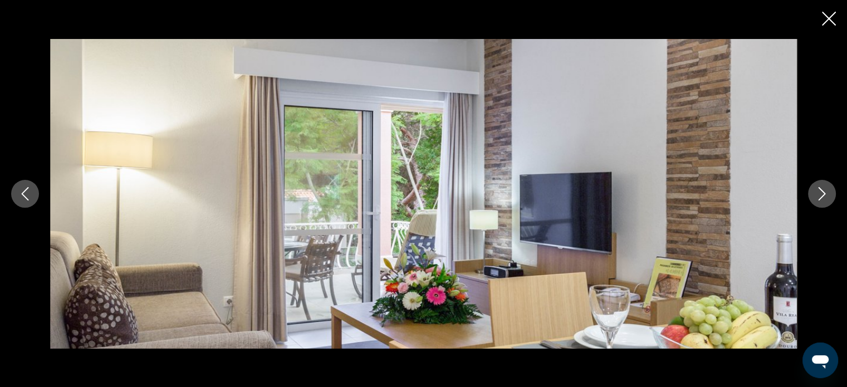
click at [821, 198] on icon "Next image" at bounding box center [821, 193] width 13 height 13
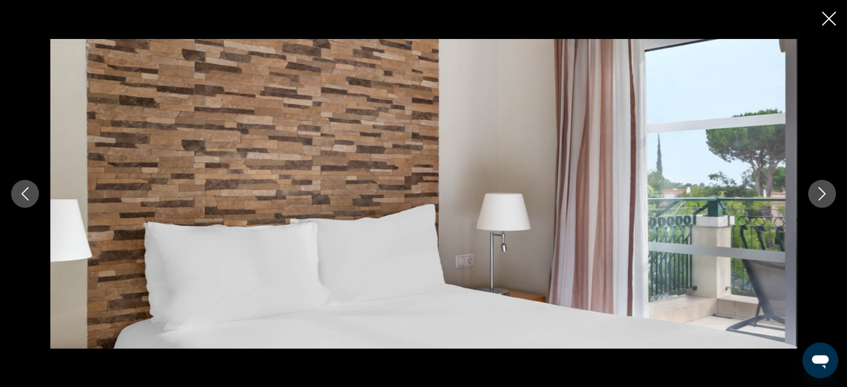
click at [821, 198] on icon "Next image" at bounding box center [821, 193] width 13 height 13
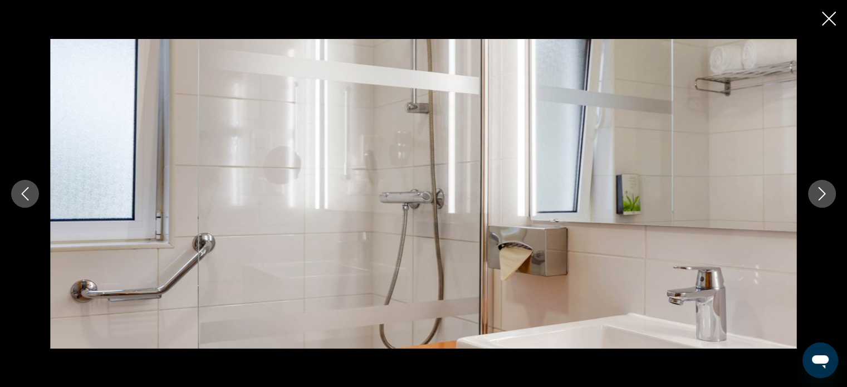
click at [821, 198] on icon "Next image" at bounding box center [821, 193] width 13 height 13
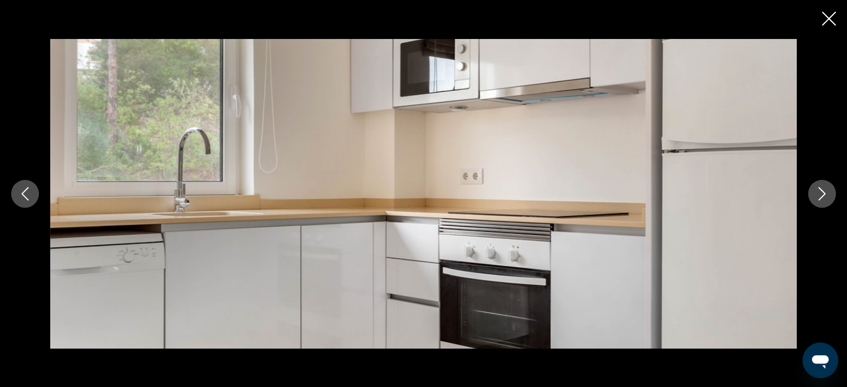
click at [821, 198] on icon "Next image" at bounding box center [821, 193] width 13 height 13
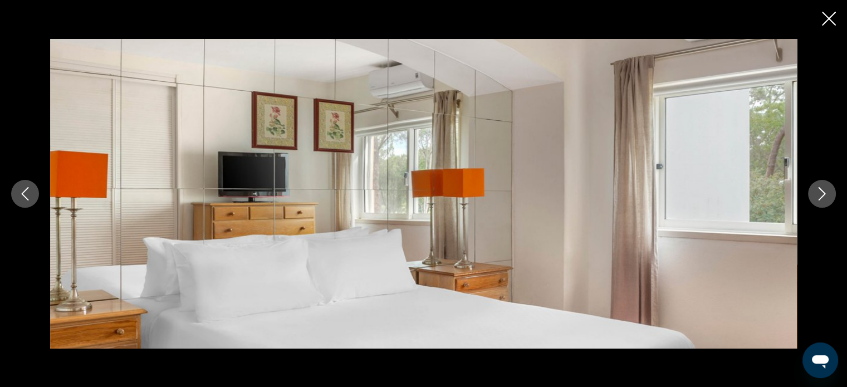
click at [821, 198] on icon "Next image" at bounding box center [821, 193] width 13 height 13
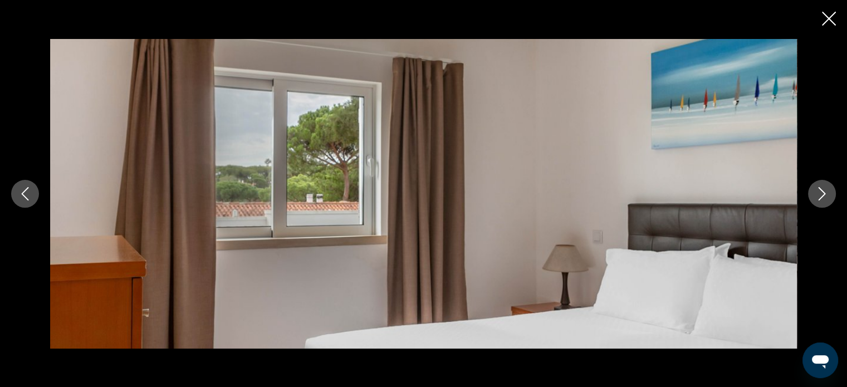
click at [821, 198] on icon "Next image" at bounding box center [821, 193] width 13 height 13
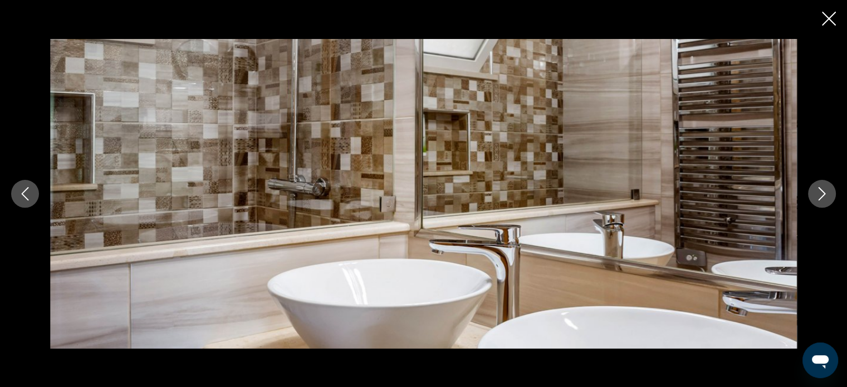
click at [821, 198] on icon "Next image" at bounding box center [821, 193] width 13 height 13
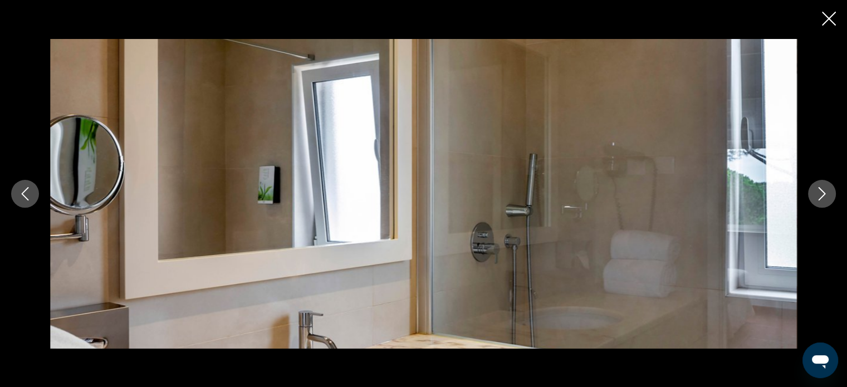
click at [821, 198] on icon "Next image" at bounding box center [821, 193] width 13 height 13
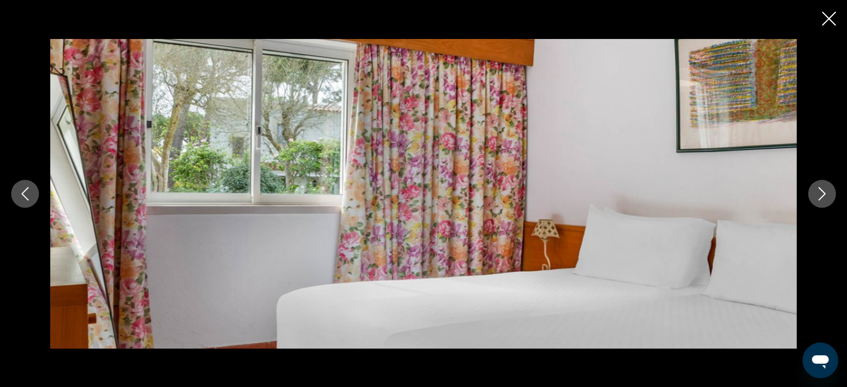
click at [823, 16] on icon "Close slideshow" at bounding box center [828, 19] width 14 height 14
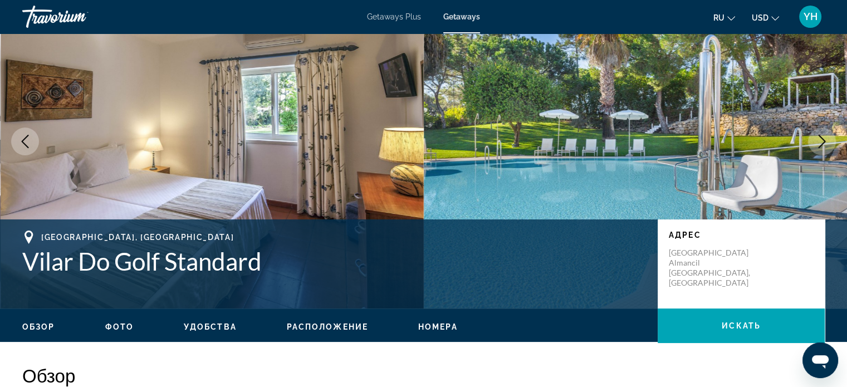
scroll to position [56, 0]
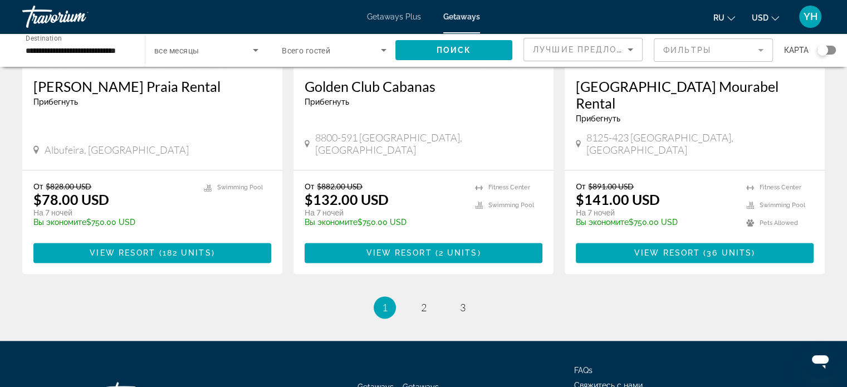
scroll to position [1413, 0]
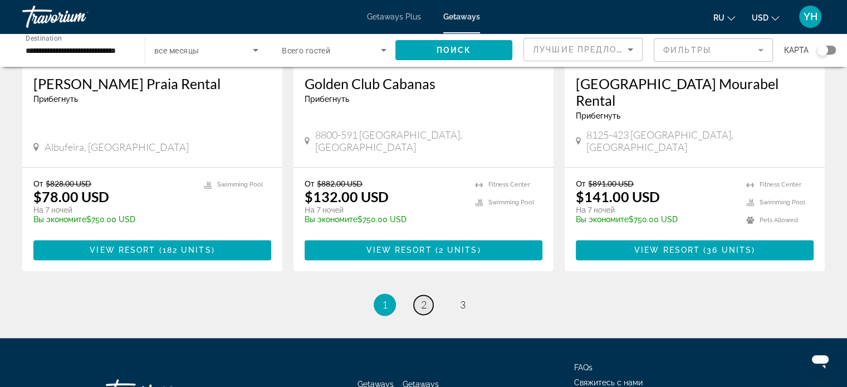
click at [425, 298] on span "2" at bounding box center [424, 304] width 6 height 12
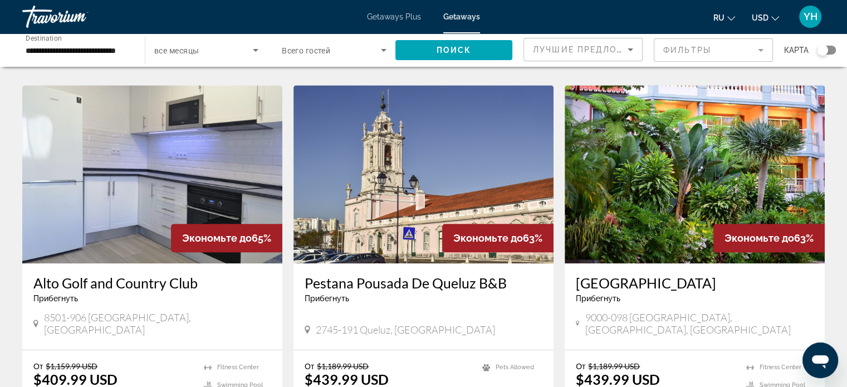
scroll to position [835, 0]
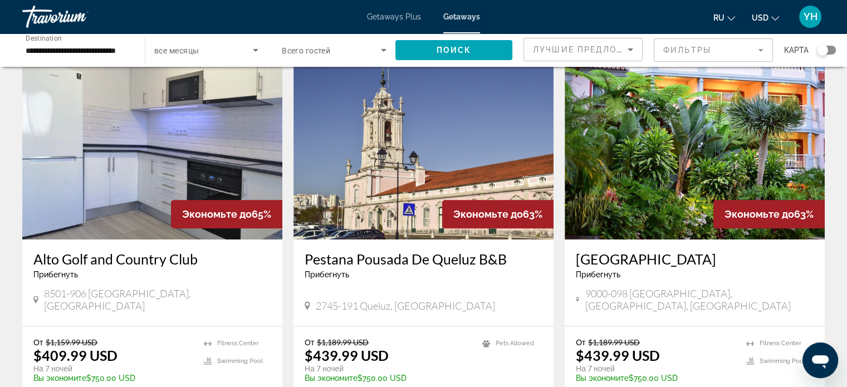
click at [716, 124] on img "Main content" at bounding box center [694, 150] width 260 height 178
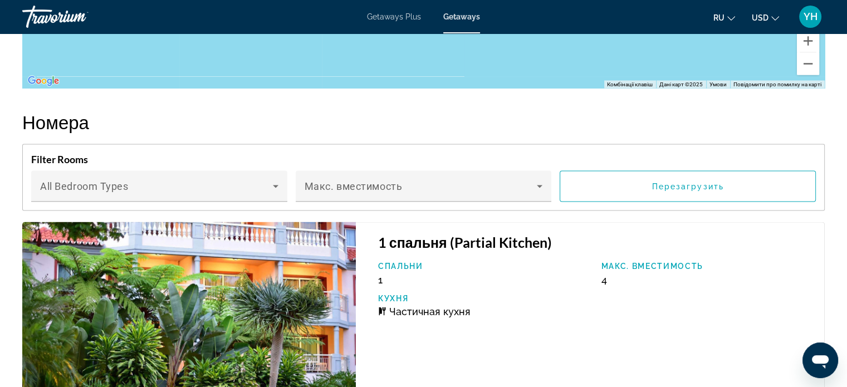
scroll to position [2043, 0]
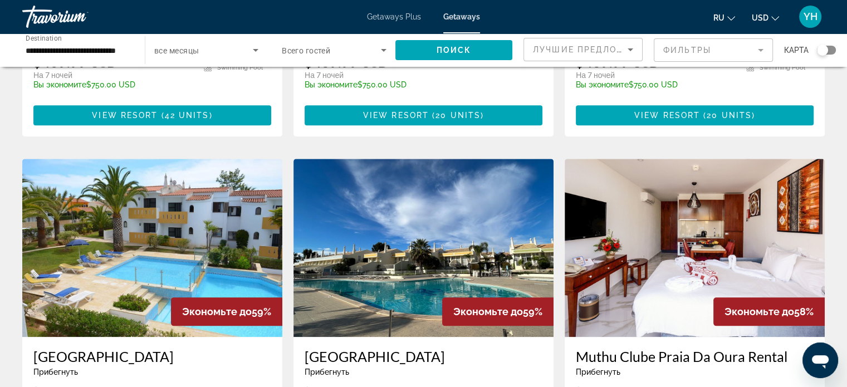
scroll to position [1169, 0]
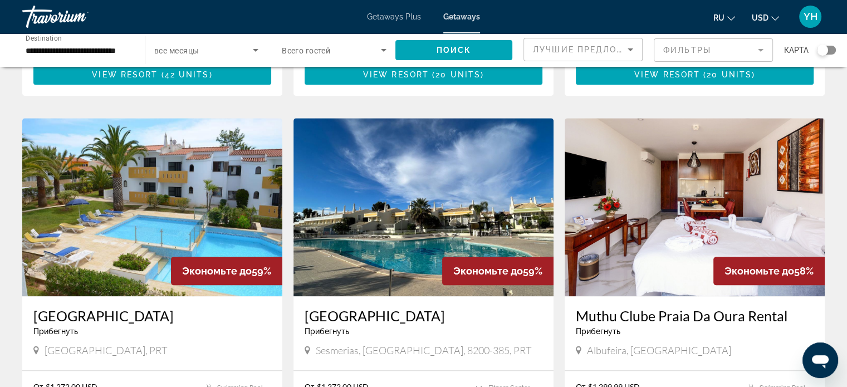
click at [653, 194] on img "Main content" at bounding box center [694, 207] width 260 height 178
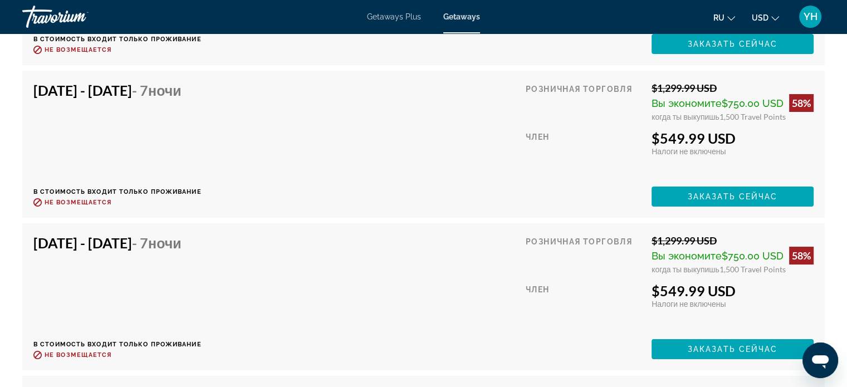
scroll to position [4174, 0]
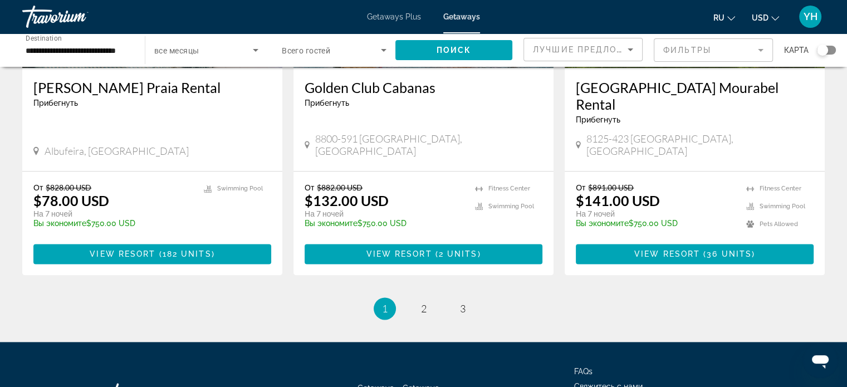
scroll to position [1413, 0]
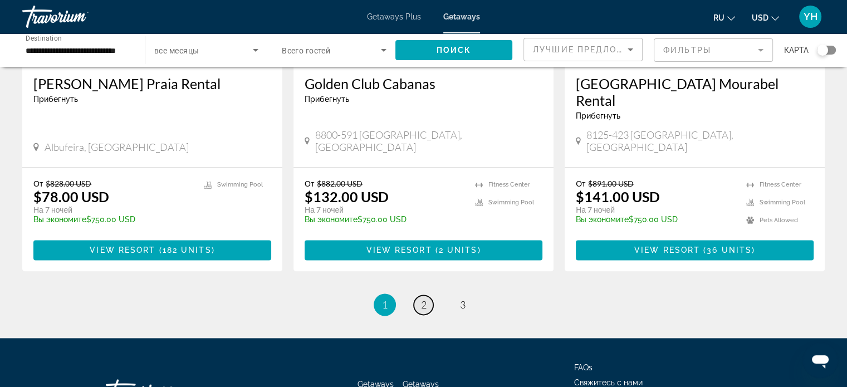
click at [425, 298] on span "2" at bounding box center [424, 304] width 6 height 12
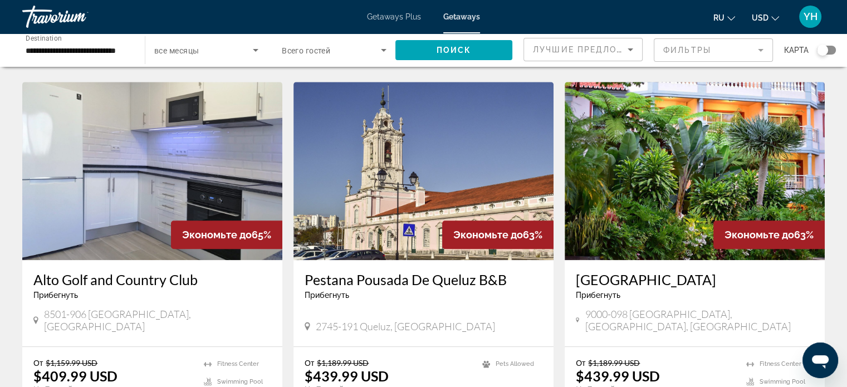
scroll to position [835, 0]
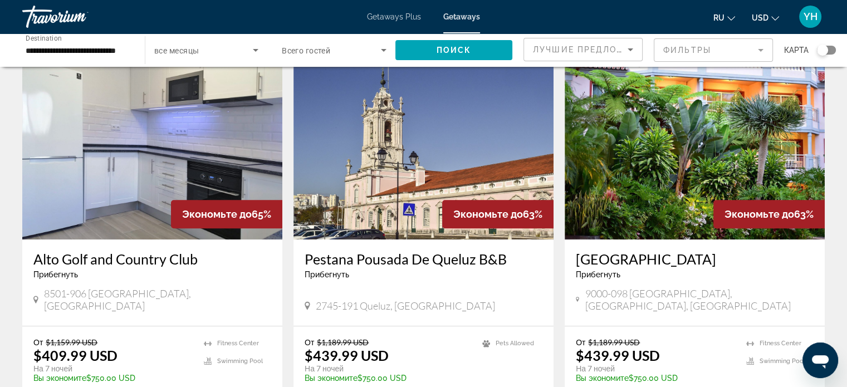
click at [398, 157] on img "Main content" at bounding box center [423, 150] width 260 height 178
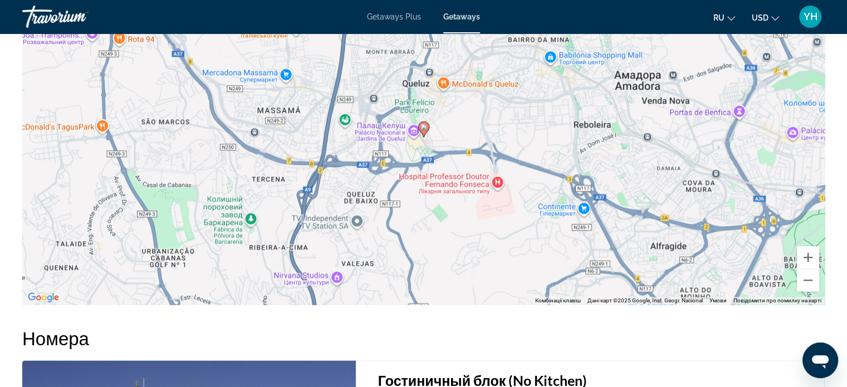
scroll to position [1253, 0]
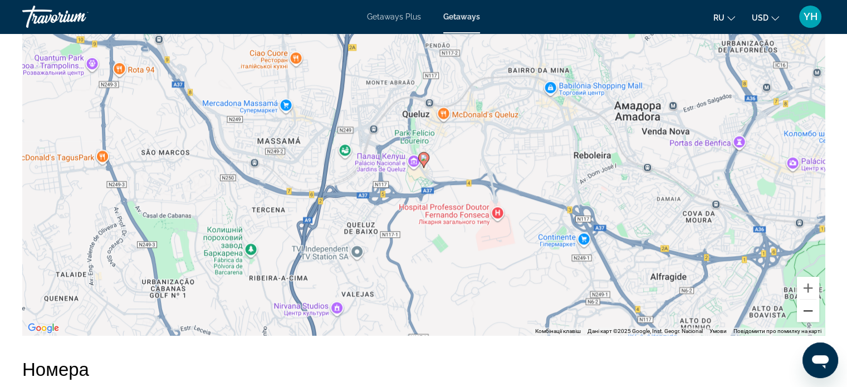
click at [813, 314] on button "Зменшити" at bounding box center [807, 310] width 22 height 22
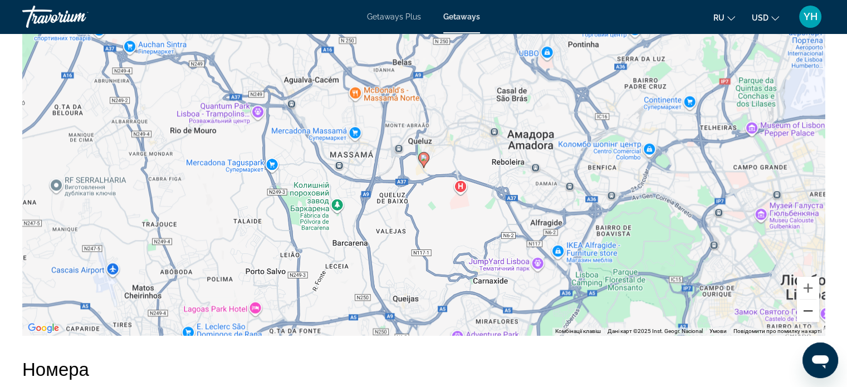
click at [813, 314] on button "Зменшити" at bounding box center [807, 310] width 22 height 22
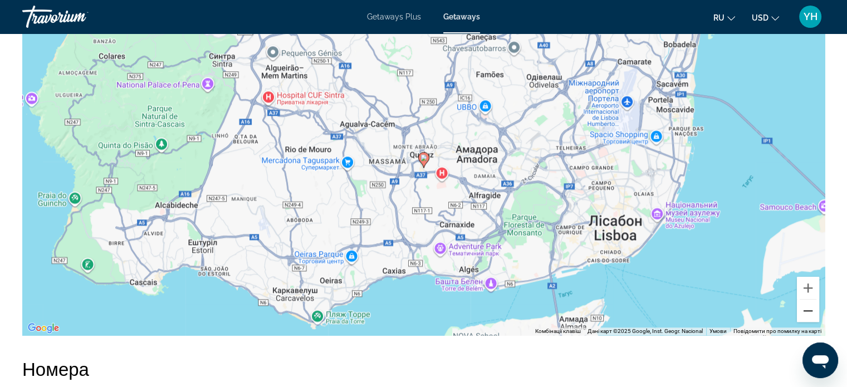
click at [813, 314] on button "Зменшити" at bounding box center [807, 310] width 22 height 22
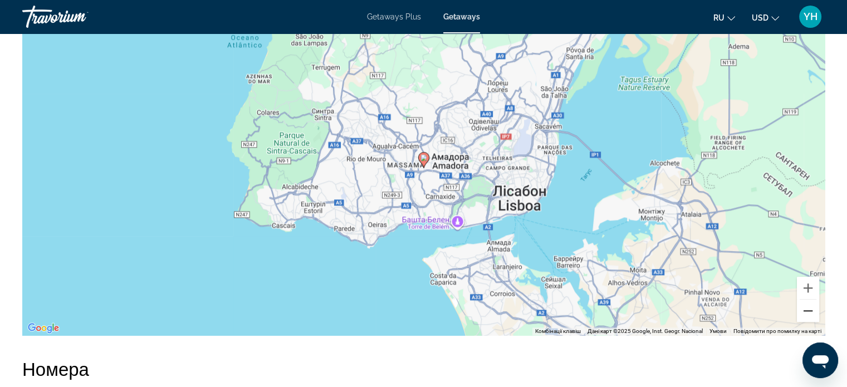
click at [805, 312] on button "Зменшити" at bounding box center [807, 310] width 22 height 22
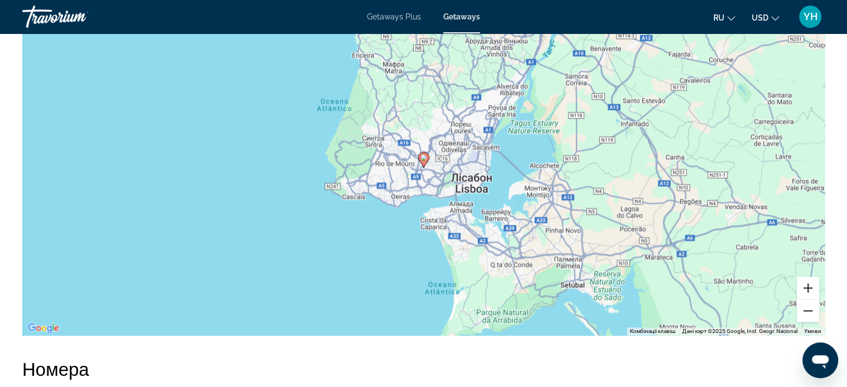
drag, startPoint x: 805, startPoint y: 312, endPoint x: 799, endPoint y: 289, distance: 22.9
click at [799, 289] on div "Main content" at bounding box center [807, 299] width 22 height 45
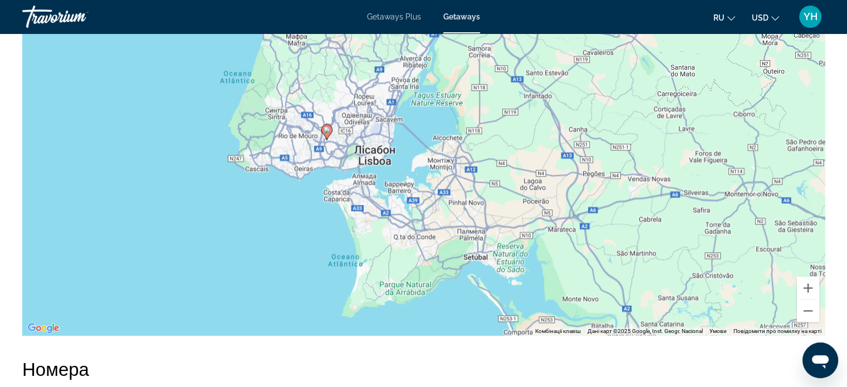
drag, startPoint x: 552, startPoint y: 297, endPoint x: 454, endPoint y: 268, distance: 102.1
click at [454, 268] on div "Увімкніть режим перетягування за допомогою клавіатури, натиснувши Alt + Enter. …" at bounding box center [423, 168] width 802 height 334
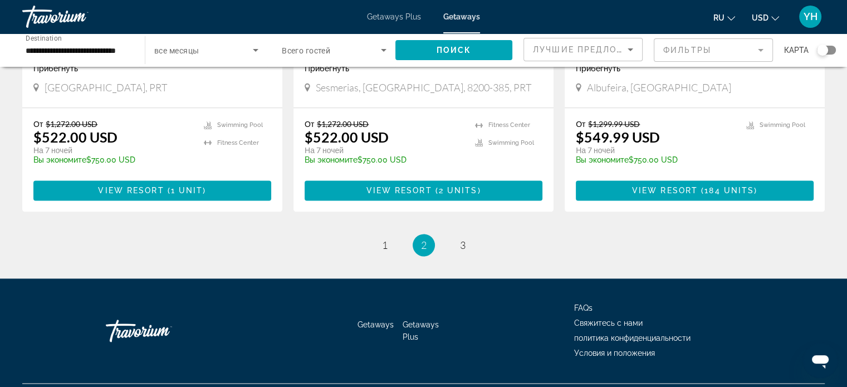
scroll to position [1446, 0]
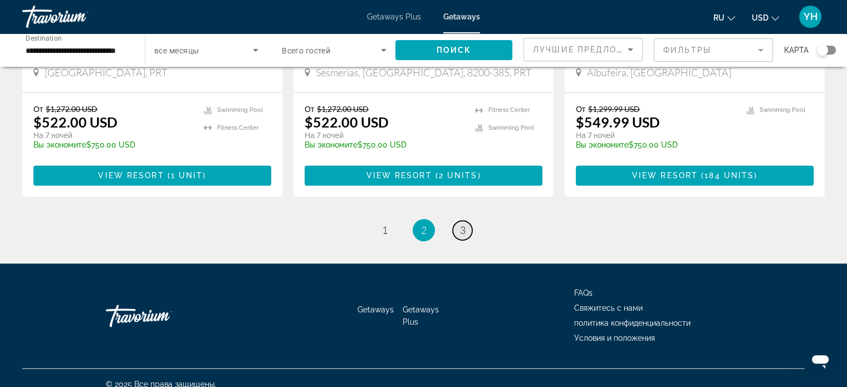
click at [463, 224] on span "3" at bounding box center [463, 230] width 6 height 12
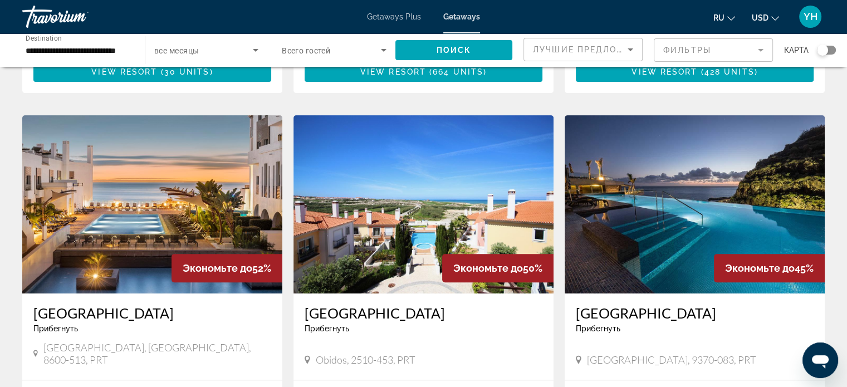
scroll to position [390, 0]
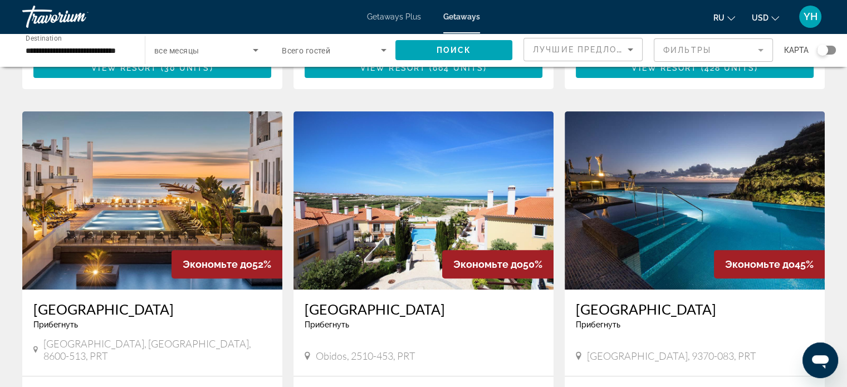
click at [96, 247] on img "Main content" at bounding box center [152, 200] width 260 height 178
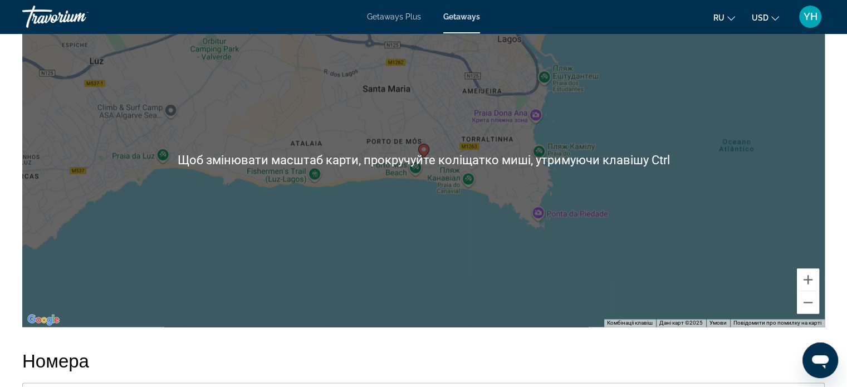
scroll to position [1503, 0]
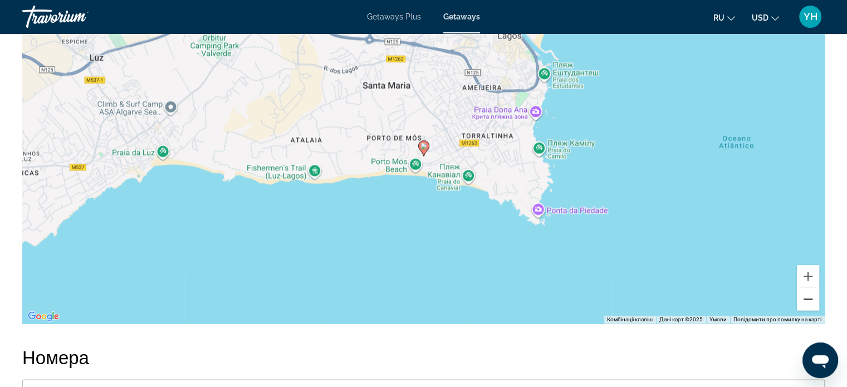
click at [811, 288] on button "Зменшити" at bounding box center [807, 299] width 22 height 22
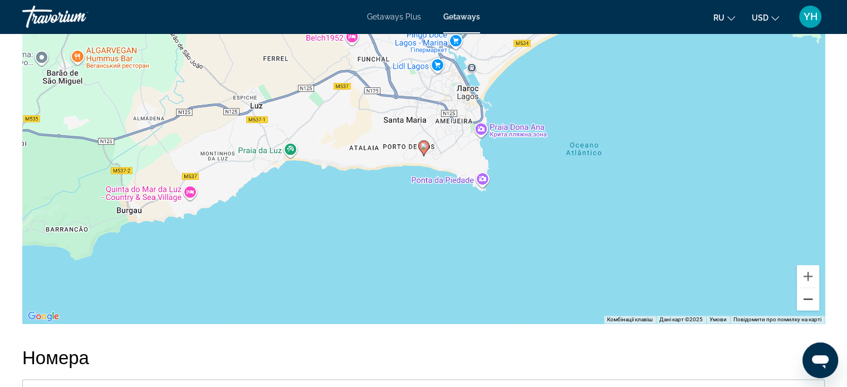
click at [811, 288] on button "Зменшити" at bounding box center [807, 299] width 22 height 22
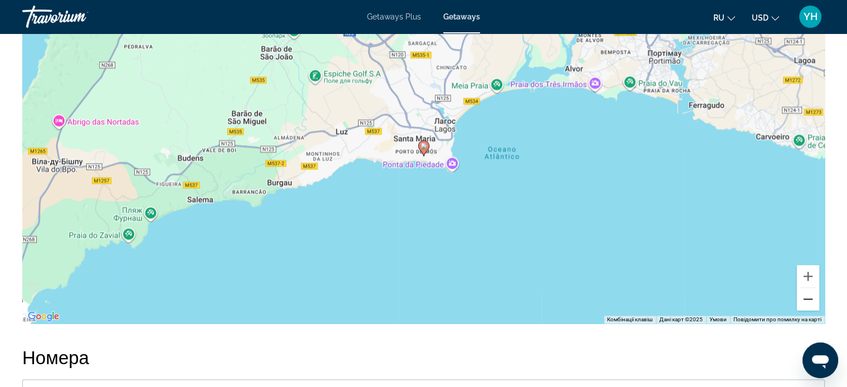
click at [811, 288] on button "Зменшити" at bounding box center [807, 299] width 22 height 22
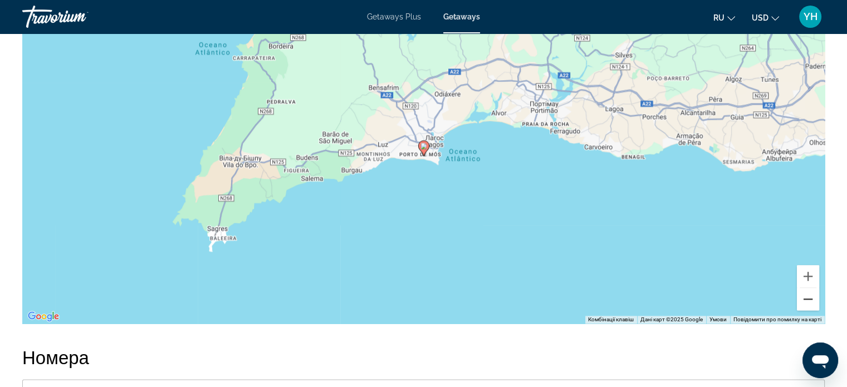
click at [811, 288] on button "Зменшити" at bounding box center [807, 299] width 22 height 22
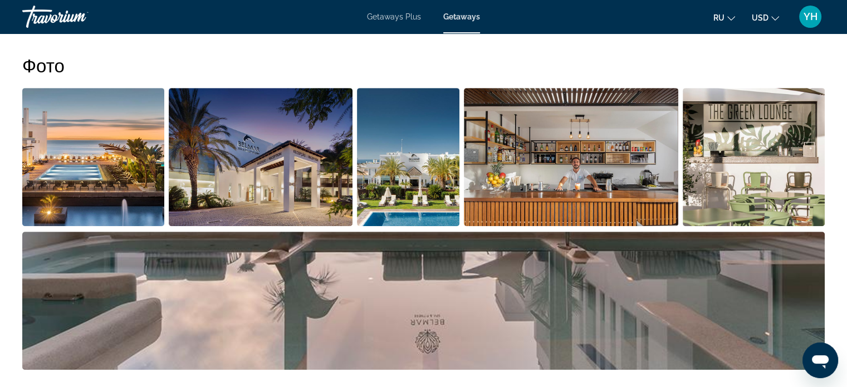
scroll to position [501, 0]
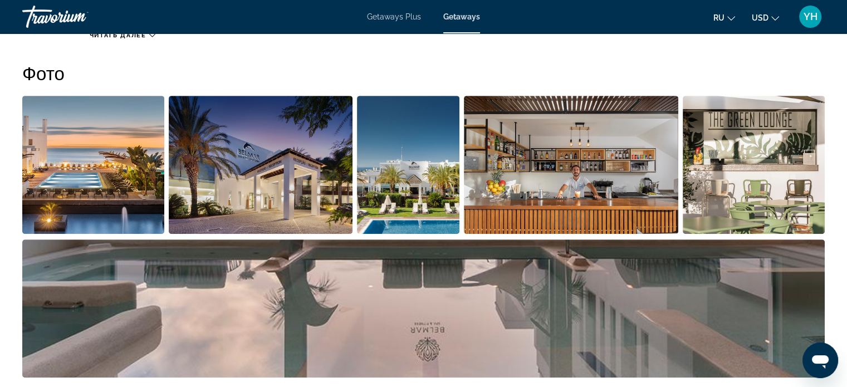
click at [400, 139] on img "Open full-screen image slider" at bounding box center [408, 165] width 103 height 138
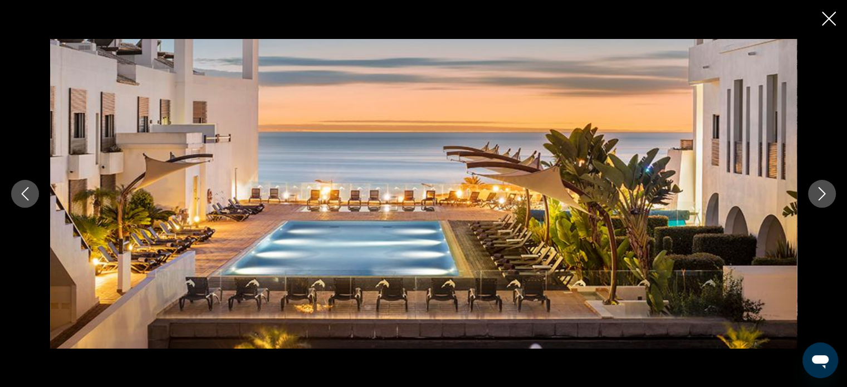
click at [824, 187] on icon "Next image" at bounding box center [821, 193] width 13 height 13
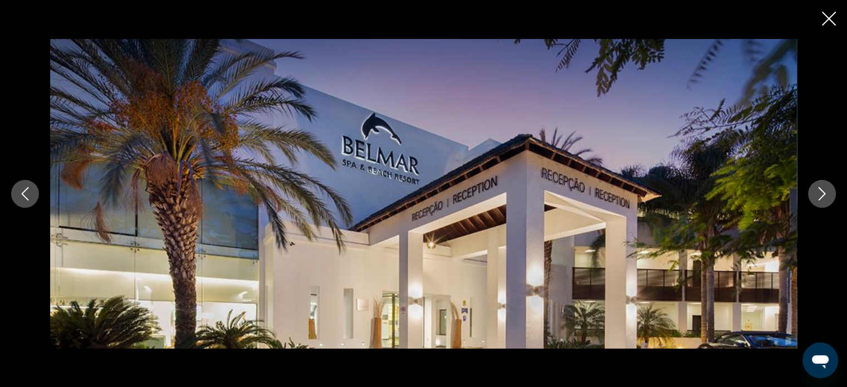
click at [824, 187] on icon "Next image" at bounding box center [821, 193] width 13 height 13
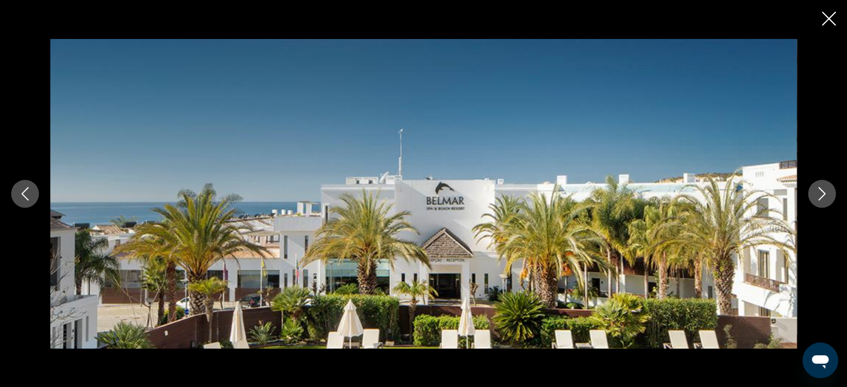
click at [824, 187] on icon "Next image" at bounding box center [821, 193] width 13 height 13
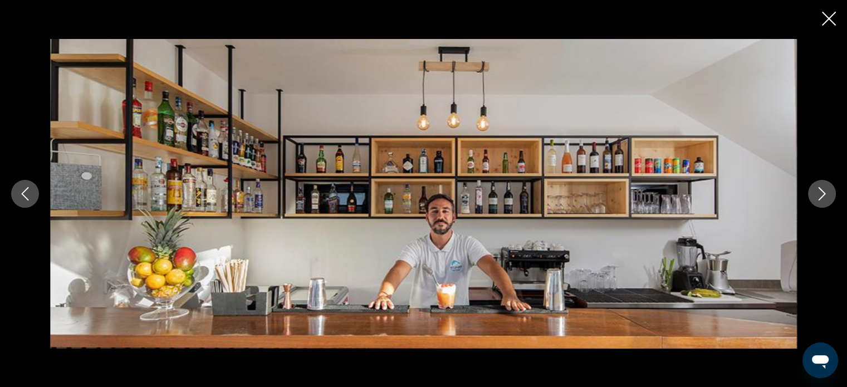
click at [824, 187] on icon "Next image" at bounding box center [821, 193] width 13 height 13
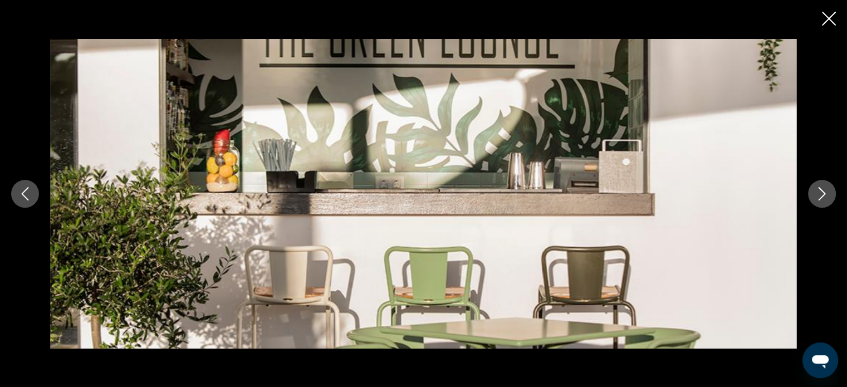
click at [824, 187] on icon "Next image" at bounding box center [821, 193] width 13 height 13
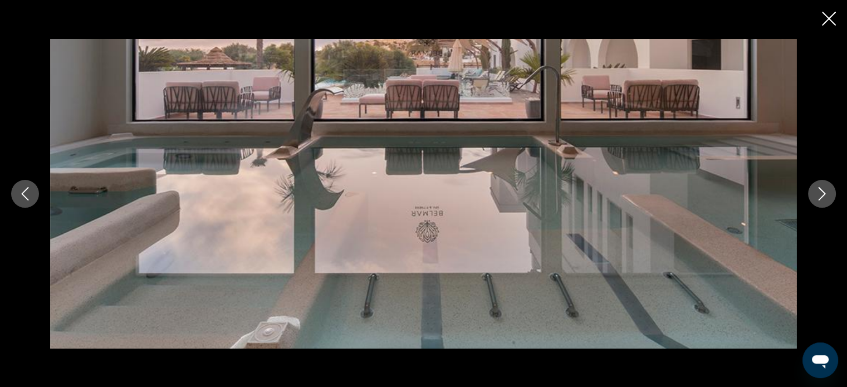
click at [824, 187] on icon "Next image" at bounding box center [821, 193] width 13 height 13
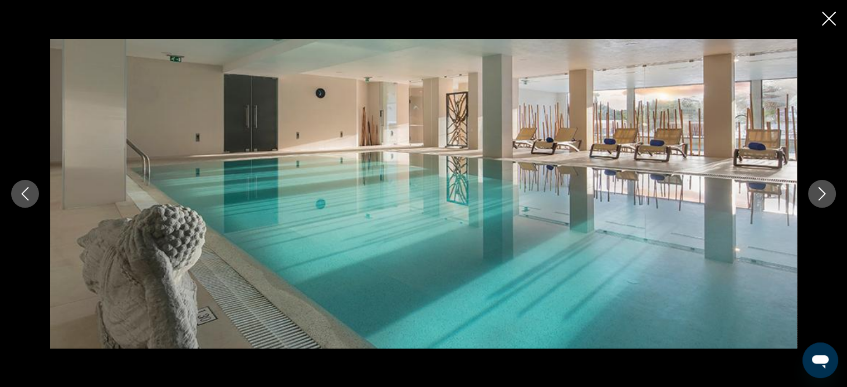
click at [824, 187] on icon "Next image" at bounding box center [821, 193] width 13 height 13
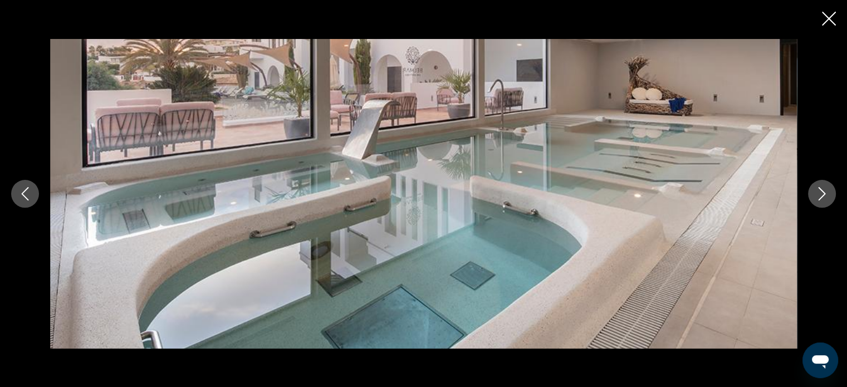
click at [824, 187] on icon "Next image" at bounding box center [821, 193] width 13 height 13
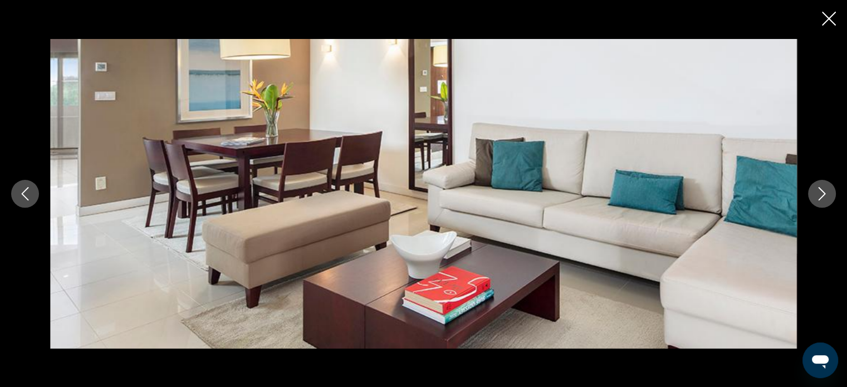
click at [824, 187] on icon "Next image" at bounding box center [821, 193] width 13 height 13
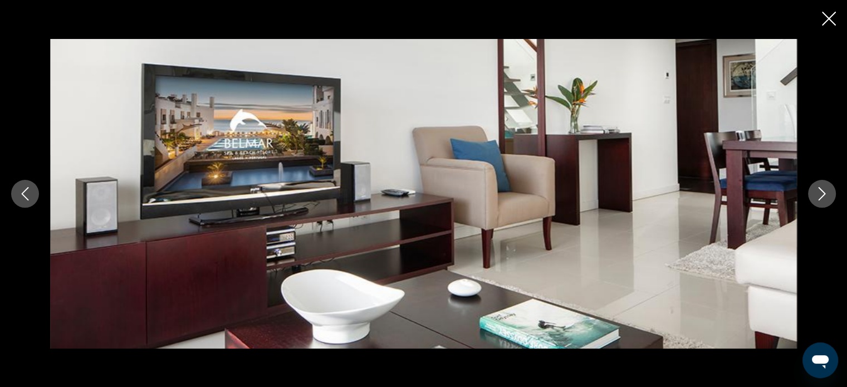
click at [824, 187] on icon "Next image" at bounding box center [821, 193] width 13 height 13
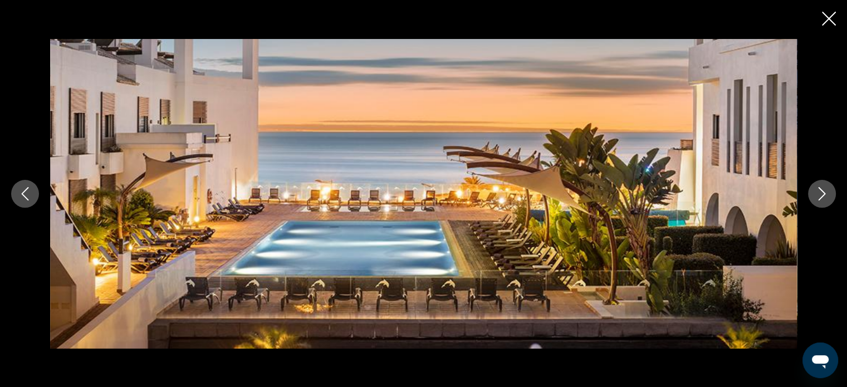
click at [824, 187] on icon "Next image" at bounding box center [821, 193] width 13 height 13
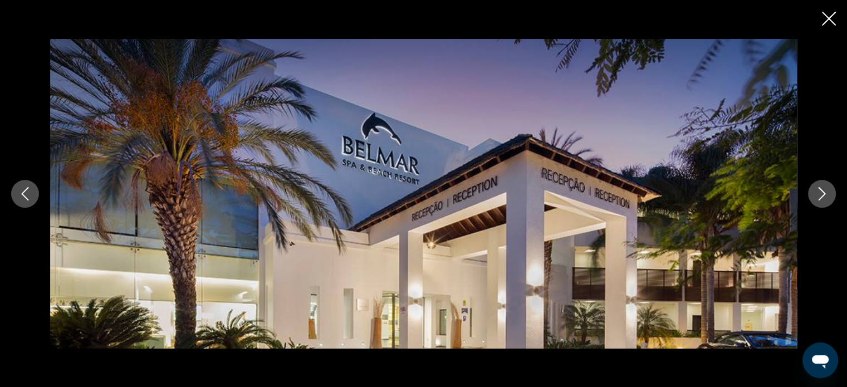
click at [829, 13] on icon "Close slideshow" at bounding box center [828, 19] width 14 height 14
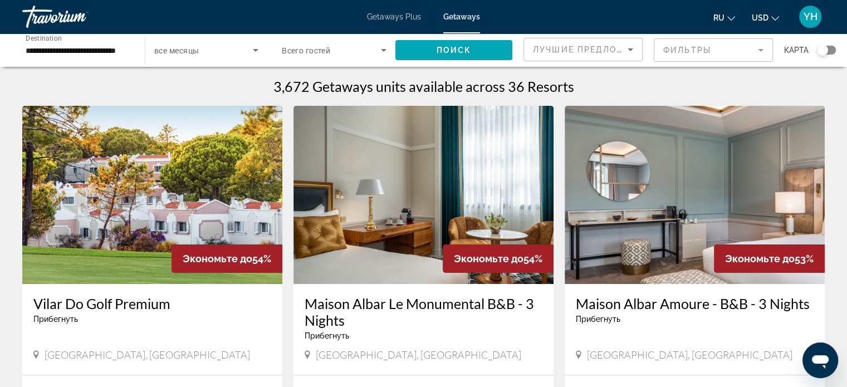
click at [186, 198] on img "Main content" at bounding box center [152, 195] width 260 height 178
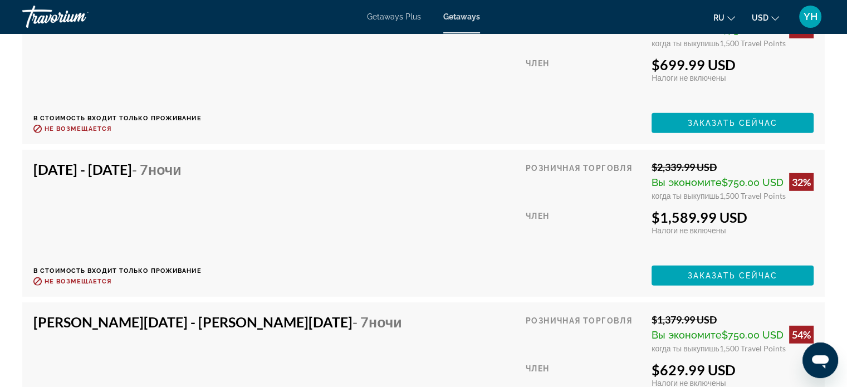
scroll to position [3228, 0]
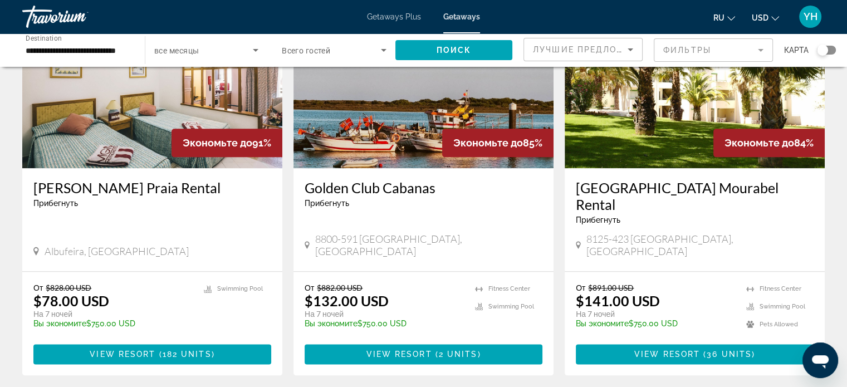
scroll to position [1413, 0]
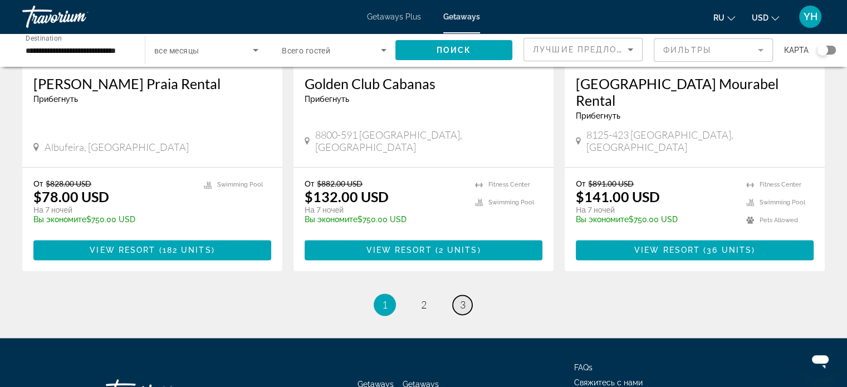
click at [460, 298] on span "3" at bounding box center [463, 304] width 6 height 12
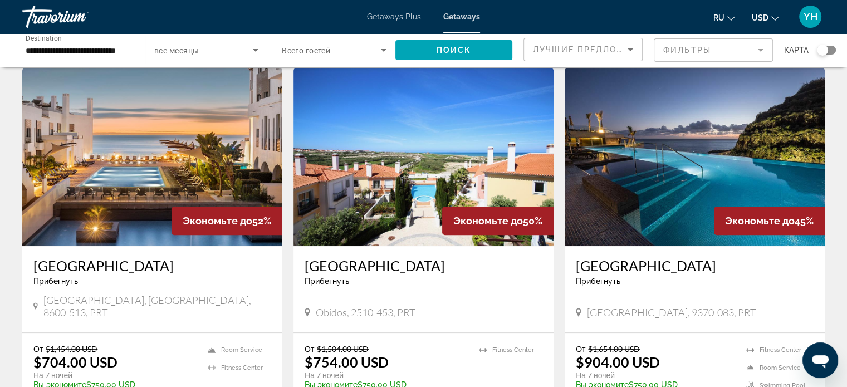
scroll to position [445, 0]
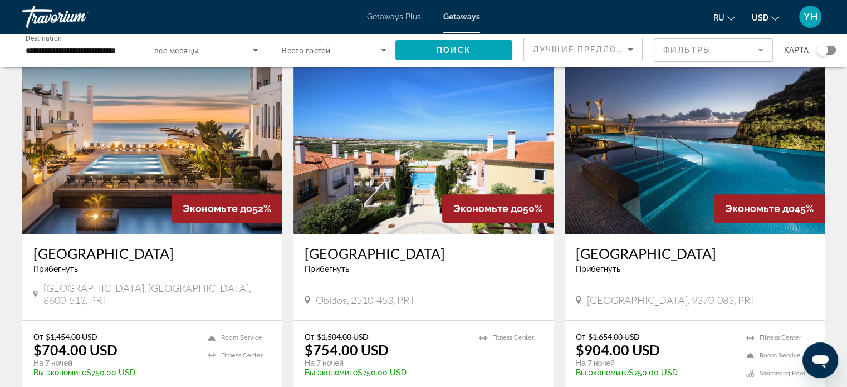
click at [697, 154] on img "Main content" at bounding box center [694, 145] width 260 height 178
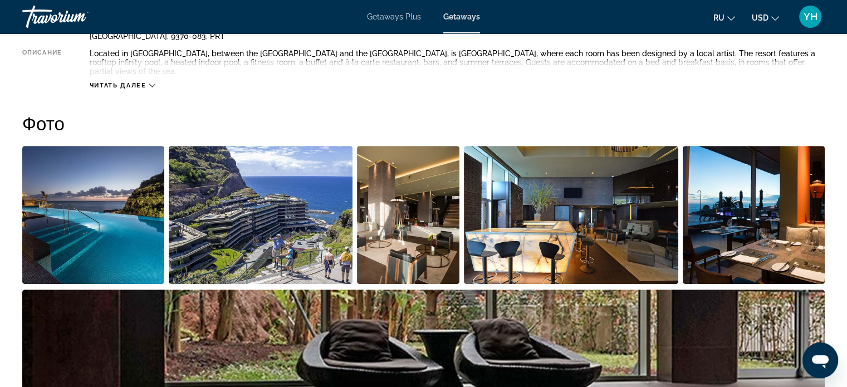
scroll to position [459, 0]
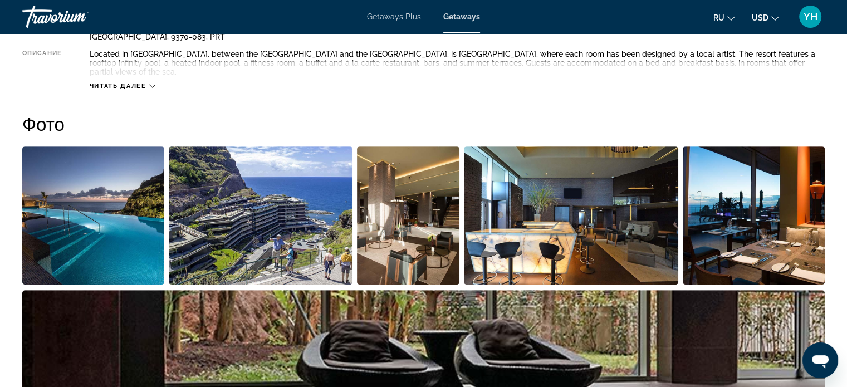
click at [584, 224] on img "Open full-screen image slider" at bounding box center [571, 215] width 214 height 138
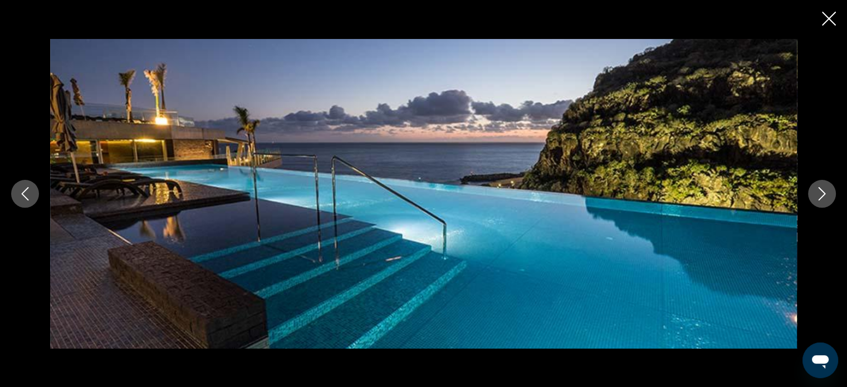
click at [817, 193] on icon "Next image" at bounding box center [821, 193] width 13 height 13
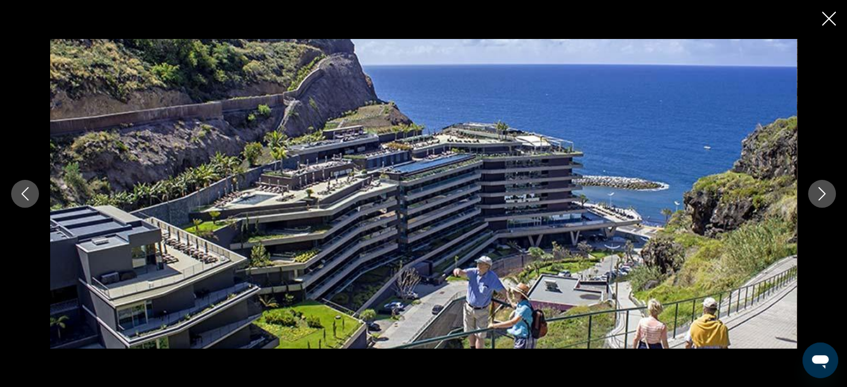
click at [817, 193] on icon "Next image" at bounding box center [821, 193] width 13 height 13
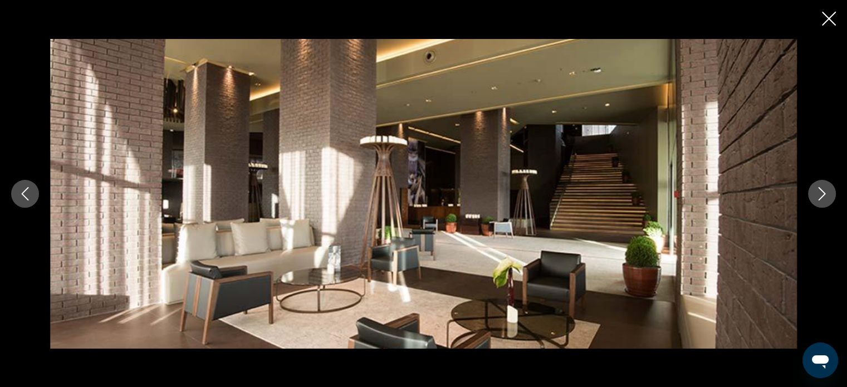
click at [817, 193] on icon "Next image" at bounding box center [821, 193] width 13 height 13
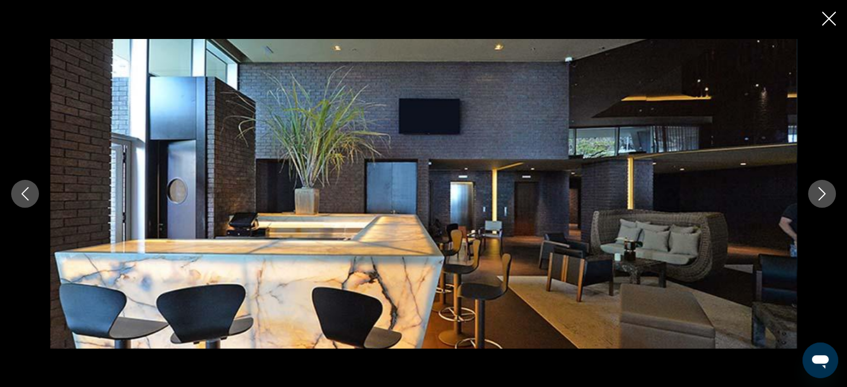
click at [817, 193] on icon "Next image" at bounding box center [821, 193] width 13 height 13
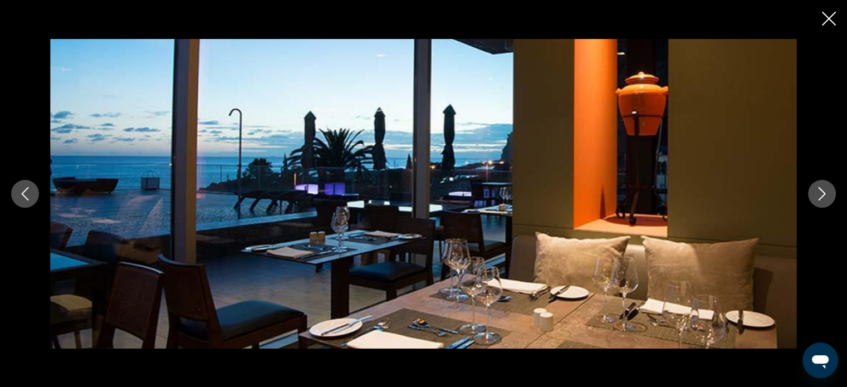
click at [817, 193] on icon "Next image" at bounding box center [821, 193] width 13 height 13
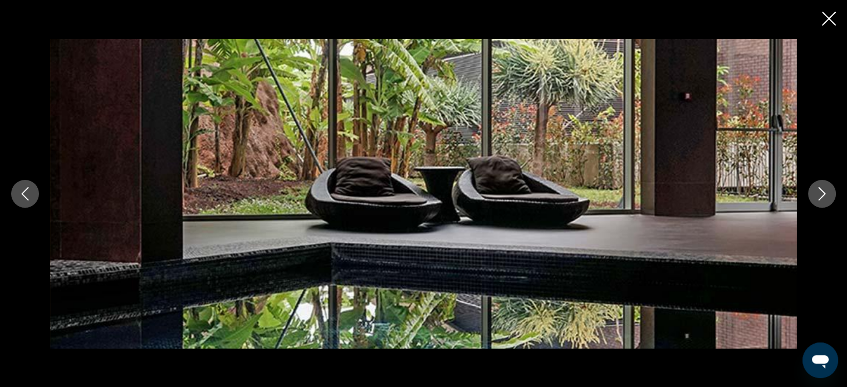
click at [817, 193] on icon "Next image" at bounding box center [821, 193] width 13 height 13
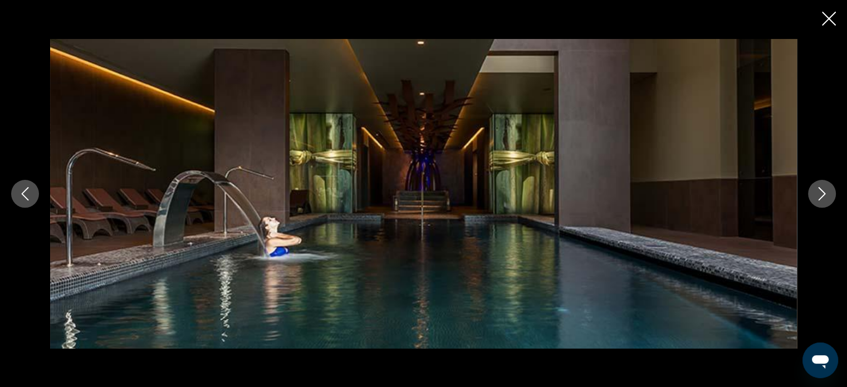
click at [817, 193] on icon "Next image" at bounding box center [821, 193] width 13 height 13
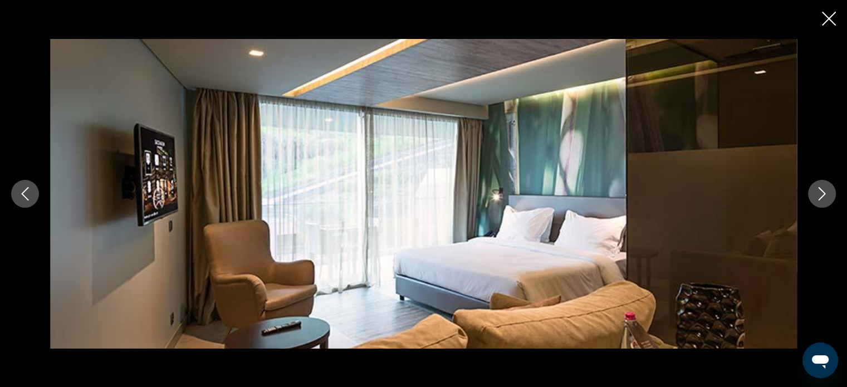
click at [817, 193] on icon "Next image" at bounding box center [821, 193] width 13 height 13
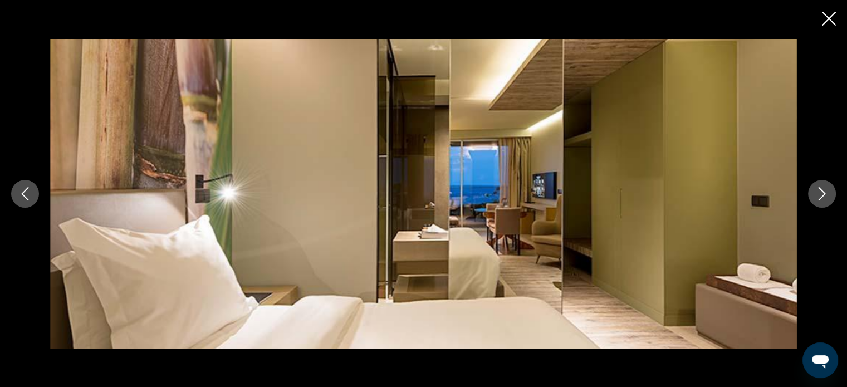
click at [817, 193] on icon "Next image" at bounding box center [821, 193] width 13 height 13
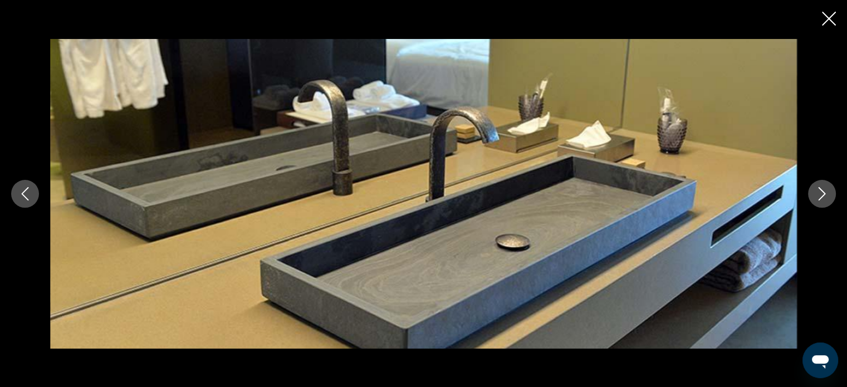
click at [817, 193] on icon "Next image" at bounding box center [821, 193] width 13 height 13
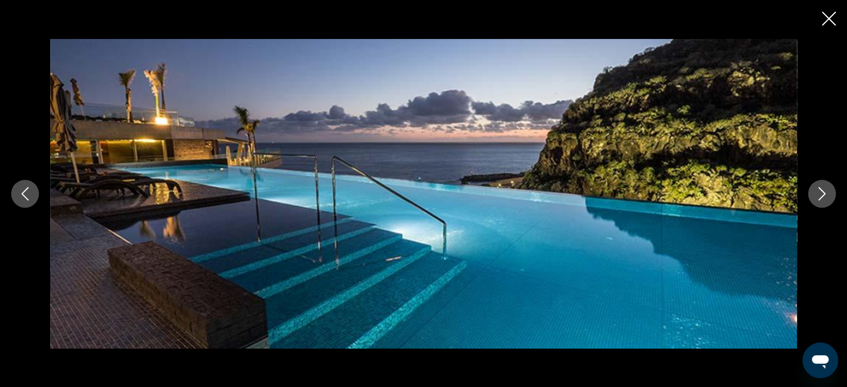
click at [817, 193] on icon "Next image" at bounding box center [821, 193] width 13 height 13
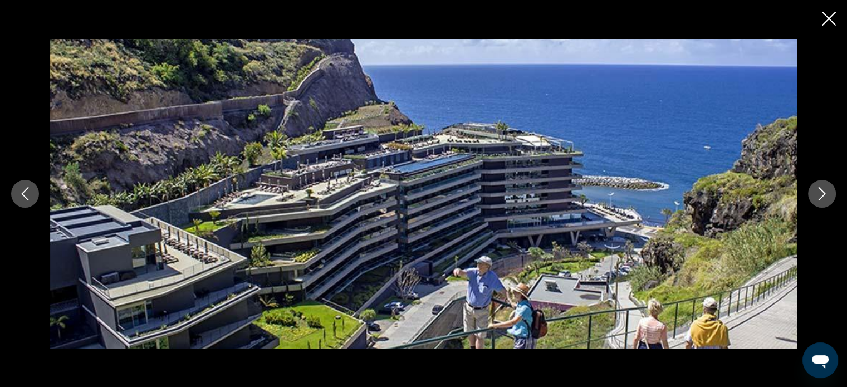
click at [824, 16] on icon "Close slideshow" at bounding box center [828, 19] width 14 height 14
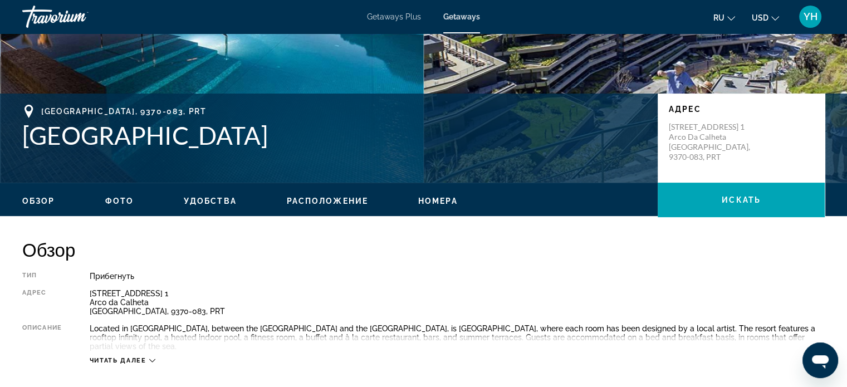
scroll to position [181, 0]
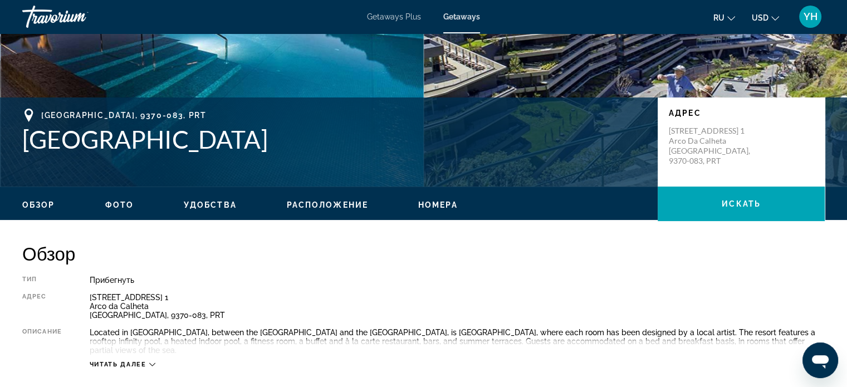
drag, startPoint x: 294, startPoint y: 142, endPoint x: 16, endPoint y: 115, distance: 279.0
click at [16, 115] on div "Madeira, 9370-083, PRT Saccharum Resort & Spa Адрес Rua da Serra d'Agua, no. 1 …" at bounding box center [423, 142] width 847 height 67
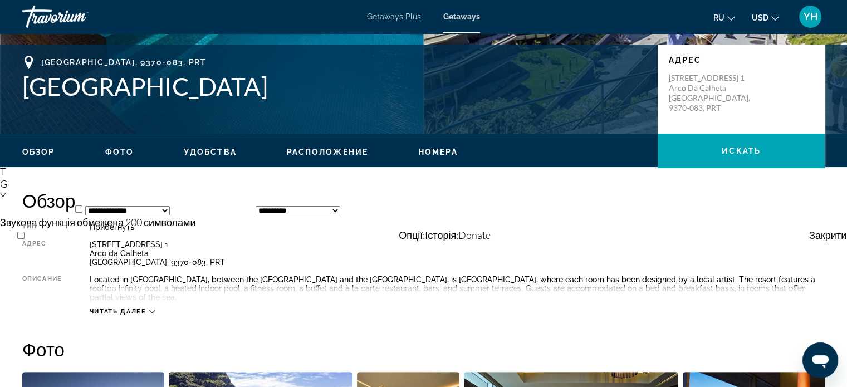
scroll to position [237, 0]
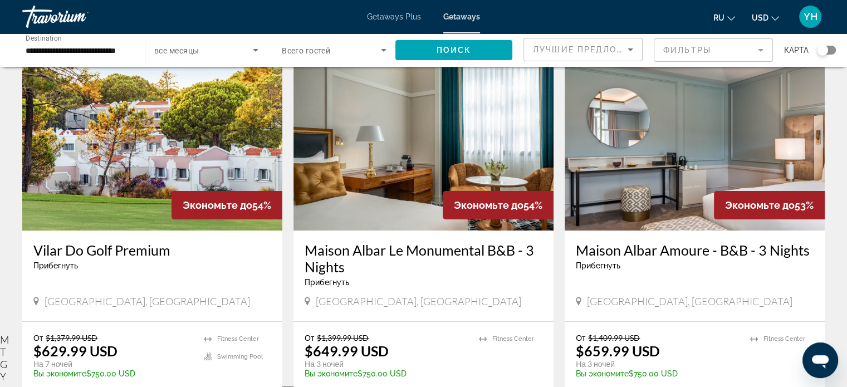
scroll to position [56, 0]
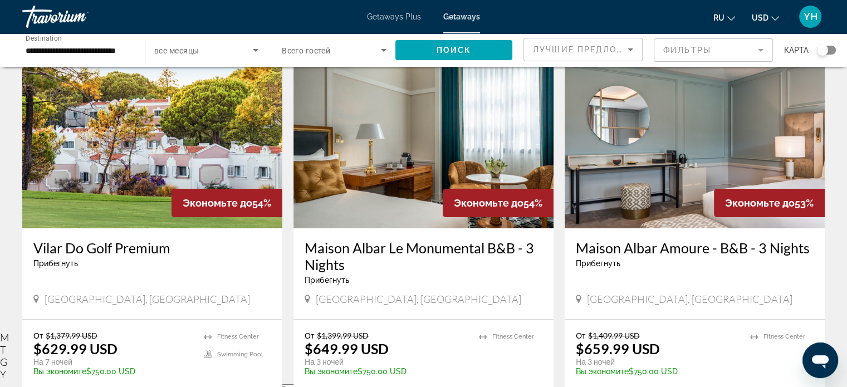
click at [421, 129] on img "Main content" at bounding box center [423, 139] width 260 height 178
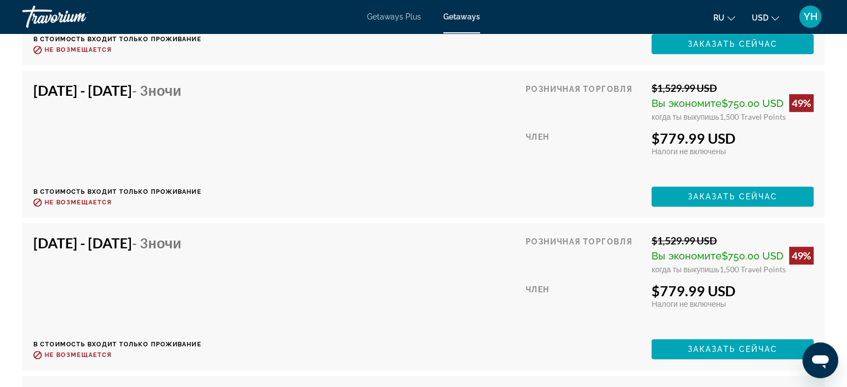
scroll to position [9072, 0]
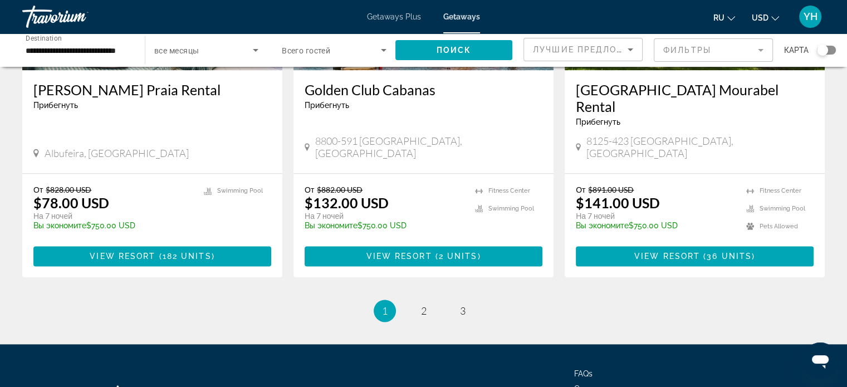
scroll to position [1413, 0]
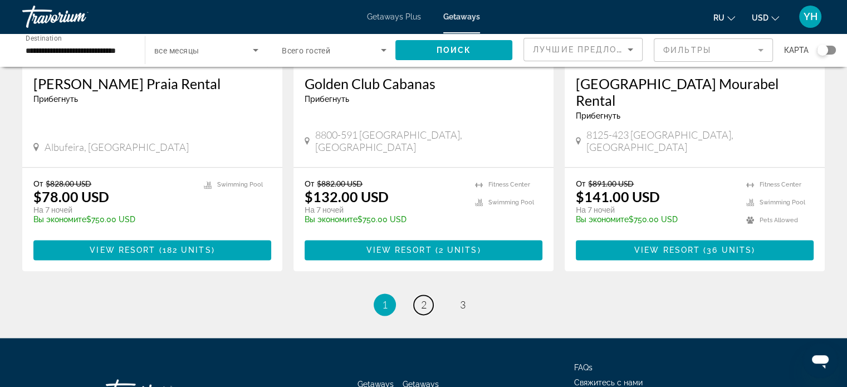
click at [419, 295] on link "page 2" at bounding box center [423, 304] width 19 height 19
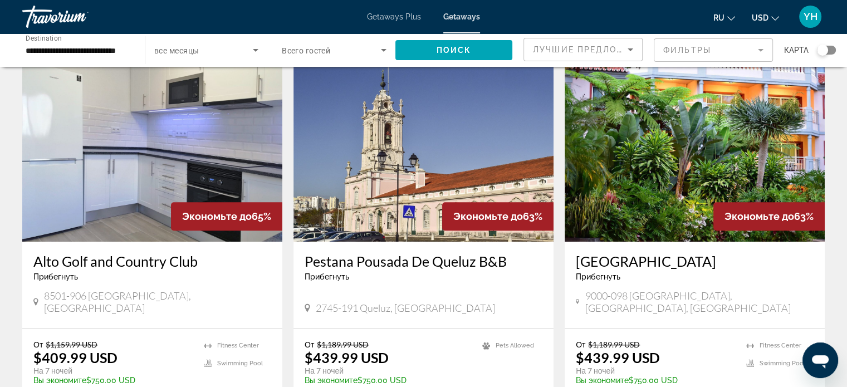
scroll to position [835, 0]
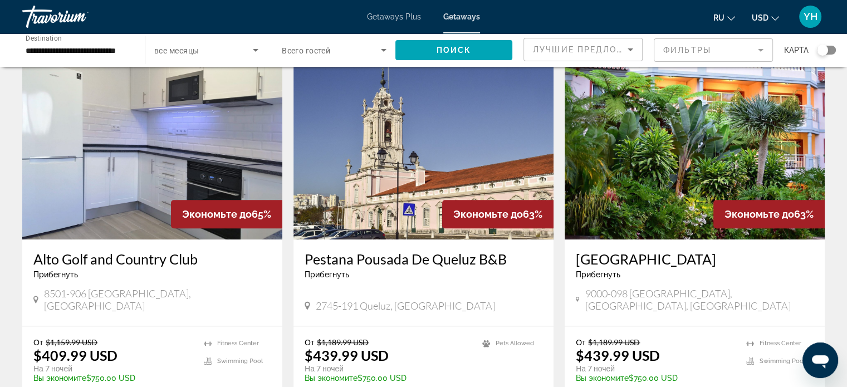
click at [673, 113] on img "Main content" at bounding box center [694, 150] width 260 height 178
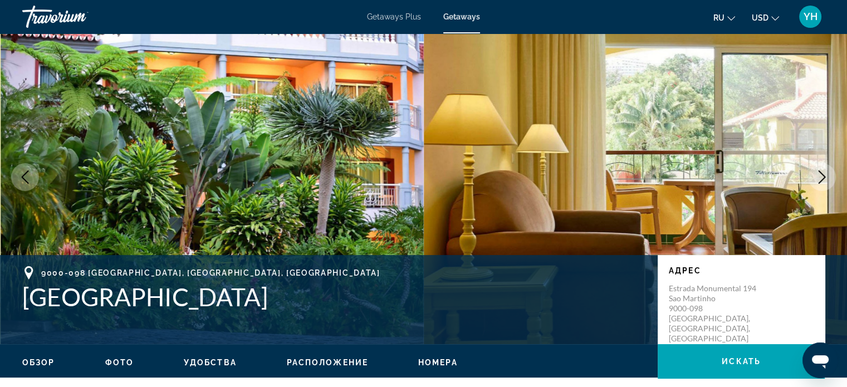
scroll to position [56, 0]
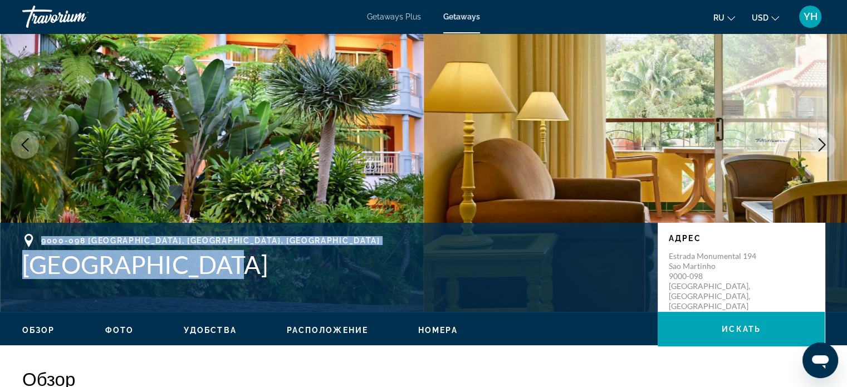
drag, startPoint x: 260, startPoint y: 268, endPoint x: 21, endPoint y: 237, distance: 241.9
click at [21, 237] on div "9000-098 Funchal, Madeira Island, Portugal Pestana Village Адрес Estrada Monume…" at bounding box center [423, 267] width 847 height 67
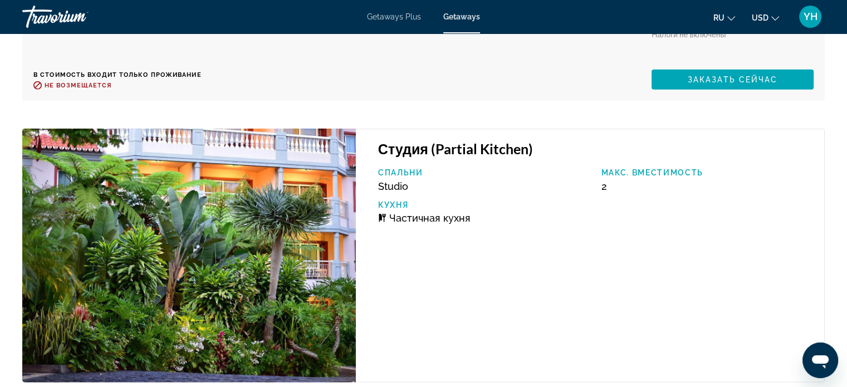
scroll to position [2783, 0]
